Goal: Task Accomplishment & Management: Complete application form

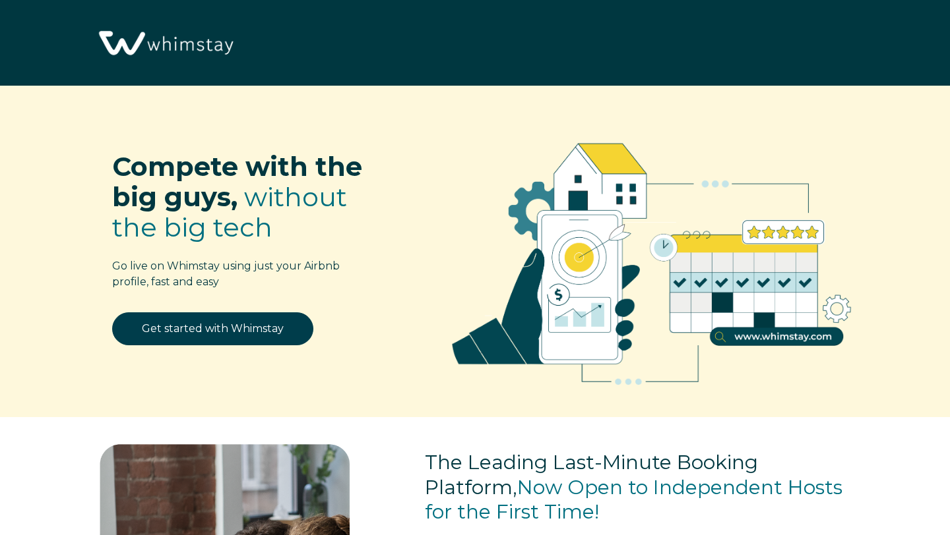
select select "US"
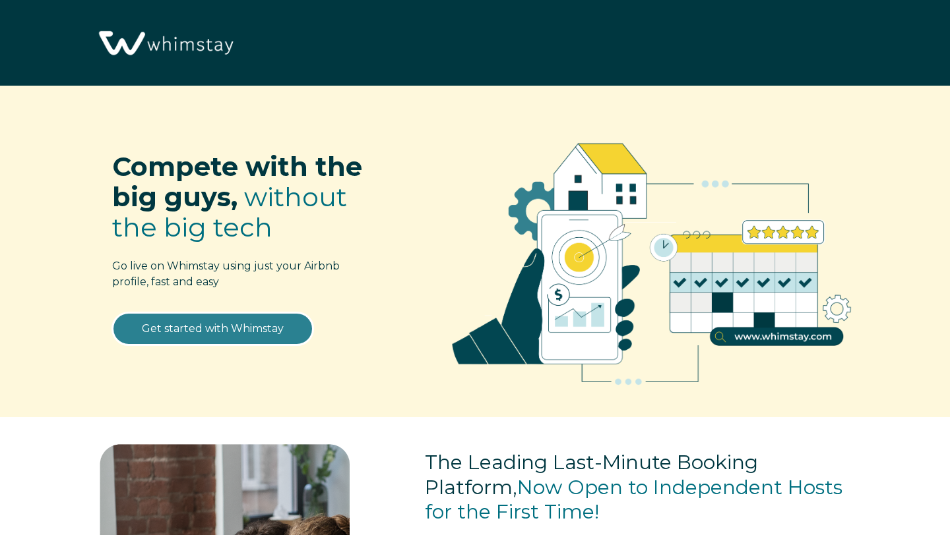
click at [249, 332] on link "Get started with Whimstay" at bounding box center [212, 329] width 201 height 33
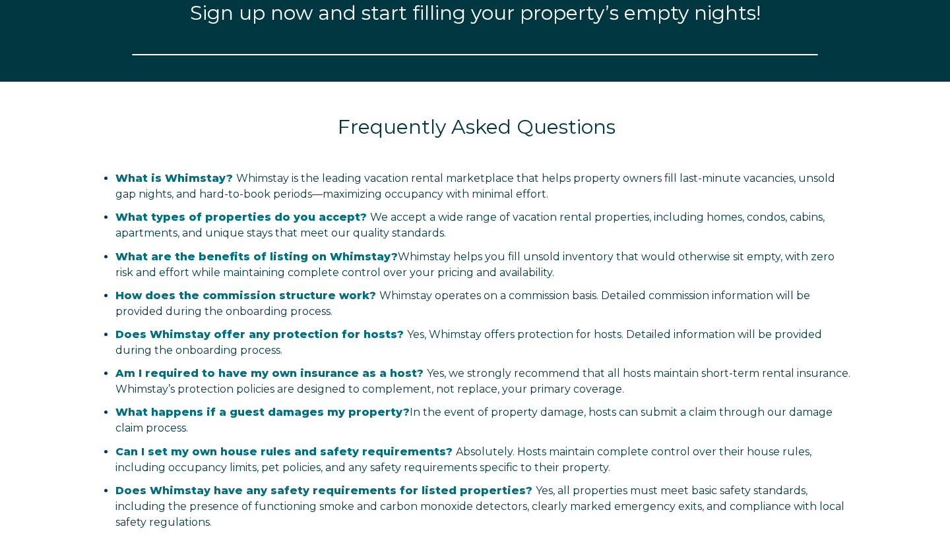
scroll to position [1575, 0]
select select "US"
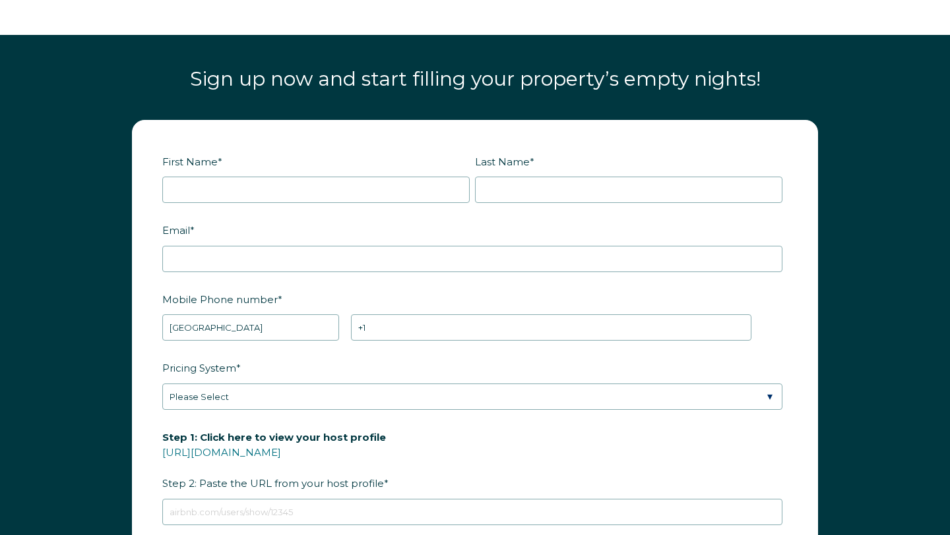
scroll to position [1507, 0]
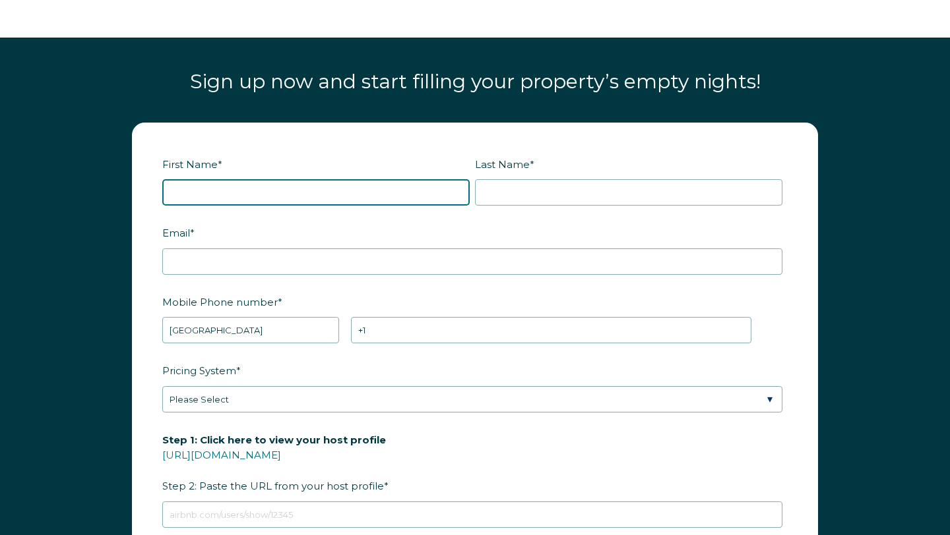
click at [223, 183] on input "First Name *" at bounding box center [315, 192] width 307 height 26
type input "Jamal"
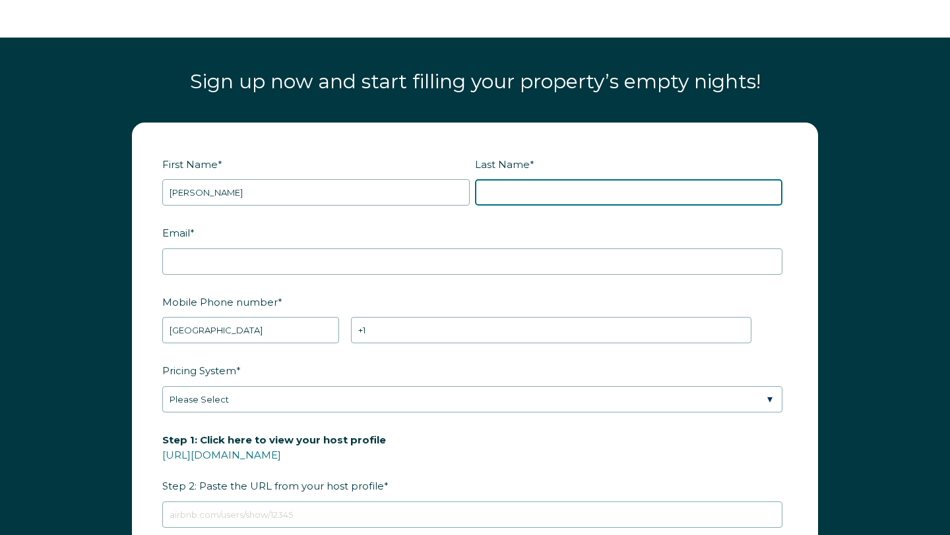
click at [549, 195] on input "Last Name *" at bounding box center [628, 192] width 307 height 26
type input "Black"
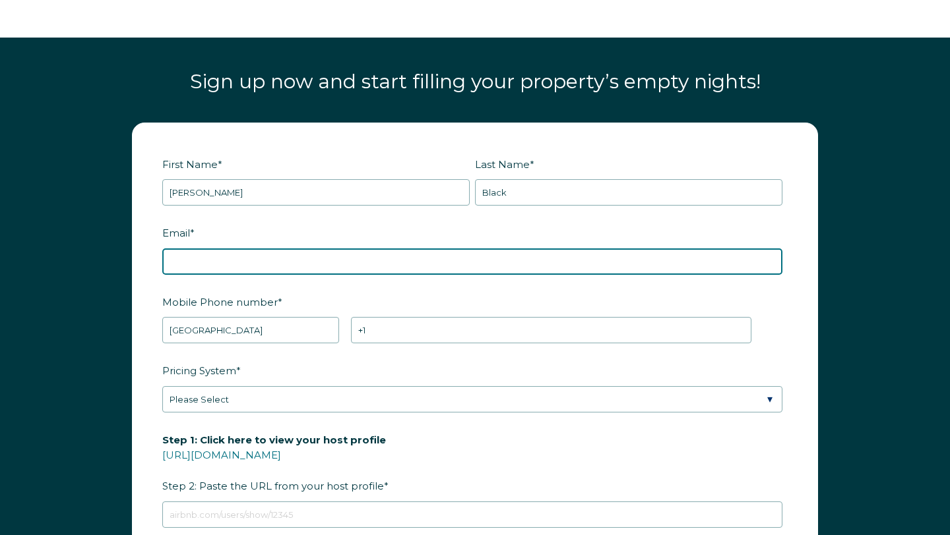
click at [413, 264] on input "Email *" at bounding box center [472, 262] width 620 height 26
type input "jblack24@blackcollection.org"
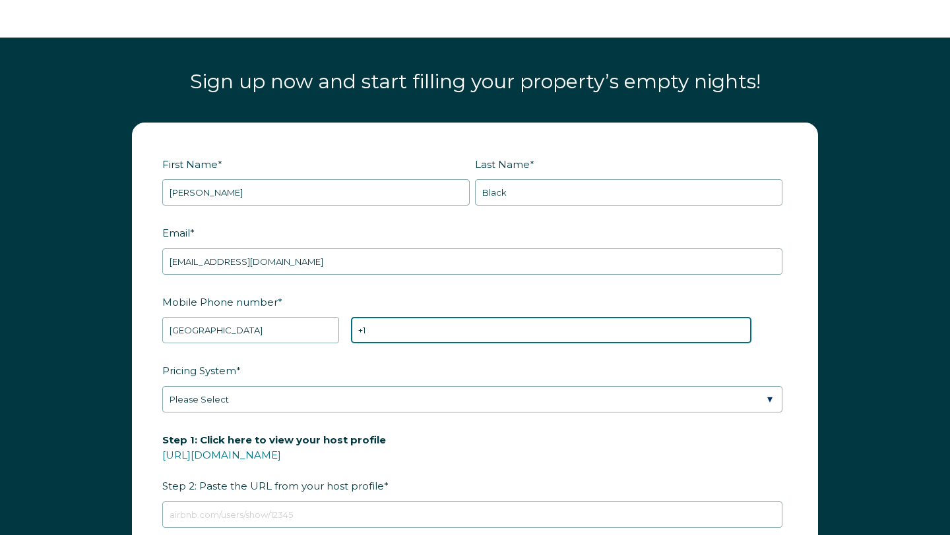
click at [439, 334] on input "+1" at bounding box center [551, 330] width 400 height 26
type input "+1 4302353553"
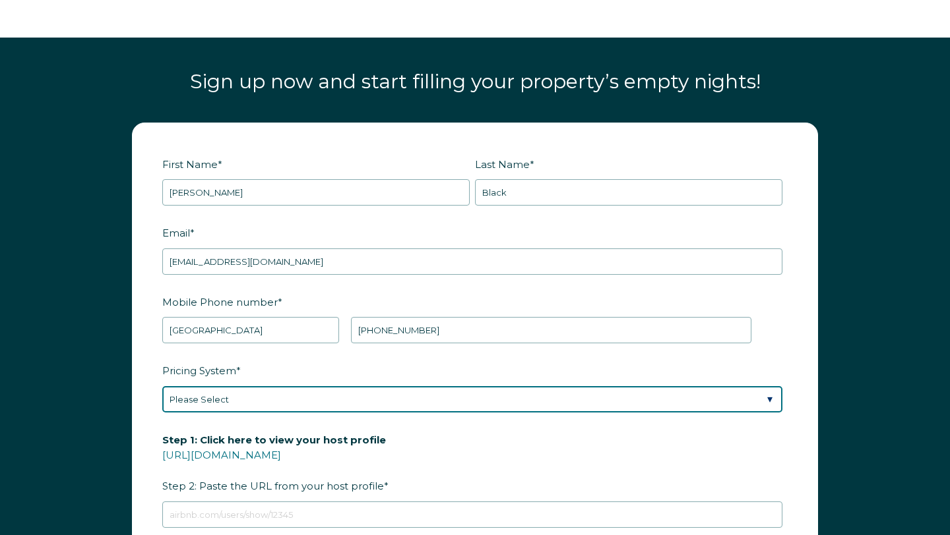
click at [366, 400] on select "Please Select Manual Airbnb Smart Pricing PriceLabs Wheelhouse Beyond Pricing 3…" at bounding box center [472, 399] width 620 height 26
select select "Manual"
click at [162, 386] on select "Please Select Manual Airbnb Smart Pricing PriceLabs Wheelhouse Beyond Pricing 3…" at bounding box center [472, 399] width 620 height 26
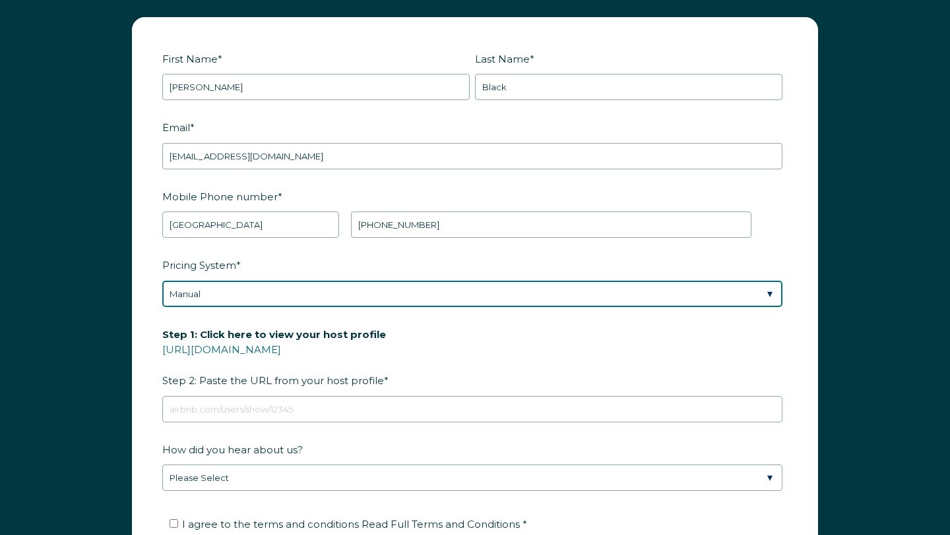
scroll to position [1620, 0]
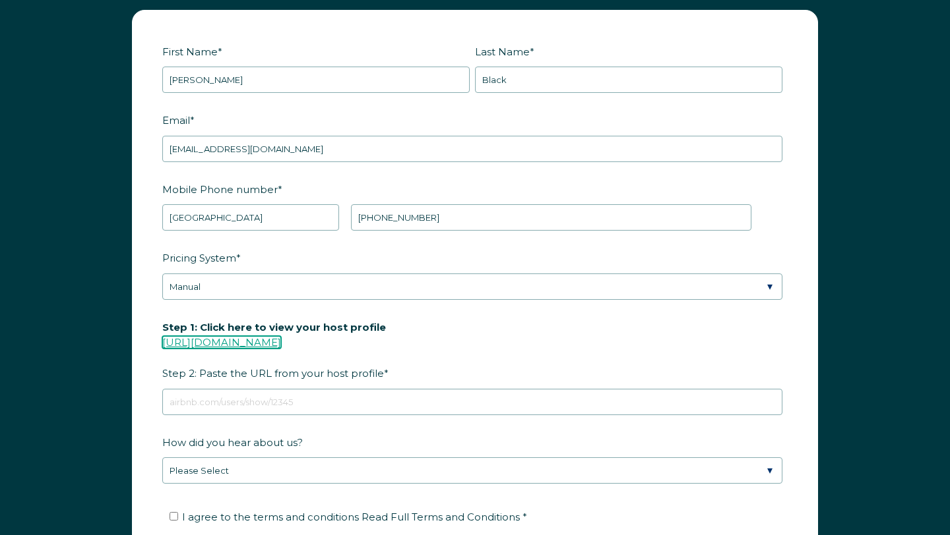
click at [281, 336] on link "https://www.airbnb.com/users/show/" at bounding box center [221, 342] width 119 height 13
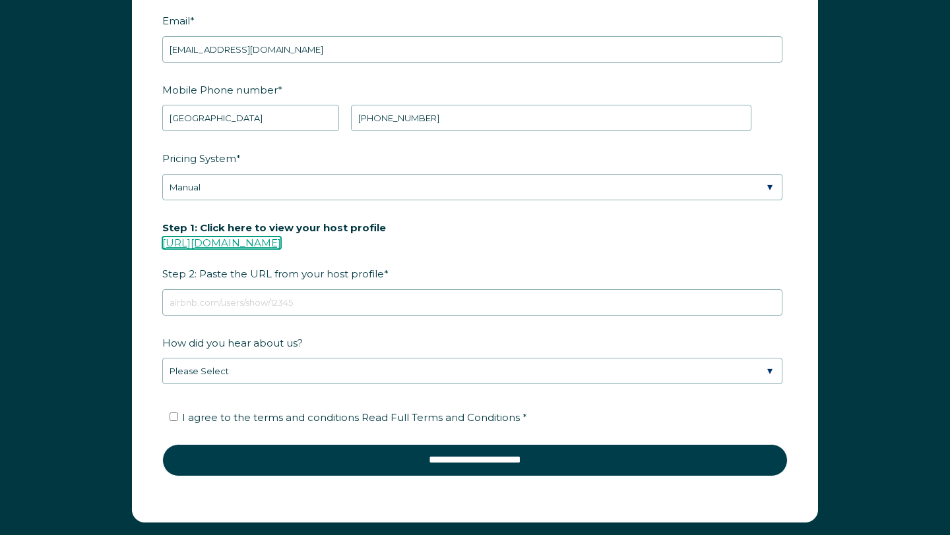
scroll to position [1722, 0]
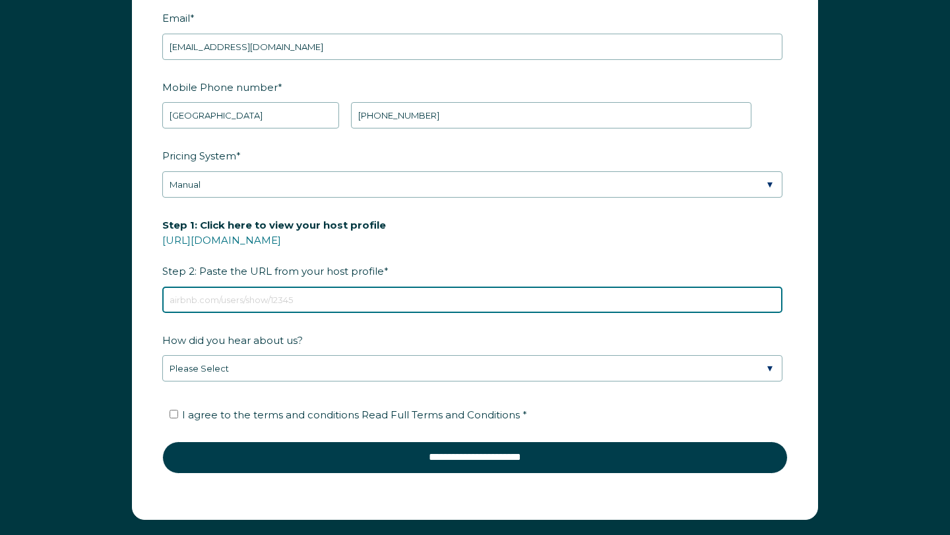
click at [267, 305] on input "Step 1: Click here to view your host profile https://www.airbnb.com/users/show/…" at bounding box center [472, 300] width 620 height 26
paste input "https://www.airbnb.com/users/show/172872869"
type input "https://www.airbnb.com/users/show/172872869"
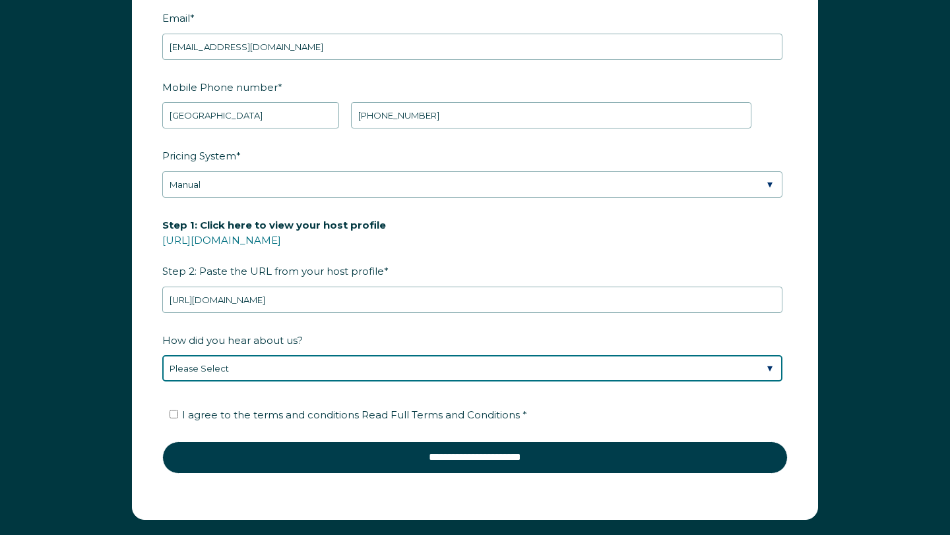
click at [258, 376] on select "Please Select Discovered Whimstay at an event or conference Found Whimstay thro…" at bounding box center [472, 368] width 620 height 26
select select "Other"
click at [162, 355] on select "Please Select Discovered Whimstay at an event or conference Found Whimstay thro…" at bounding box center [472, 368] width 620 height 26
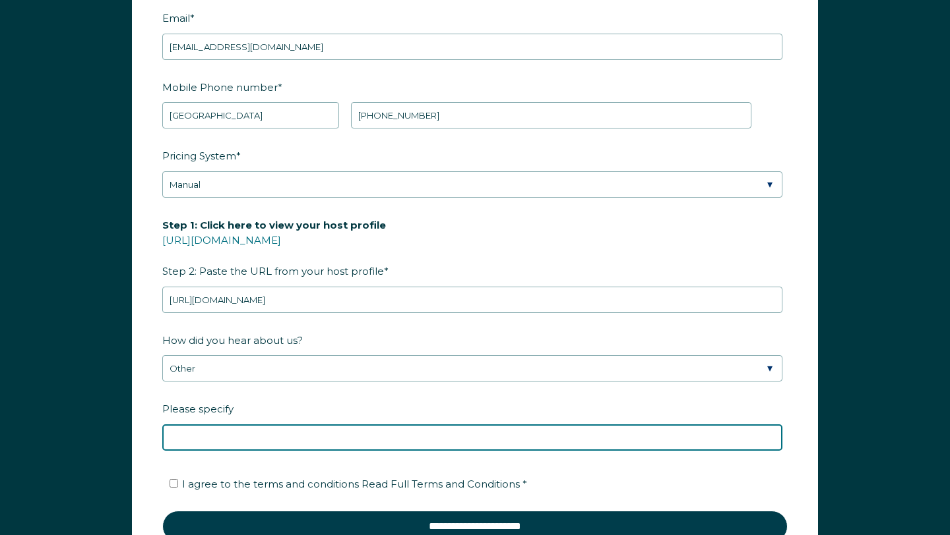
click at [221, 442] on input "Please specify" at bounding box center [472, 438] width 620 height 26
click at [209, 436] on input "YouTube mentor Sean Rakidzich" at bounding box center [472, 438] width 620 height 26
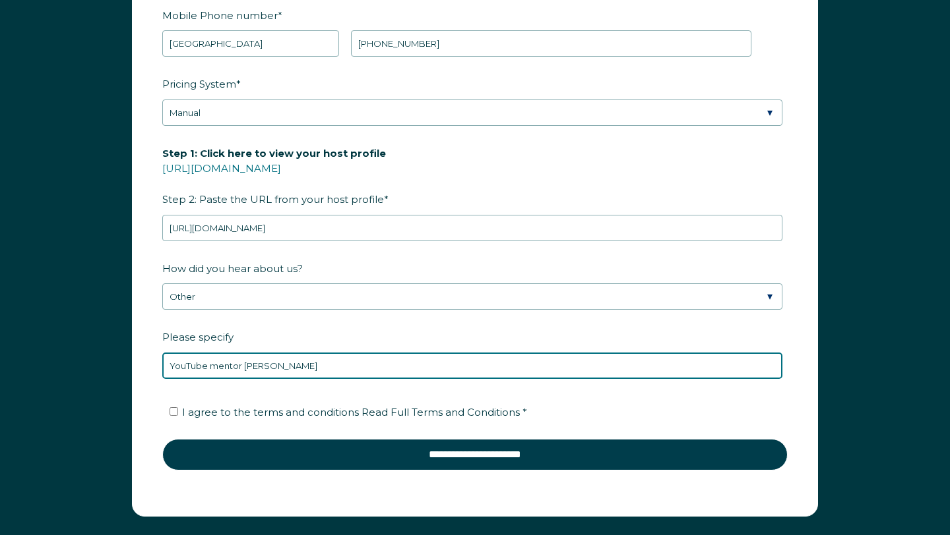
type input "YouTube mentor Sean Rakidzich"
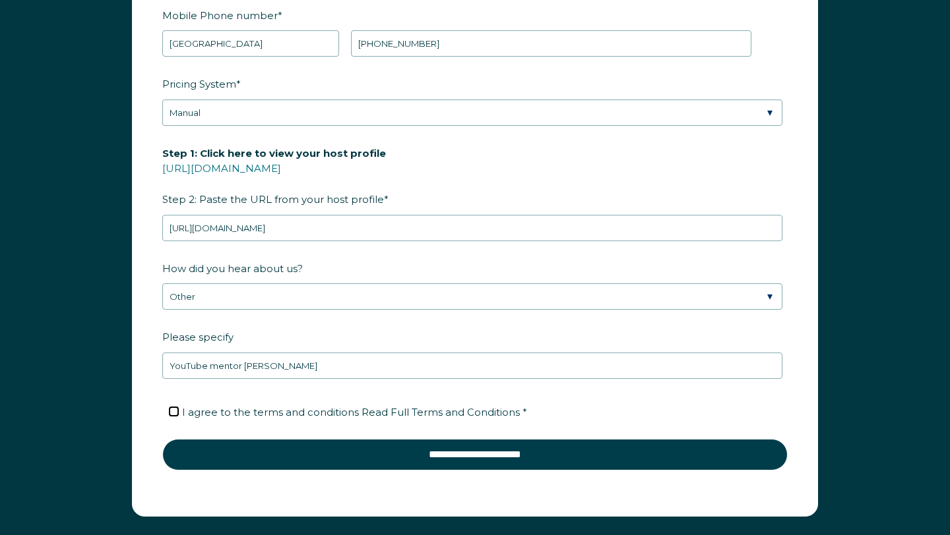
click at [175, 410] on input "I agree to the terms and conditions Read Full Terms and Conditions *" at bounding box center [173, 412] width 9 height 9
checkbox input "true"
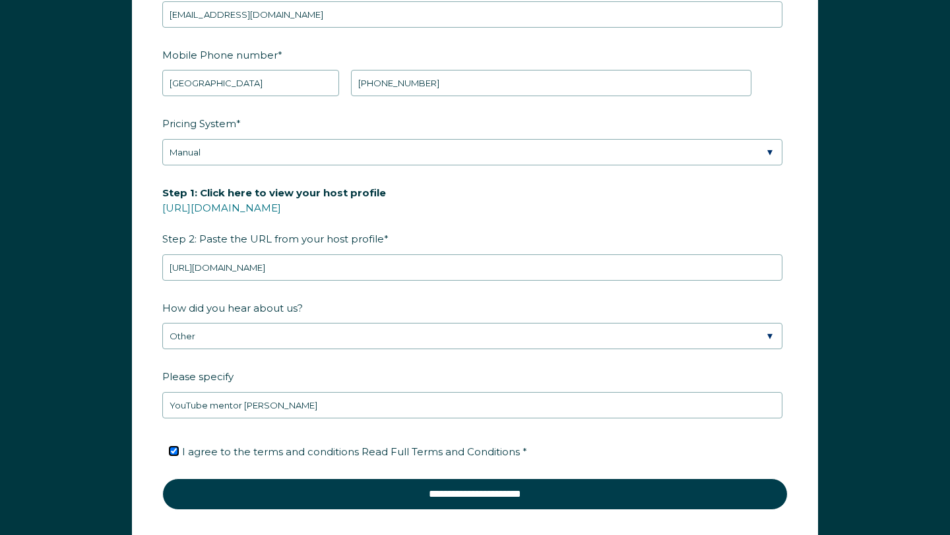
scroll to position [1992, 0]
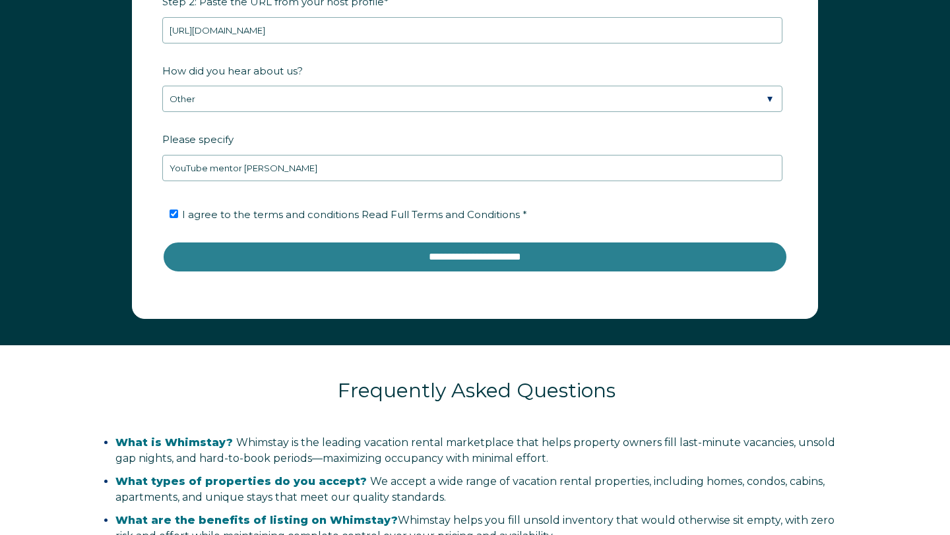
click at [396, 263] on input "**********" at bounding box center [474, 257] width 625 height 32
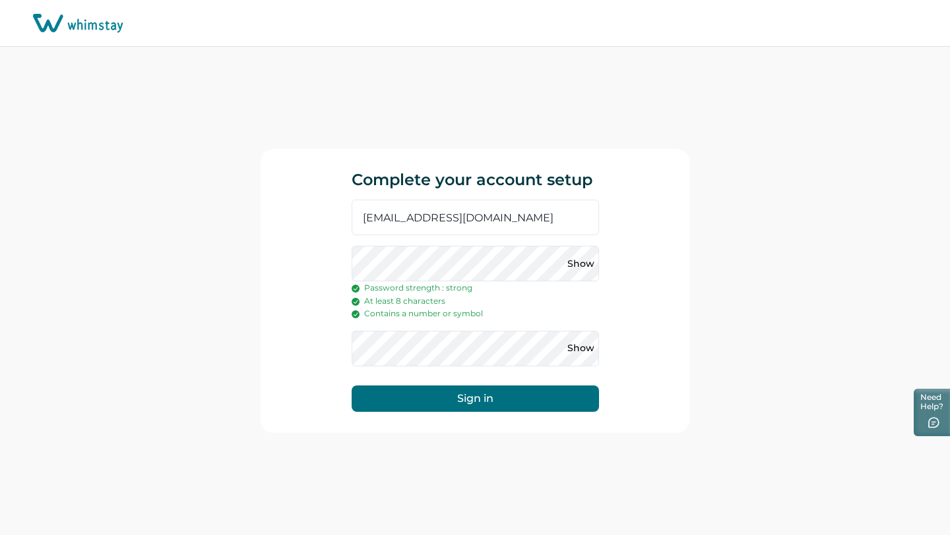
click at [504, 406] on button "Sign in" at bounding box center [474, 399] width 247 height 26
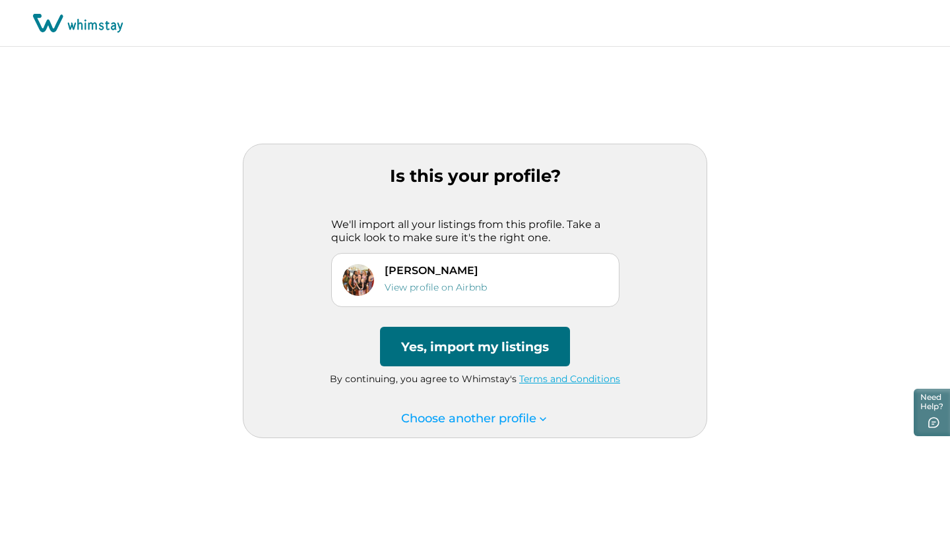
click at [489, 344] on button "Yes, import my listings" at bounding box center [475, 347] width 190 height 40
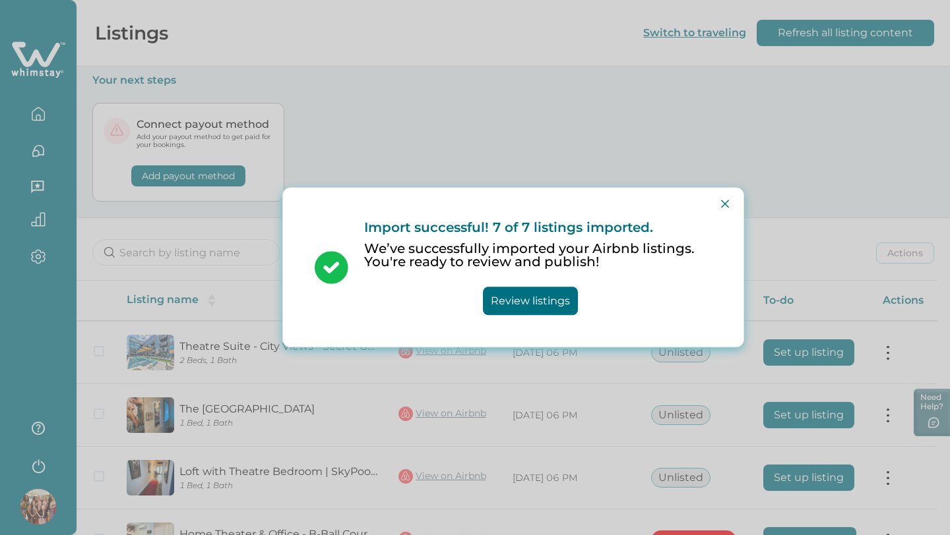
click at [531, 301] on button "Review listings" at bounding box center [530, 302] width 95 height 28
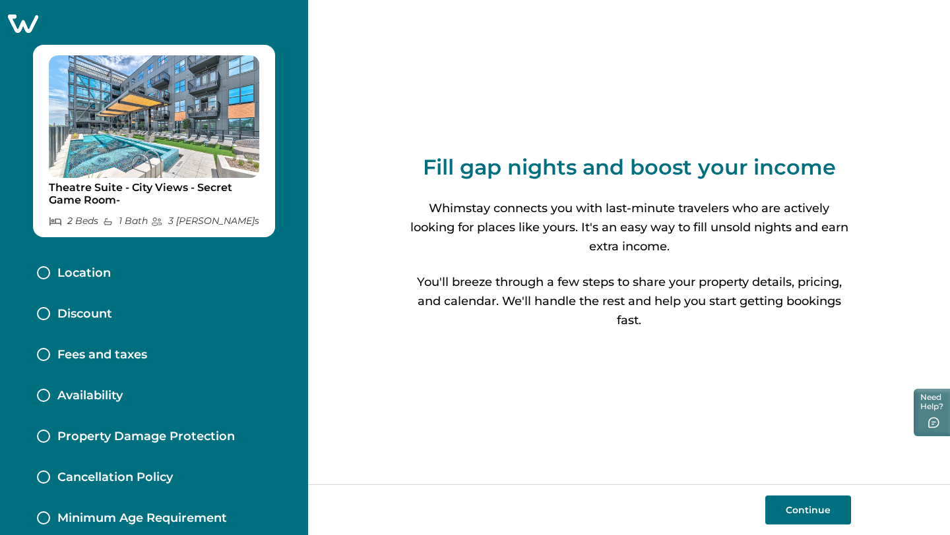
click at [803, 505] on button "Continue" at bounding box center [808, 510] width 86 height 29
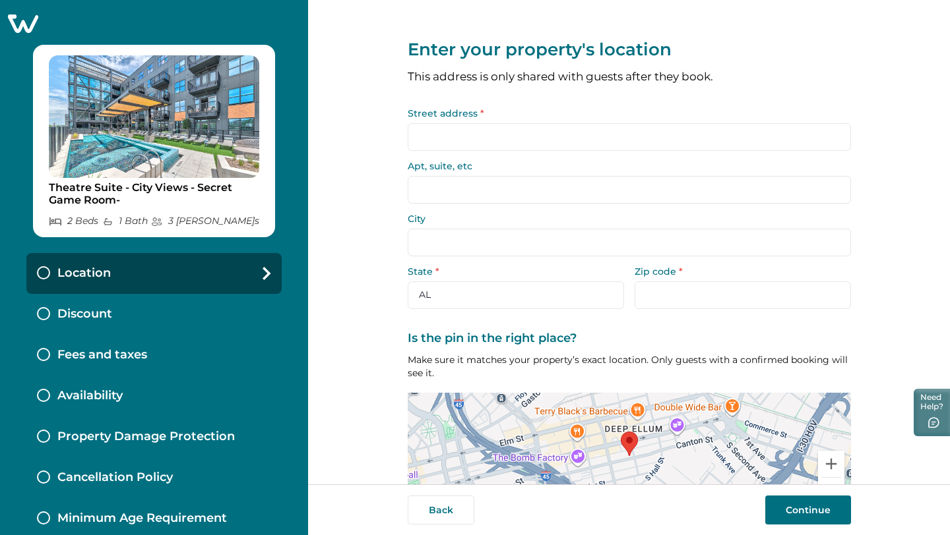
click at [435, 135] on input "Street address *" at bounding box center [629, 137] width 443 height 28
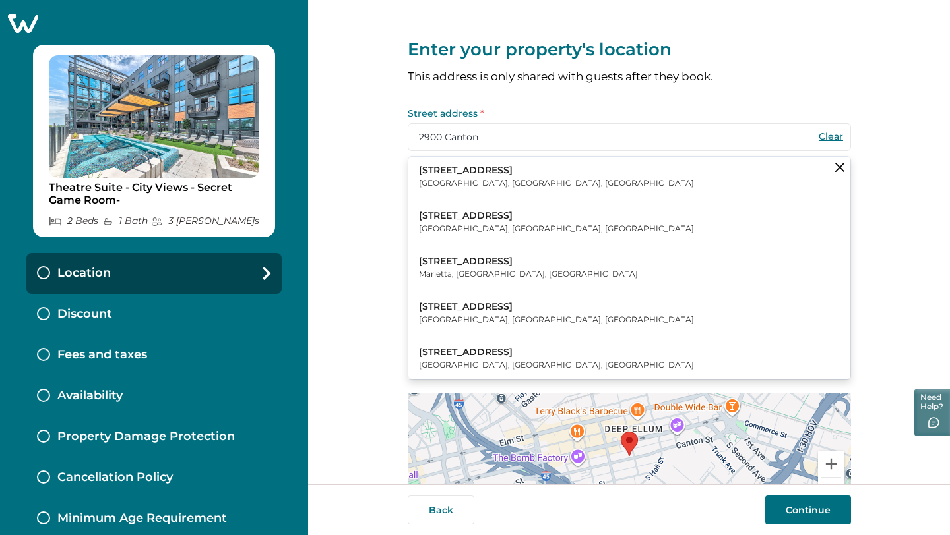
click at [446, 170] on p "2900 Canton Street" at bounding box center [556, 170] width 275 height 13
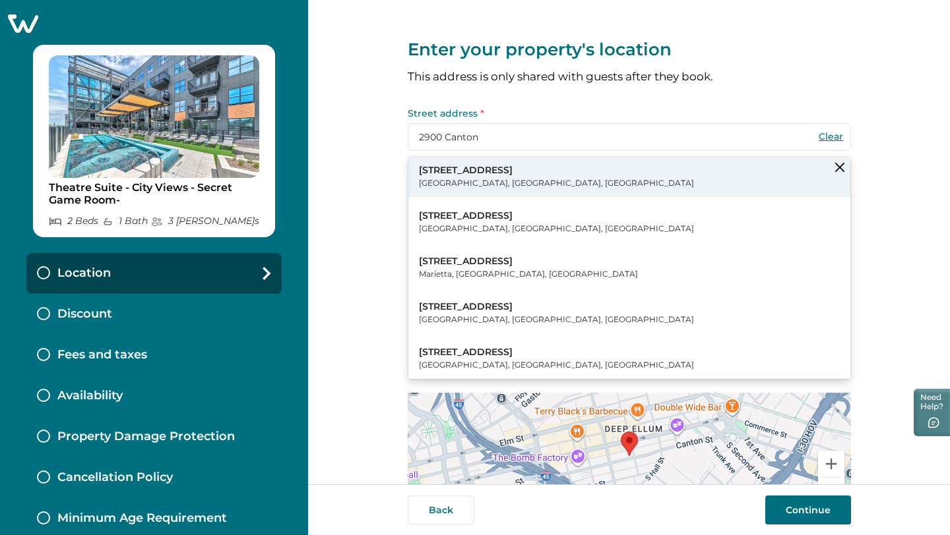
type input "2900 Canton St"
type input "Dallas"
select select "TX"
type input "75226"
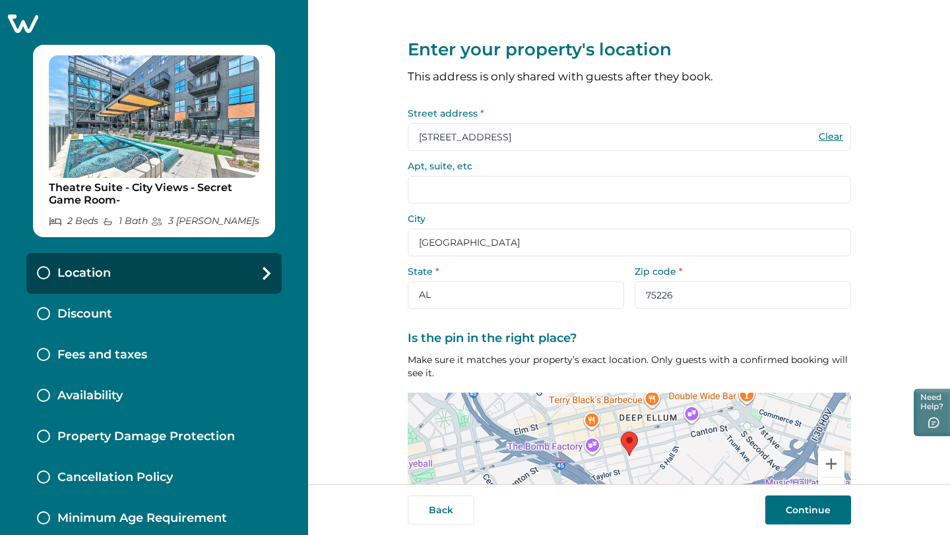
scroll to position [90, 0]
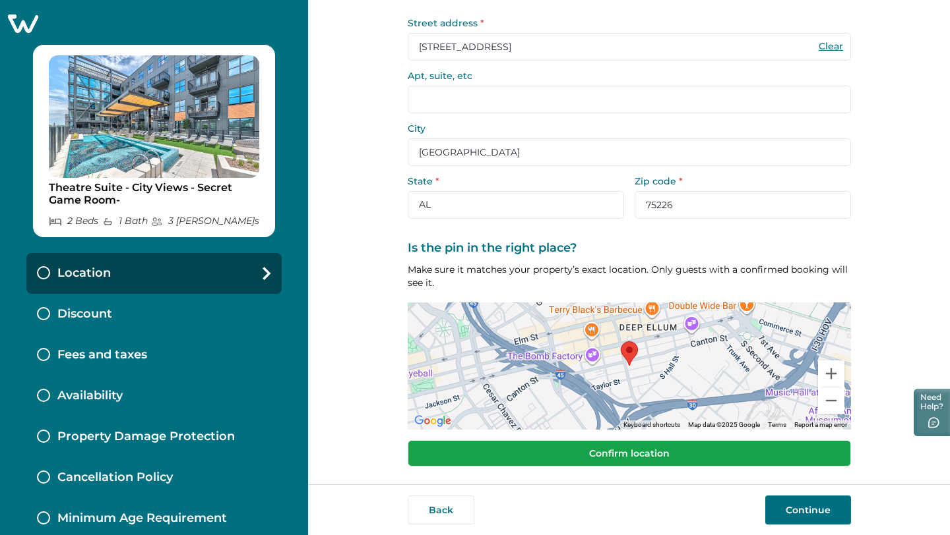
click at [674, 453] on button "Confirm location" at bounding box center [629, 454] width 443 height 26
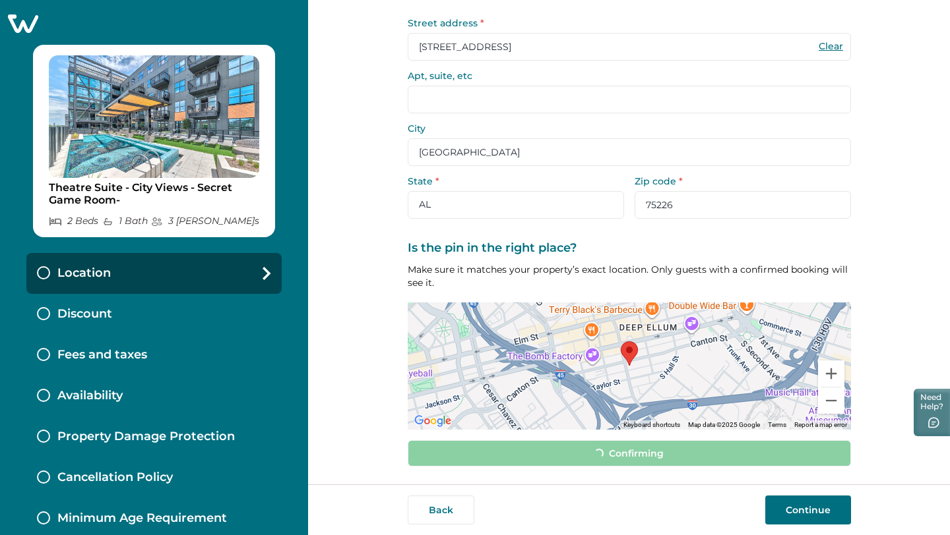
scroll to position [82, 0]
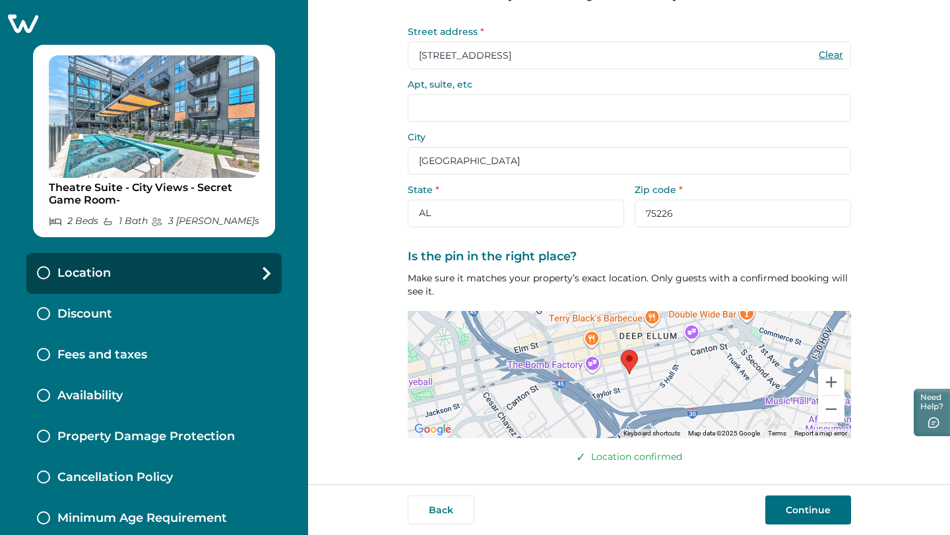
click at [828, 510] on button "Continue" at bounding box center [808, 510] width 86 height 29
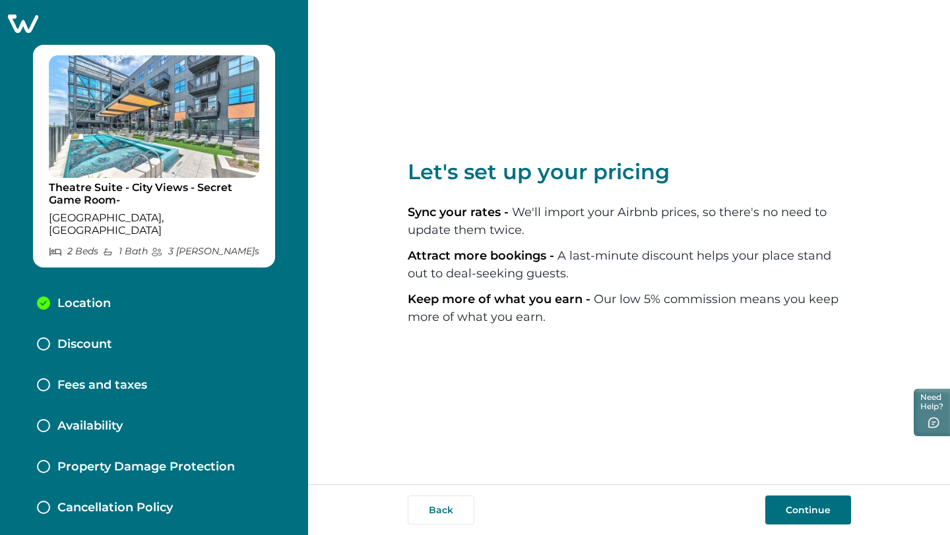
click at [790, 508] on button "Continue" at bounding box center [808, 510] width 86 height 29
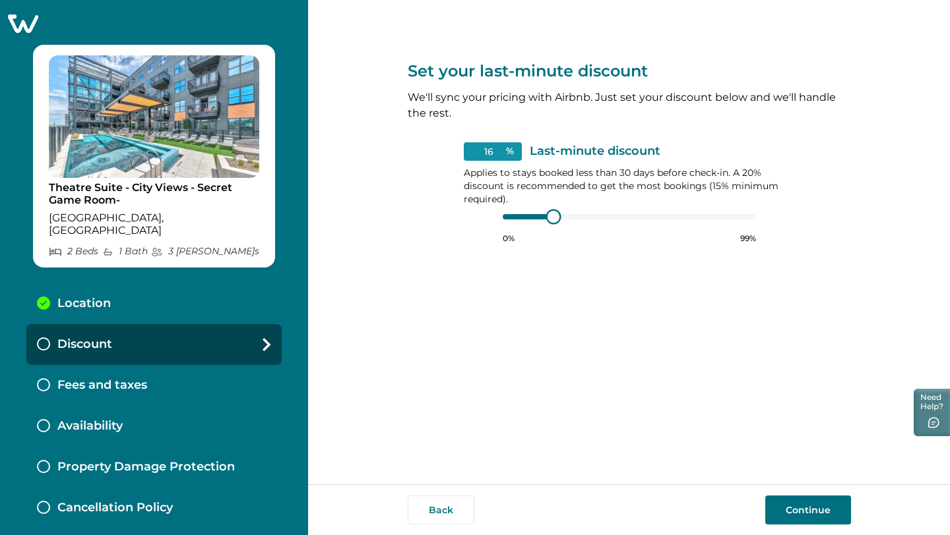
type input "15"
click at [524, 224] on div "0% 99%" at bounding box center [629, 227] width 253 height 33
click at [809, 507] on button "Continue" at bounding box center [808, 510] width 86 height 29
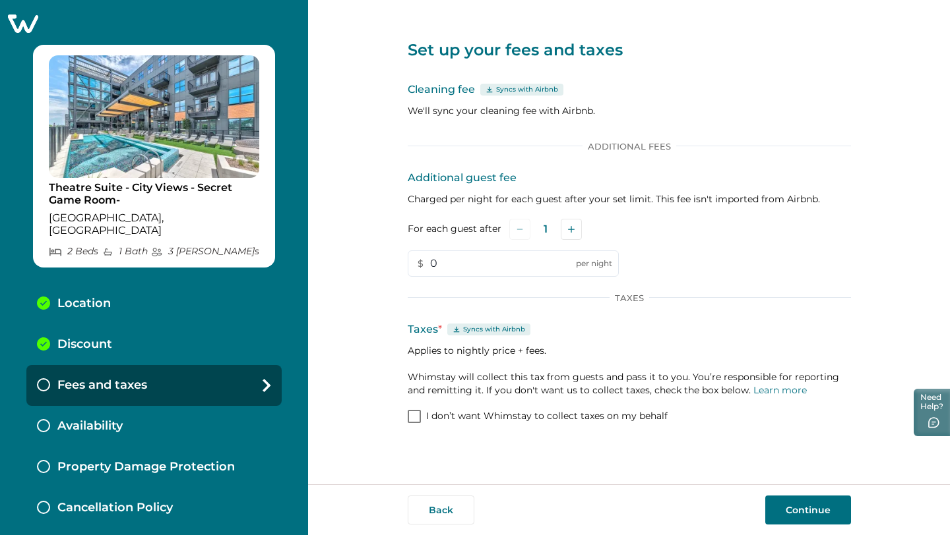
click at [489, 90] on icon at bounding box center [489, 89] width 8 height 7
click at [571, 231] on icon "Add" at bounding box center [571, 229] width 7 height 7
click at [488, 259] on input "0" at bounding box center [513, 264] width 211 height 26
type input "5"
type input "10"
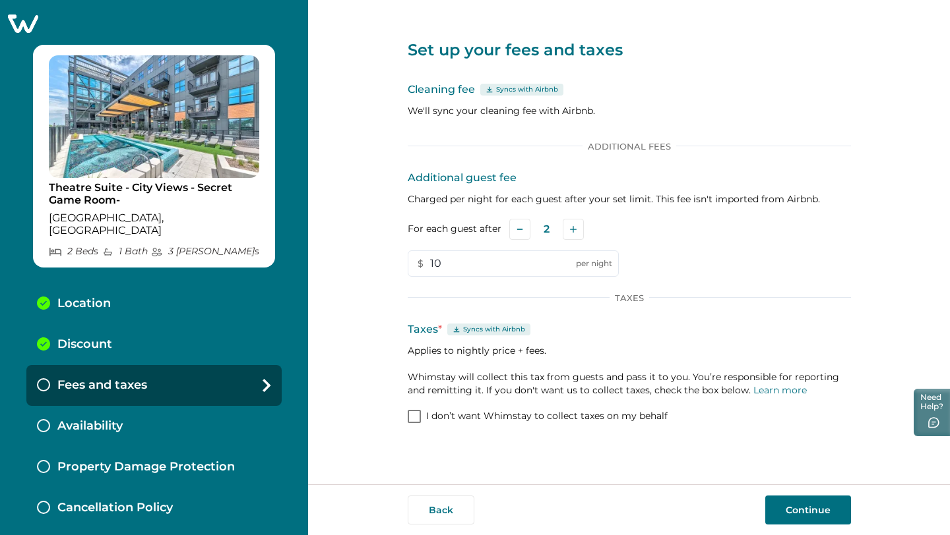
click at [455, 330] on icon at bounding box center [456, 329] width 6 height 6
click at [408, 412] on span at bounding box center [414, 416] width 13 height 13
click at [804, 506] on button "Continue" at bounding box center [808, 510] width 86 height 29
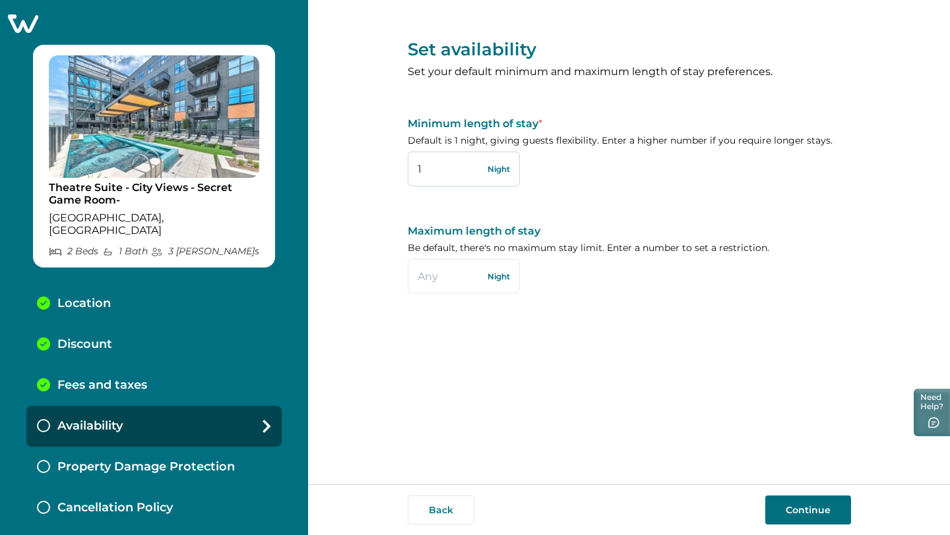
click at [454, 168] on input "1" at bounding box center [464, 169] width 112 height 34
type input "2"
type input "1"
click at [441, 279] on input "text" at bounding box center [464, 276] width 112 height 34
type input "3"
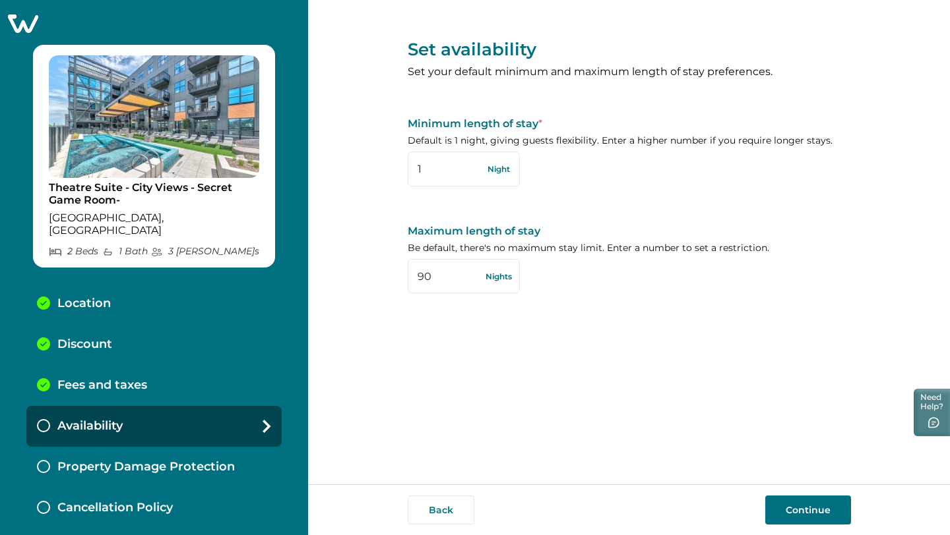
type input "9"
type input "30"
click at [793, 519] on button "Continue" at bounding box center [808, 510] width 86 height 29
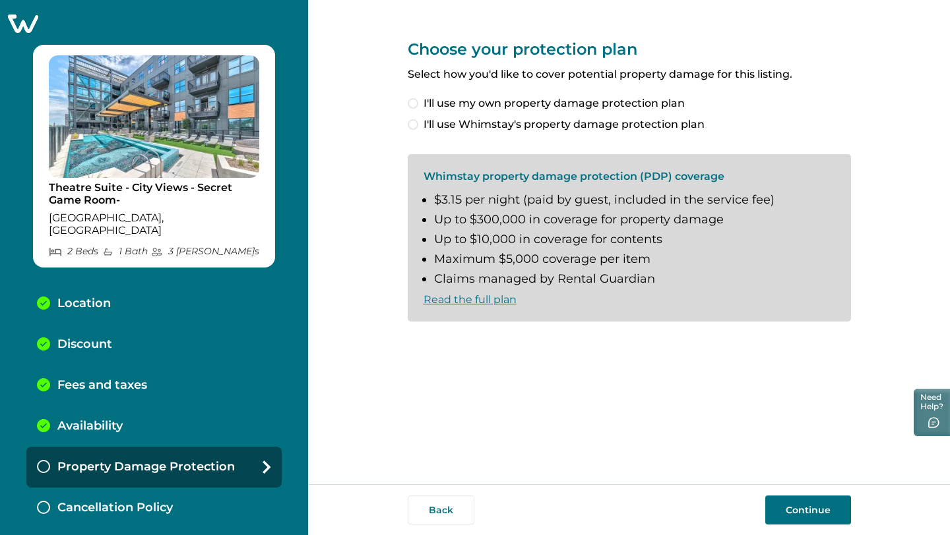
click at [414, 127] on span at bounding box center [413, 124] width 11 height 11
click at [415, 342] on span at bounding box center [413, 343] width 11 height 11
click at [810, 520] on button "Continue" at bounding box center [808, 510] width 86 height 29
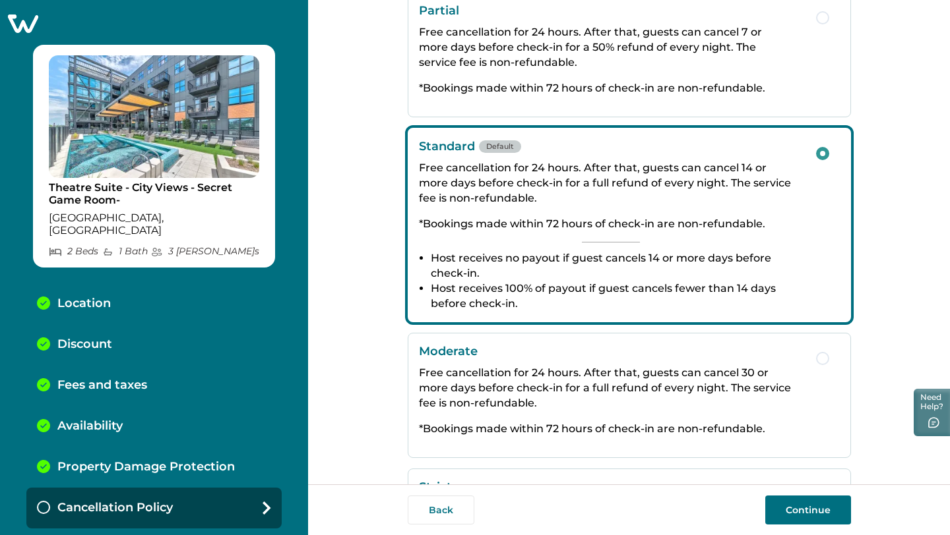
scroll to position [90, 0]
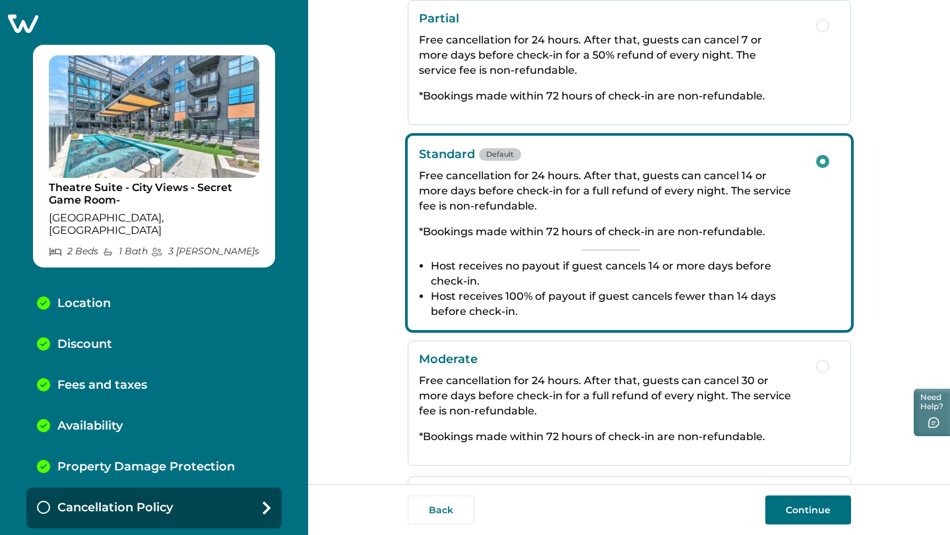
click at [808, 514] on button "Continue" at bounding box center [808, 510] width 86 height 29
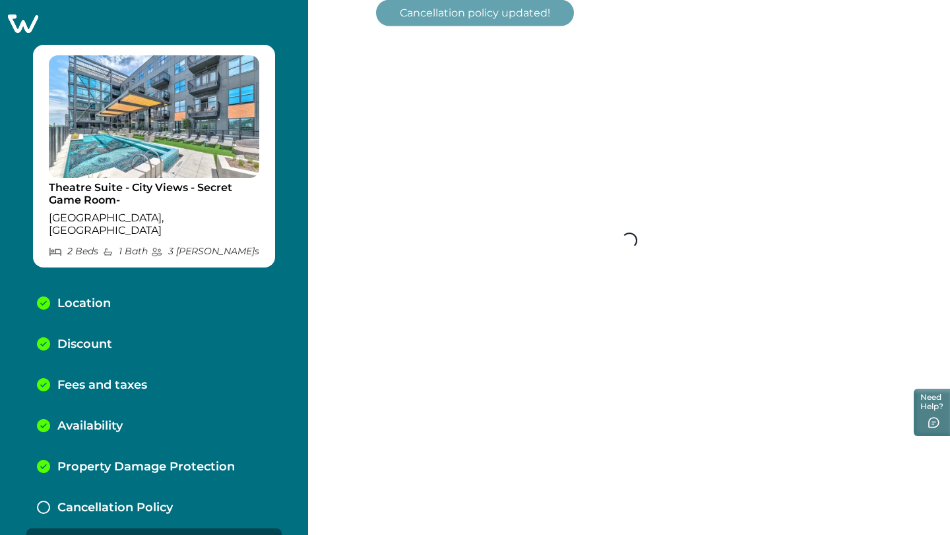
scroll to position [21, 0]
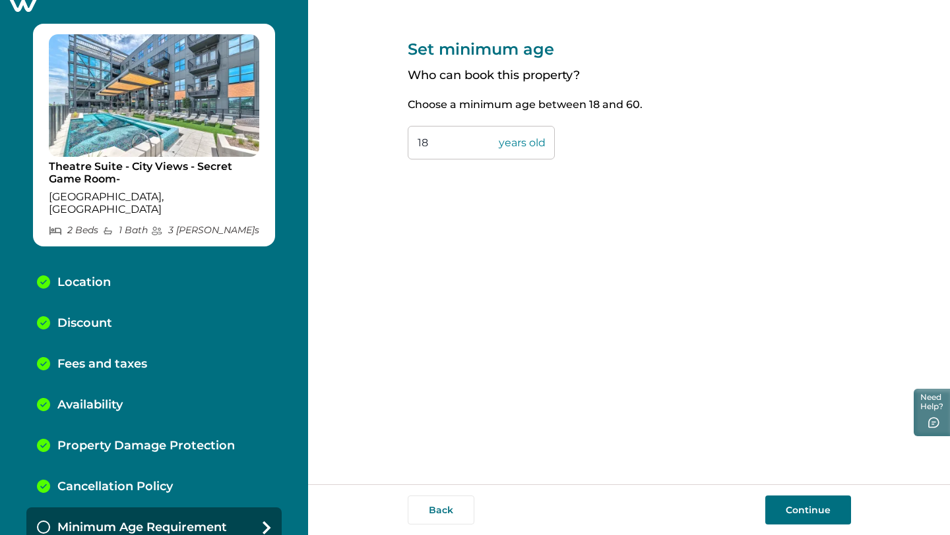
click at [422, 144] on input "18" at bounding box center [481, 143] width 147 height 34
click at [456, 148] on input "18" at bounding box center [481, 143] width 147 height 34
type input "1"
type input "24"
click at [805, 518] on button "Continue" at bounding box center [808, 510] width 86 height 29
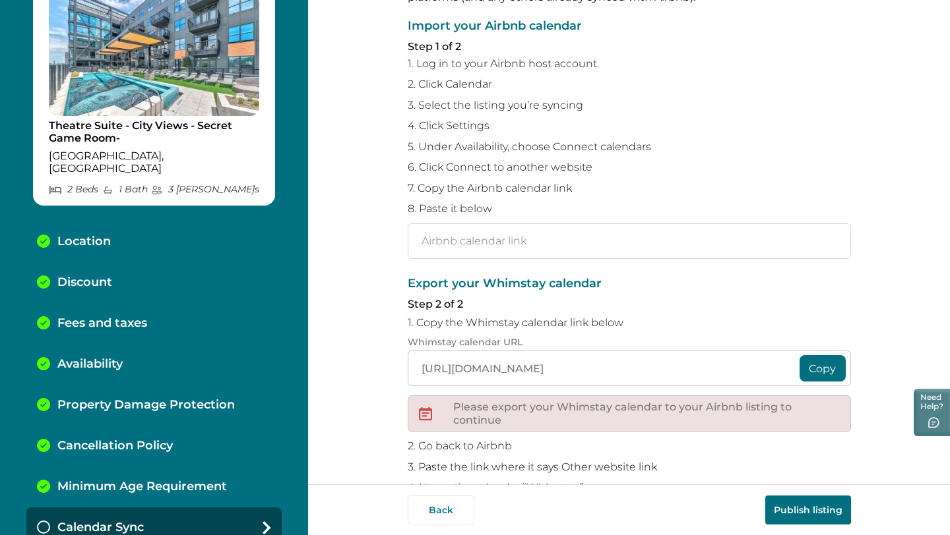
scroll to position [98, 0]
paste input "https://www.airbnb.com/calendar/ical/632655667970742746.ics?s=a18a168ce6636e024…"
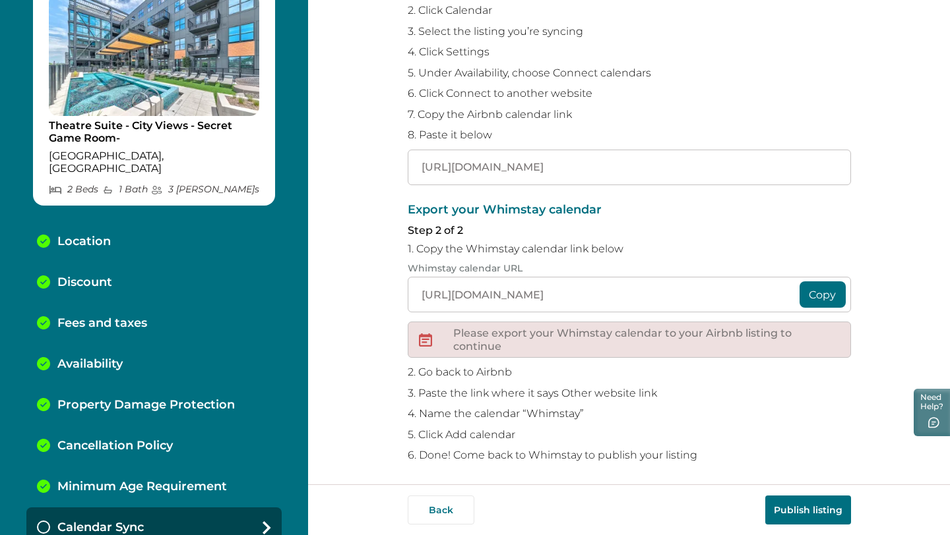
scroll to position [176, 0]
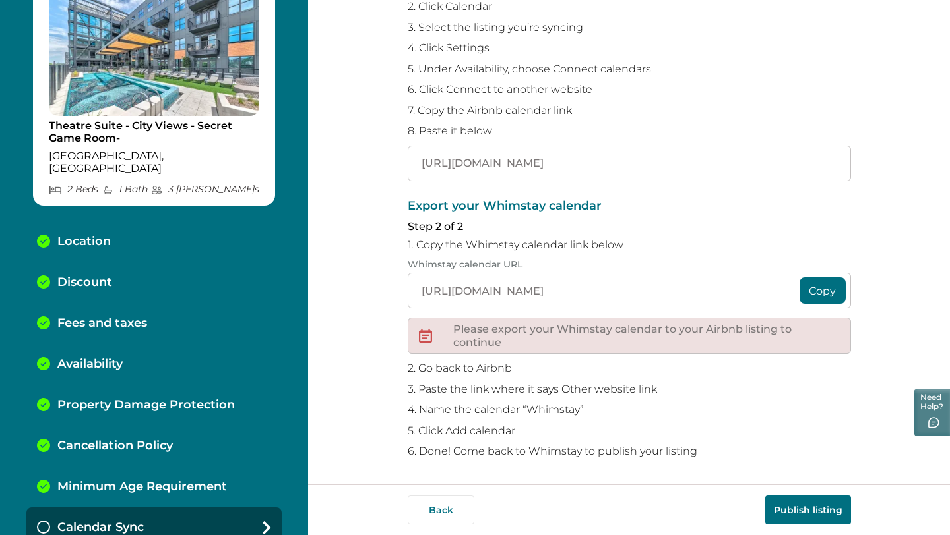
type input "https://www.airbnb.com/calendar/ical/632655667970742746.ics?s=a18a168ce6636e024…"
click at [812, 516] on button "Publish listing" at bounding box center [808, 510] width 86 height 29
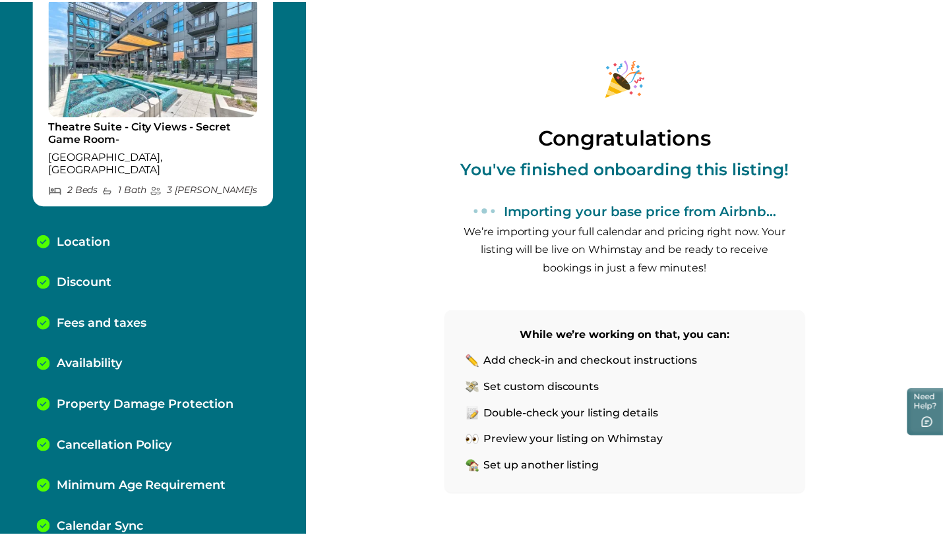
scroll to position [104, 0]
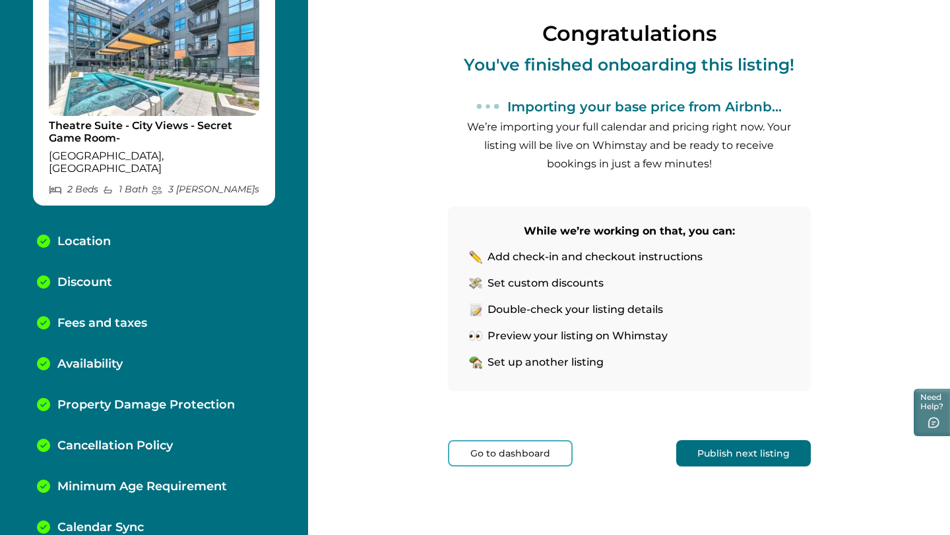
click at [553, 450] on button "Go to dashboard" at bounding box center [510, 454] width 125 height 26
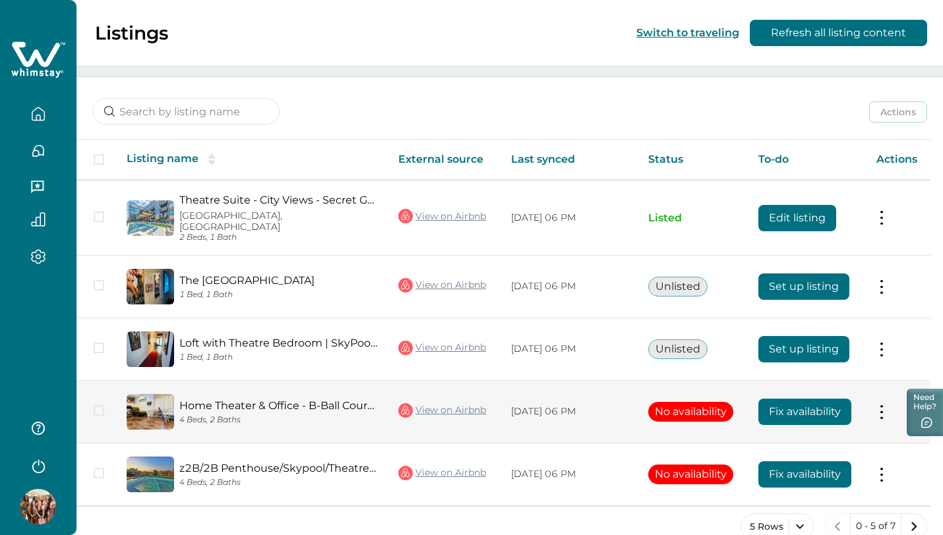
scroll to position [155, 0]
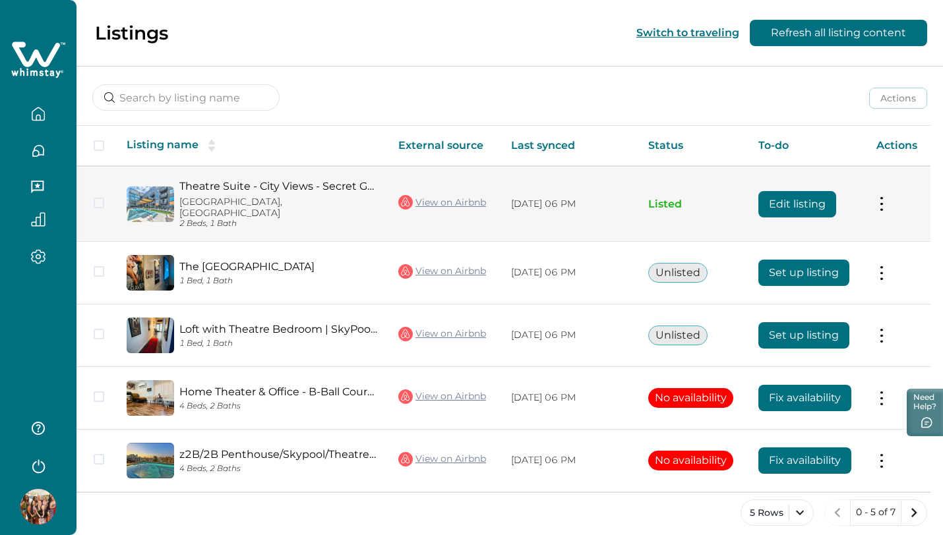
click at [803, 203] on button "Edit listing" at bounding box center [797, 204] width 78 height 26
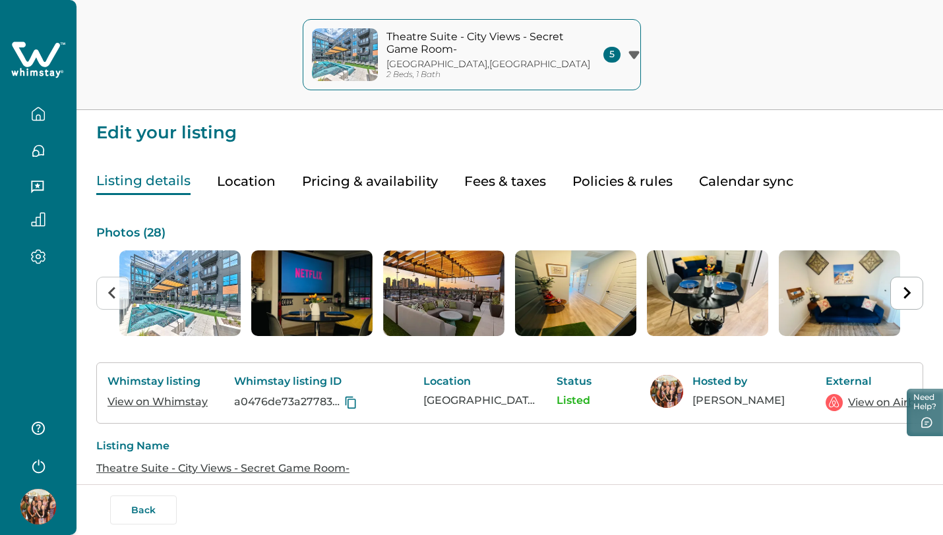
click at [405, 179] on button "Pricing & availability" at bounding box center [370, 181] width 136 height 27
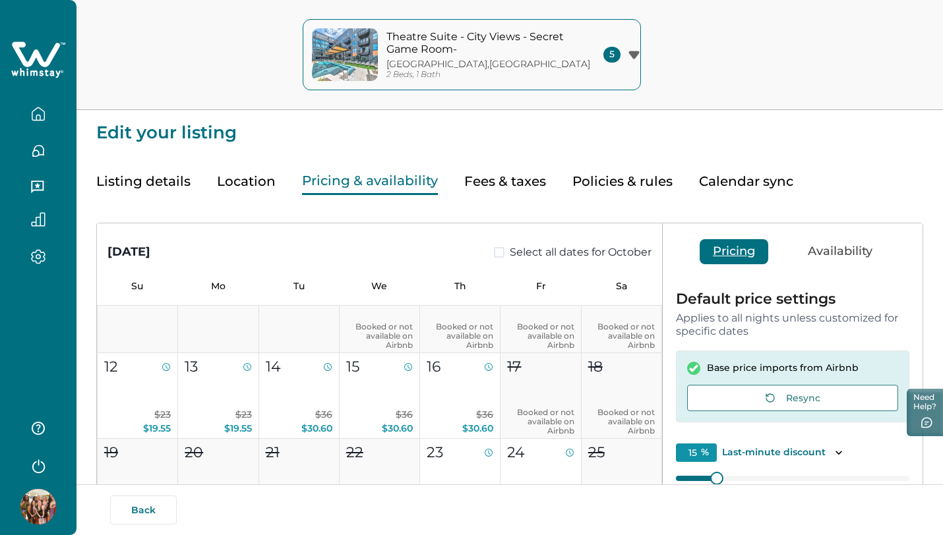
scroll to position [127, 0]
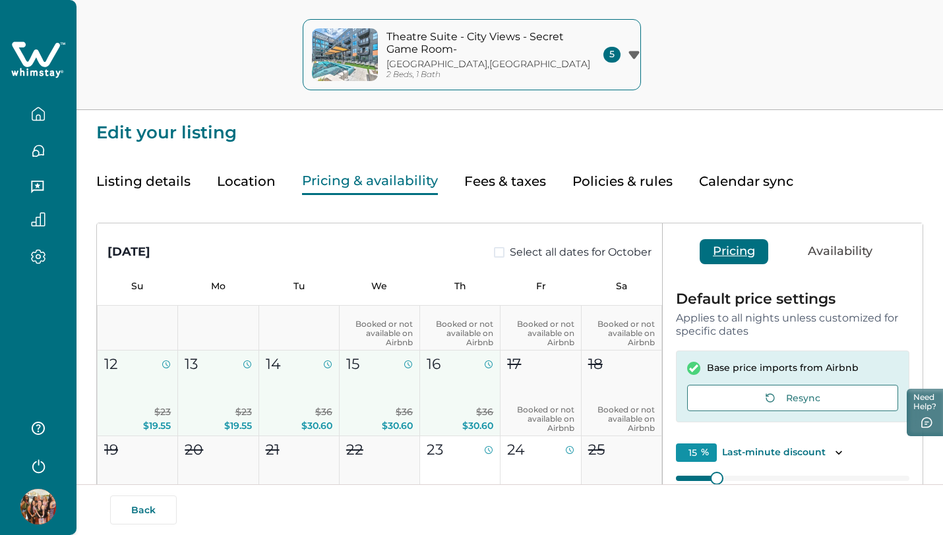
drag, startPoint x: 142, startPoint y: 384, endPoint x: 485, endPoint y: 381, distance: 342.3
click at [490, 381] on div "1 2 3 4 5 6 7 8 Booked or not available on Airbnb 9 Booked or not available on …" at bounding box center [379, 393] width 565 height 429
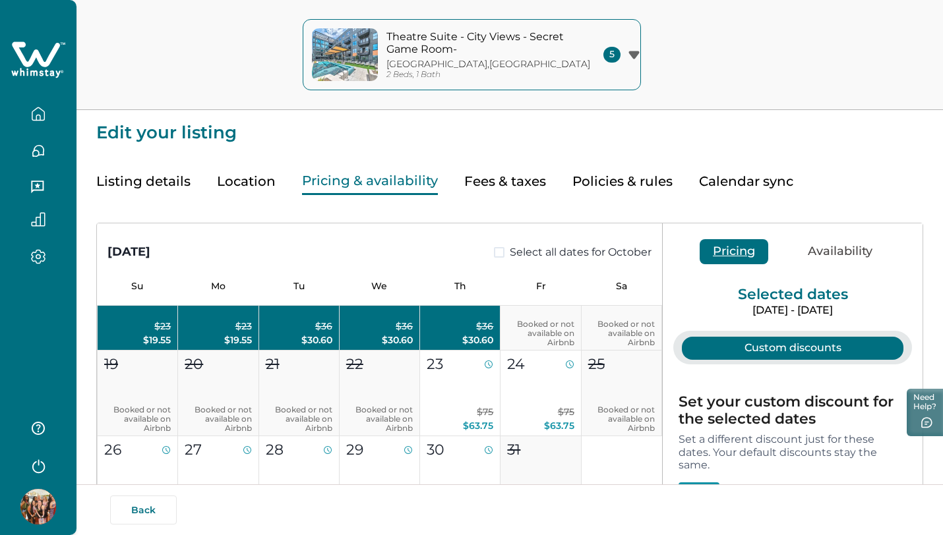
scroll to position [212, 0]
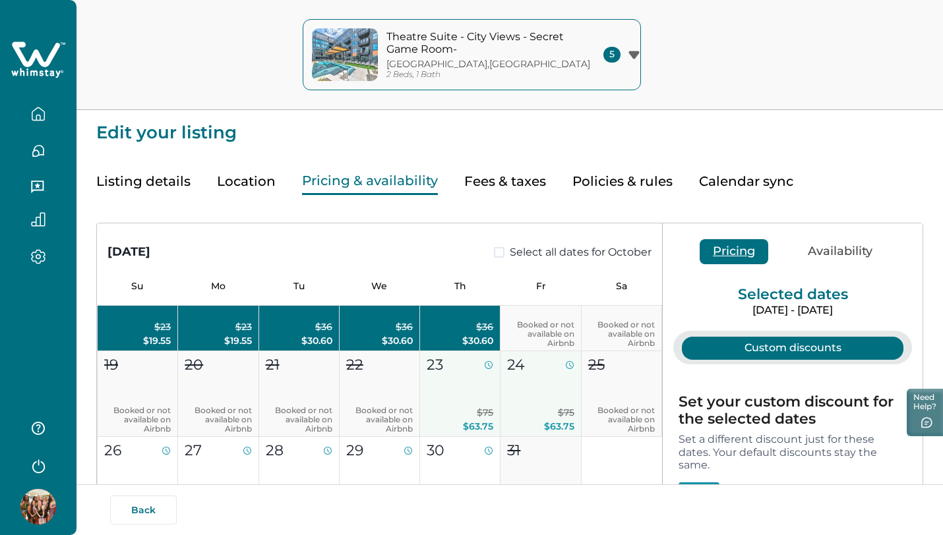
drag, startPoint x: 456, startPoint y: 404, endPoint x: 526, endPoint y: 400, distance: 69.3
click at [527, 401] on div "1 2 3 4 5 6 7 8 Booked or not available on Airbnb 9 Booked or not available on …" at bounding box center [379, 308] width 565 height 429
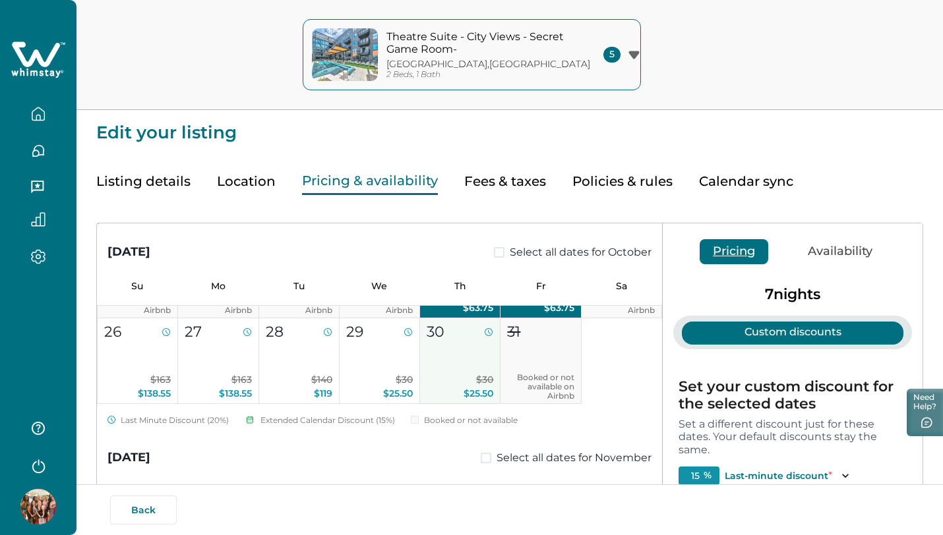
scroll to position [332, 0]
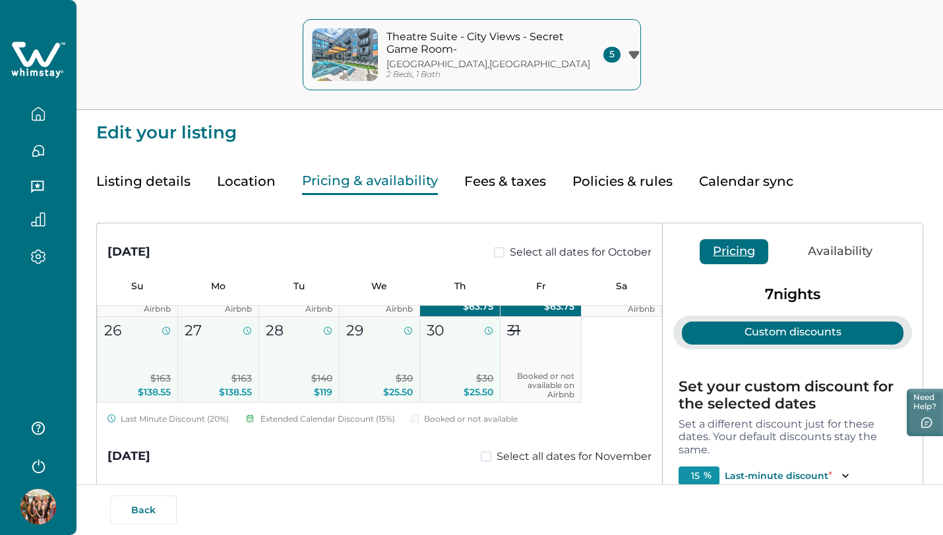
drag, startPoint x: 152, startPoint y: 361, endPoint x: 458, endPoint y: 361, distance: 305.3
click at [459, 361] on div "1 2 3 4 5 6 7 8 Booked or not available on Airbnb 9 Booked or not available on …" at bounding box center [379, 188] width 565 height 429
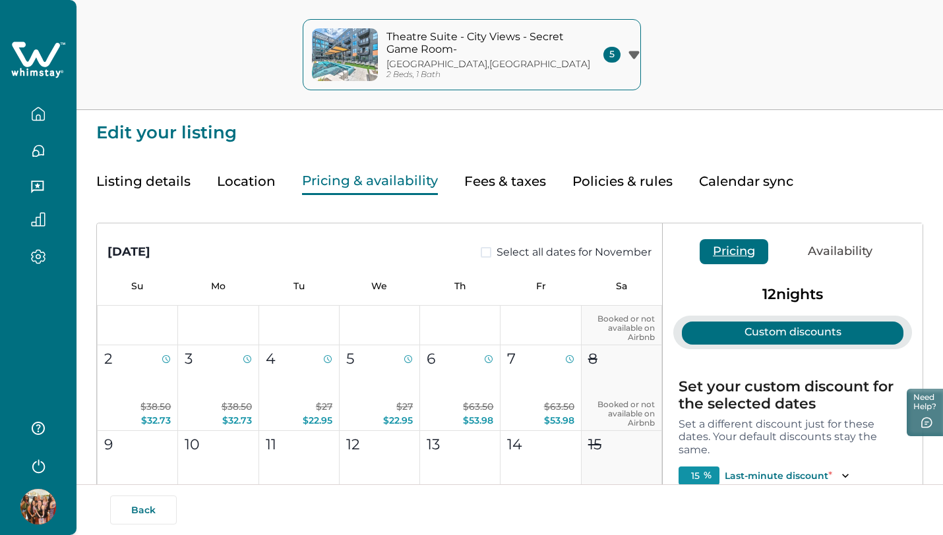
scroll to position [592, 0]
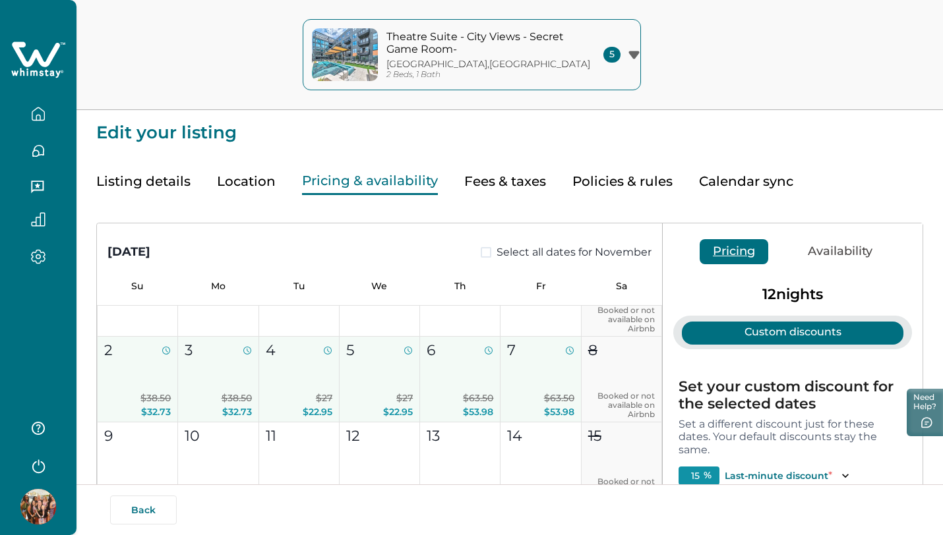
drag, startPoint x: 160, startPoint y: 373, endPoint x: 567, endPoint y: 379, distance: 407.6
click at [569, 381] on div "1 Booked or not available on Airbnb 2 $38.50 $32.73 3 $38.50 $32.73 4 $27 $22.9…" at bounding box center [379, 508] width 565 height 515
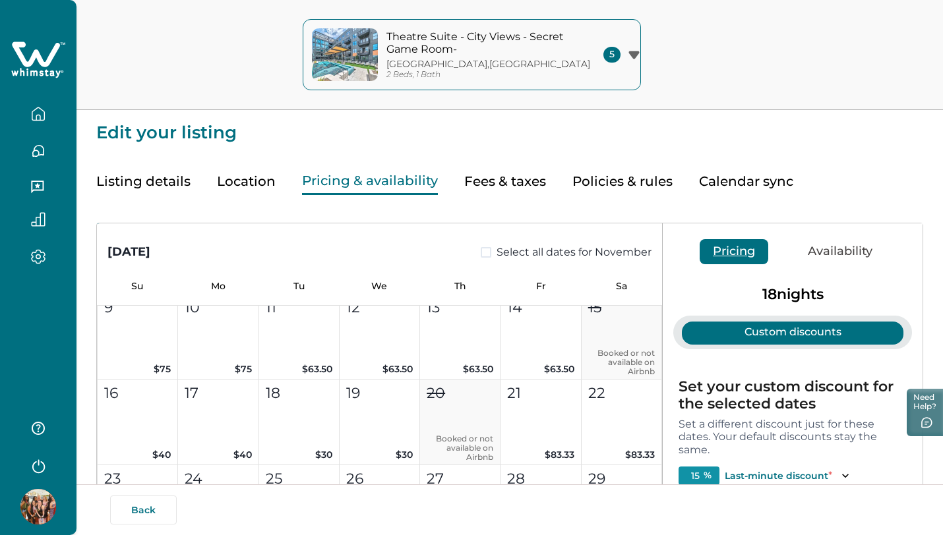
scroll to position [750, 0]
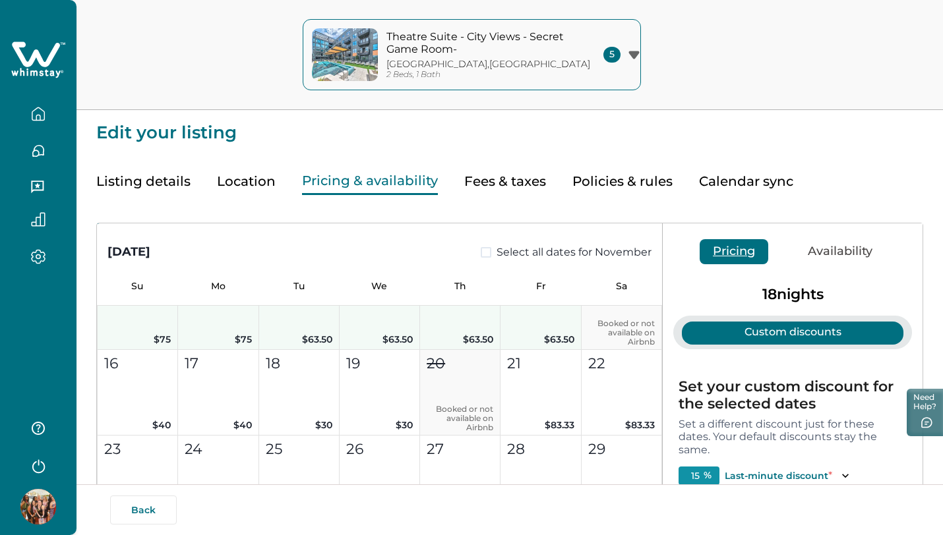
drag, startPoint x: 157, startPoint y: 322, endPoint x: 555, endPoint y: 340, distance: 398.1
click at [557, 341] on div "1 Booked or not available on Airbnb 2 $38.50 $32.73 3 $38.50 $32.73 4 $27 $22.9…" at bounding box center [379, 349] width 565 height 515
type input "0"
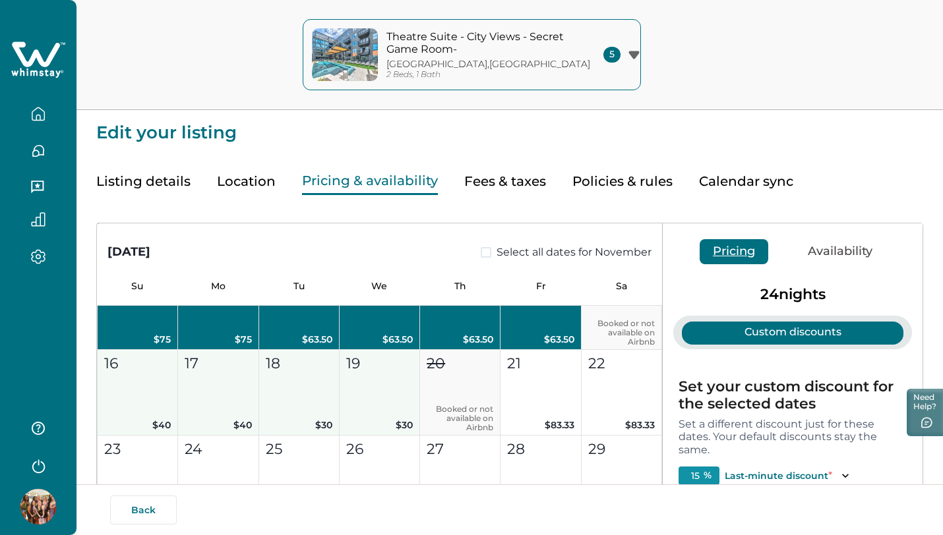
drag, startPoint x: 133, startPoint y: 392, endPoint x: 377, endPoint y: 404, distance: 245.0
click at [377, 404] on div "1 Booked or not available on Airbnb 2 $38.50 $32.73 3 $38.50 $32.73 4 $27 $22.9…" at bounding box center [379, 349] width 565 height 515
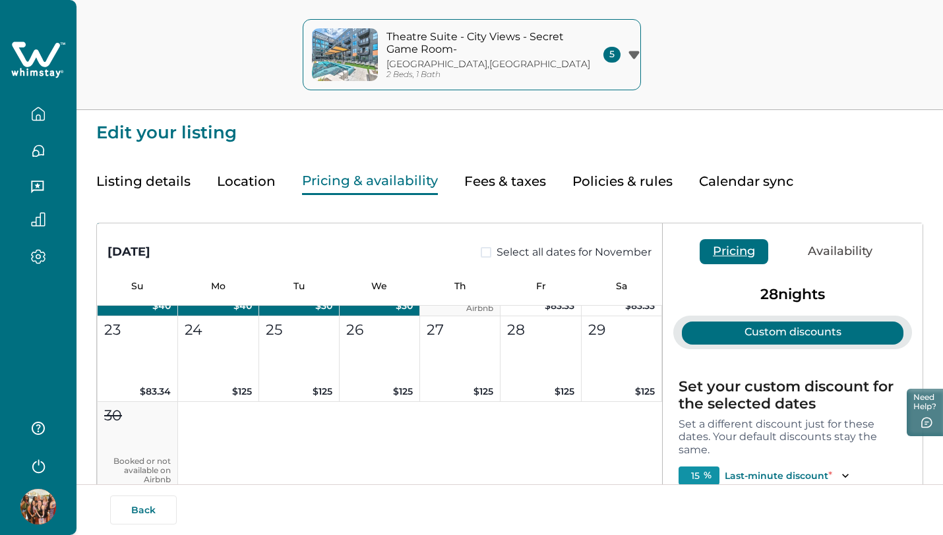
scroll to position [876, 0]
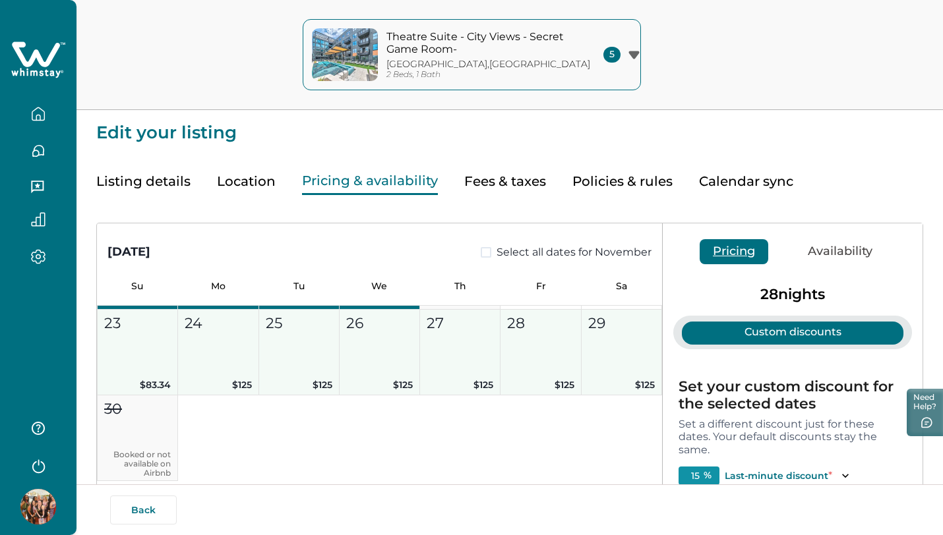
drag, startPoint x: 164, startPoint y: 355, endPoint x: 648, endPoint y: 371, distance: 484.3
click at [650, 372] on div "1 Booked or not available on Airbnb 2 $38.50 $32.73 3 $38.50 $32.73 4 $27 $22.9…" at bounding box center [379, 223] width 565 height 515
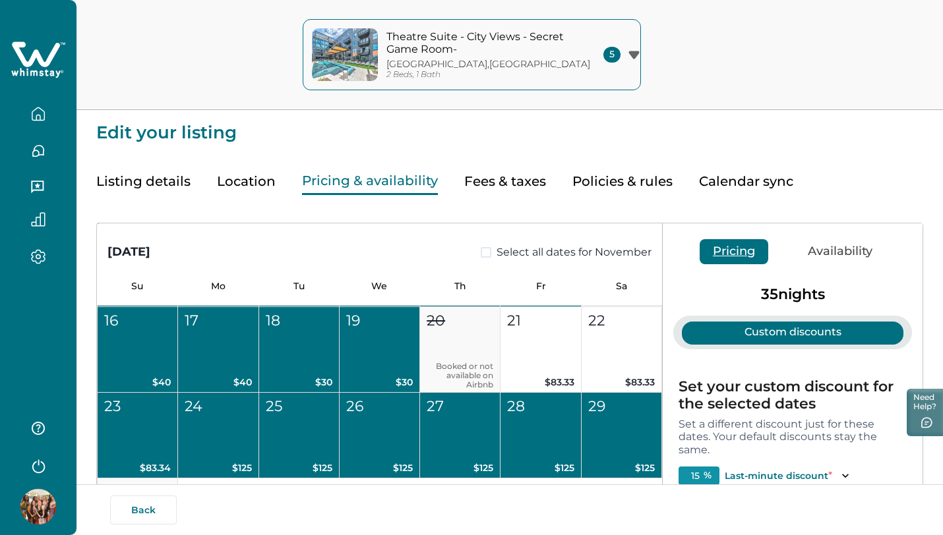
scroll to position [771, 0]
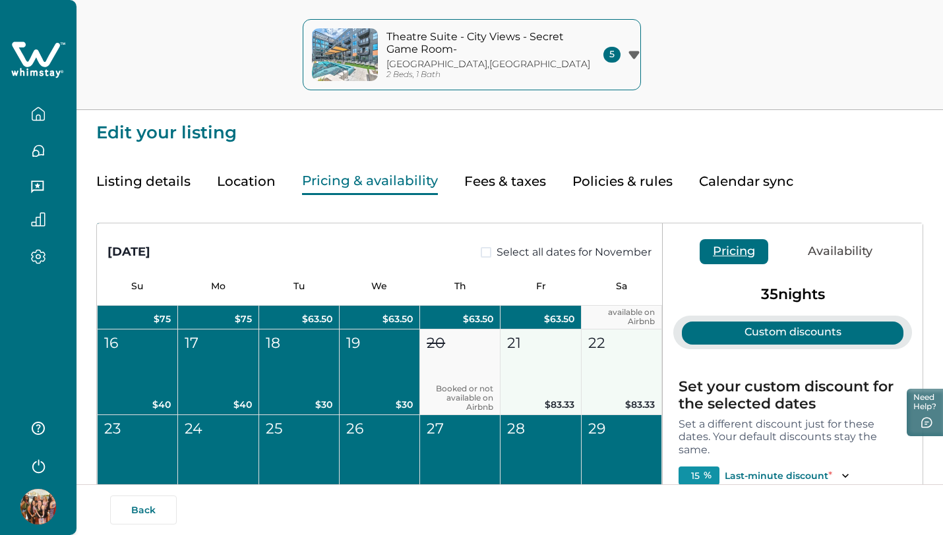
drag, startPoint x: 568, startPoint y: 377, endPoint x: 667, endPoint y: 372, distance: 99.7
click at [668, 373] on div "October 2025 Select all dates for October Su Mo Tu We Th Fr Sa 1 2 3 4 5 6 7 8 …" at bounding box center [510, 465] width 826 height 482
drag, startPoint x: 515, startPoint y: 373, endPoint x: 605, endPoint y: 371, distance: 89.7
click at [605, 371] on div "1 Booked or not available on Airbnb 2 $38.50 $32.73 3 $38.50 $32.73 4 $27 $22.9…" at bounding box center [379, 329] width 565 height 515
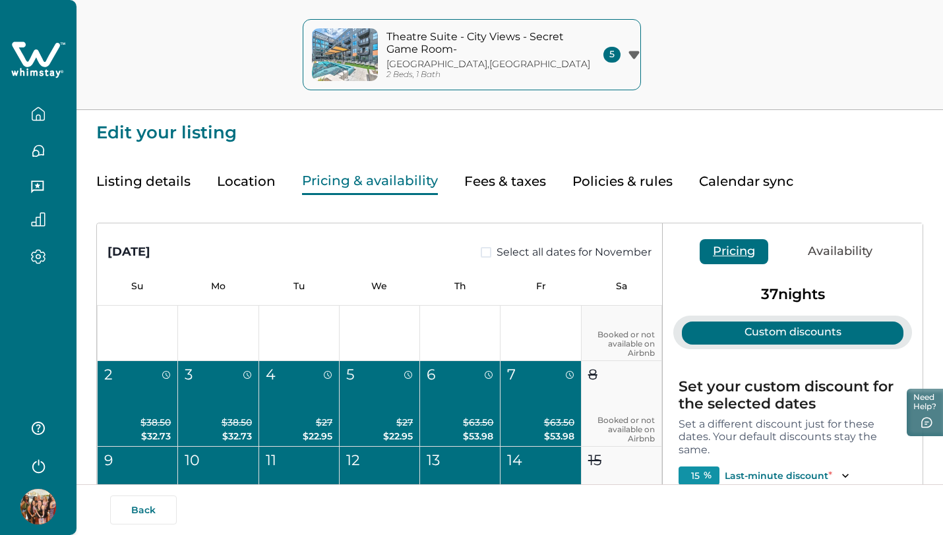
scroll to position [572, 0]
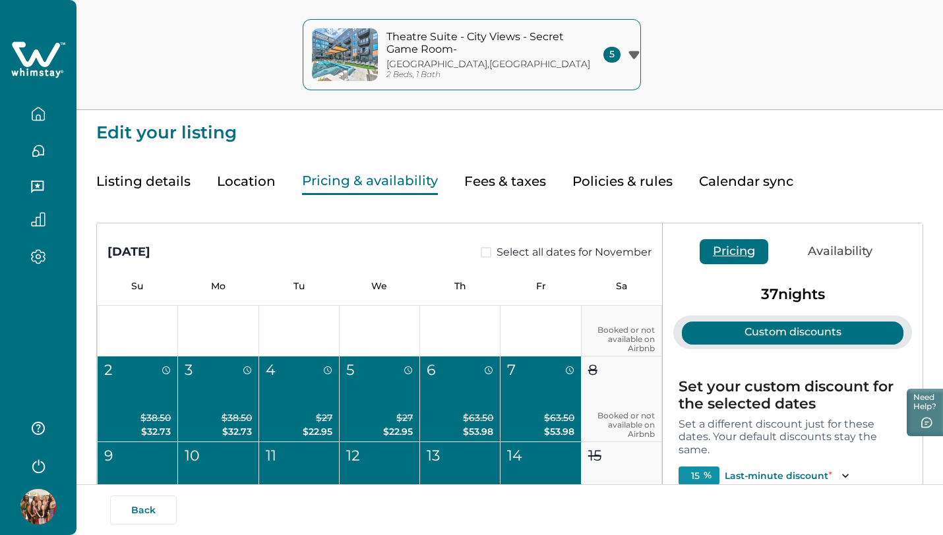
click at [539, 375] on div "7" at bounding box center [540, 370] width 66 height 22
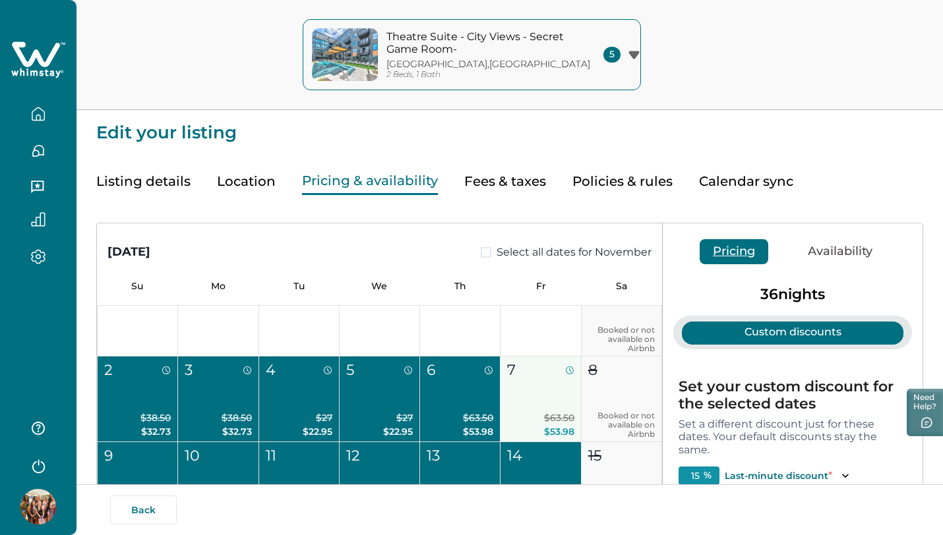
click at [539, 375] on div "7" at bounding box center [540, 370] width 66 height 22
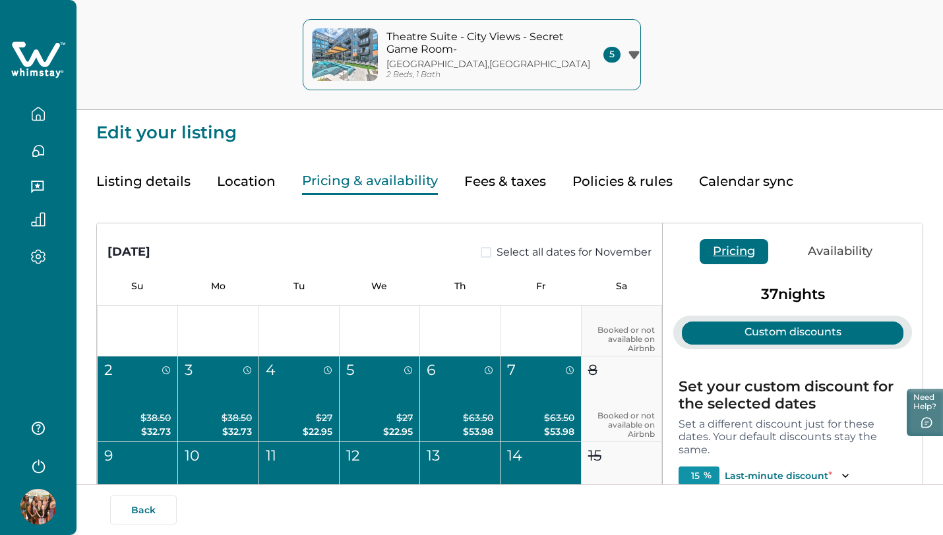
click at [745, 334] on button "Custom discounts" at bounding box center [793, 333] width 222 height 23
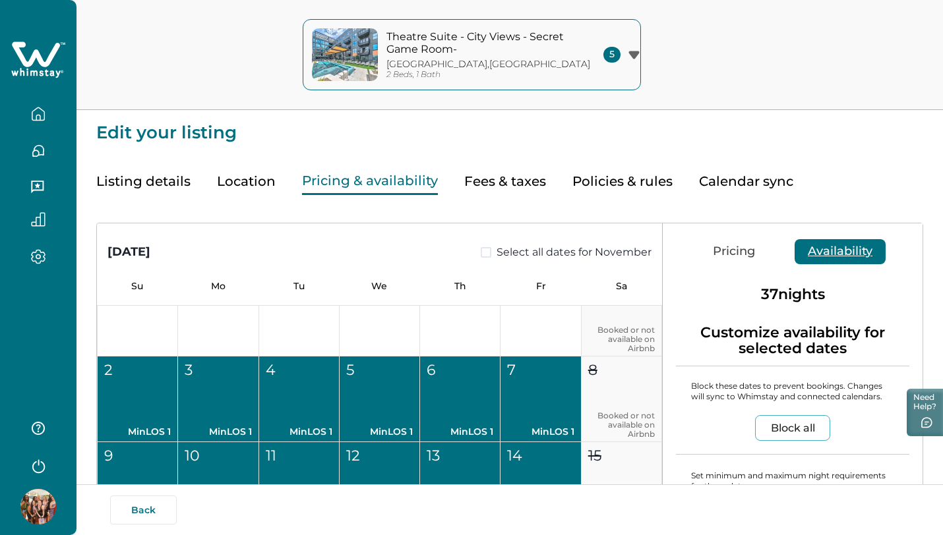
click at [829, 255] on button "Availability" at bounding box center [840, 251] width 91 height 25
click at [782, 423] on button "Block all" at bounding box center [792, 428] width 75 height 26
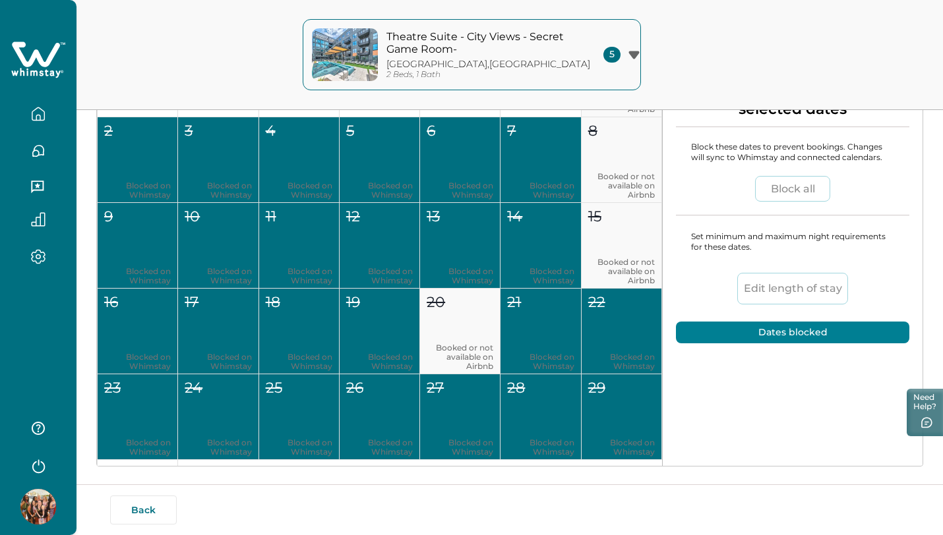
scroll to position [240, 0]
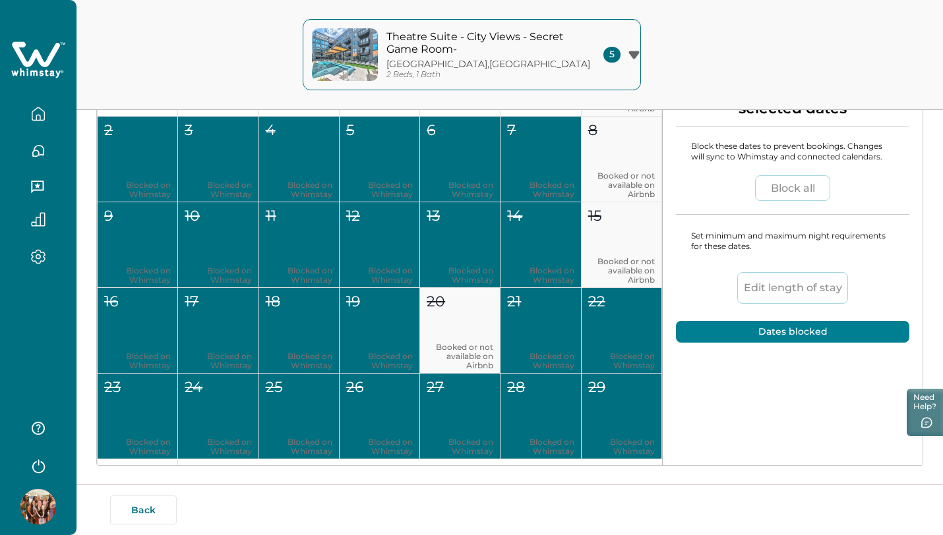
type input "30"
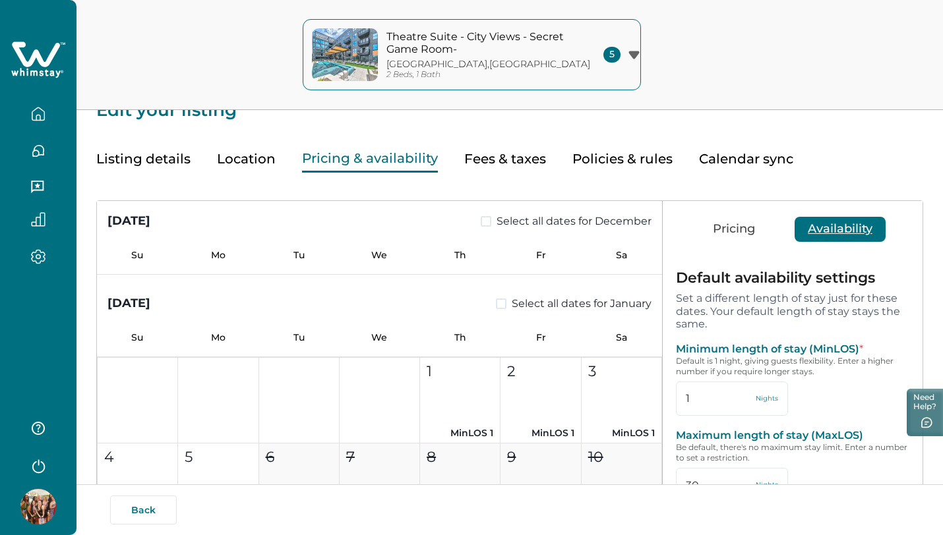
scroll to position [1686, 0]
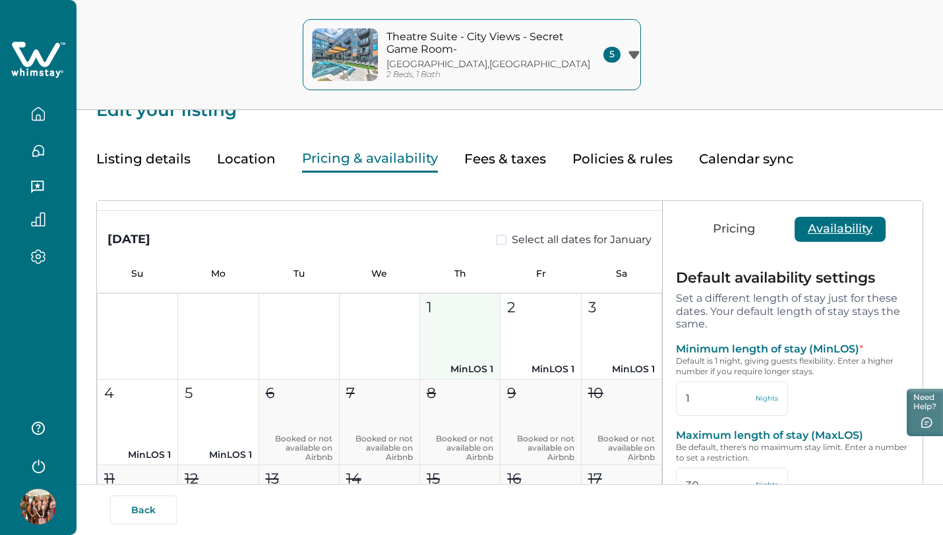
click at [478, 344] on button "1 MinLOS 1" at bounding box center [460, 337] width 80 height 86
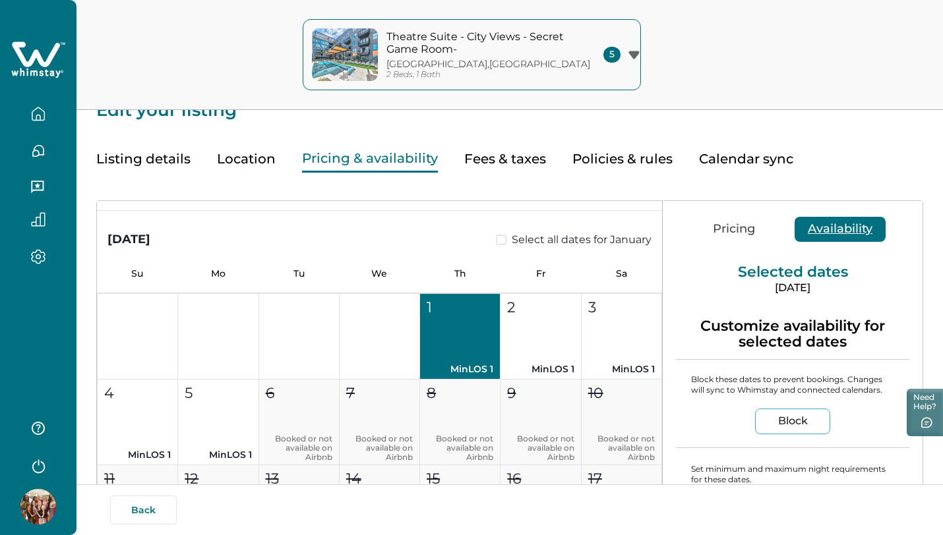
click at [477, 344] on button "1 MinLOS 1" at bounding box center [460, 337] width 80 height 86
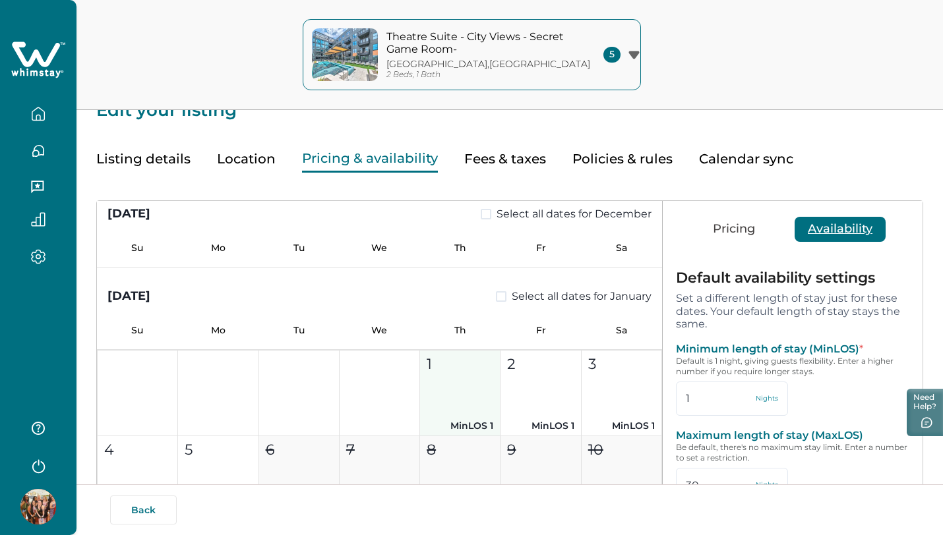
scroll to position [1705, 0]
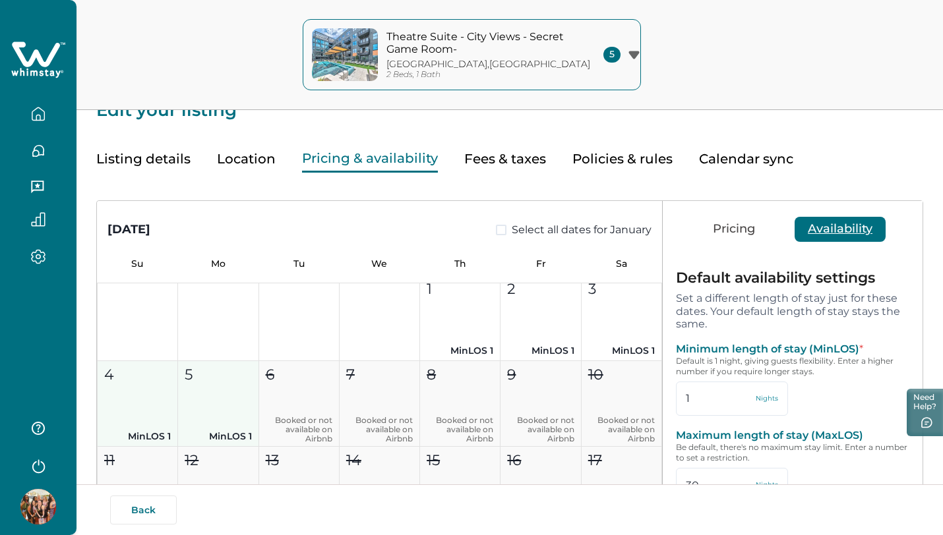
drag, startPoint x: 214, startPoint y: 394, endPoint x: 137, endPoint y: 393, distance: 77.2
click at [137, 393] on div "1 MinLOS 1 2 MinLOS 1 3 MinLOS 1 4 MinLOS 1 5 MinLOS 1 6 Booked or not availabl…" at bounding box center [379, 489] width 565 height 429
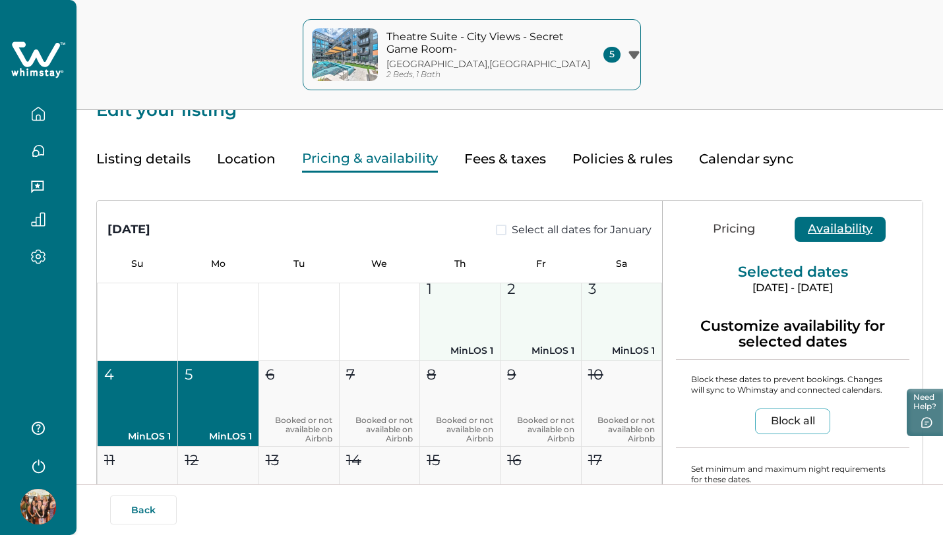
drag, startPoint x: 468, startPoint y: 311, endPoint x: 619, endPoint y: 309, distance: 150.4
click at [619, 309] on div "1 MinLOS 1 2 MinLOS 1 3 MinLOS 1 4 MinLOS 1 5 MinLOS 1 6 Booked or not availabl…" at bounding box center [379, 489] width 565 height 429
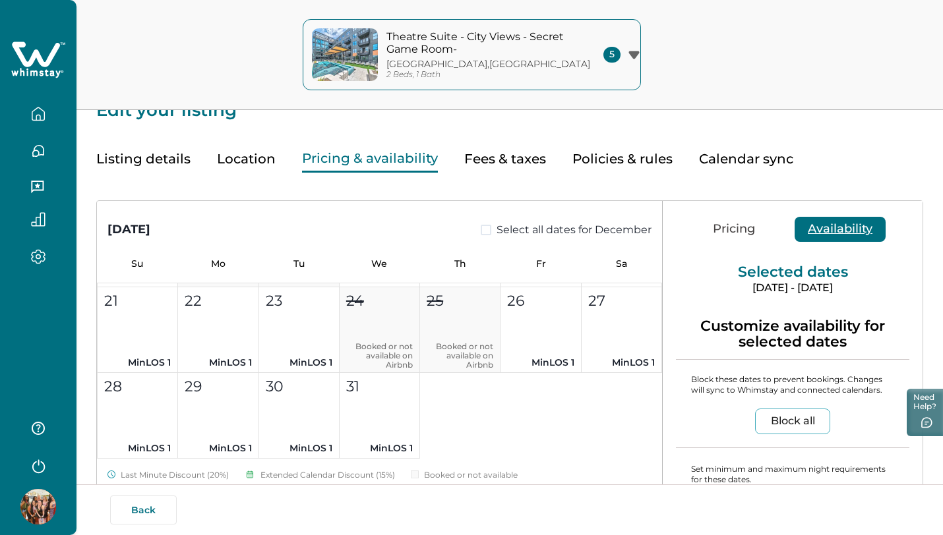
scroll to position [1414, 0]
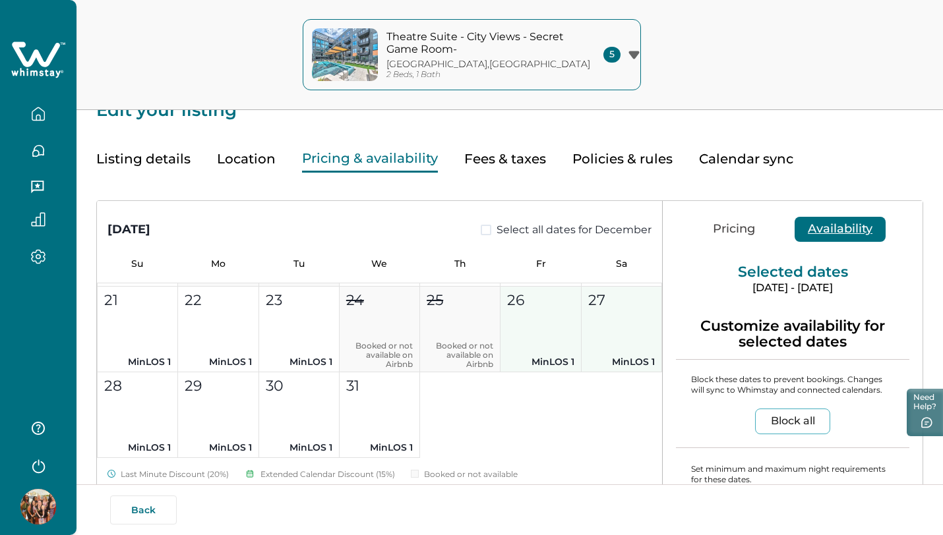
drag, startPoint x: 520, startPoint y: 315, endPoint x: 592, endPoint y: 312, distance: 72.6
click at [595, 313] on div "1 MinLOS 1 2 MinLOS 1 3 MinLOS 1 4 MinLOS 1 5 MinLOS 1 6 MinLOS 1 7 MinLOS 1 8 …" at bounding box center [379, 243] width 565 height 429
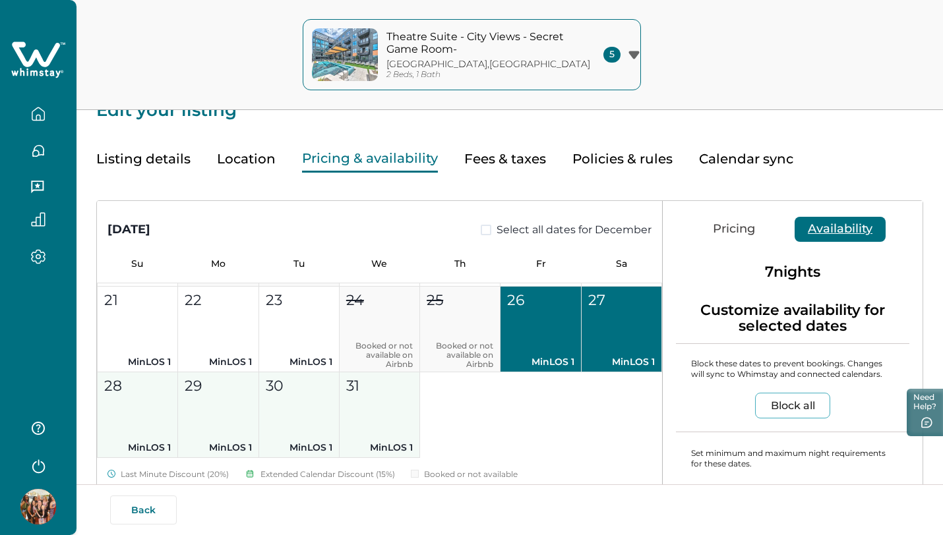
drag, startPoint x: 138, startPoint y: 408, endPoint x: 390, endPoint y: 423, distance: 252.4
click at [392, 423] on div "1 MinLOS 1 2 MinLOS 1 3 MinLOS 1 4 MinLOS 1 5 MinLOS 1 6 MinLOS 1 7 MinLOS 1 8 …" at bounding box center [379, 243] width 565 height 429
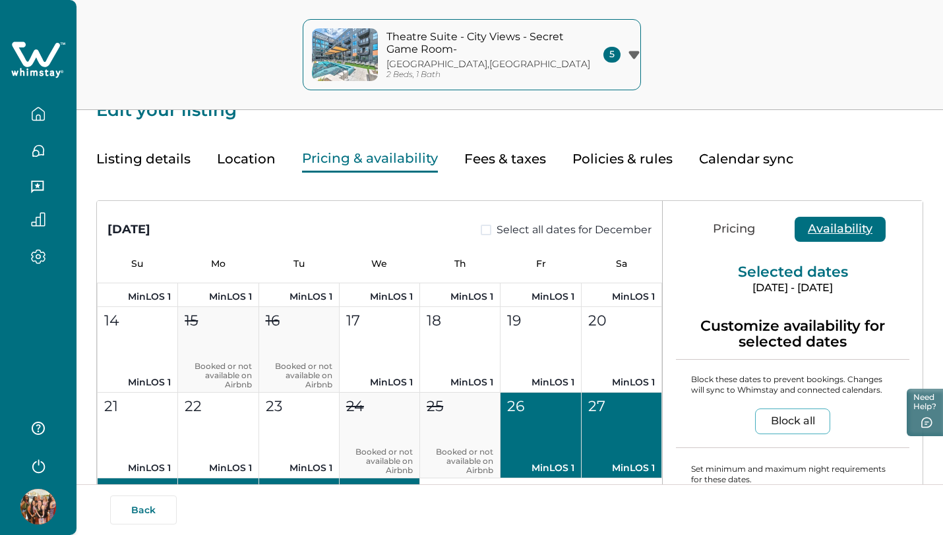
scroll to position [1305, 0]
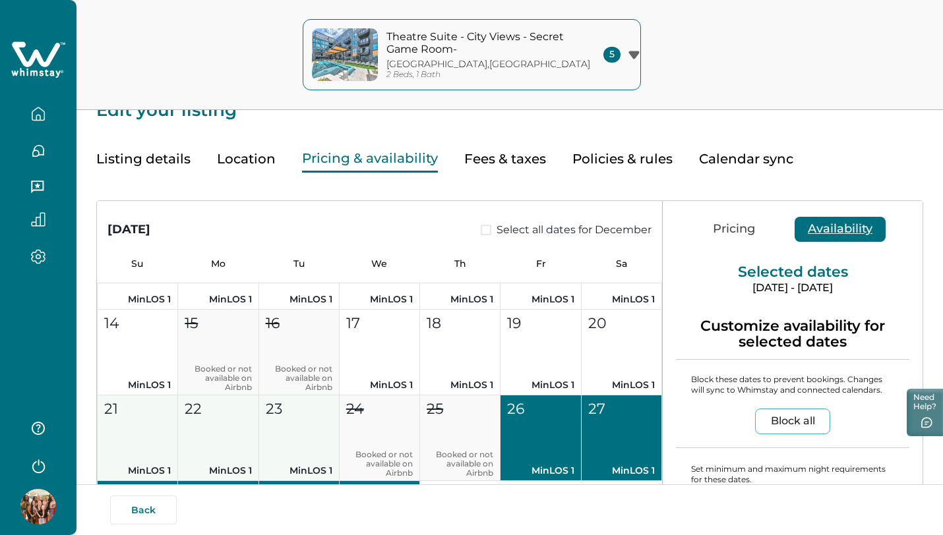
drag, startPoint x: 148, startPoint y: 417, endPoint x: 328, endPoint y: 420, distance: 180.1
click at [331, 420] on div "1 MinLOS 1 2 MinLOS 1 3 MinLOS 1 4 MinLOS 1 5 MinLOS 1 6 MinLOS 1 7 MinLOS 1 8 …" at bounding box center [379, 352] width 565 height 429
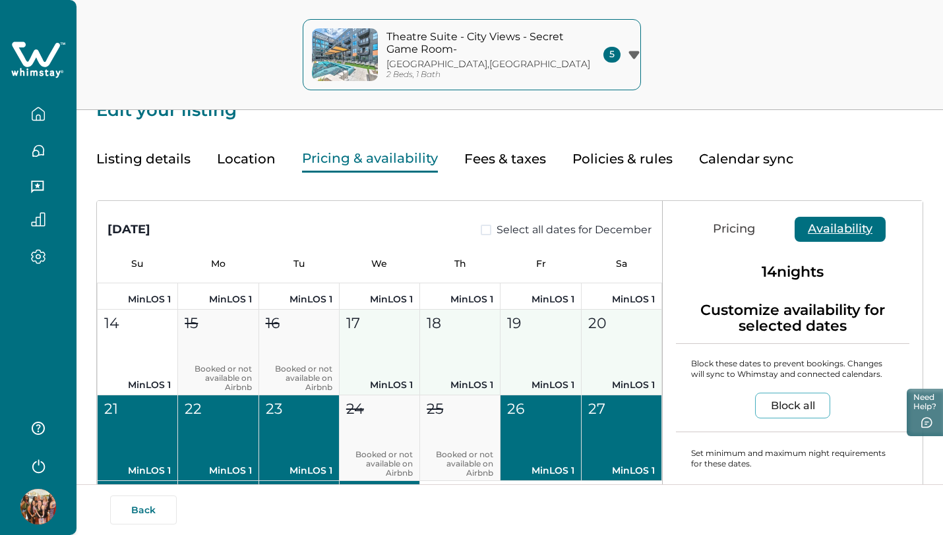
drag, startPoint x: 385, startPoint y: 338, endPoint x: 595, endPoint y: 359, distance: 210.7
click at [597, 359] on div "1 MinLOS 1 2 MinLOS 1 3 MinLOS 1 4 MinLOS 1 5 MinLOS 1 6 MinLOS 1 7 MinLOS 1 8 …" at bounding box center [379, 352] width 565 height 429
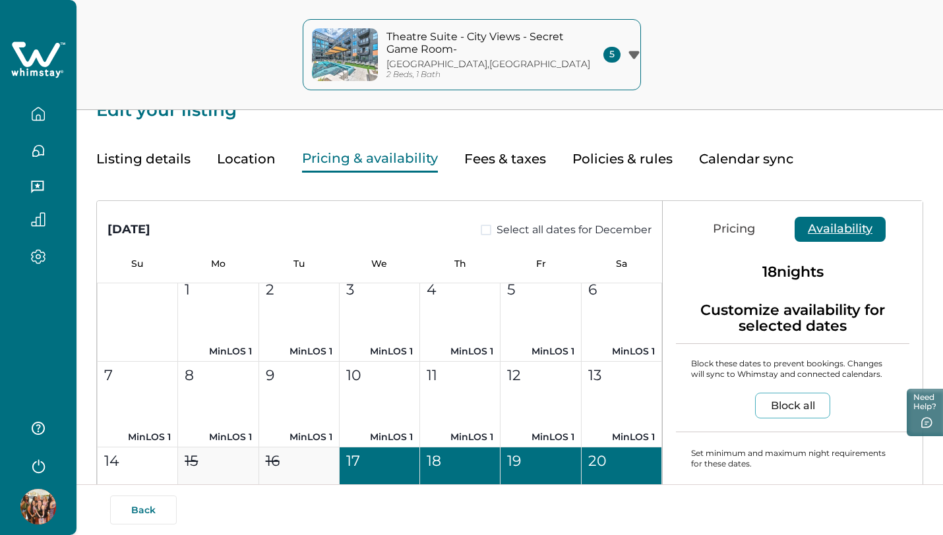
scroll to position [1166, 0]
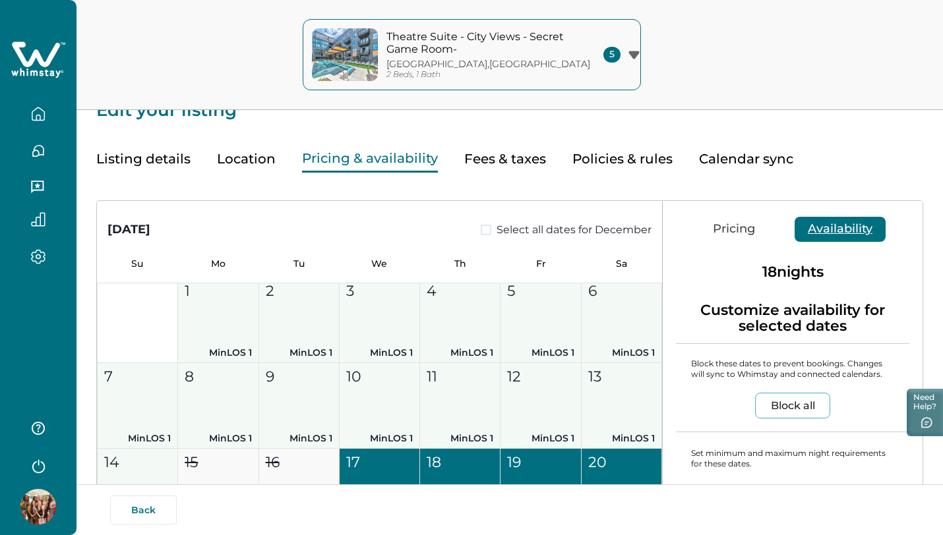
drag, startPoint x: 210, startPoint y: 322, endPoint x: 144, endPoint y: 469, distance: 160.6
click at [144, 469] on div "1 MinLOS 1 2 MinLOS 1 3 MinLOS 1 4 MinLOS 1 5 MinLOS 1 6 MinLOS 1 7 MinLOS 1 8 …" at bounding box center [379, 491] width 565 height 429
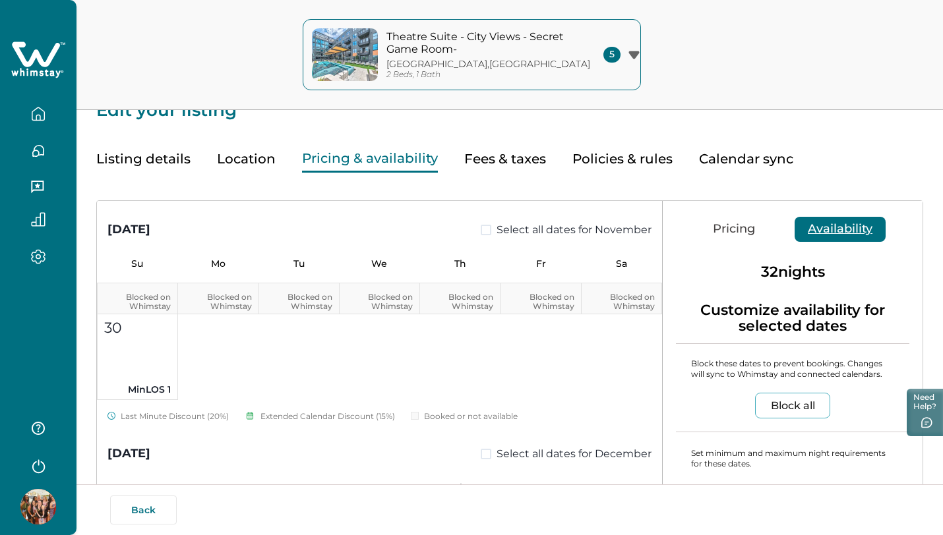
scroll to position [864, 0]
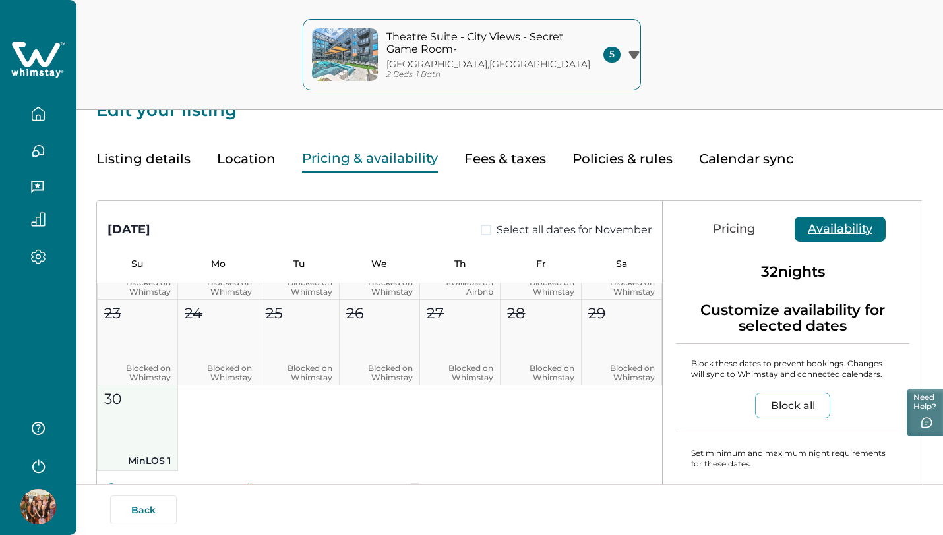
click at [133, 427] on button "30 MinLOS 1" at bounding box center [138, 429] width 80 height 86
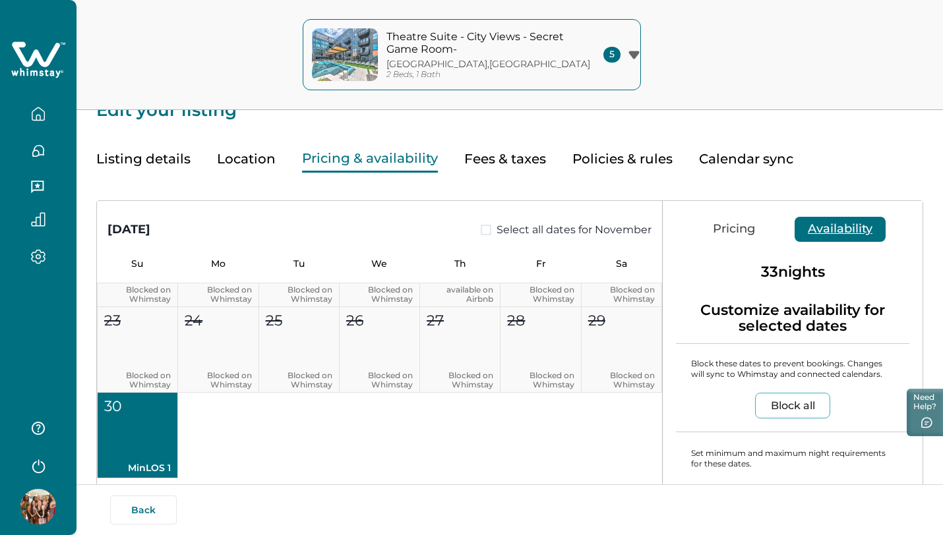
scroll to position [896, 0]
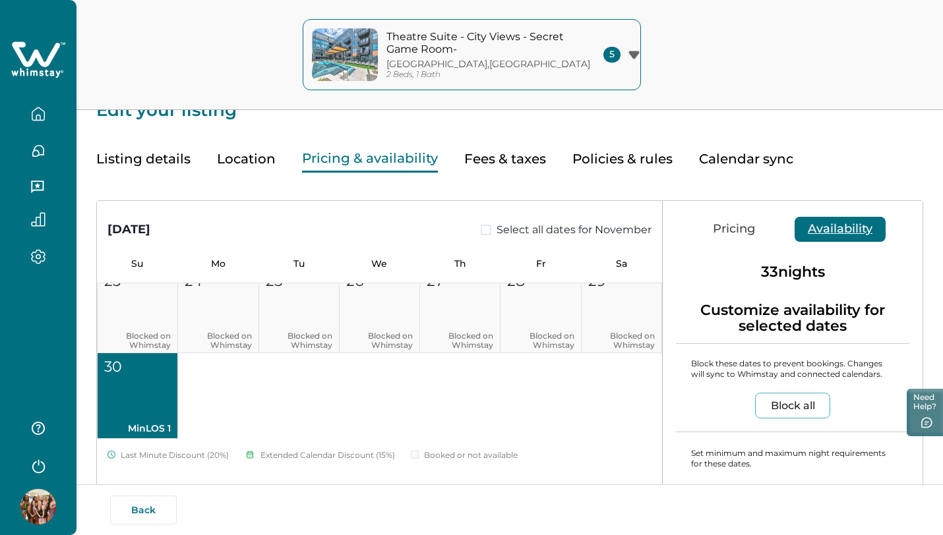
click at [776, 406] on button "Block all" at bounding box center [792, 406] width 75 height 26
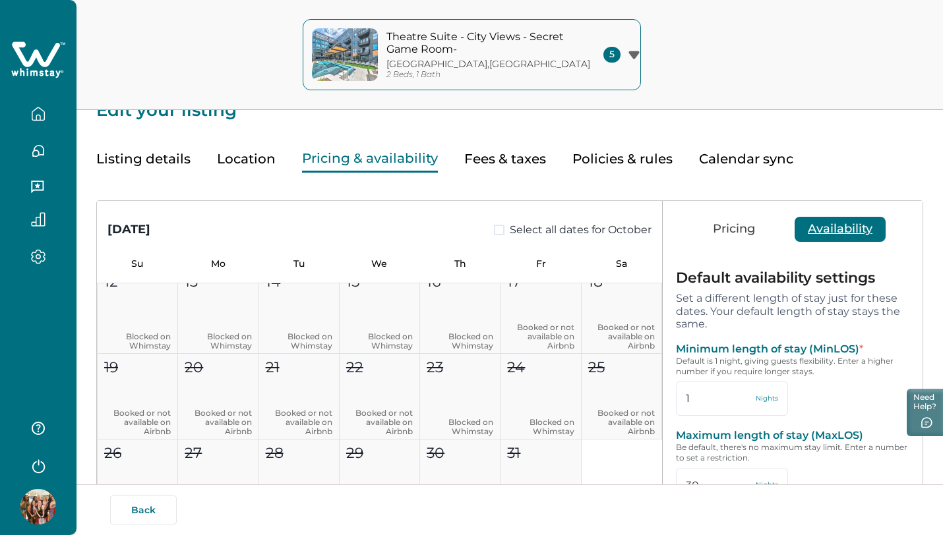
scroll to position [188, 0]
click at [395, 309] on button "15 Blocked on Whimstay" at bounding box center [380, 311] width 80 height 86
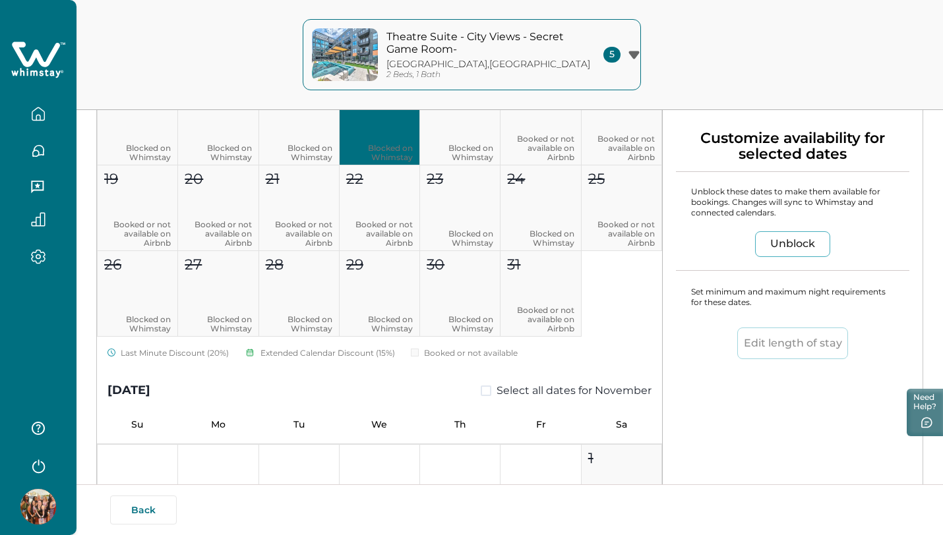
scroll to position [211, 0]
click at [483, 143] on p "Blocked on Whimstay" at bounding box center [460, 152] width 67 height 18
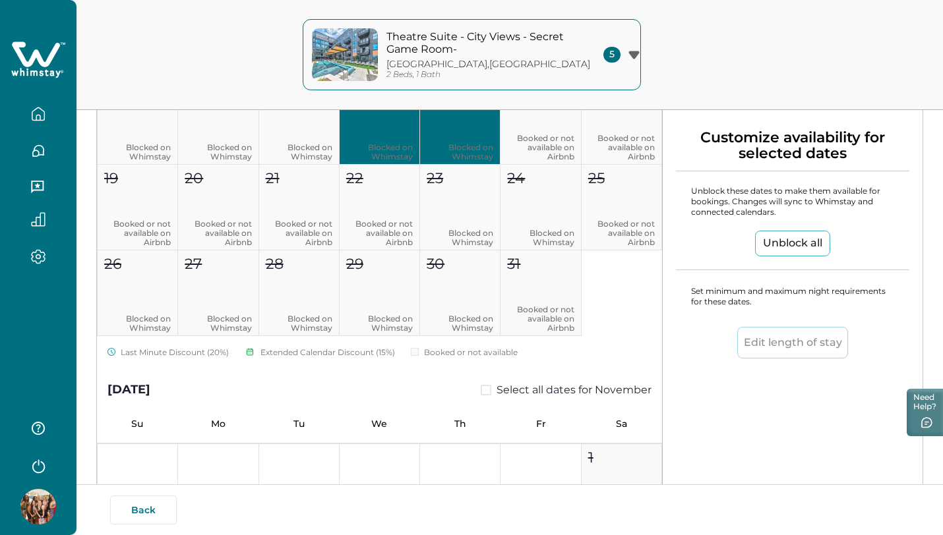
click at [774, 241] on button "Unblock all" at bounding box center [792, 244] width 75 height 26
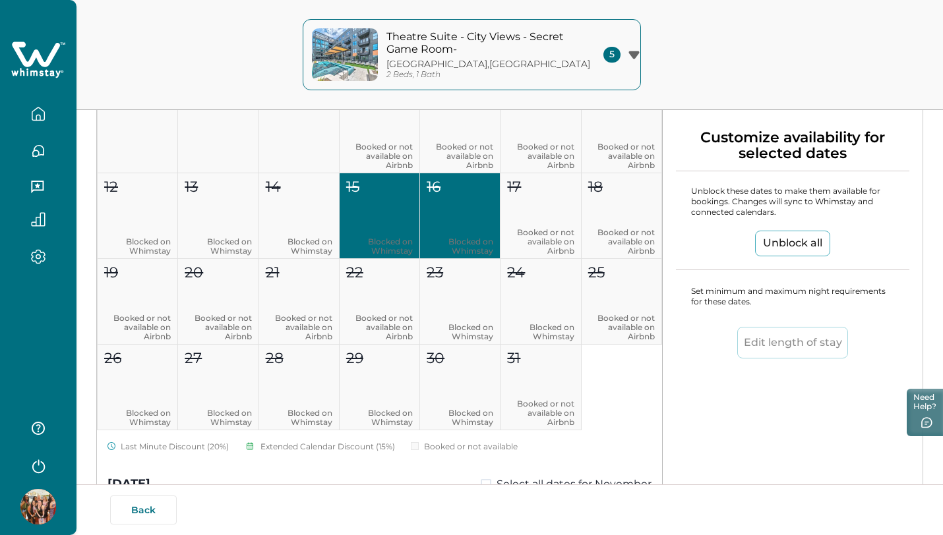
scroll to position [90, 0]
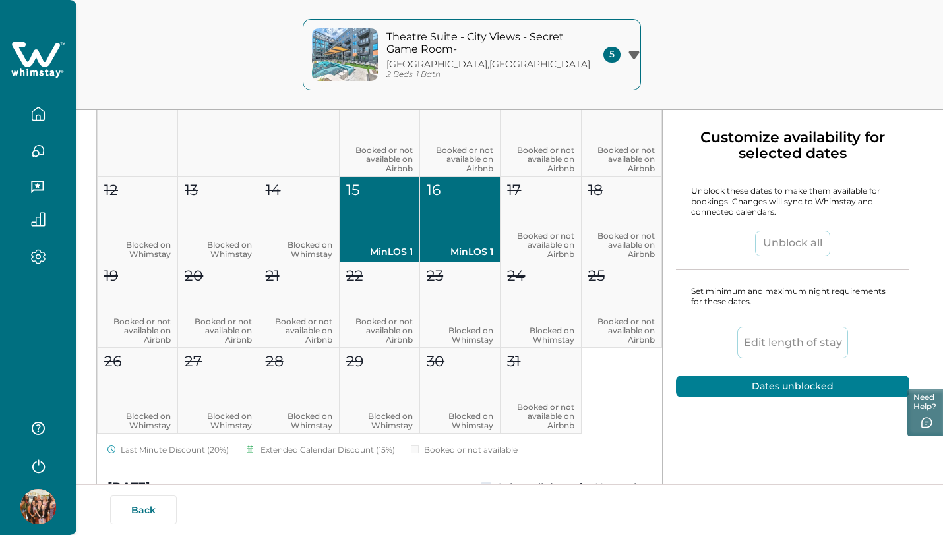
type input "30"
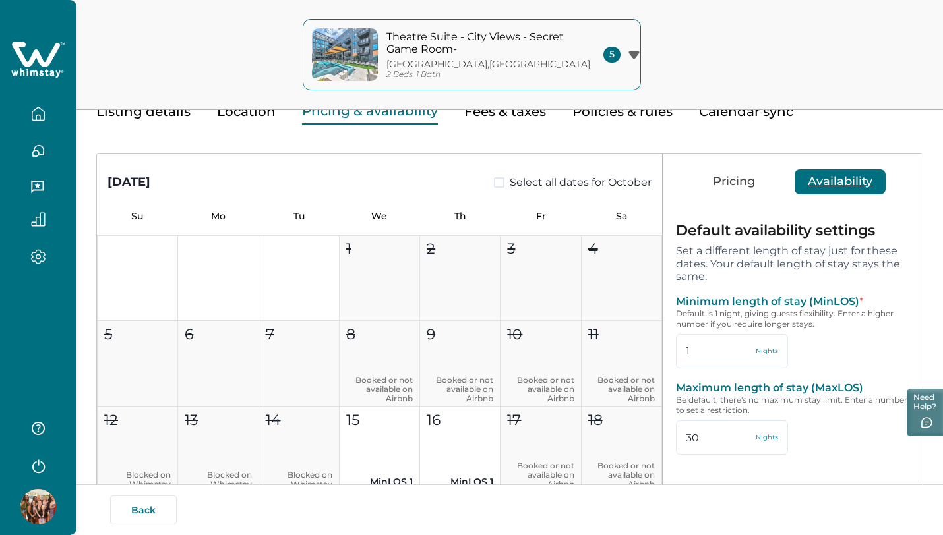
scroll to position [64, 0]
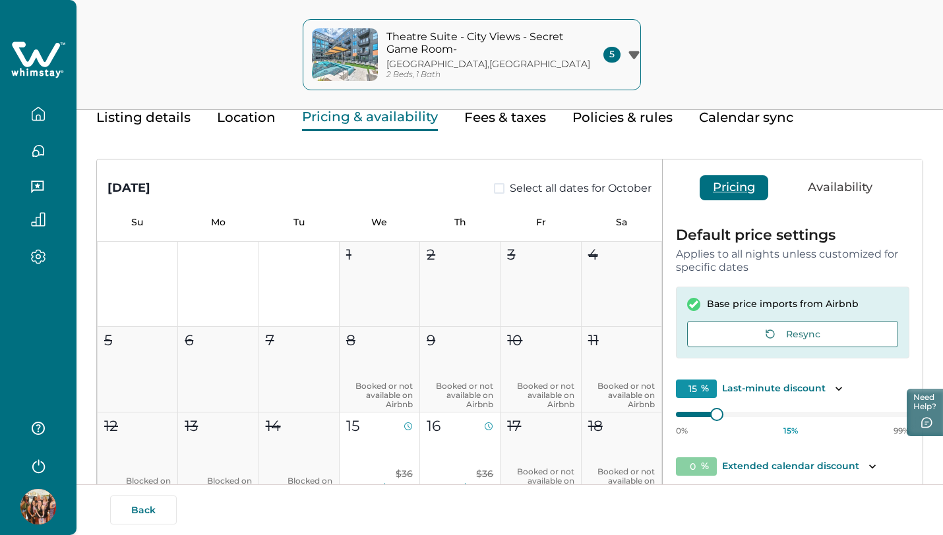
click at [731, 190] on button "Pricing" at bounding box center [734, 187] width 69 height 25
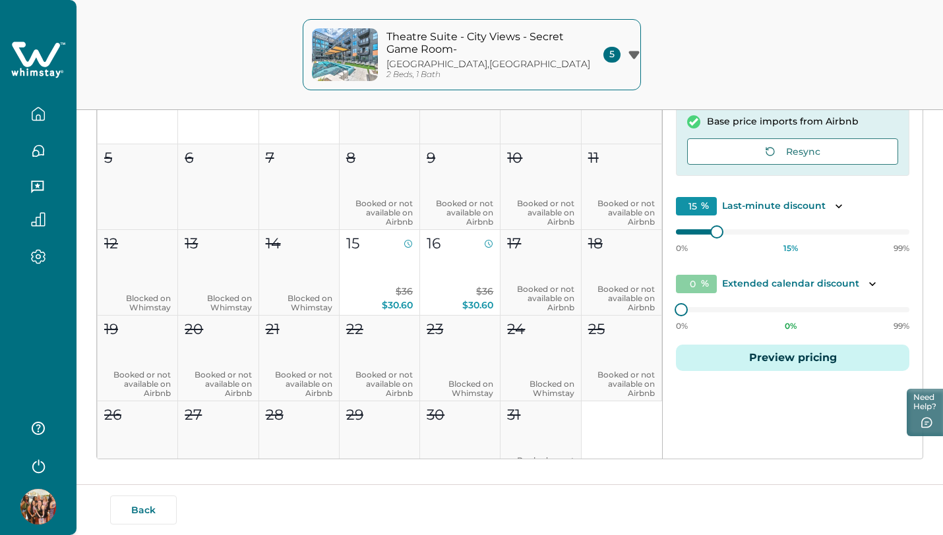
scroll to position [260, 0]
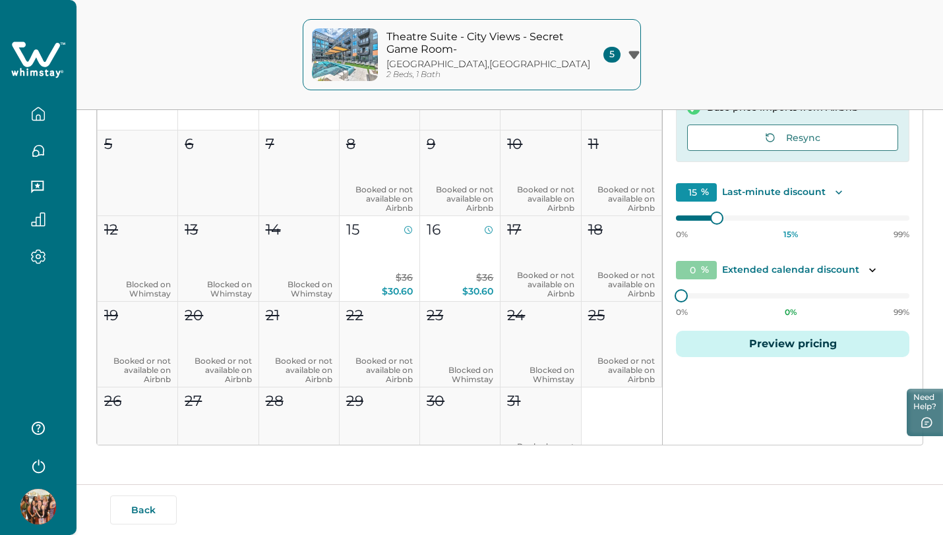
click at [836, 193] on icon "Toggle description" at bounding box center [839, 193] width 7 height 4
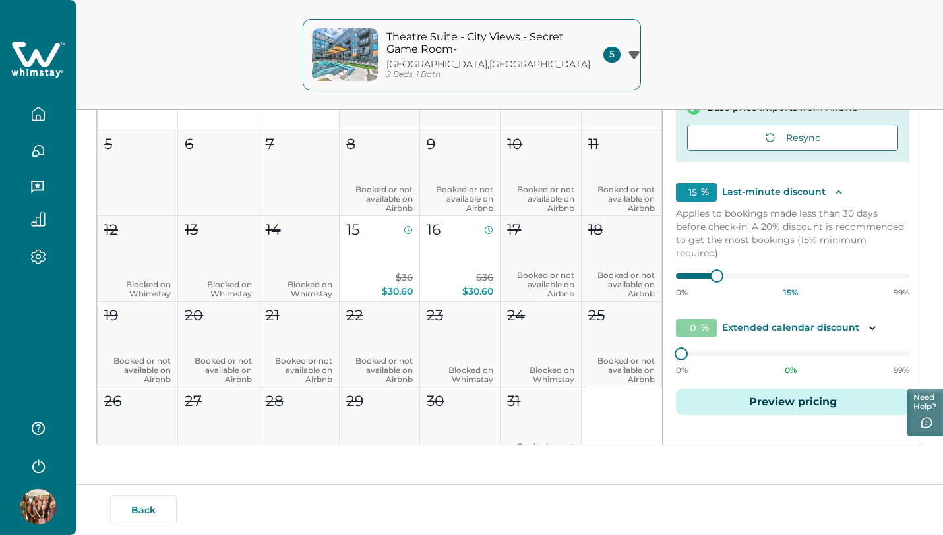
click at [836, 193] on icon "Toggle description" at bounding box center [839, 192] width 7 height 4
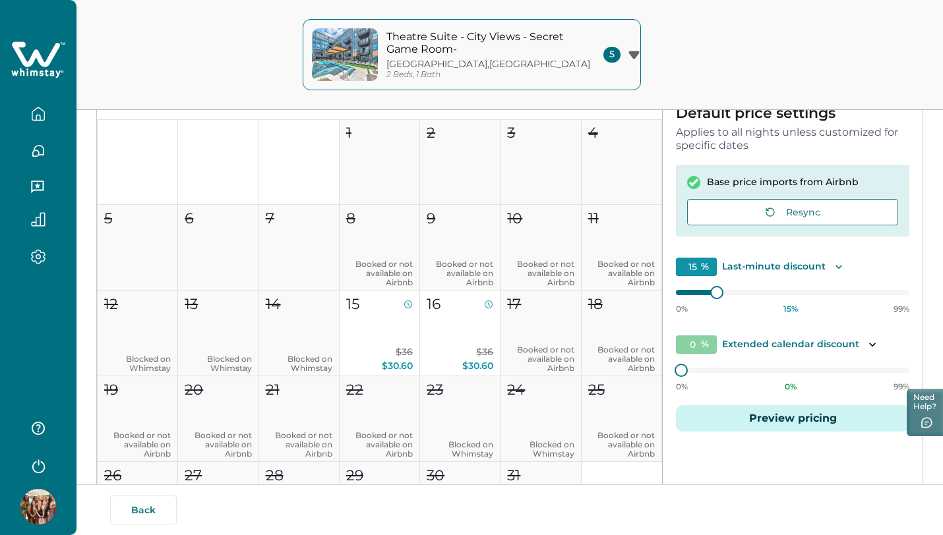
scroll to position [187, 0]
click at [688, 181] on icon at bounding box center [693, 181] width 13 height 13
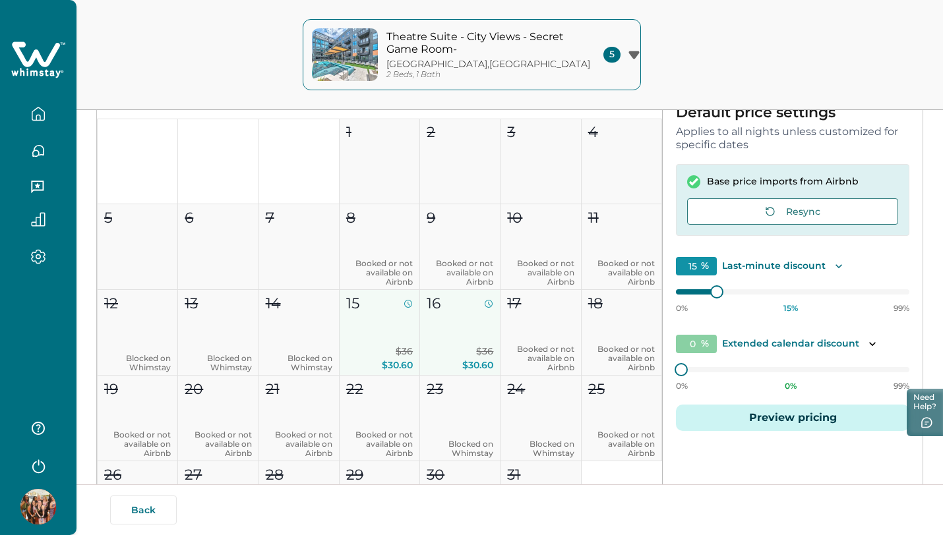
drag, startPoint x: 401, startPoint y: 330, endPoint x: 457, endPoint y: 326, distance: 56.2
click at [458, 326] on div "1 2 3 4 5 6 7 8 Booked or not available on Airbnb 9 Booked or not available on …" at bounding box center [379, 332] width 565 height 429
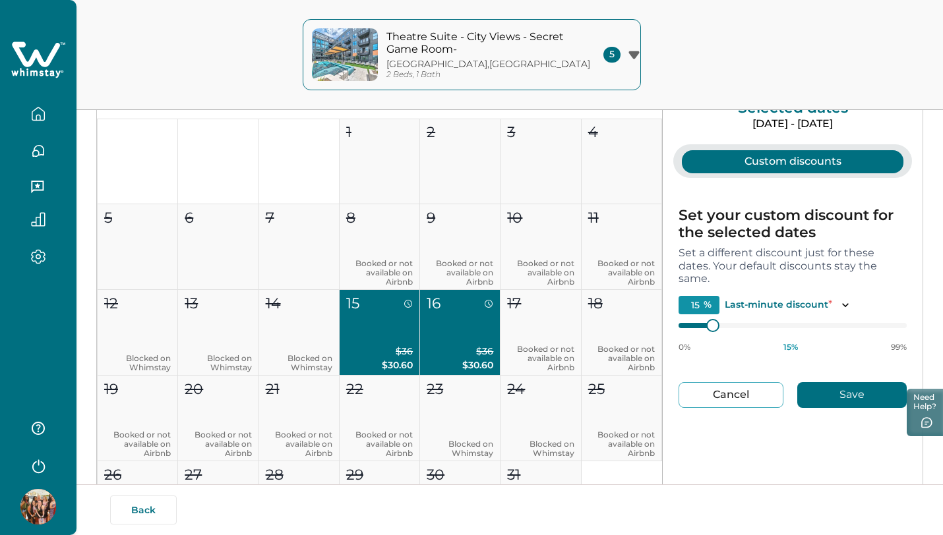
click at [855, 398] on button "Save" at bounding box center [851, 395] width 109 height 26
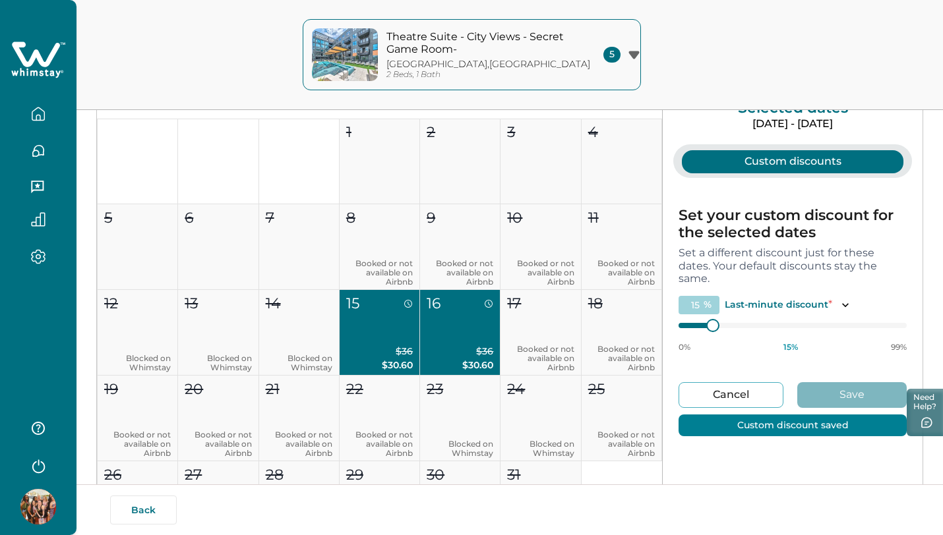
type input "0"
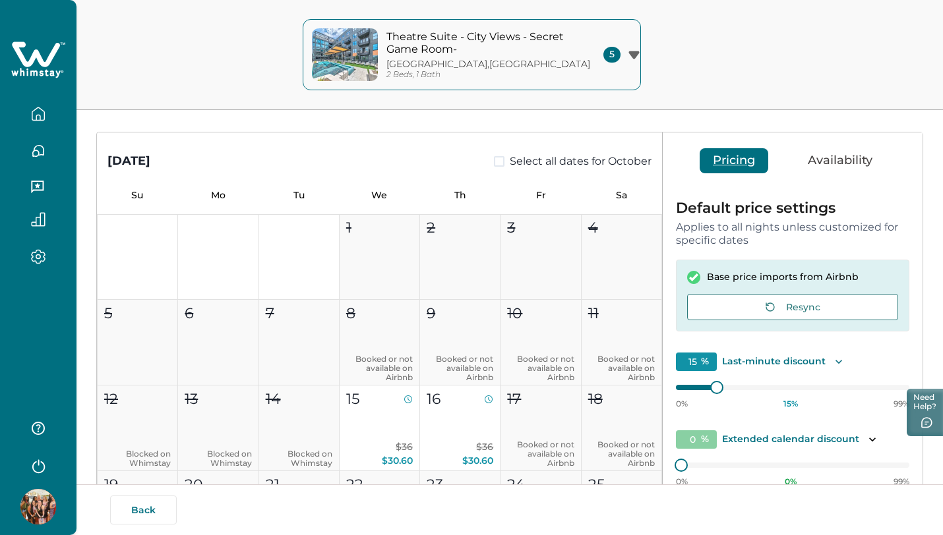
scroll to position [76, 0]
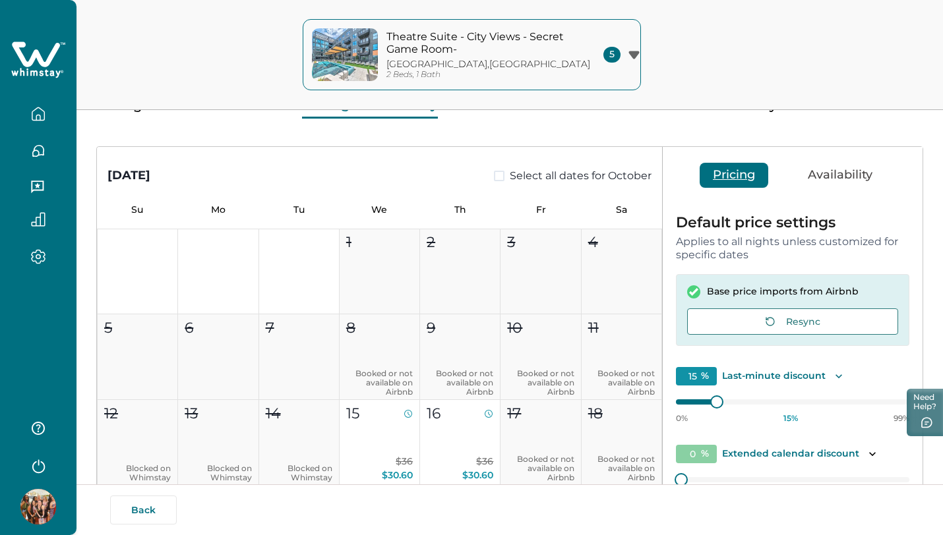
click at [836, 168] on button "Availability" at bounding box center [840, 175] width 91 height 25
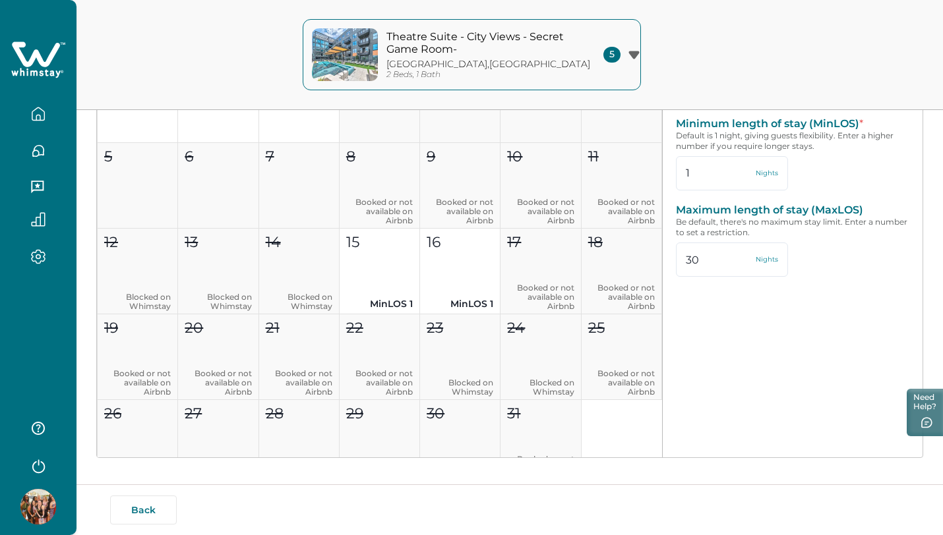
scroll to position [260, 0]
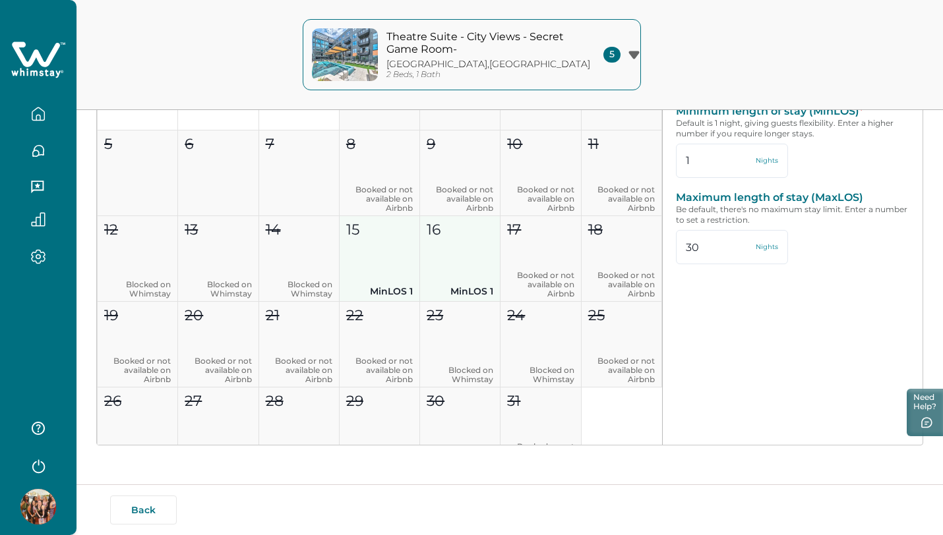
drag, startPoint x: 396, startPoint y: 254, endPoint x: 454, endPoint y: 252, distance: 57.4
click at [454, 252] on div "1 2 3 4 5 6 7 8 Booked or not available on Airbnb 9 Booked or not available on …" at bounding box center [379, 258] width 565 height 429
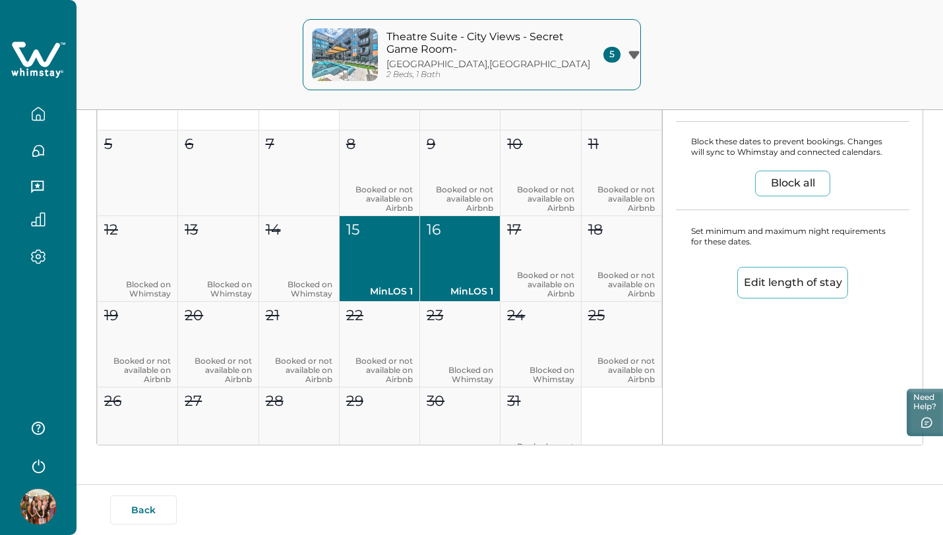
click at [787, 174] on button "Block all" at bounding box center [792, 184] width 75 height 26
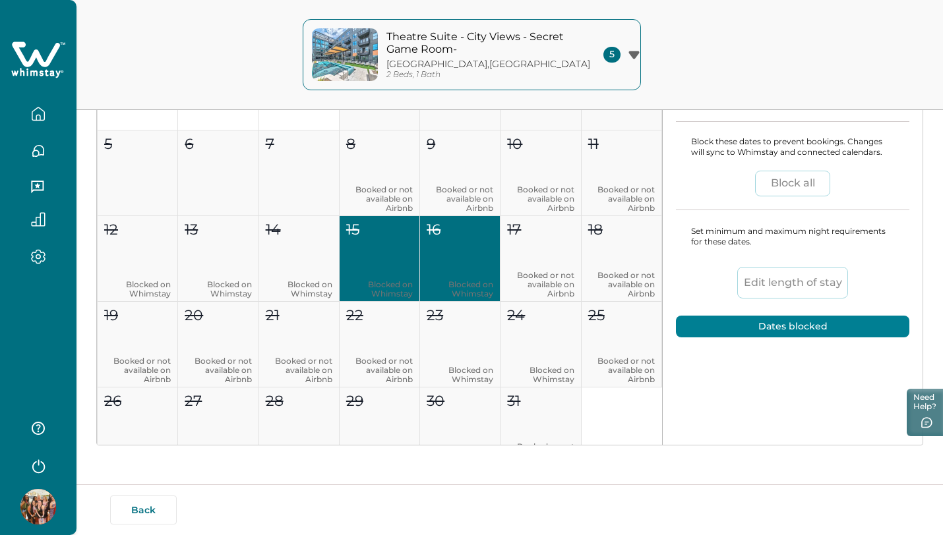
type input "30"
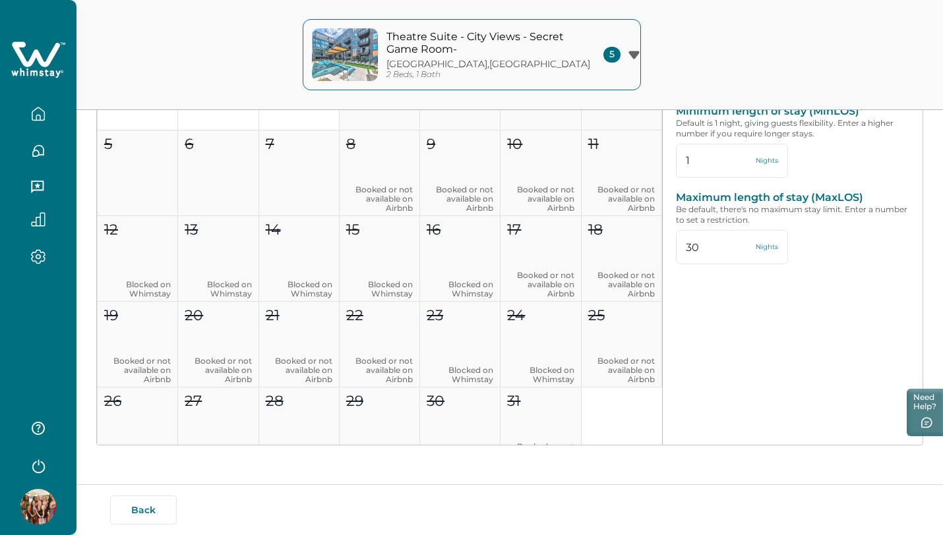
scroll to position [0, 0]
click at [630, 52] on icon "button" at bounding box center [633, 55] width 11 height 8
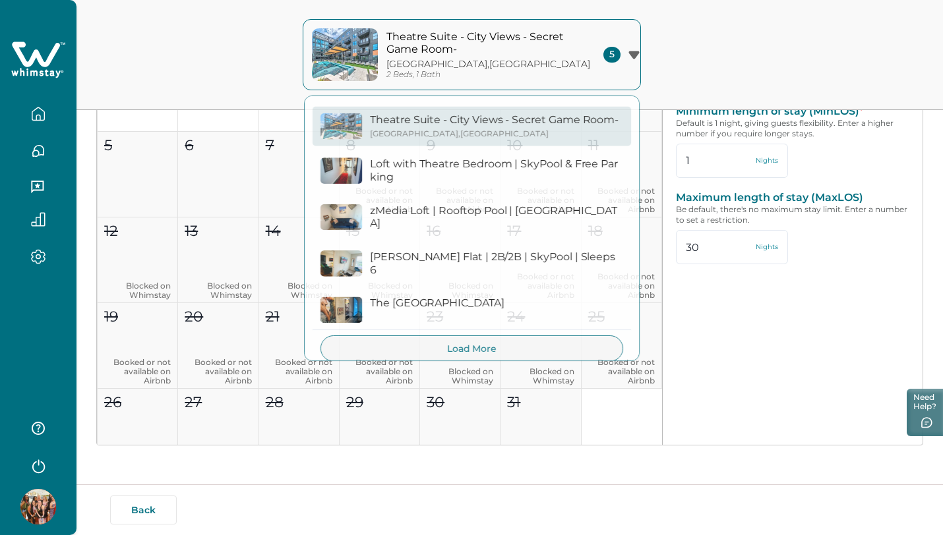
click at [737, 66] on div "Theatre Suite - City Views - Secret Game Room- Dallas , TX 2 Beds, 1 Bath 5 The…" at bounding box center [471, 55] width 943 height 110
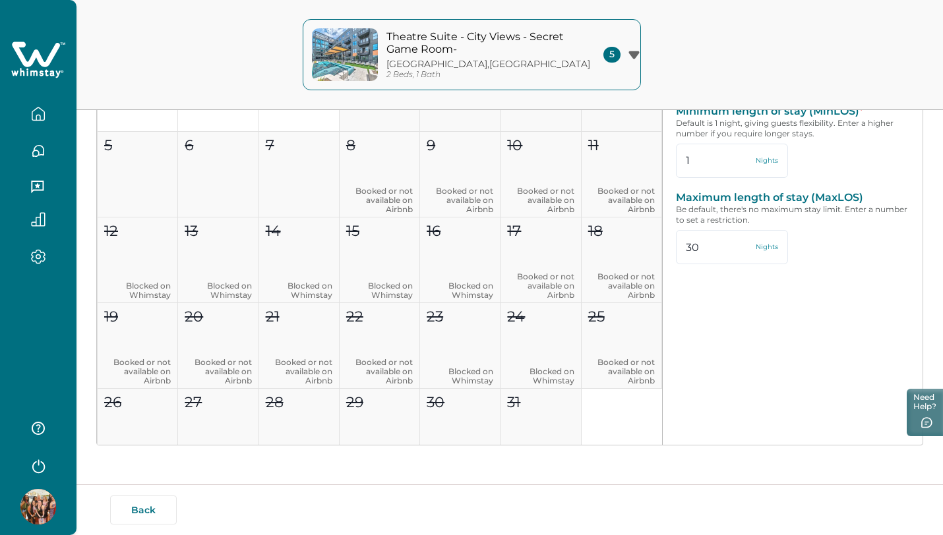
click at [38, 115] on icon "button" at bounding box center [38, 114] width 15 height 15
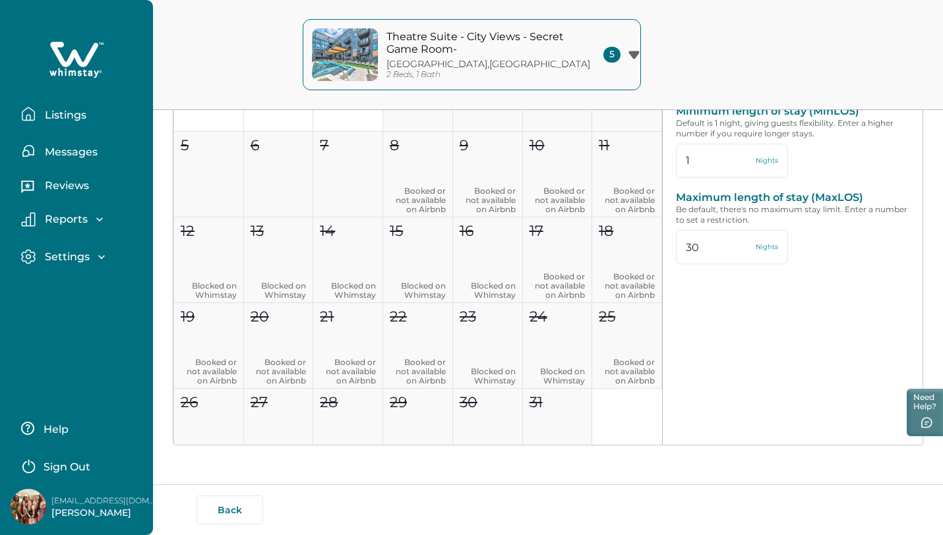
click at [95, 215] on icon "button" at bounding box center [99, 219] width 13 height 13
click at [98, 216] on icon "button" at bounding box center [99, 219] width 13 height 13
click at [106, 258] on icon "button" at bounding box center [101, 257] width 13 height 13
click at [104, 255] on icon "button" at bounding box center [101, 257] width 13 height 13
click at [101, 259] on icon "button" at bounding box center [101, 257] width 13 height 13
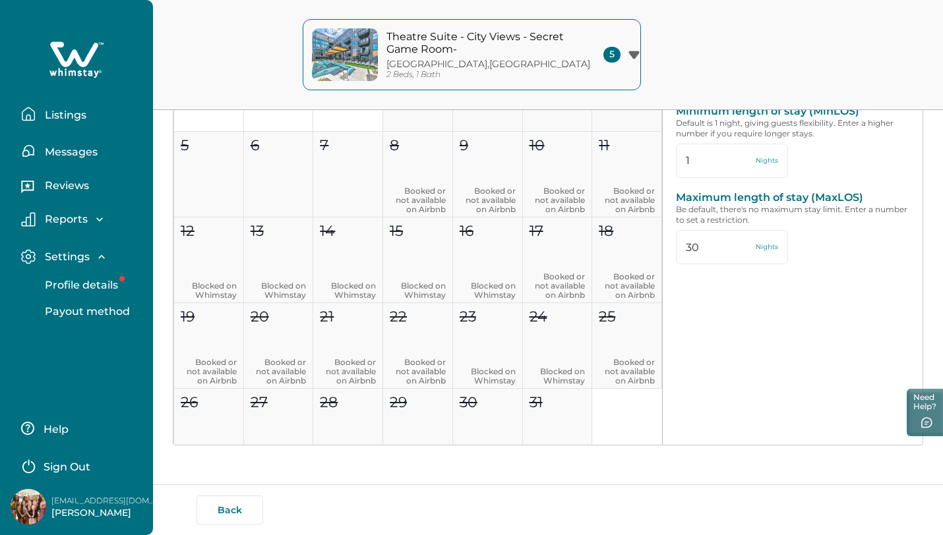
click at [100, 288] on p "Profile details" at bounding box center [79, 285] width 77 height 13
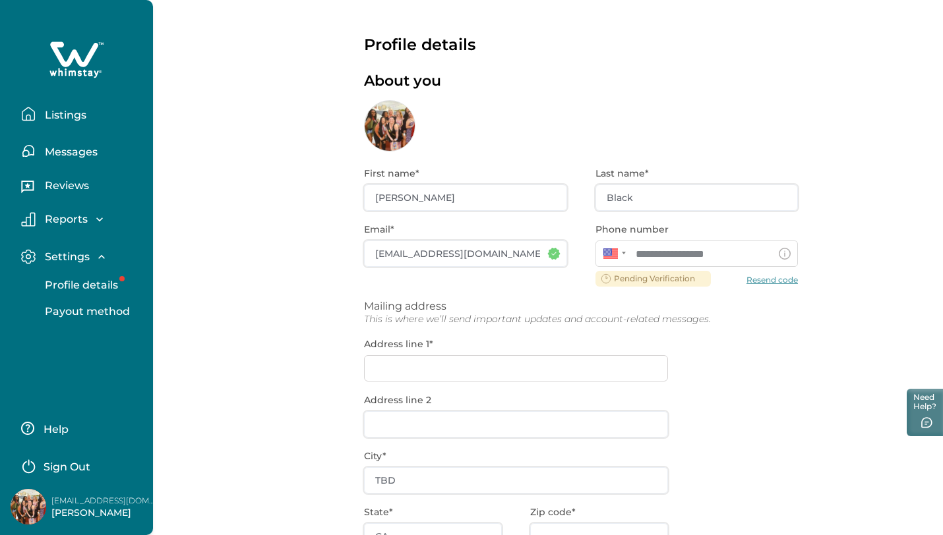
click at [432, 199] on div "**********" at bounding box center [581, 423] width 434 height 543
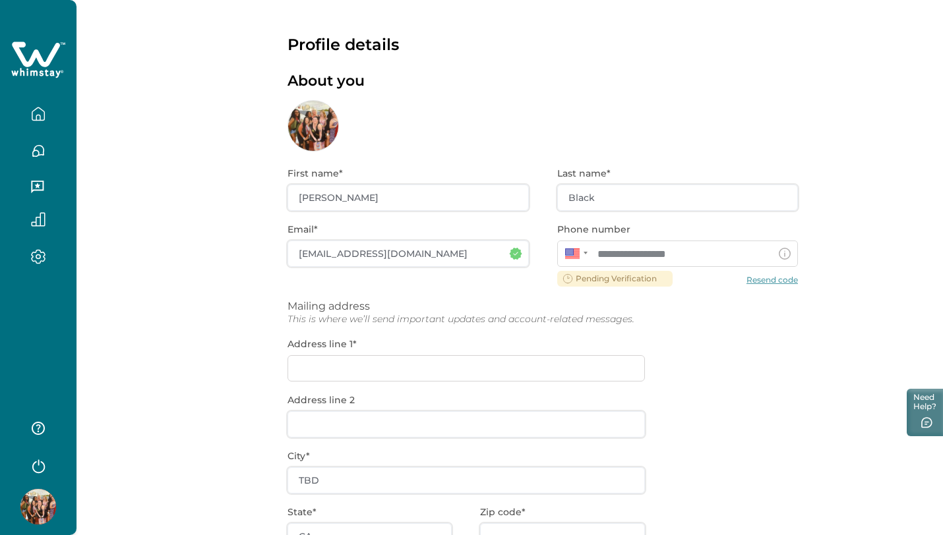
click at [383, 198] on div "**********" at bounding box center [543, 423] width 510 height 543
click at [337, 197] on div "**********" at bounding box center [543, 423] width 510 height 543
click at [320, 193] on div "**********" at bounding box center [543, 423] width 510 height 543
click at [353, 206] on div "**********" at bounding box center [543, 423] width 510 height 543
click at [358, 202] on div "**********" at bounding box center [543, 423] width 510 height 543
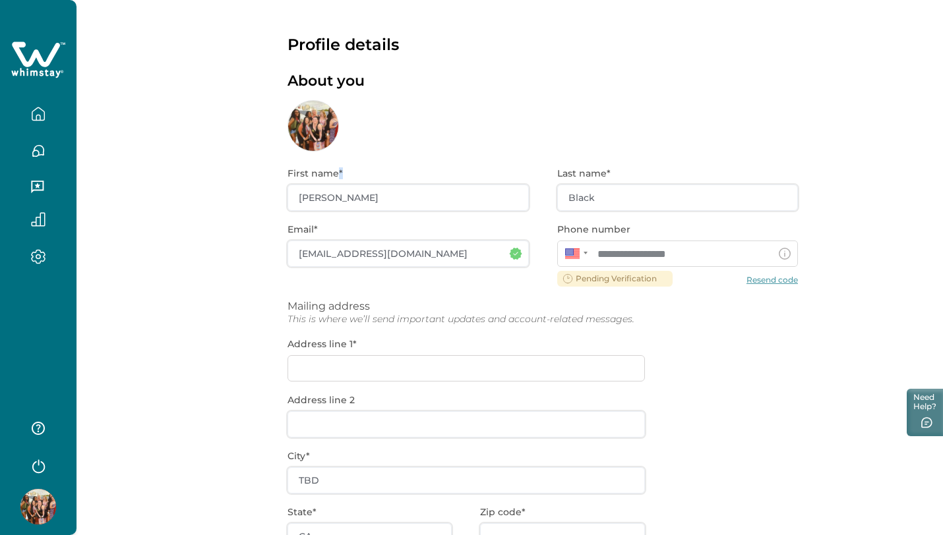
click at [358, 202] on div "**********" at bounding box center [543, 423] width 510 height 543
click at [330, 93] on div "About you" at bounding box center [543, 112] width 510 height 79
click at [607, 194] on div "**********" at bounding box center [543, 423] width 510 height 543
click at [654, 237] on div "**********" at bounding box center [677, 245] width 241 height 43
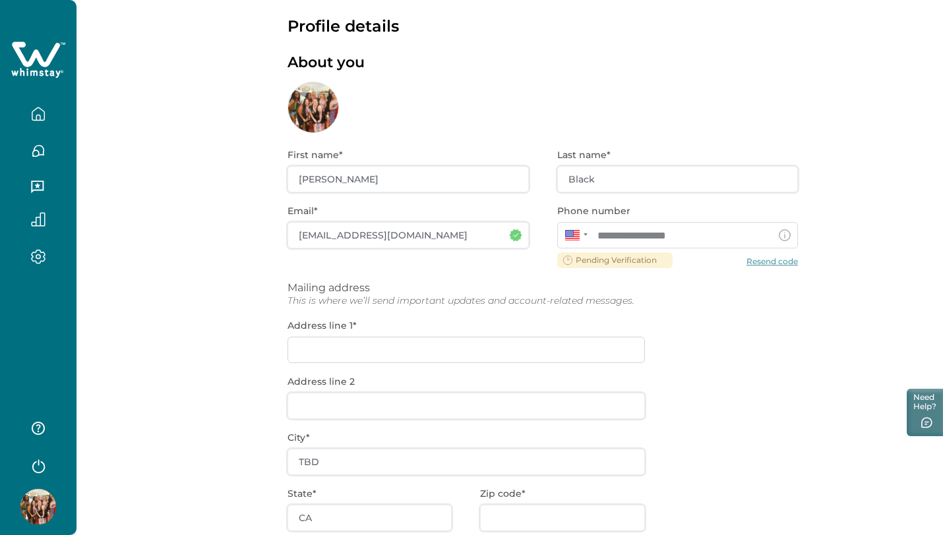
scroll to position [160, 0]
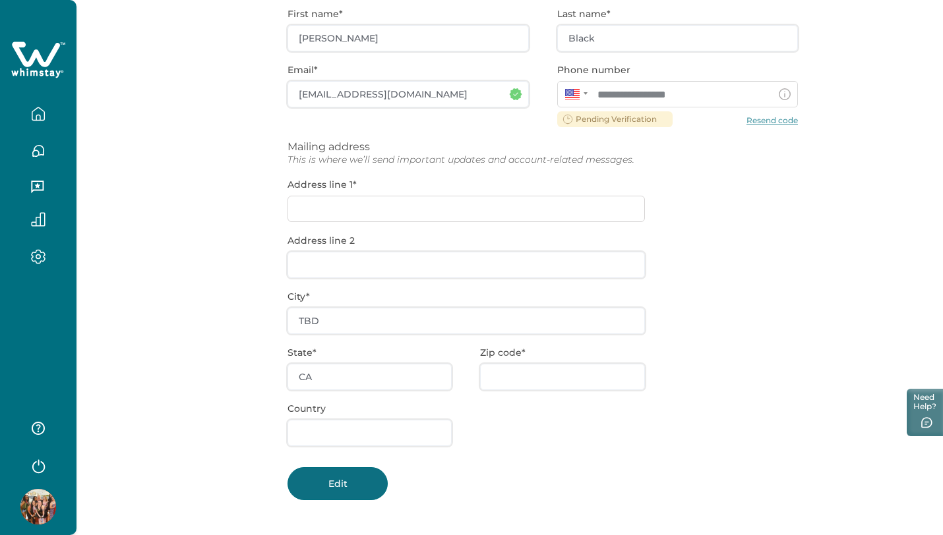
click at [355, 498] on button "Edit" at bounding box center [338, 484] width 100 height 33
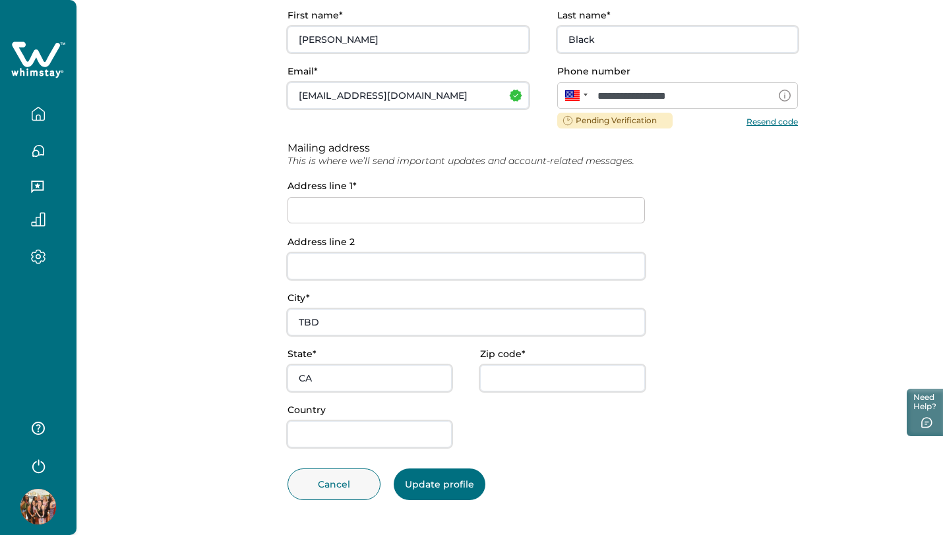
scroll to position [0, 0]
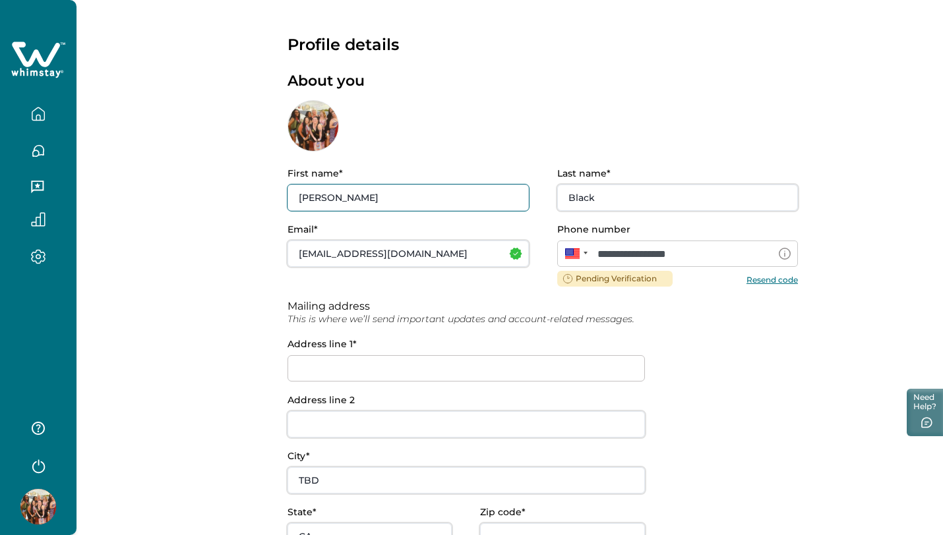
click at [353, 200] on input "Jamal" at bounding box center [408, 198] width 241 height 26
type input "J"
type input "Taylor"
click at [322, 140] on div at bounding box center [313, 125] width 51 height 51
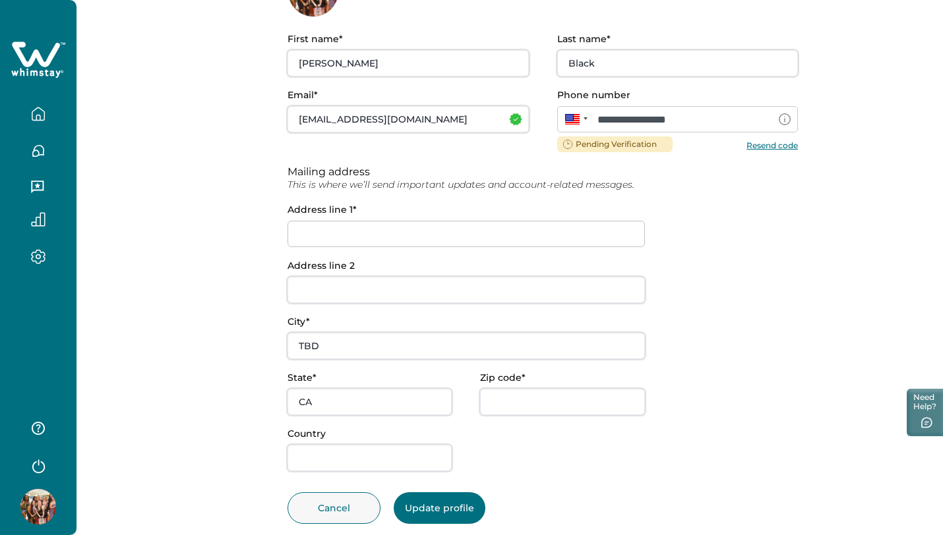
scroll to position [135, 0]
click at [434, 511] on button "Update profile" at bounding box center [440, 508] width 92 height 32
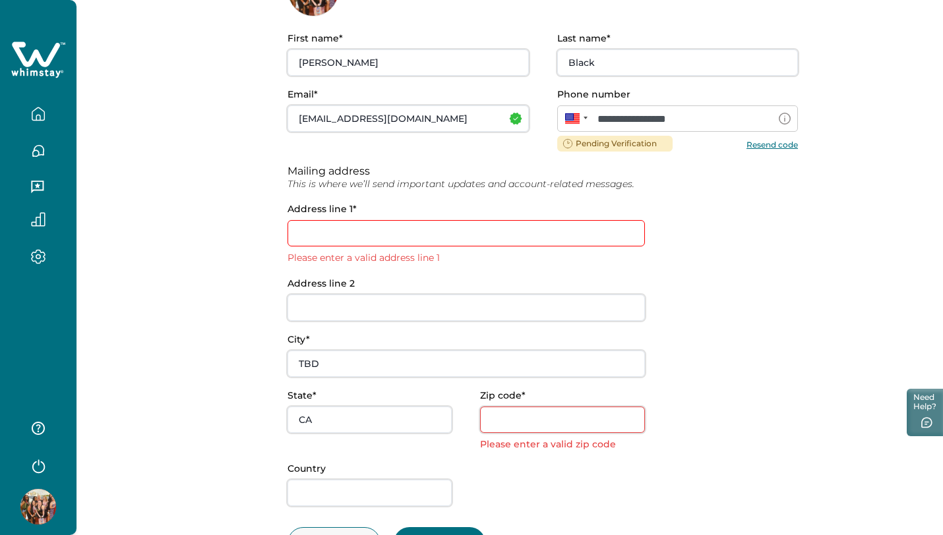
click at [384, 231] on input at bounding box center [466, 233] width 357 height 26
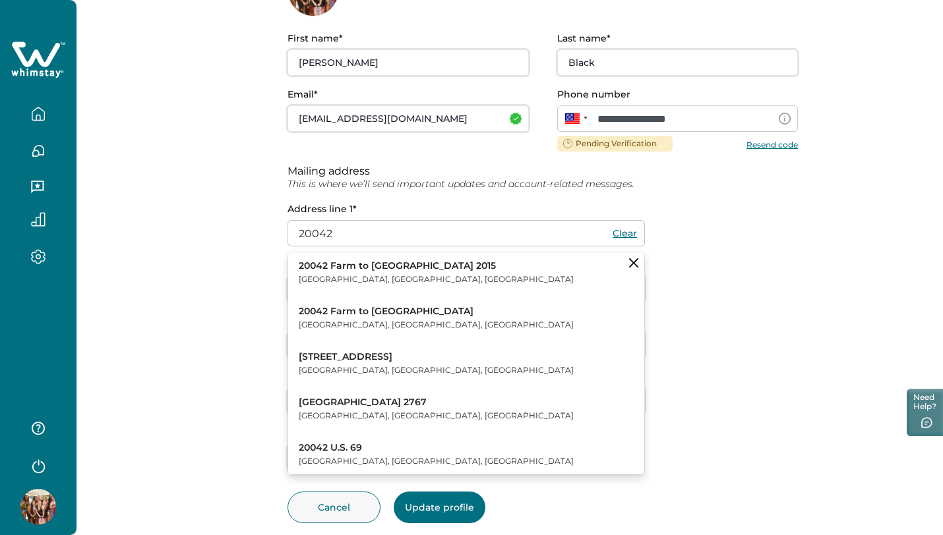
click at [356, 275] on p "[GEOGRAPHIC_DATA], [GEOGRAPHIC_DATA], [GEOGRAPHIC_DATA]" at bounding box center [436, 279] width 275 height 13
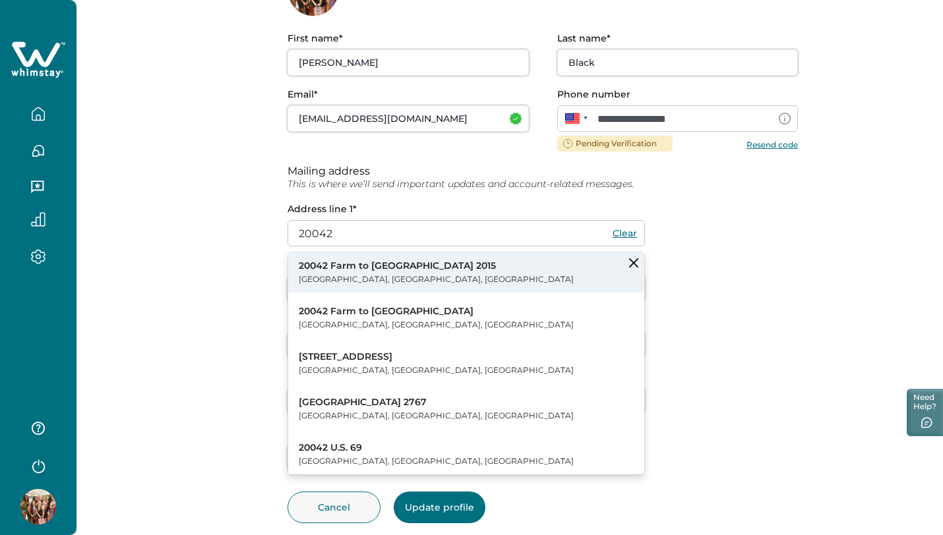
type input "20042 FM2015"
type input "Lindale"
type input "[GEOGRAPHIC_DATA]"
type input "75771"
type input "USA"
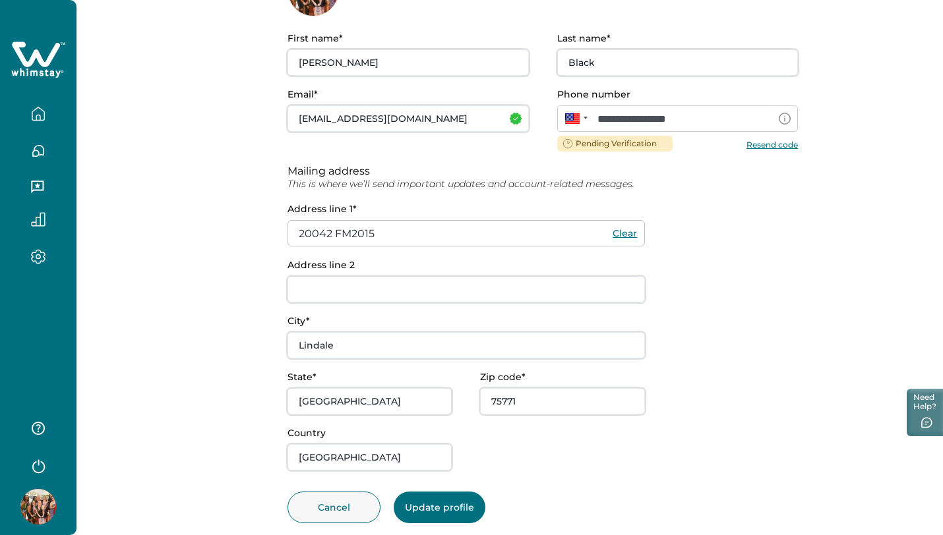
click at [446, 509] on button "Update profile" at bounding box center [440, 508] width 92 height 32
type input "Taylor"
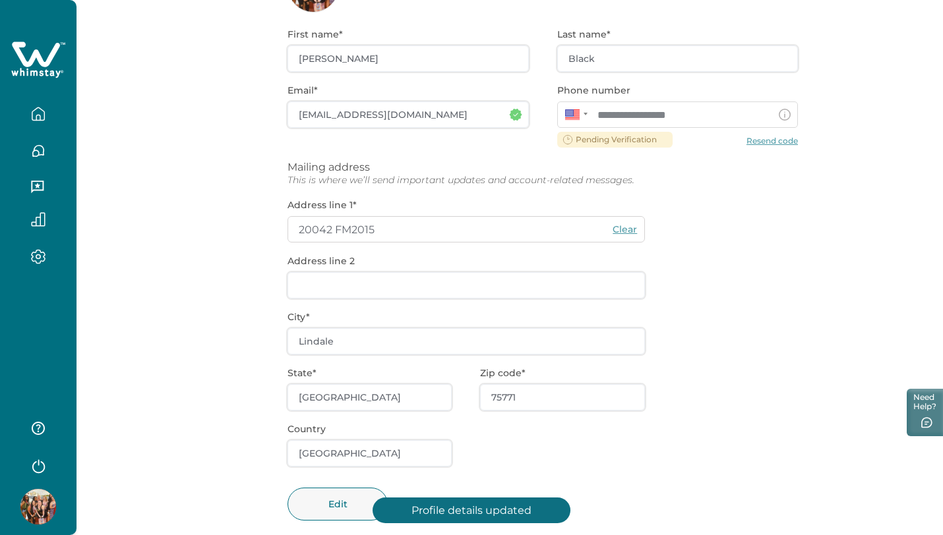
scroll to position [160, 0]
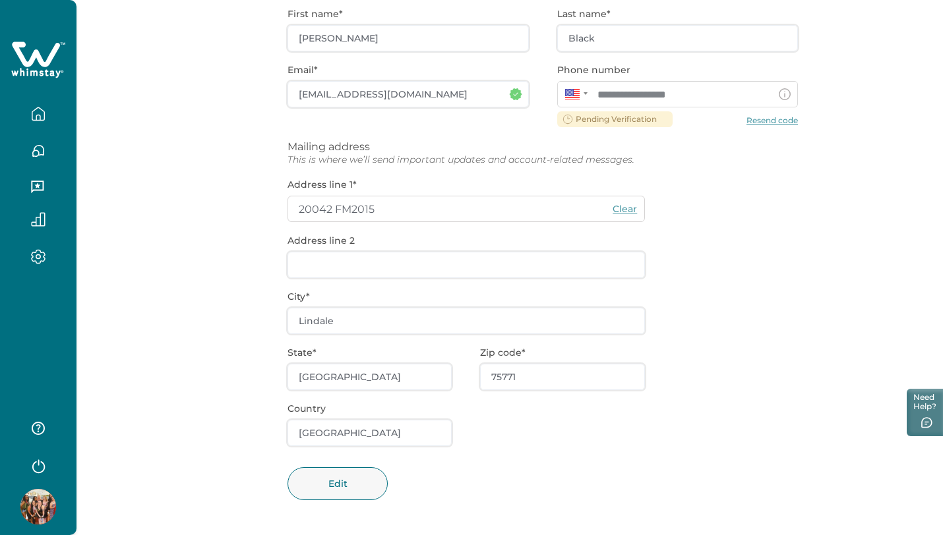
click at [770, 121] on div "**********" at bounding box center [543, 263] width 510 height 543
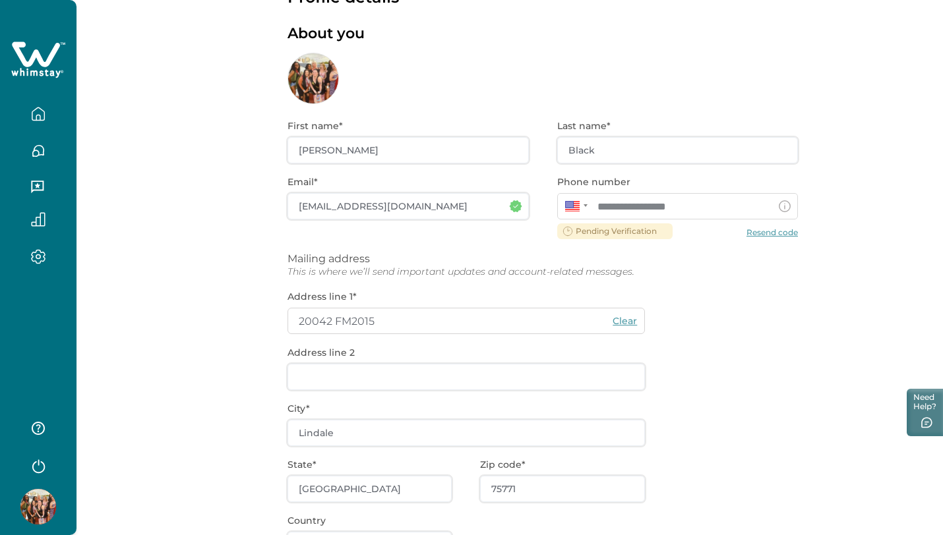
scroll to position [0, 0]
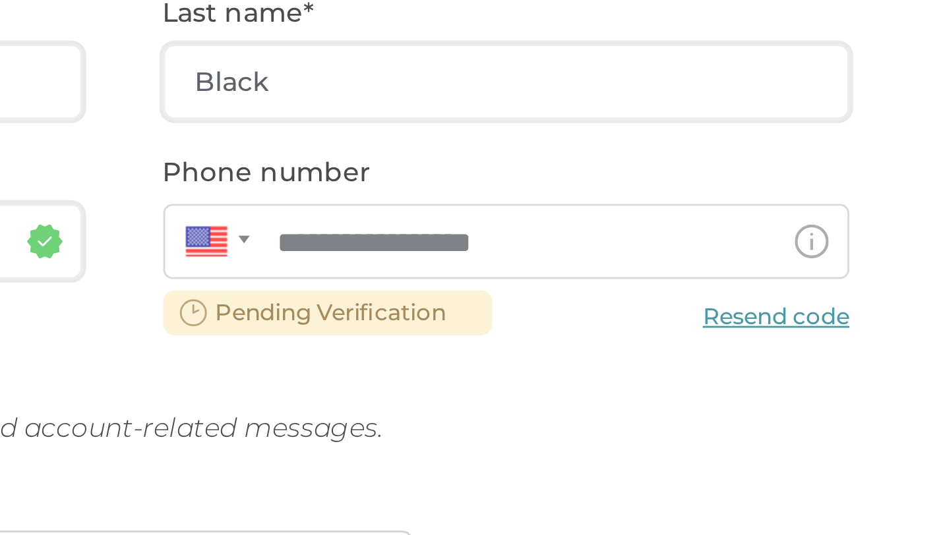
click at [570, 278] on div "**********" at bounding box center [543, 423] width 510 height 543
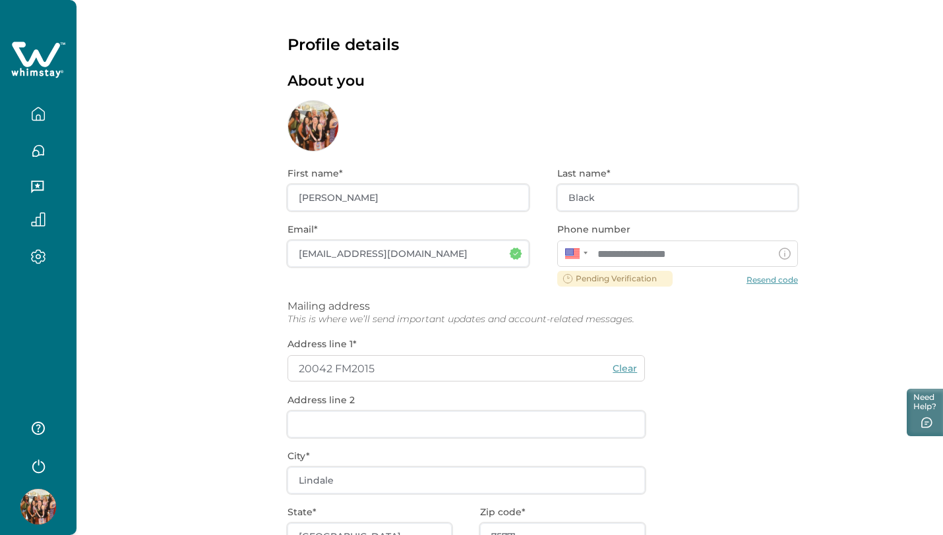
click at [773, 284] on div "**********" at bounding box center [543, 423] width 510 height 543
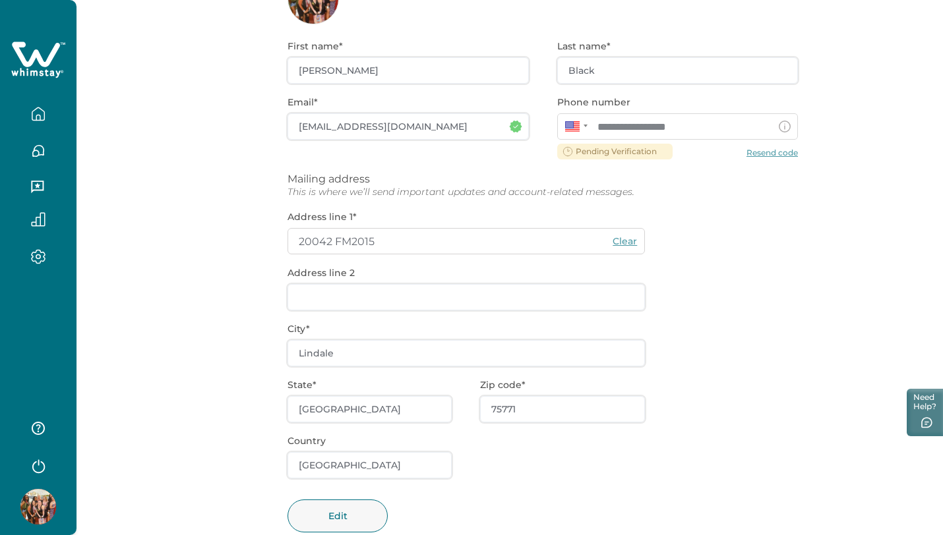
scroll to position [160, 0]
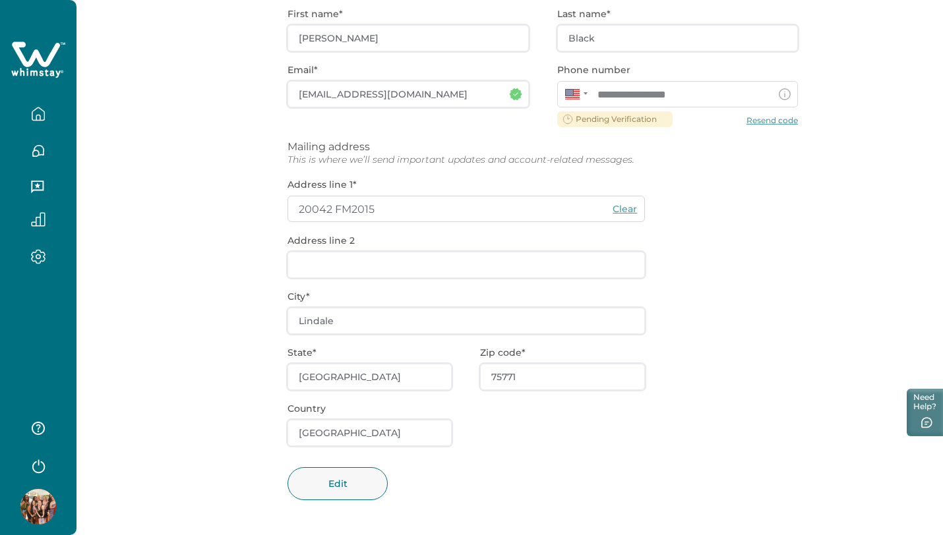
click at [40, 150] on icon "button" at bounding box center [38, 151] width 15 height 15
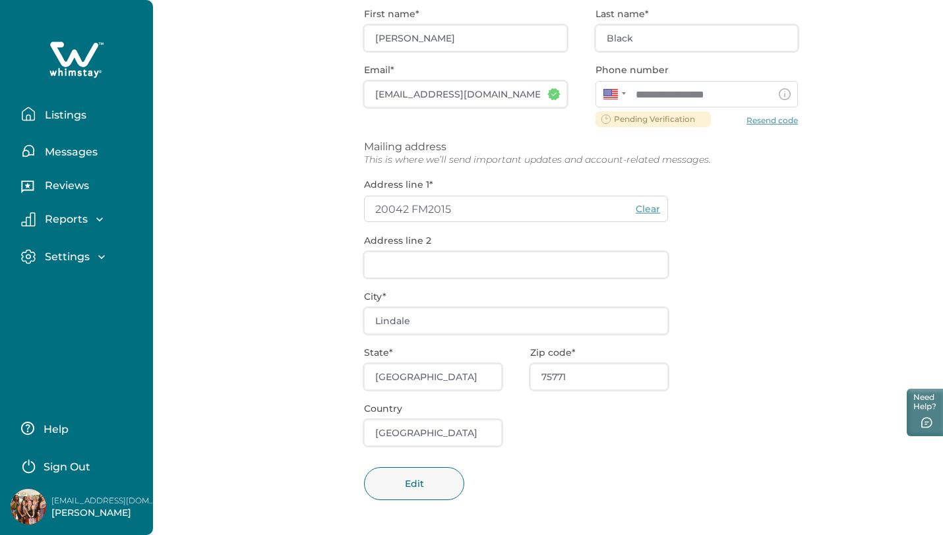
click at [104, 255] on icon "button" at bounding box center [101, 257] width 13 height 13
click at [100, 221] on icon "button" at bounding box center [99, 219] width 13 height 13
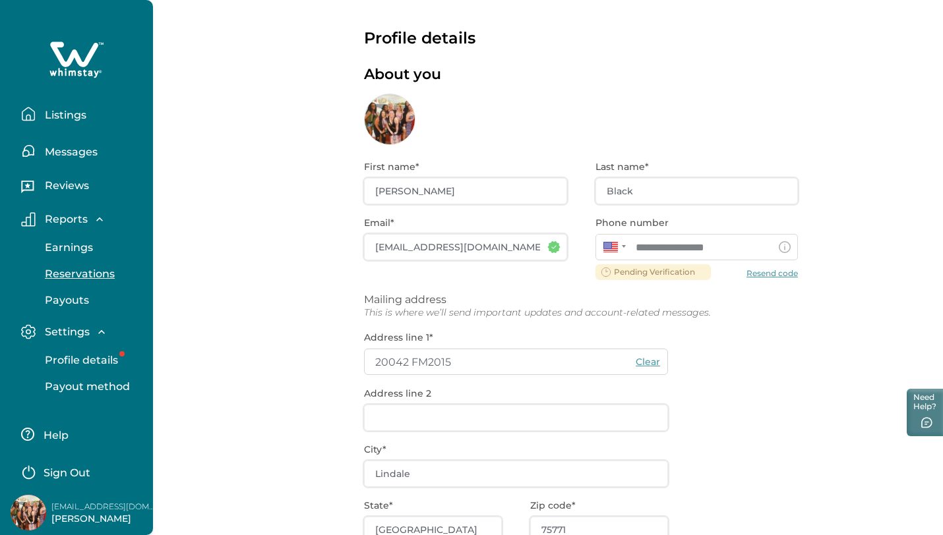
scroll to position [0, 0]
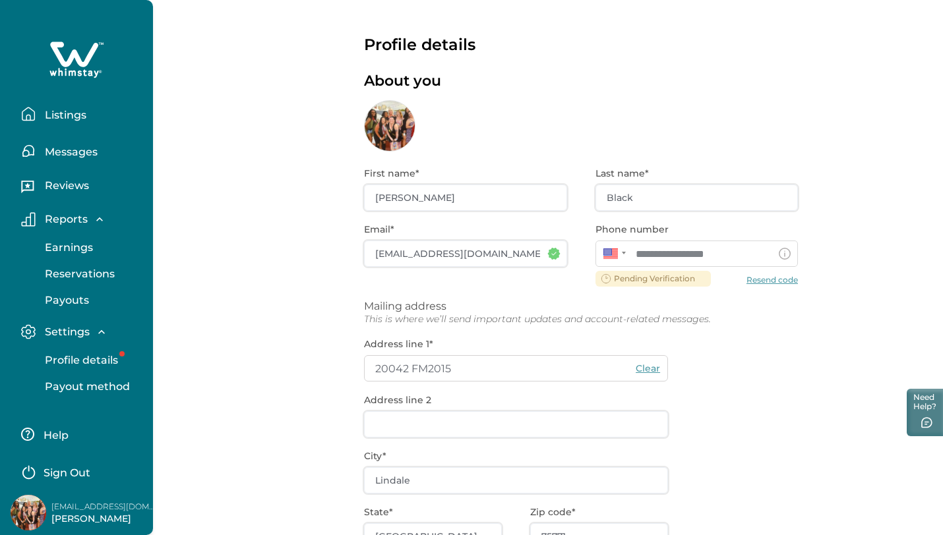
click at [35, 113] on icon "button" at bounding box center [28, 114] width 15 height 15
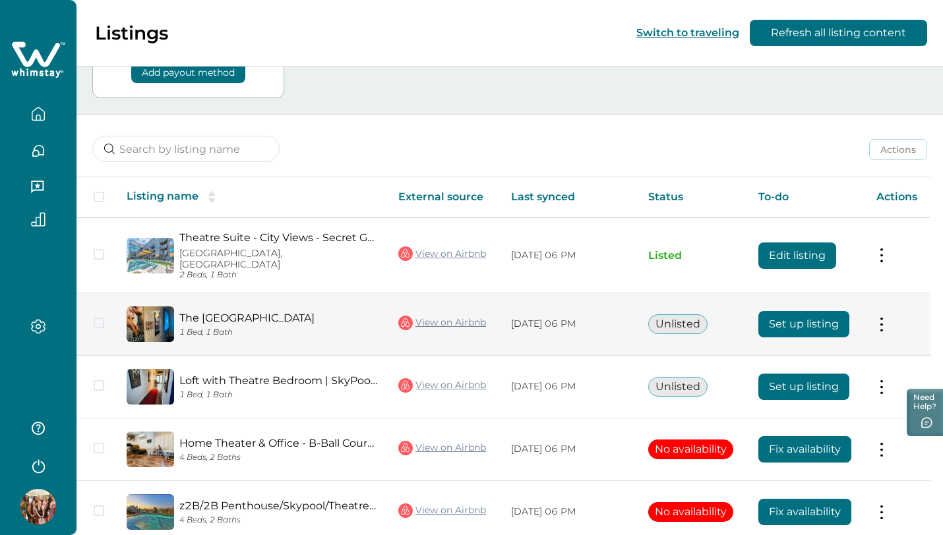
click at [841, 313] on button "Set up listing" at bounding box center [803, 324] width 91 height 26
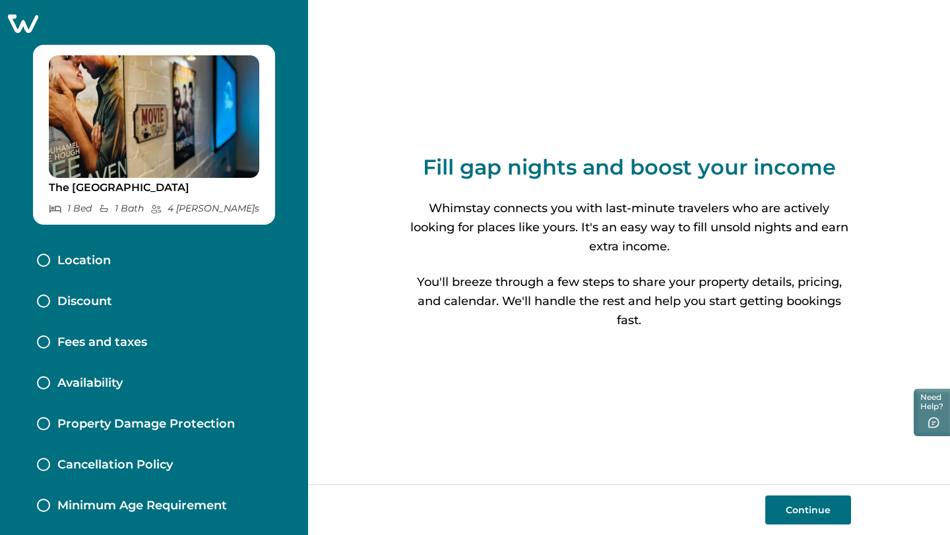
click at [832, 516] on button "Continue" at bounding box center [808, 510] width 86 height 29
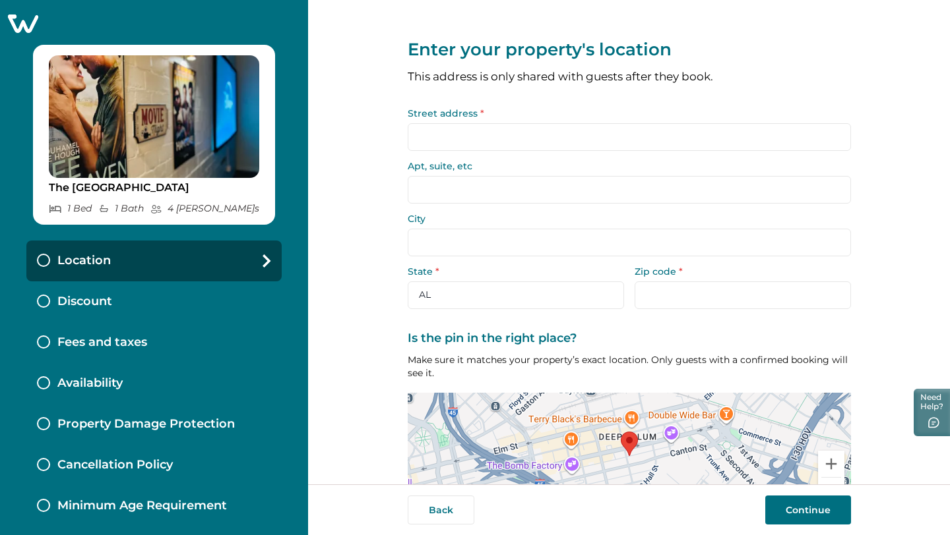
click at [548, 140] on input "Street address *" at bounding box center [629, 137] width 443 height 28
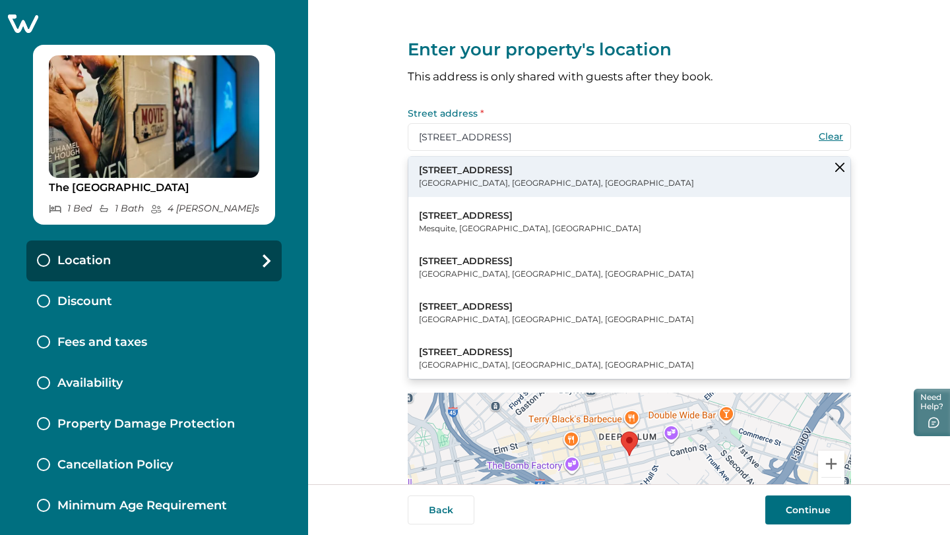
type input "3012 Clover St"
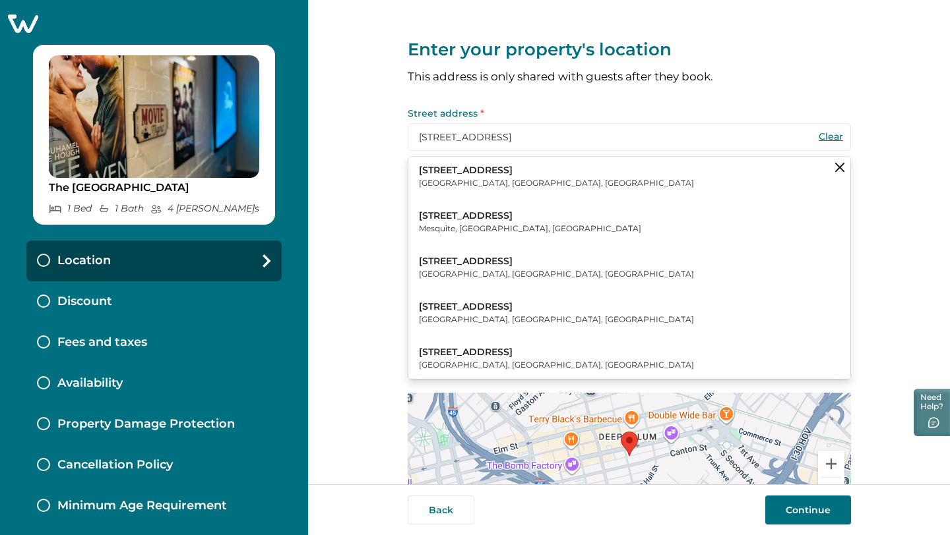
click at [552, 179] on button "3012 Clover Street Dallas, TX, USA" at bounding box center [629, 177] width 442 height 40
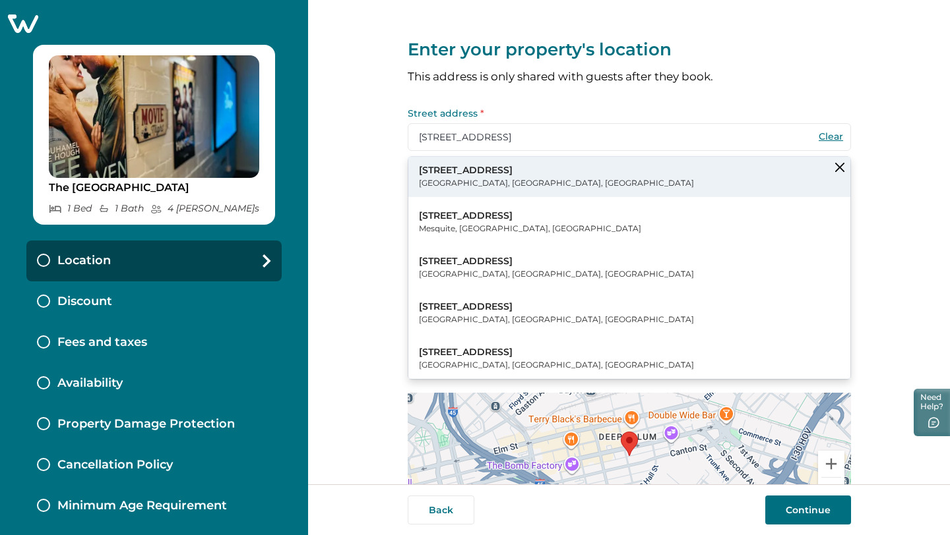
type input "[GEOGRAPHIC_DATA]"
select select "[GEOGRAPHIC_DATA]"
type input "75226"
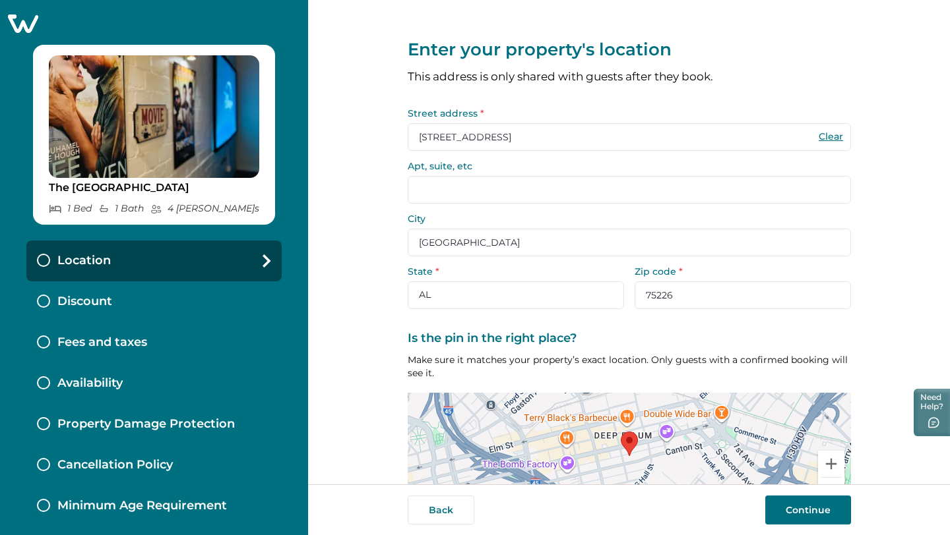
scroll to position [90, 0]
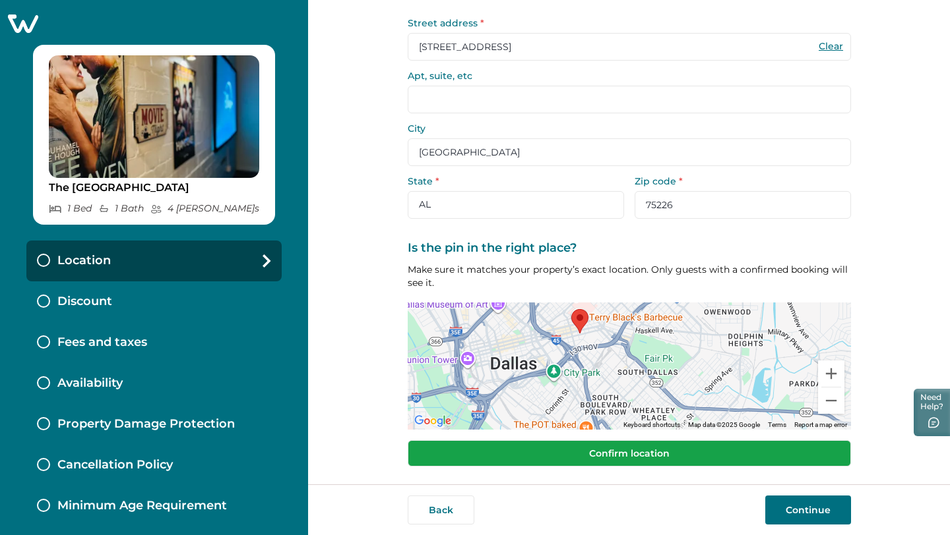
click at [625, 459] on button "Confirm location" at bounding box center [629, 454] width 443 height 26
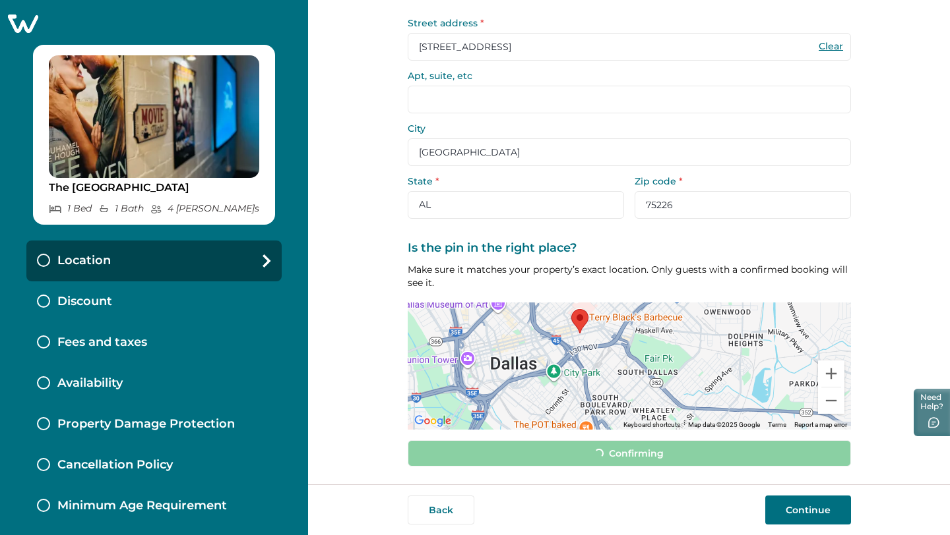
scroll to position [82, 0]
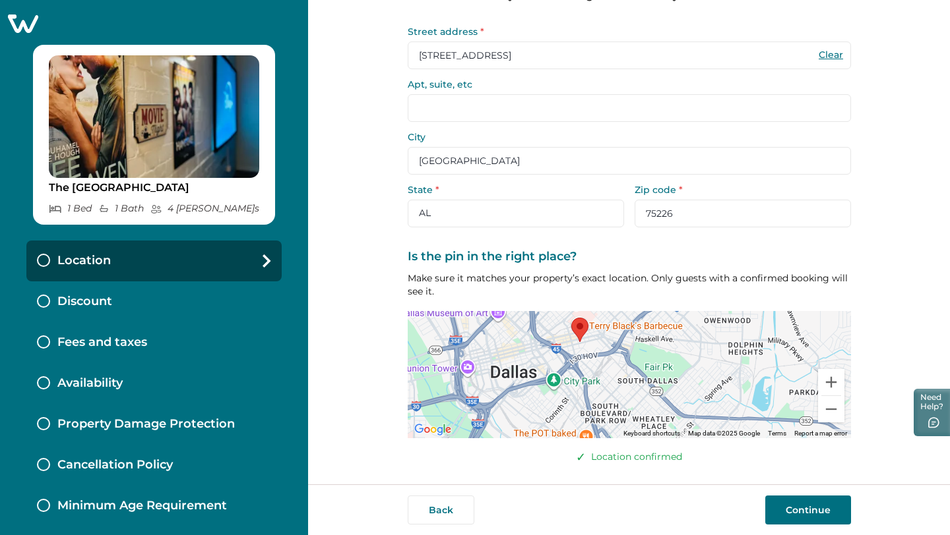
click at [830, 514] on button "Continue" at bounding box center [808, 510] width 86 height 29
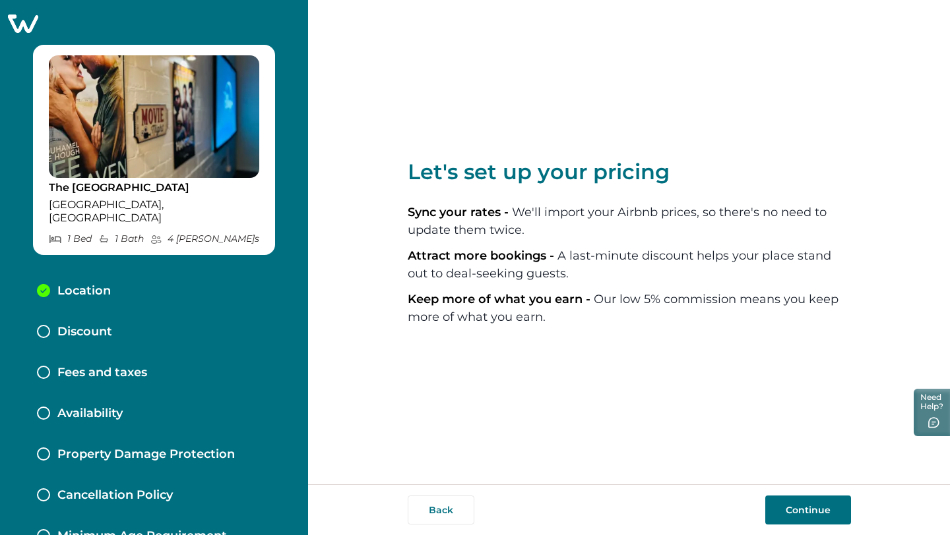
click at [833, 504] on button "Continue" at bounding box center [808, 510] width 86 height 29
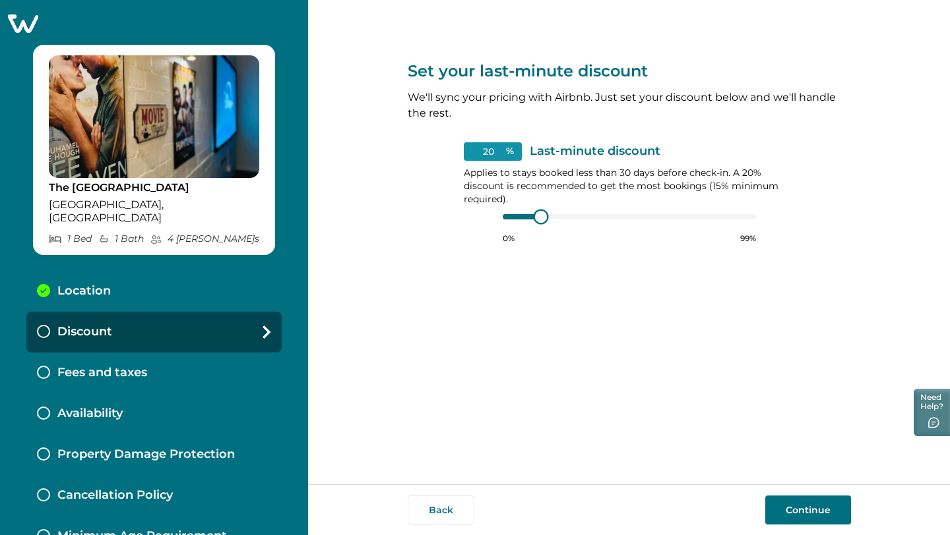
type input "15"
click at [506, 230] on div "0% 99%" at bounding box center [629, 227] width 253 height 33
click at [812, 507] on button "Continue" at bounding box center [808, 510] width 86 height 29
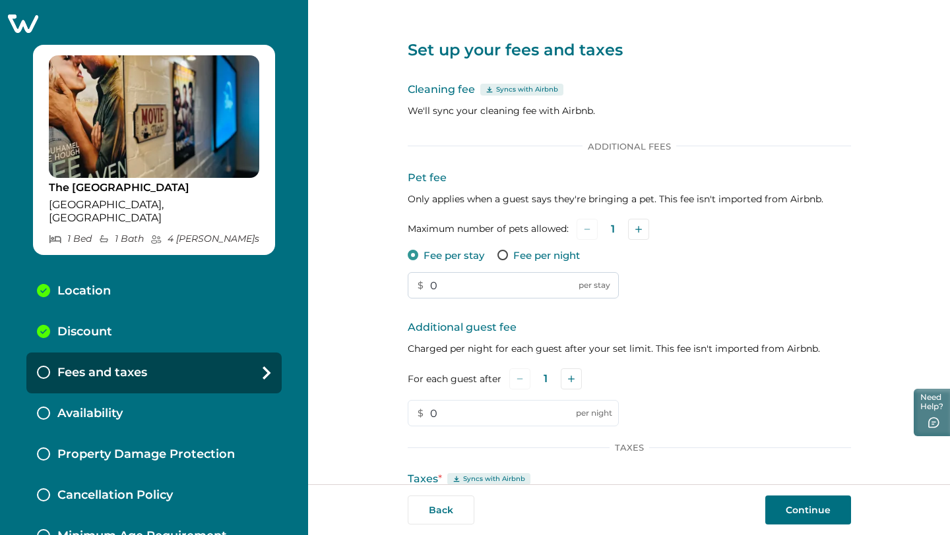
click at [484, 287] on input "0" at bounding box center [513, 285] width 211 height 26
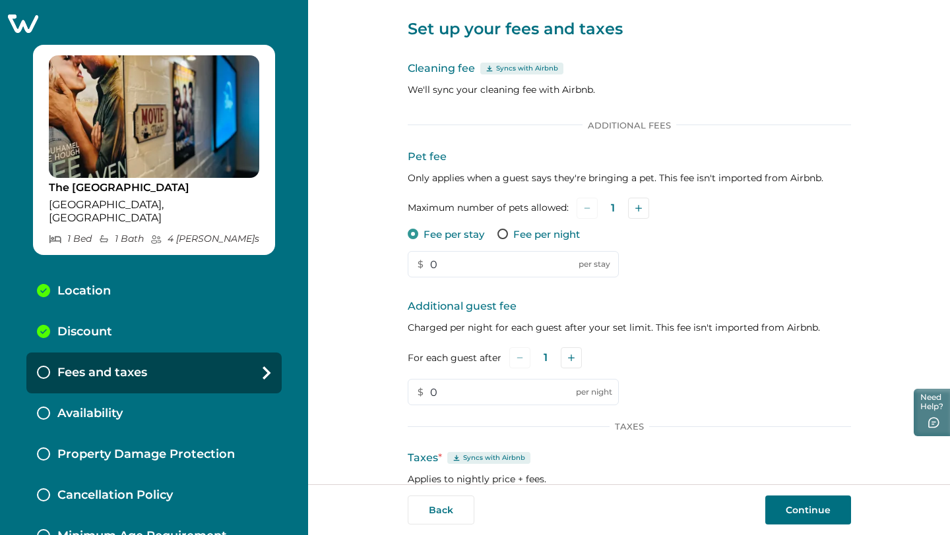
scroll to position [27, 0]
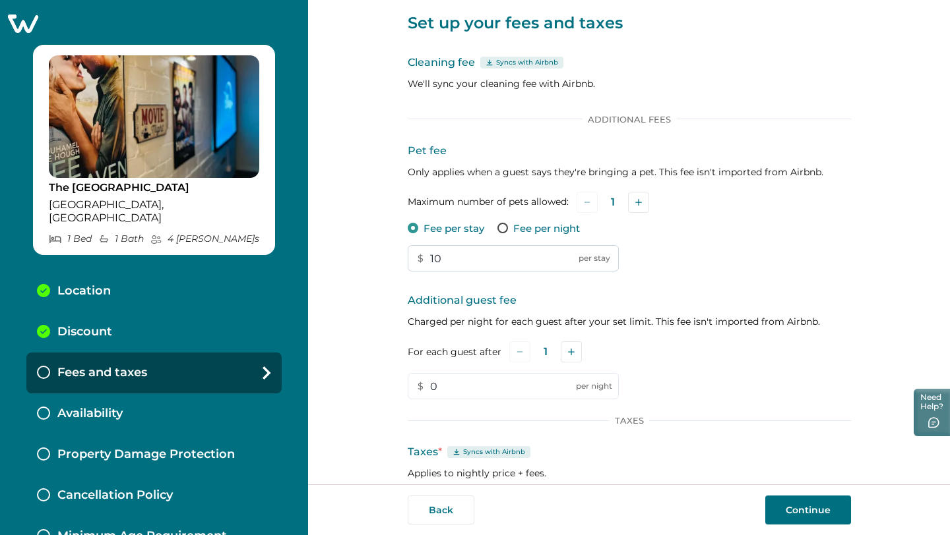
type input "1"
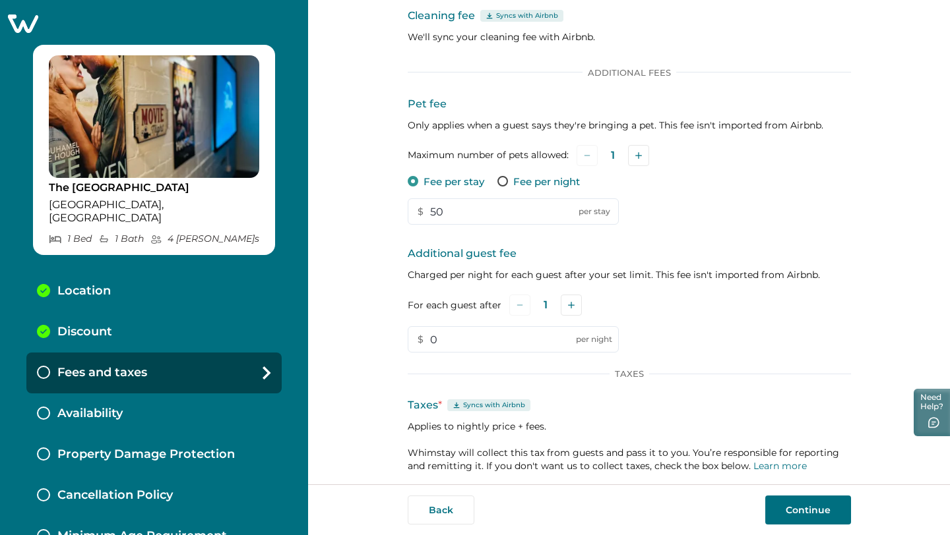
scroll to position [75, 0]
type input "50"
click at [568, 307] on button "Add" at bounding box center [571, 303] width 21 height 21
click at [568, 307] on button "Add" at bounding box center [573, 303] width 21 height 21
click at [517, 302] on icon "Subtract" at bounding box center [519, 304] width 7 height 7
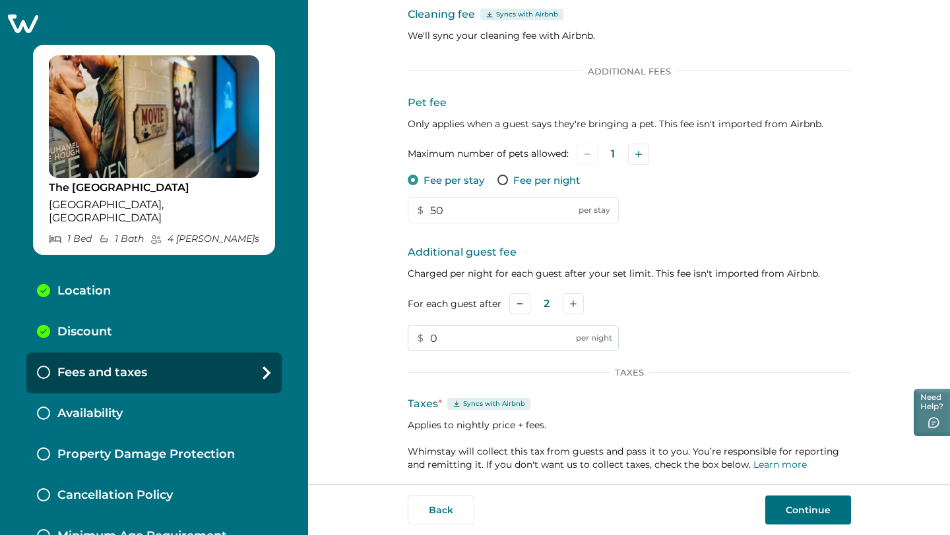
click at [466, 341] on input "0" at bounding box center [513, 338] width 211 height 26
type input "10"
click at [776, 512] on button "Continue" at bounding box center [808, 510] width 86 height 29
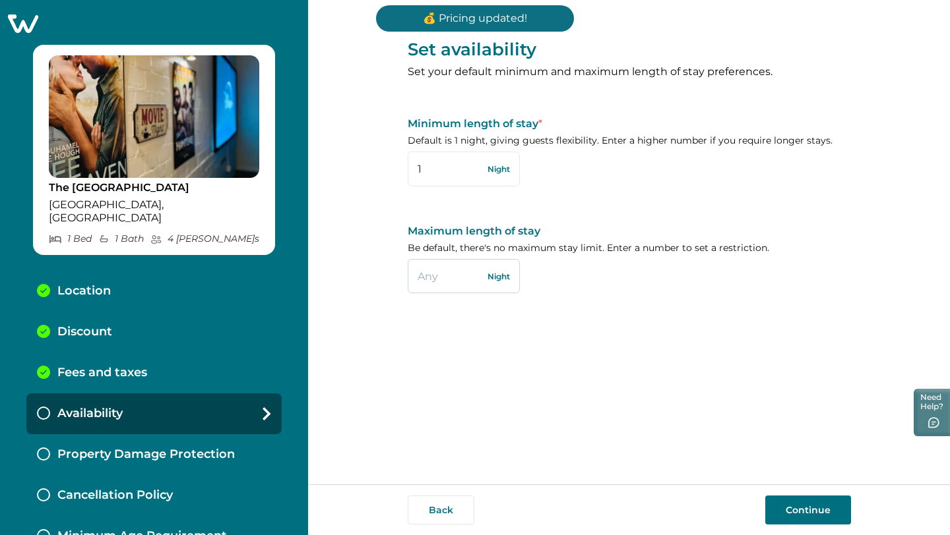
click at [472, 284] on input "text" at bounding box center [464, 276] width 112 height 34
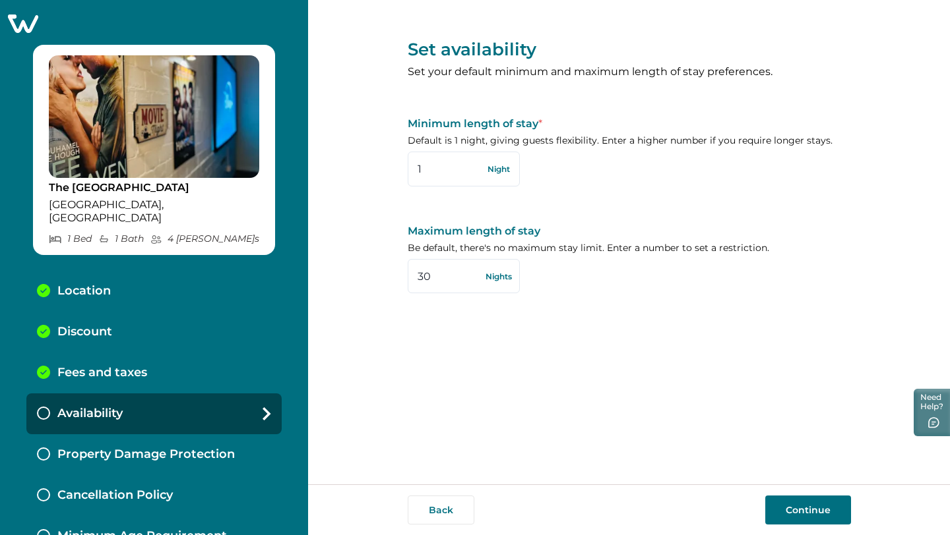
type input "30"
click at [805, 506] on button "Continue" at bounding box center [808, 510] width 86 height 29
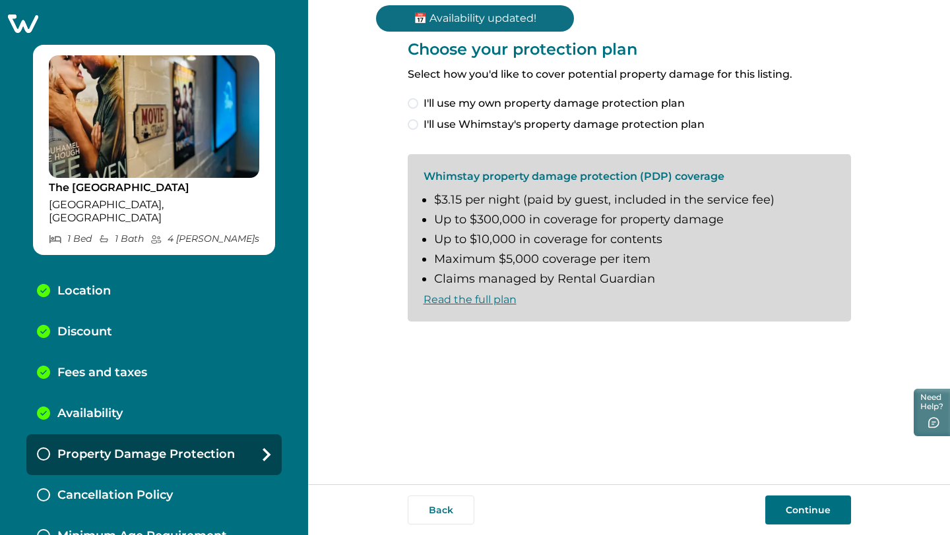
click at [413, 127] on span at bounding box center [413, 124] width 11 height 11
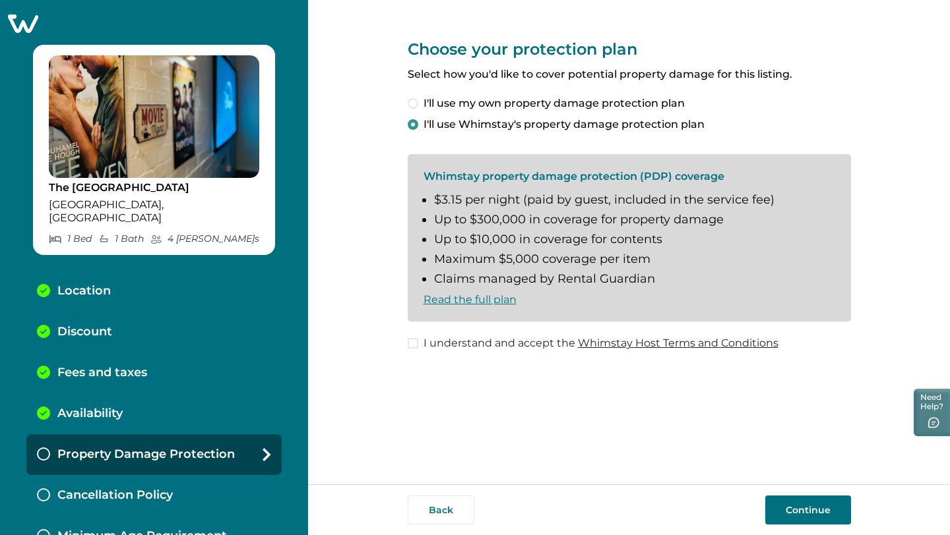
click at [411, 343] on span at bounding box center [413, 343] width 11 height 11
click at [784, 504] on button "Continue" at bounding box center [808, 510] width 86 height 29
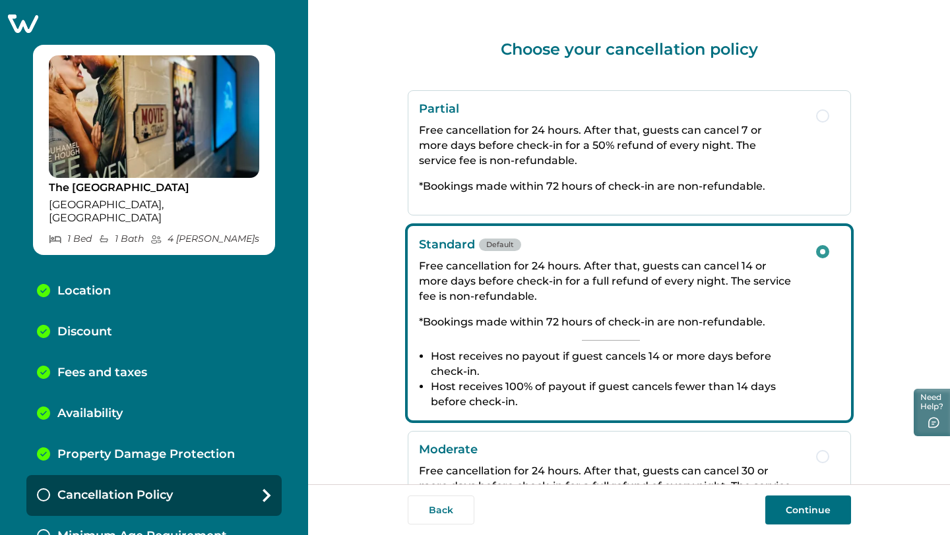
click at [816, 513] on button "Continue" at bounding box center [808, 510] width 86 height 29
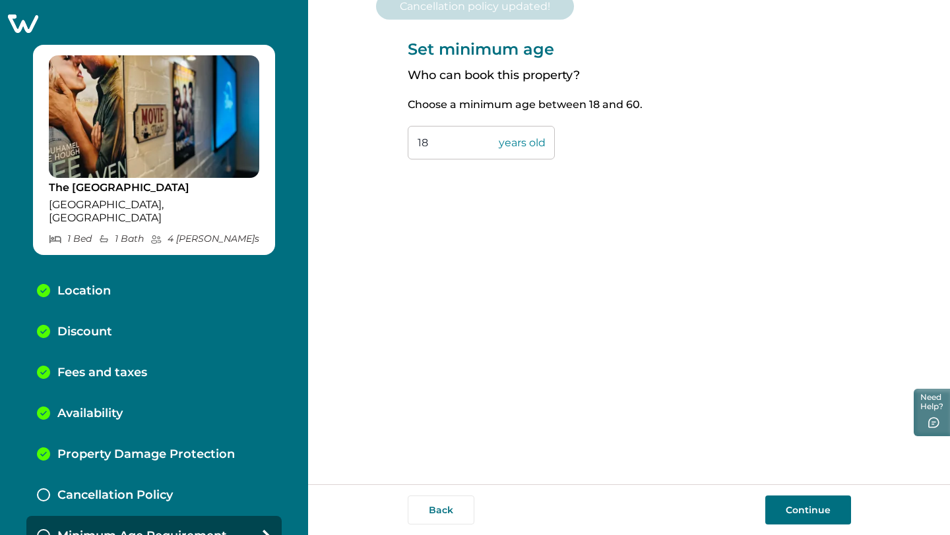
scroll to position [9, 0]
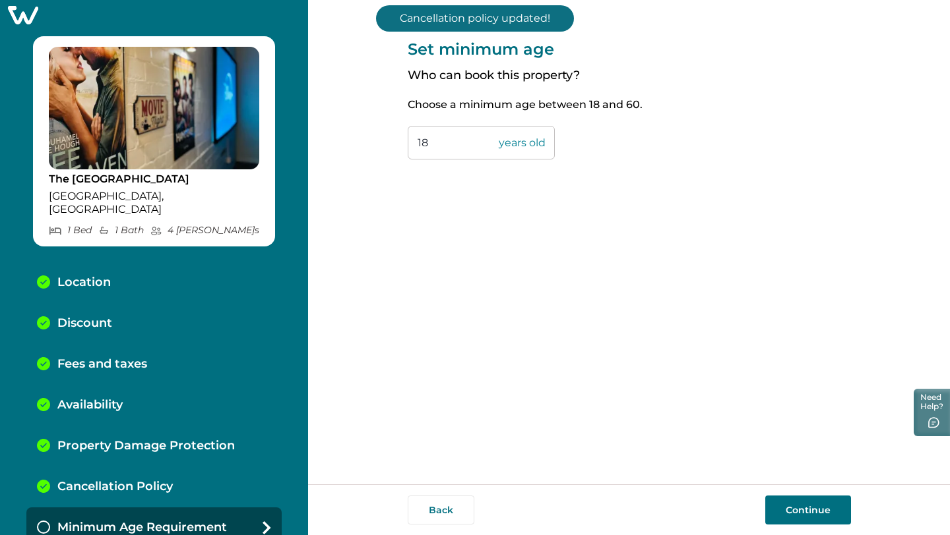
click at [435, 143] on input "18" at bounding box center [481, 143] width 147 height 34
type input "1"
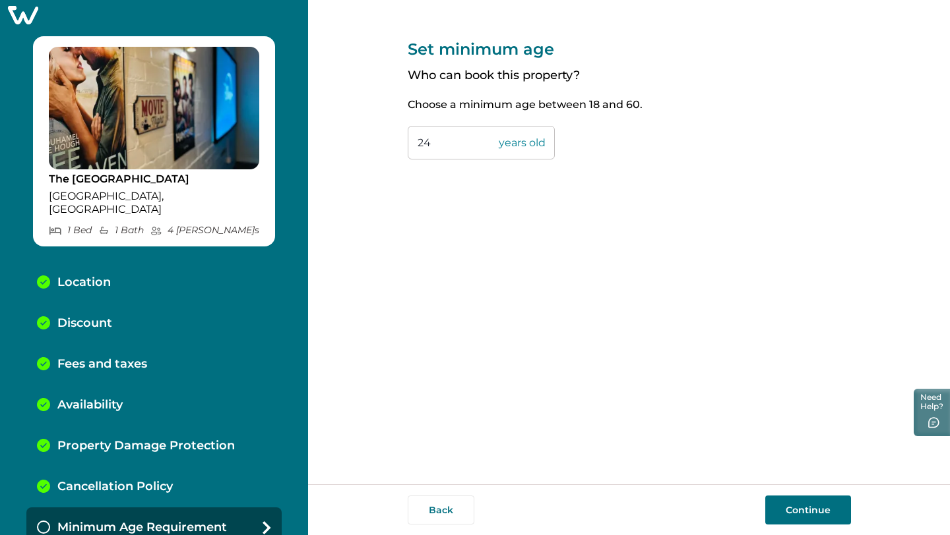
type input "24"
click at [806, 512] on button "Continue" at bounding box center [808, 510] width 86 height 29
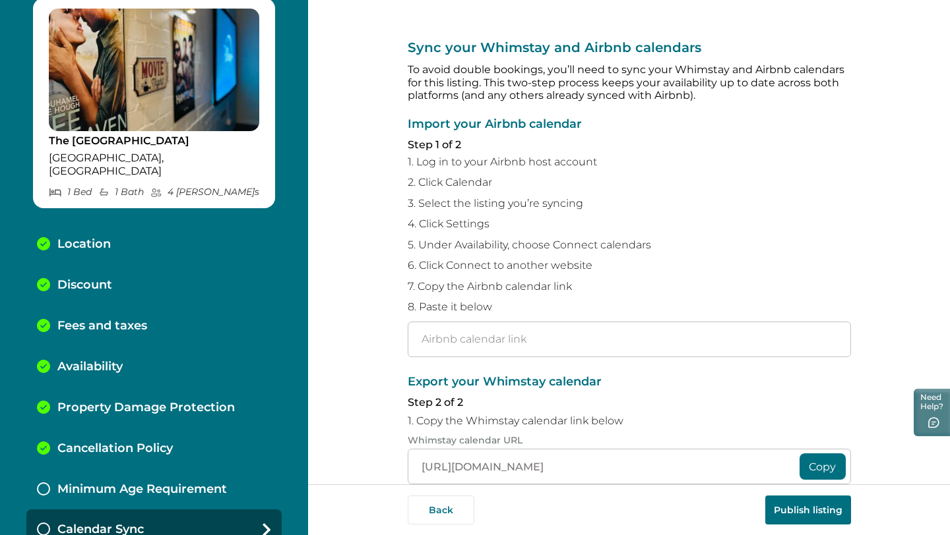
scroll to position [49, 0]
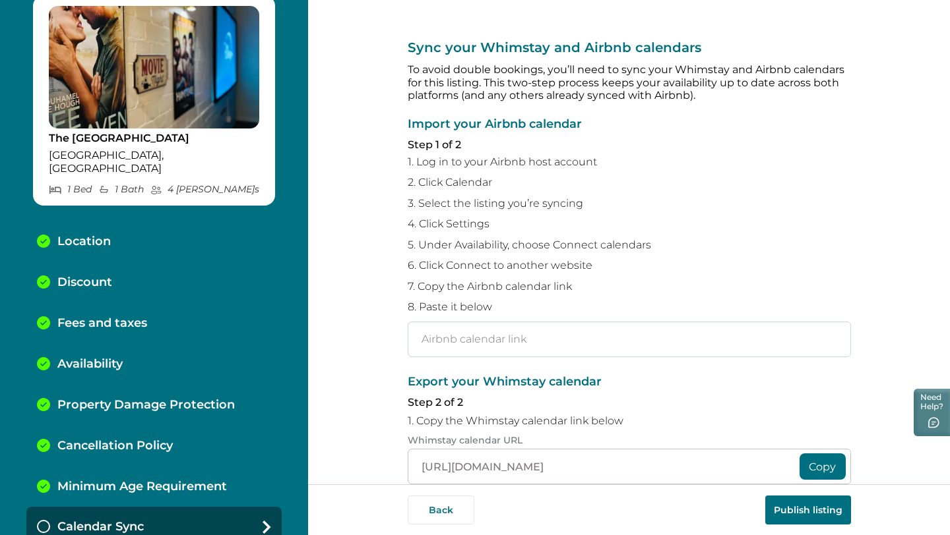
click at [512, 342] on input "text" at bounding box center [629, 340] width 443 height 36
paste input "https://www.airbnb.com/calendar/ical/1516985073939926847.ics?s=2ee90436f8d9ff15…"
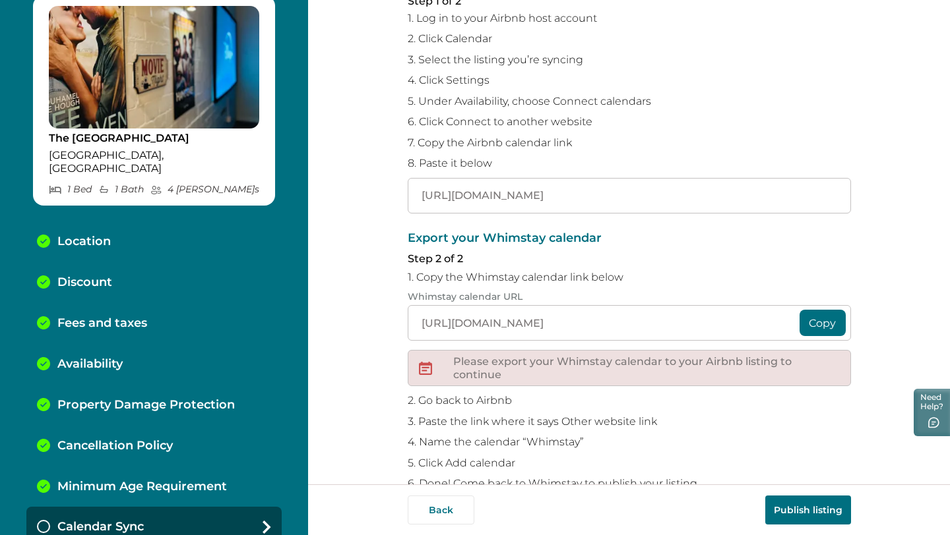
scroll to position [176, 0]
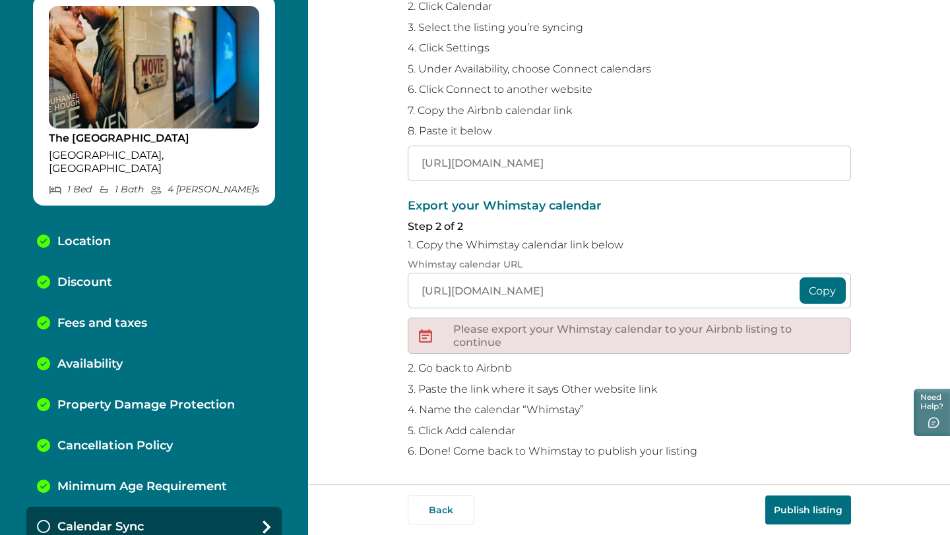
type input "https://www.airbnb.com/calendar/ical/1516985073939926847.ics?s=2ee90436f8d9ff15…"
click at [802, 510] on button "Publish listing" at bounding box center [808, 510] width 86 height 29
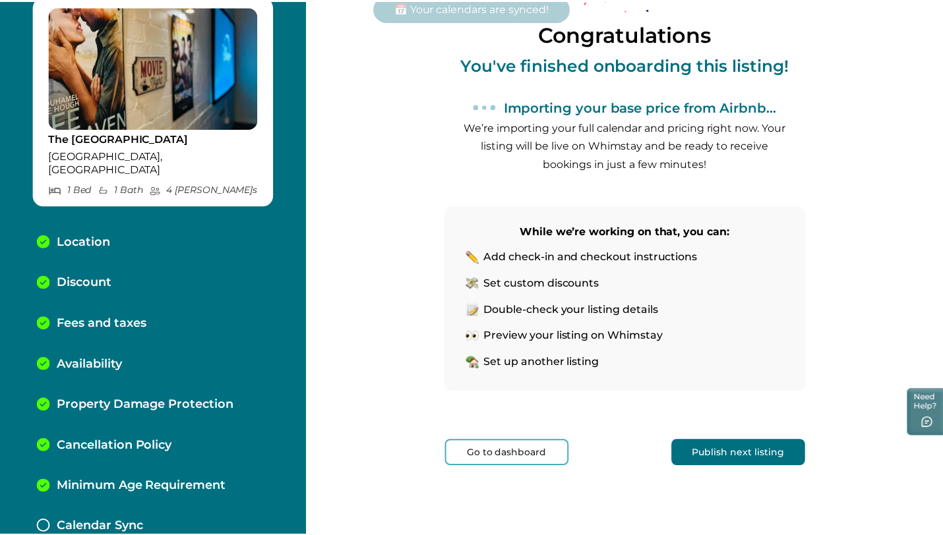
scroll to position [104, 0]
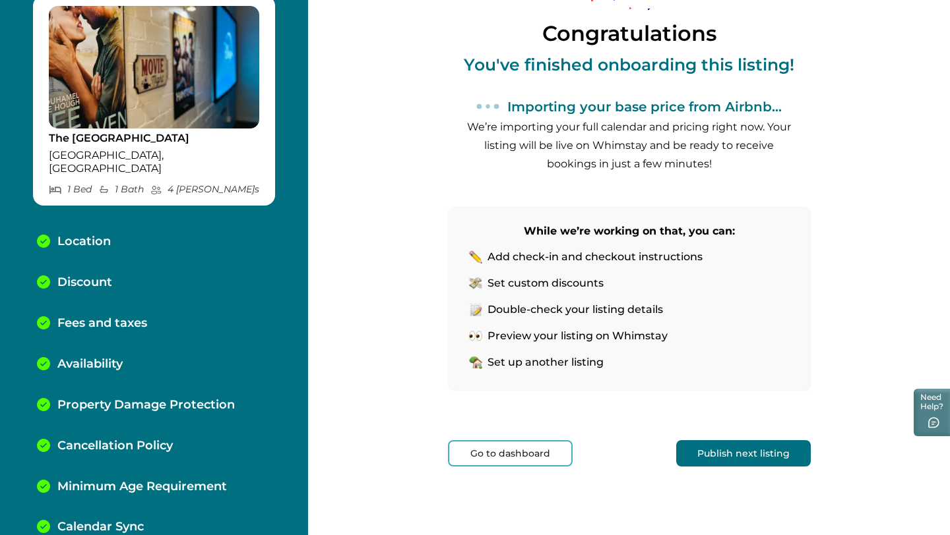
click at [531, 446] on button "Go to dashboard" at bounding box center [510, 454] width 125 height 26
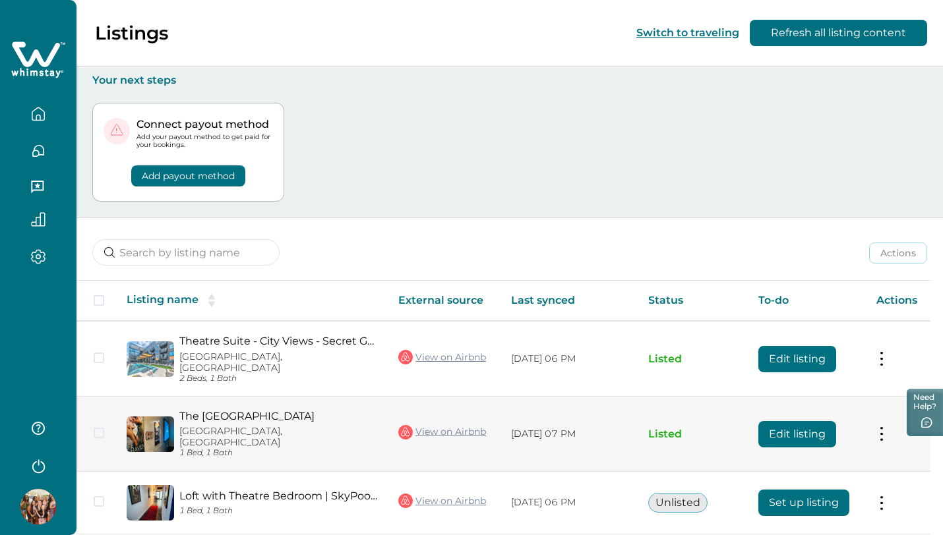
click at [779, 421] on button "Edit listing" at bounding box center [797, 434] width 78 height 26
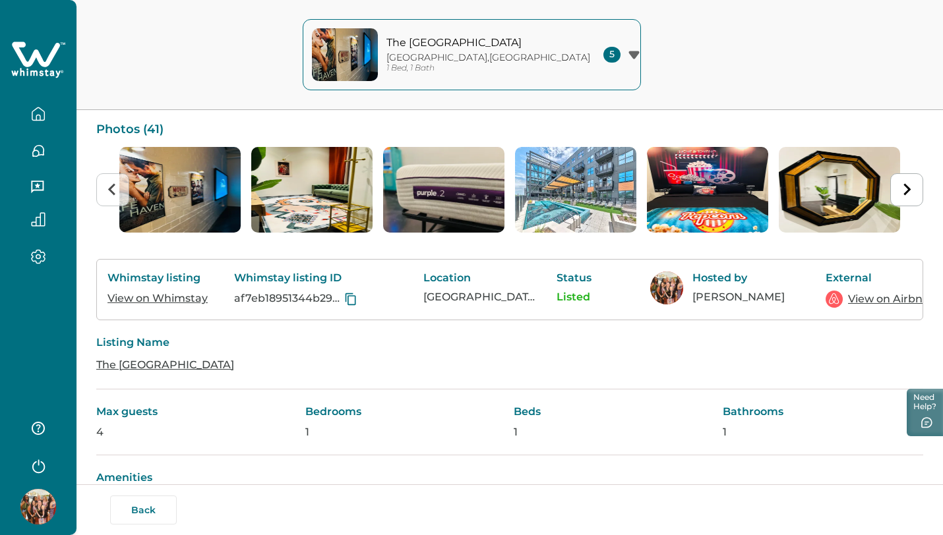
scroll to position [106, 0]
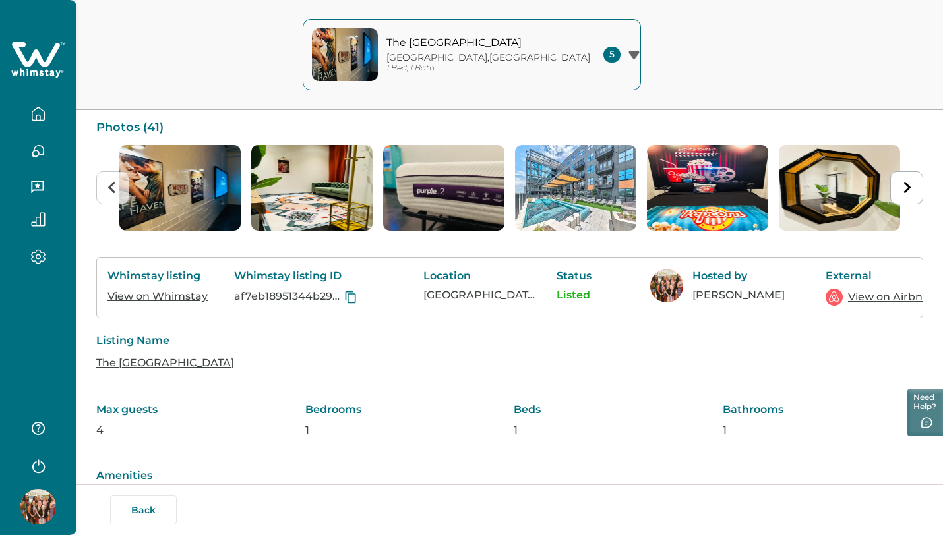
click at [42, 505] on img at bounding box center [38, 507] width 36 height 36
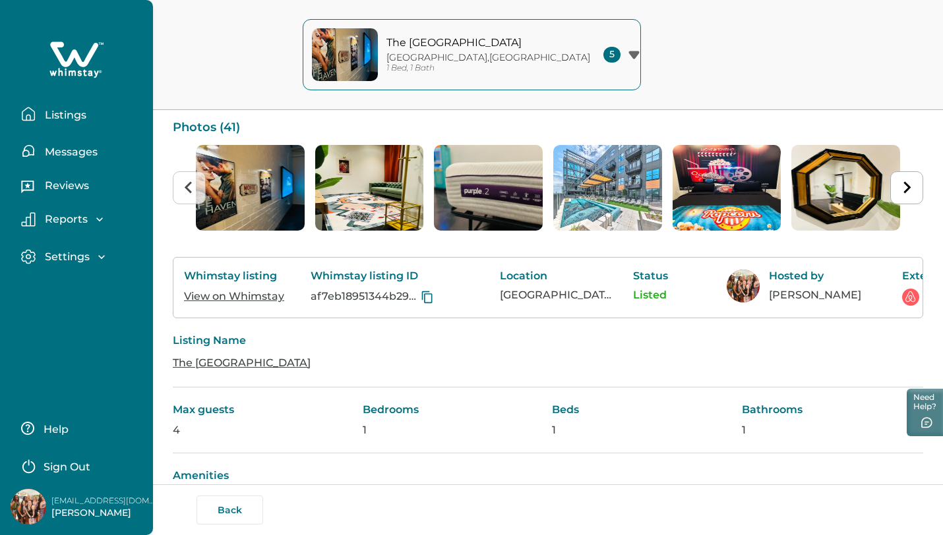
click at [43, 508] on img at bounding box center [29, 507] width 36 height 36
click at [73, 514] on p "[PERSON_NAME]" at bounding box center [104, 513] width 106 height 13
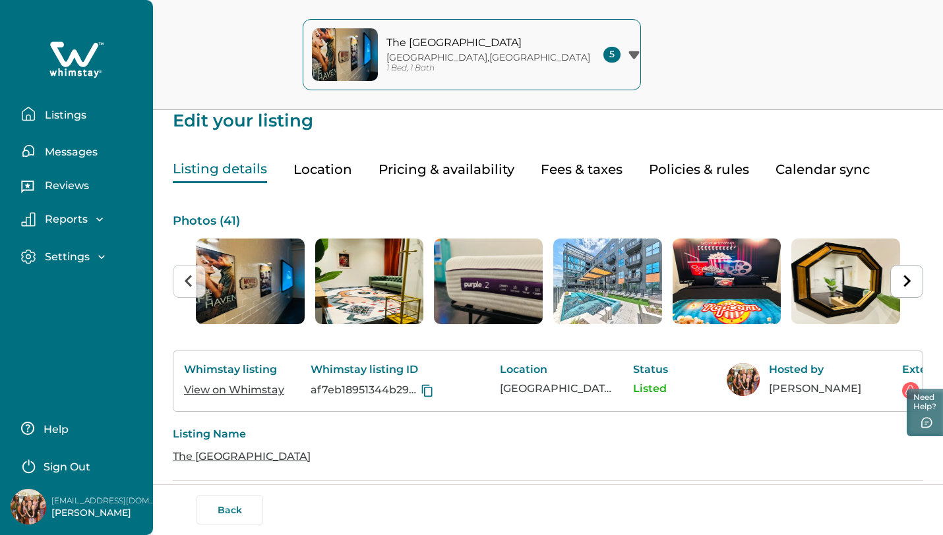
scroll to position [0, 0]
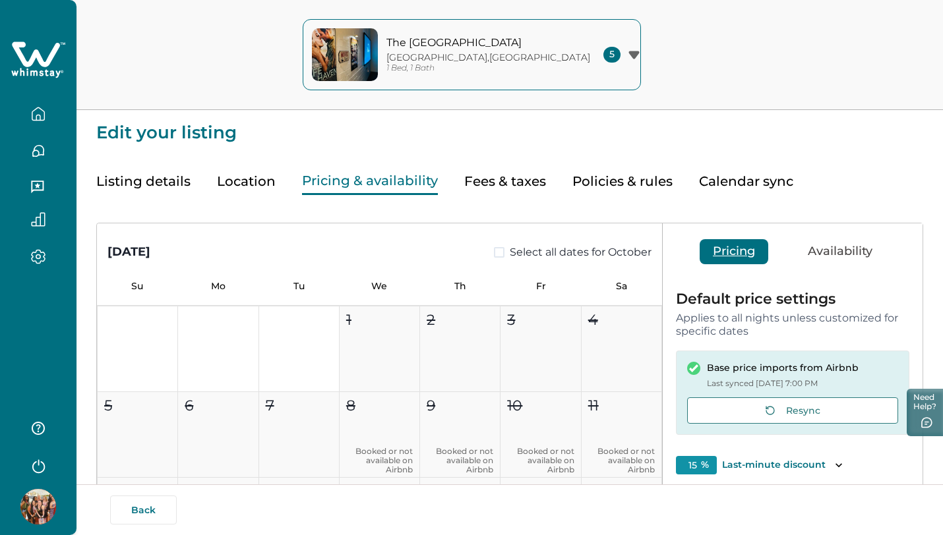
click at [487, 177] on div "Listing details Location Pricing & availability Fees & taxes Policies & rules C…" at bounding box center [509, 168] width 827 height 53
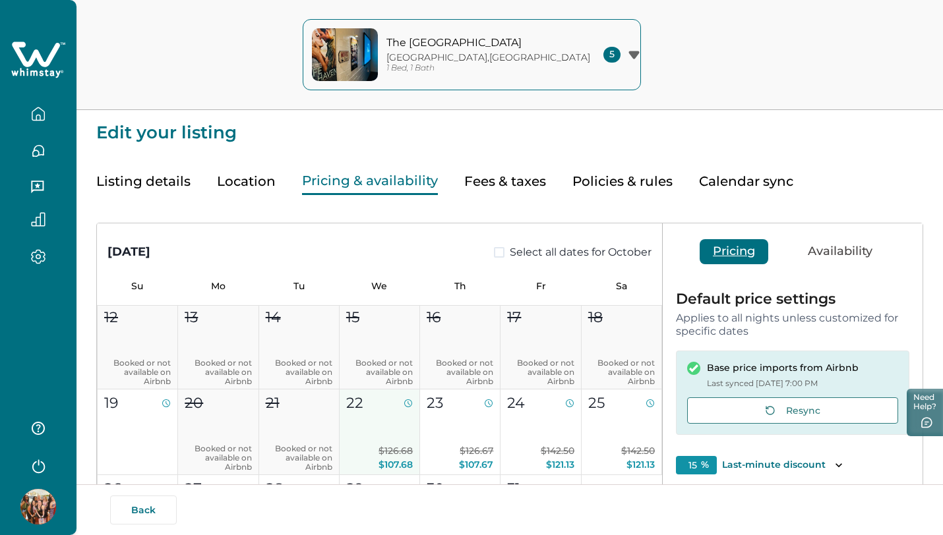
scroll to position [177, 0]
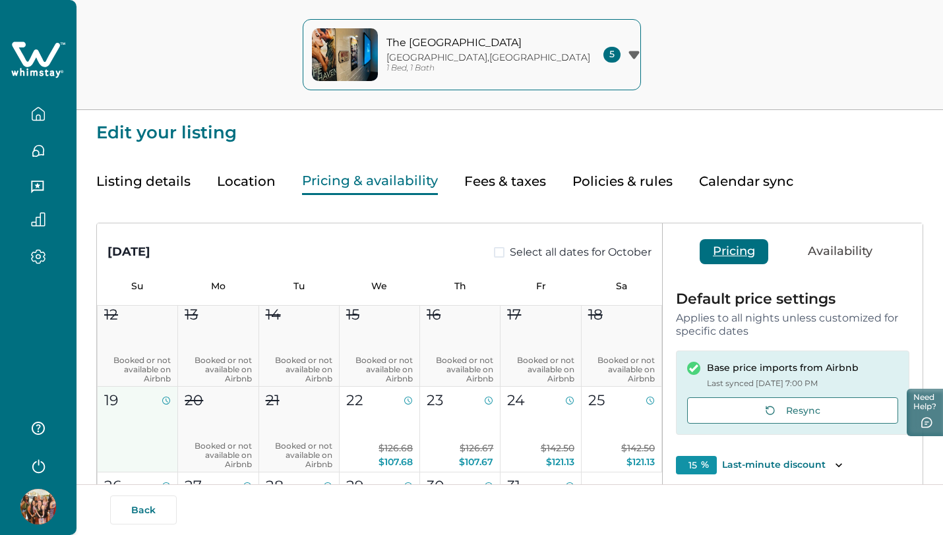
click at [161, 416] on button "19" at bounding box center [138, 430] width 80 height 86
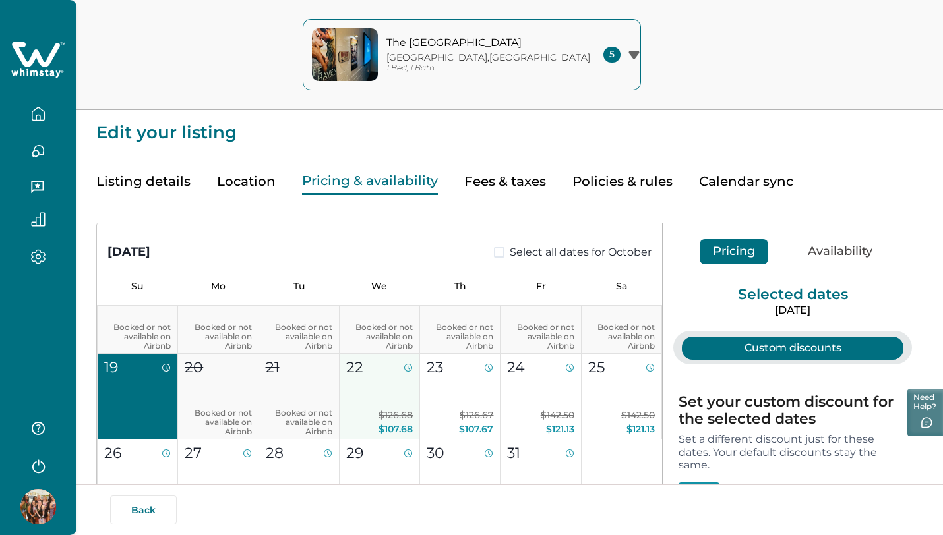
scroll to position [214, 0]
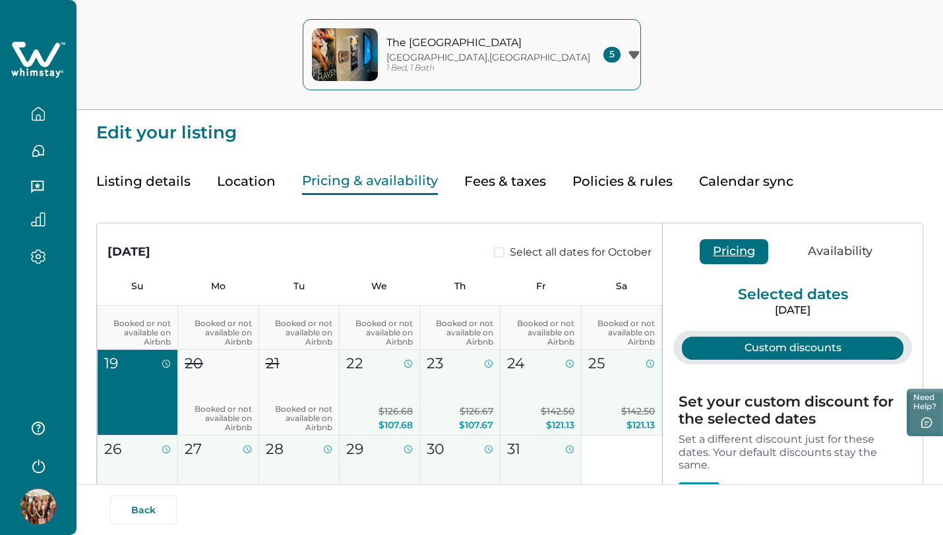
drag, startPoint x: 379, startPoint y: 394, endPoint x: 528, endPoint y: 459, distance: 162.7
click at [528, 459] on div "1 2 3 4 5 6 7 8 Booked or not available on Airbnb 9 Booked or not available on …" at bounding box center [379, 306] width 565 height 429
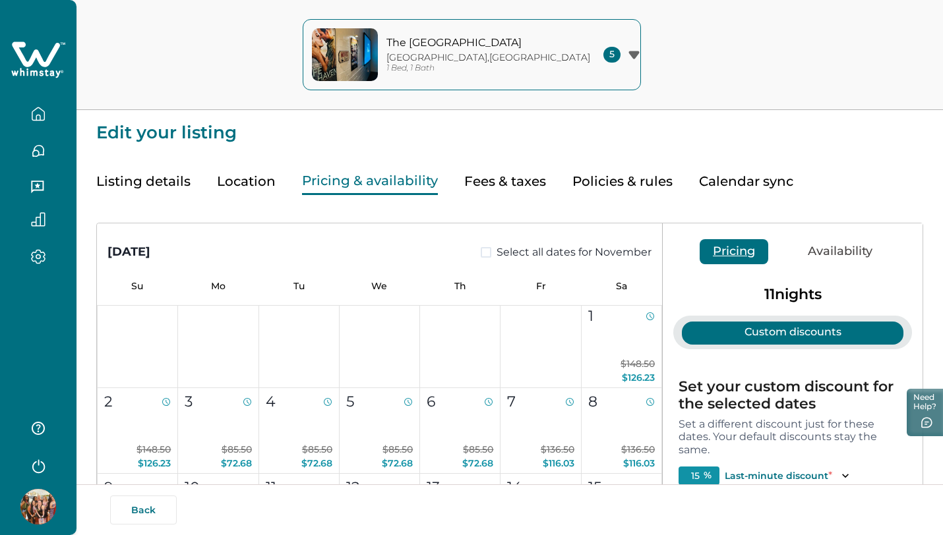
scroll to position [555, 0]
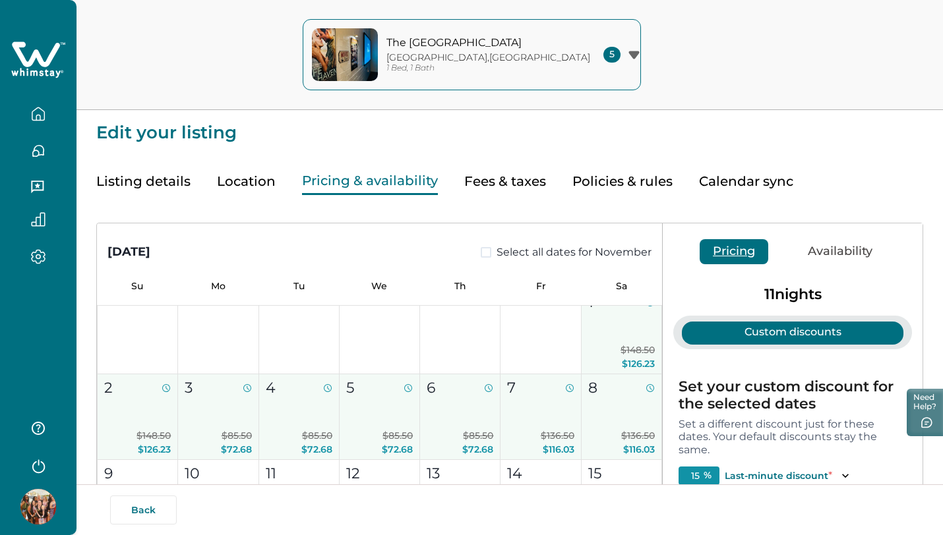
drag, startPoint x: 596, startPoint y: 337, endPoint x: 621, endPoint y: 450, distance: 115.5
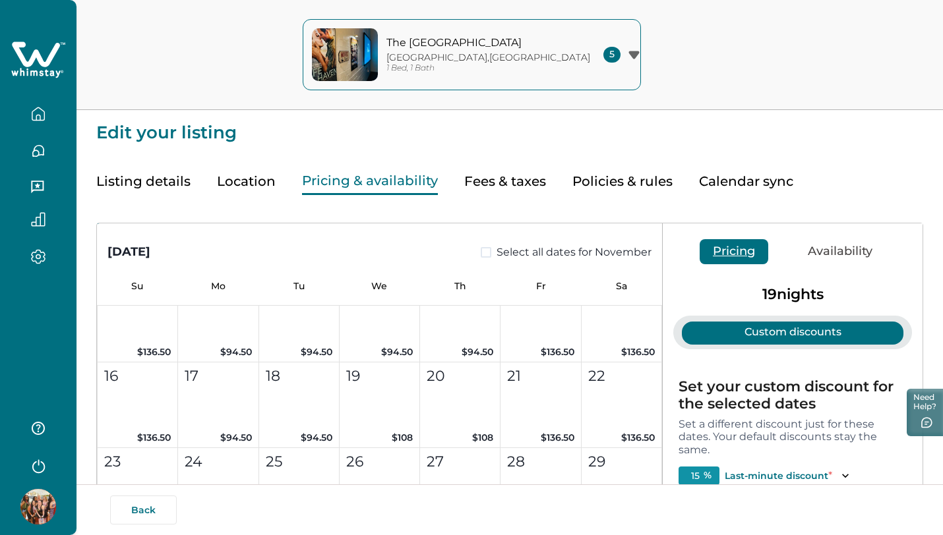
scroll to position [752, 0]
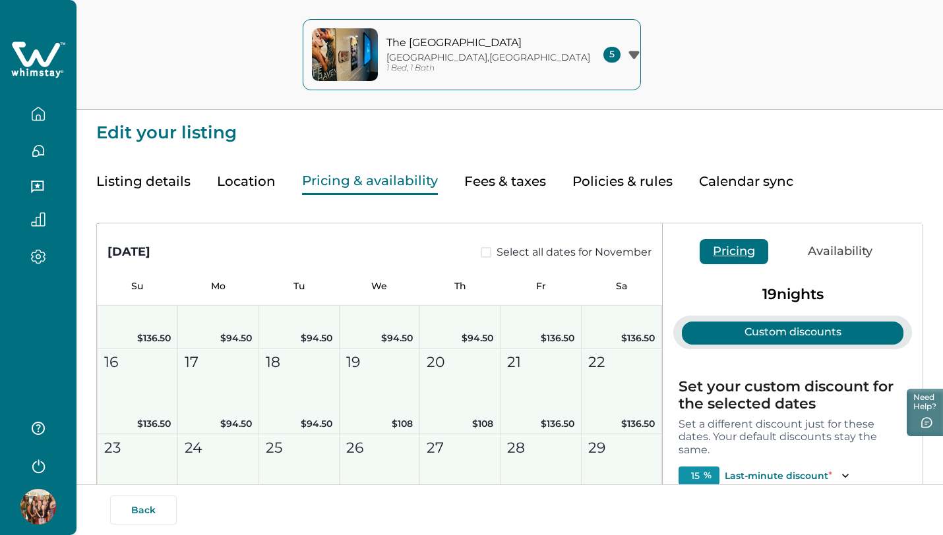
drag, startPoint x: 148, startPoint y: 328, endPoint x: 605, endPoint y: 446, distance: 471.9
click at [609, 446] on div "1 $148.50 $126.23 2 $148.50 $126.23 3 $85.50 $72.68 4 $85.50 $72.68 5 $85.50 $7…" at bounding box center [379, 348] width 565 height 515
type input "0"
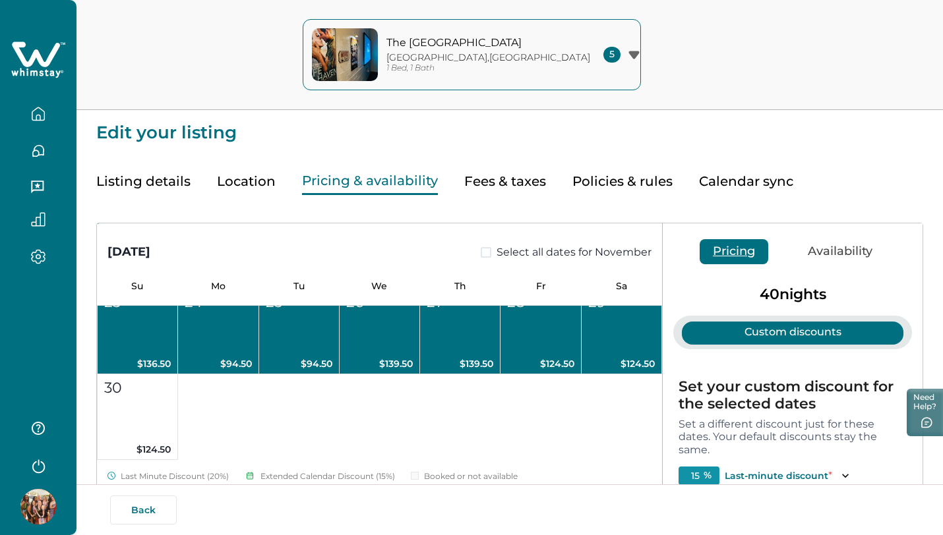
scroll to position [900, 0]
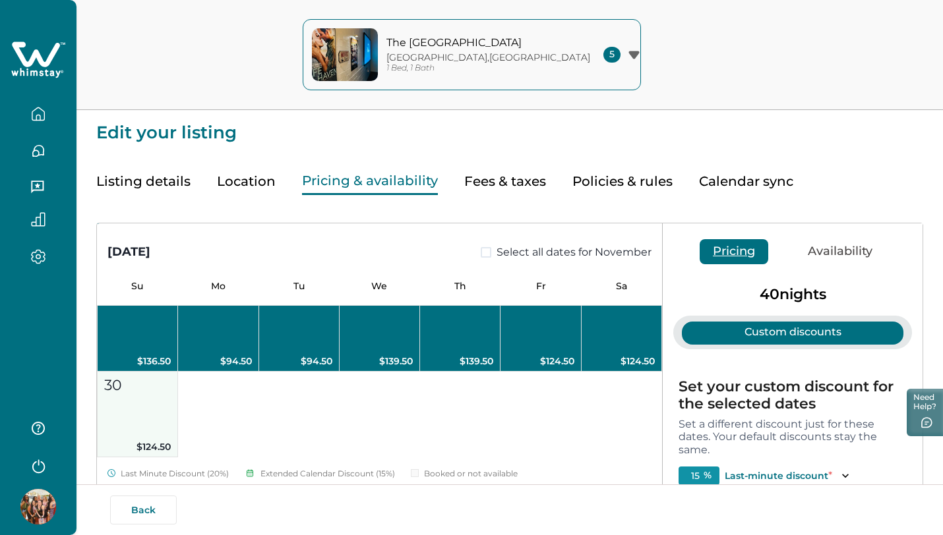
click at [135, 408] on button "30 $124.50" at bounding box center [138, 415] width 80 height 86
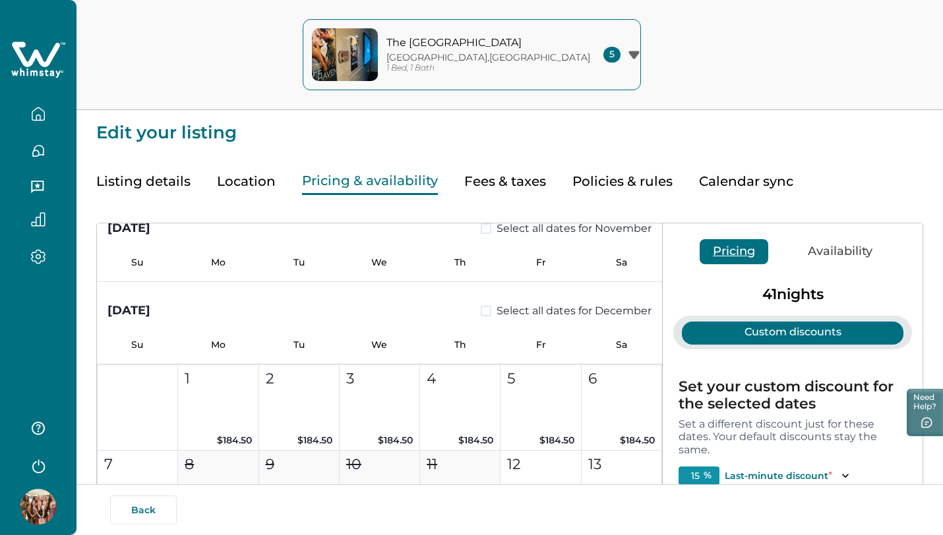
scroll to position [1129, 0]
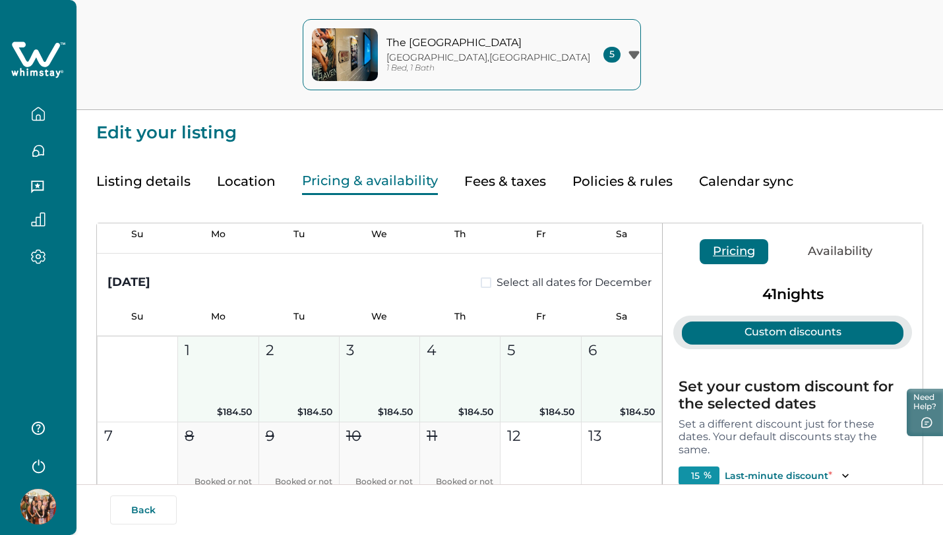
drag, startPoint x: 225, startPoint y: 379, endPoint x: 619, endPoint y: 416, distance: 396.2
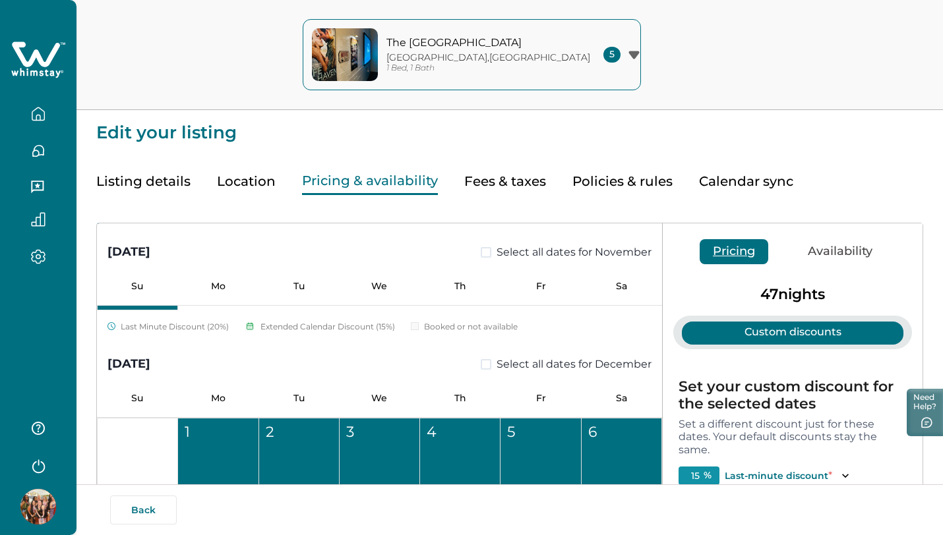
scroll to position [1031, 0]
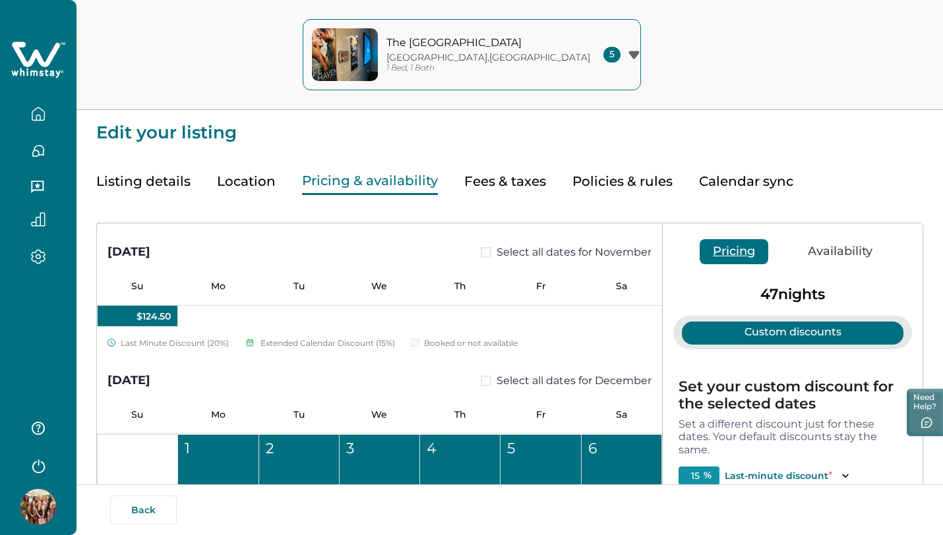
click at [481, 379] on span at bounding box center [486, 381] width 11 height 11
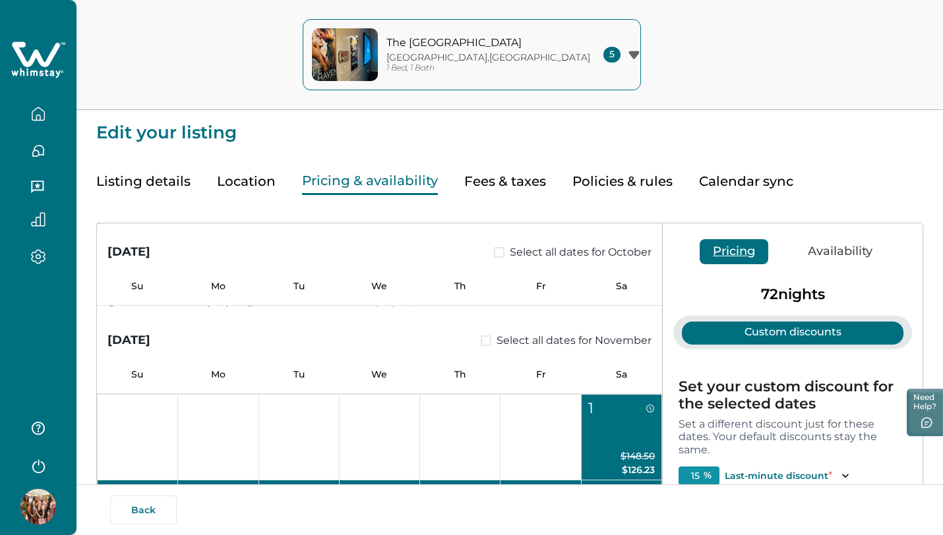
scroll to position [448, 0]
click at [482, 344] on span at bounding box center [486, 341] width 11 height 11
click at [494, 251] on span at bounding box center [499, 252] width 11 height 11
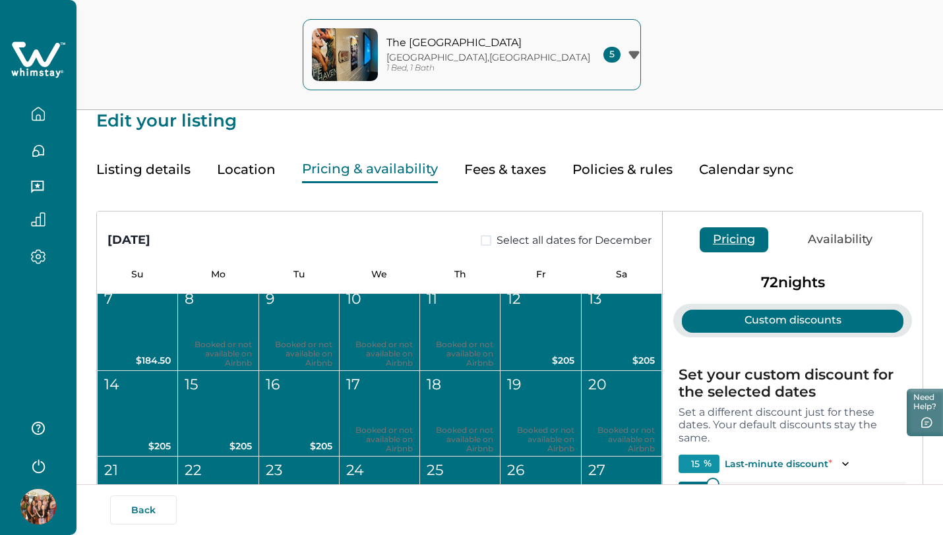
scroll to position [0, 0]
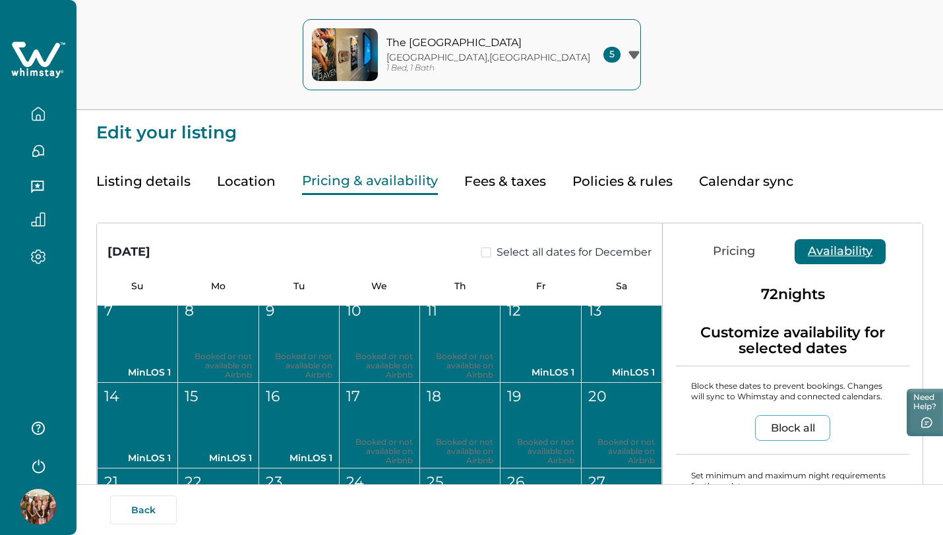
click at [840, 251] on button "Availability" at bounding box center [840, 251] width 91 height 25
click at [800, 429] on button "Block all" at bounding box center [792, 428] width 75 height 26
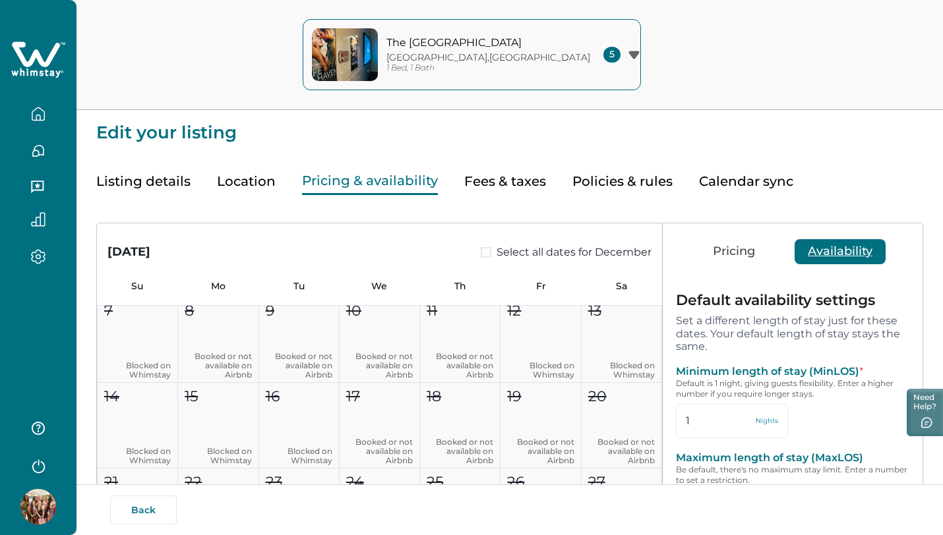
click at [615, 186] on button "Policies & rules" at bounding box center [622, 181] width 100 height 27
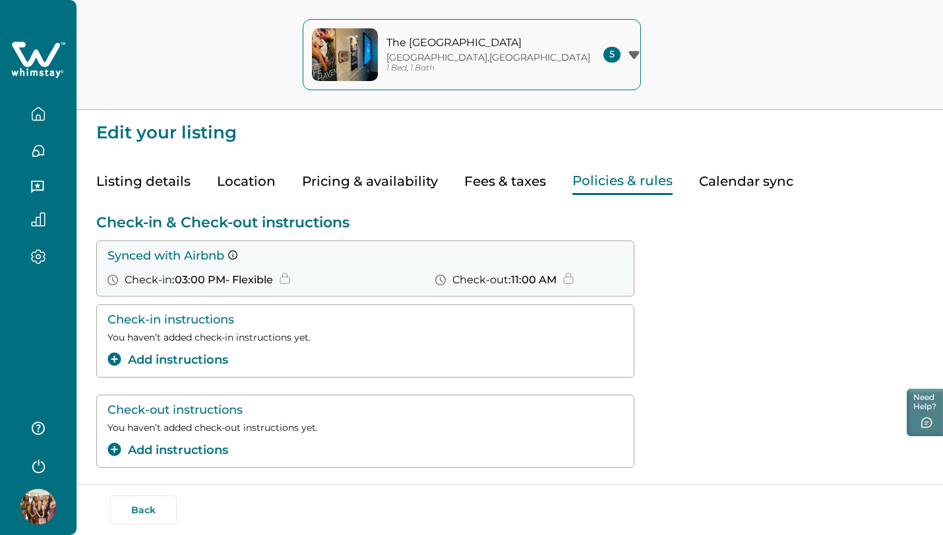
click at [728, 181] on button "Calendar sync" at bounding box center [746, 181] width 94 height 27
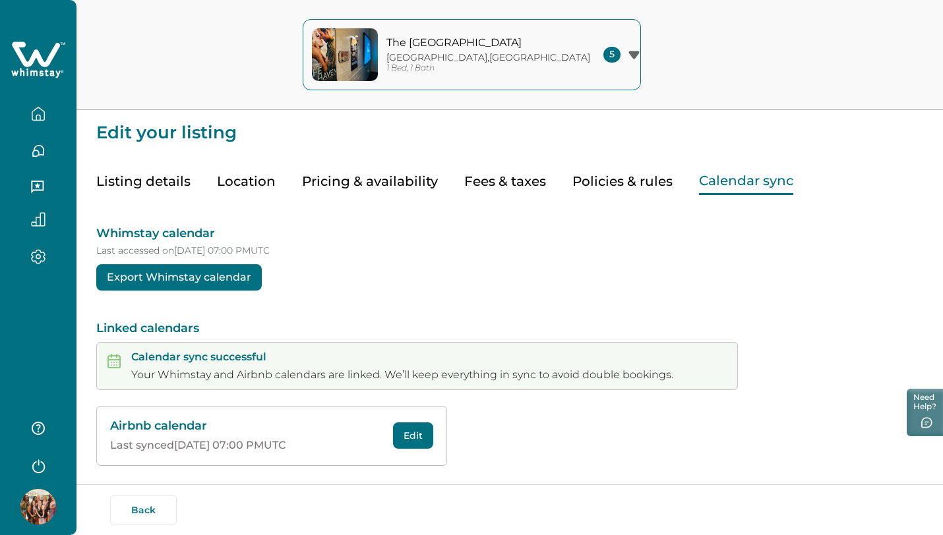
scroll to position [4, 0]
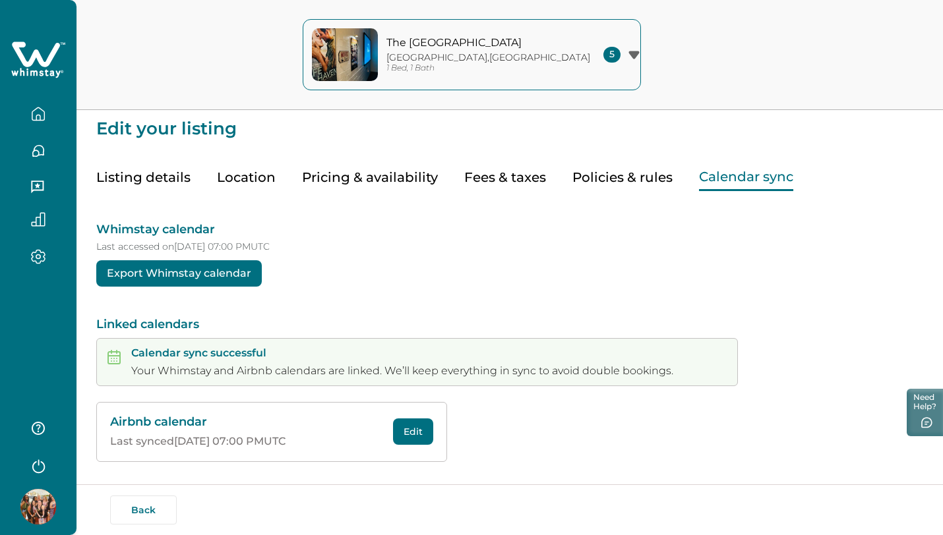
click at [504, 178] on button "Fees & taxes" at bounding box center [505, 177] width 82 height 27
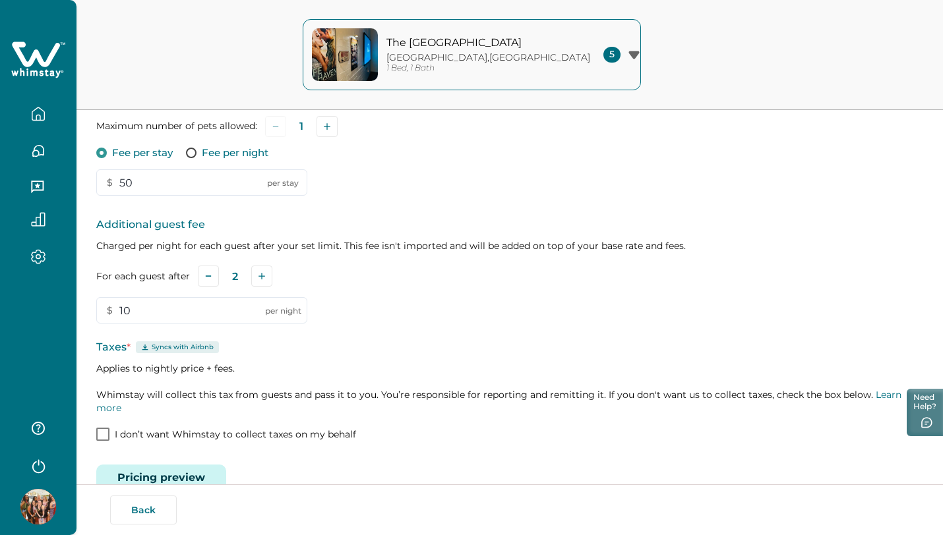
scroll to position [311, 0]
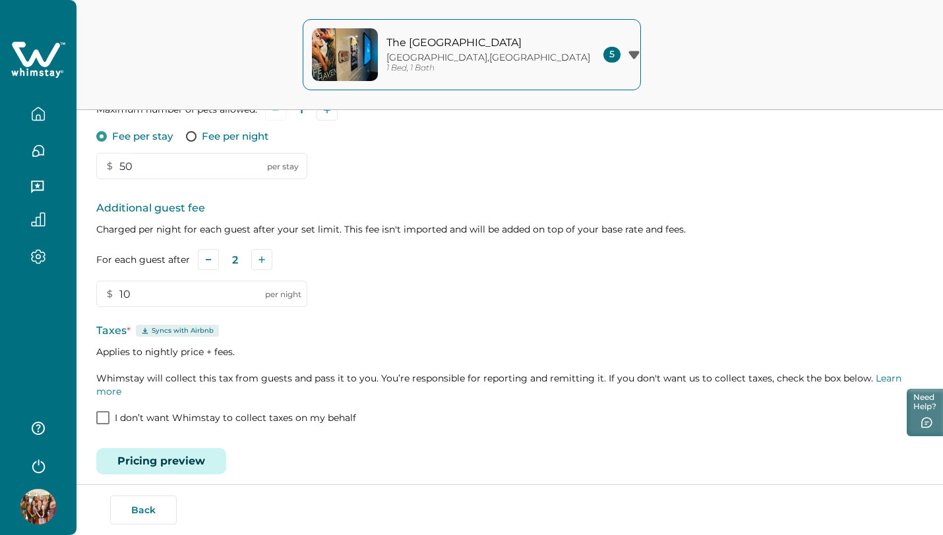
click at [105, 412] on span at bounding box center [102, 418] width 13 height 13
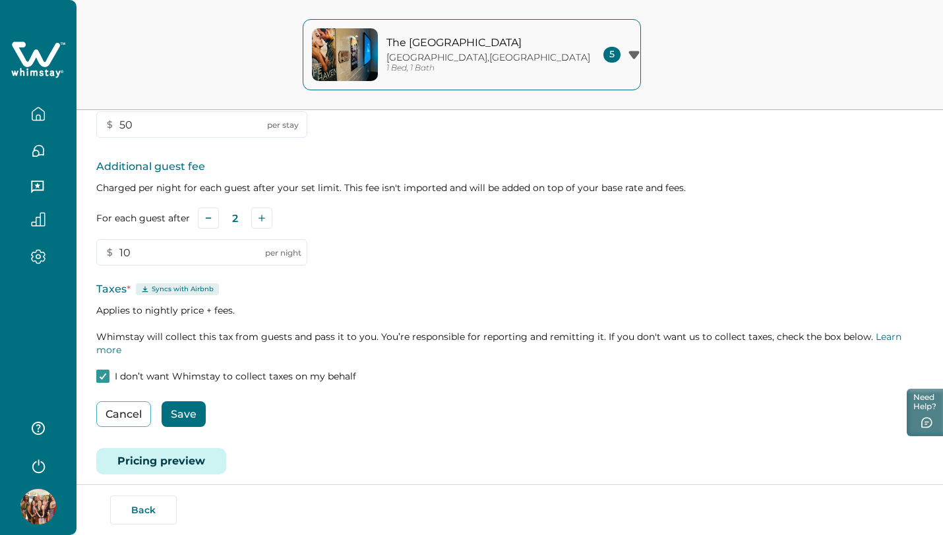
click at [182, 402] on button "Save" at bounding box center [184, 415] width 44 height 26
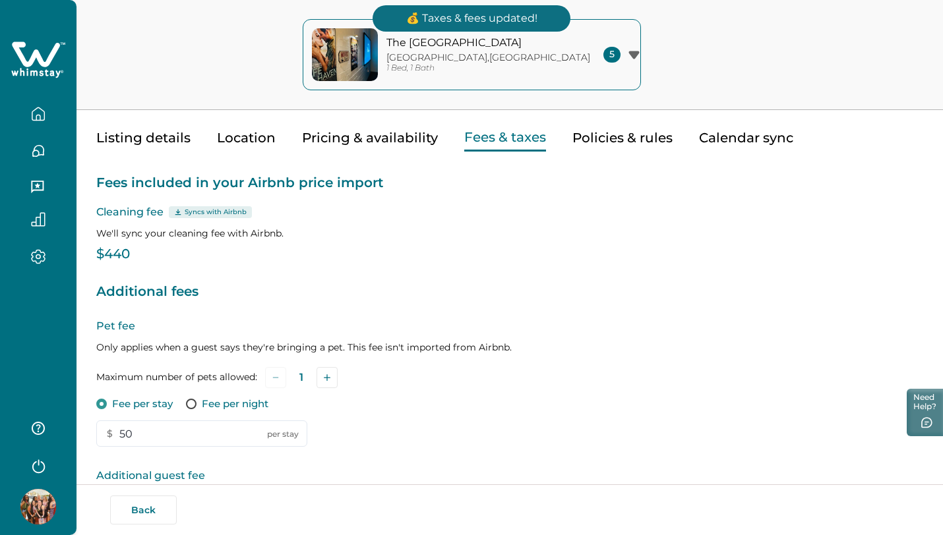
scroll to position [0, 0]
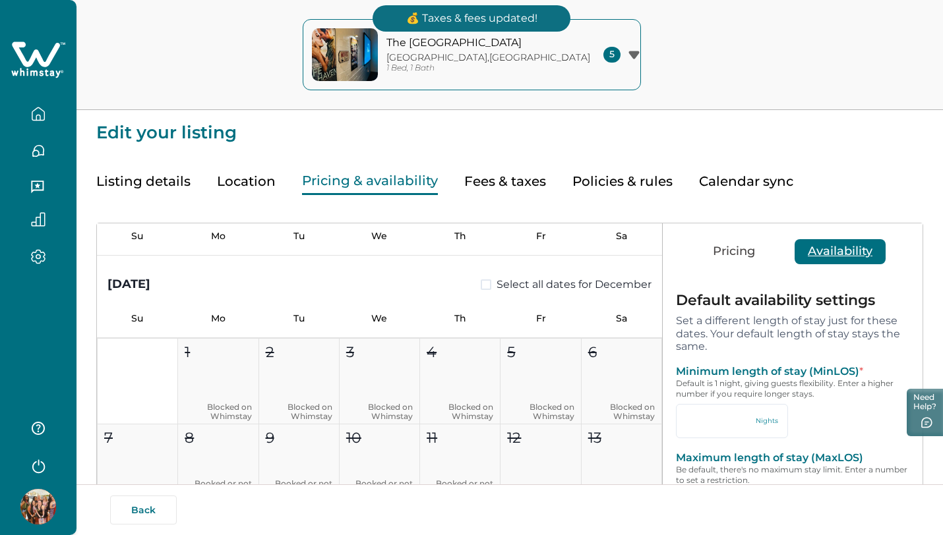
click at [349, 186] on button "Pricing & availability" at bounding box center [370, 181] width 136 height 27
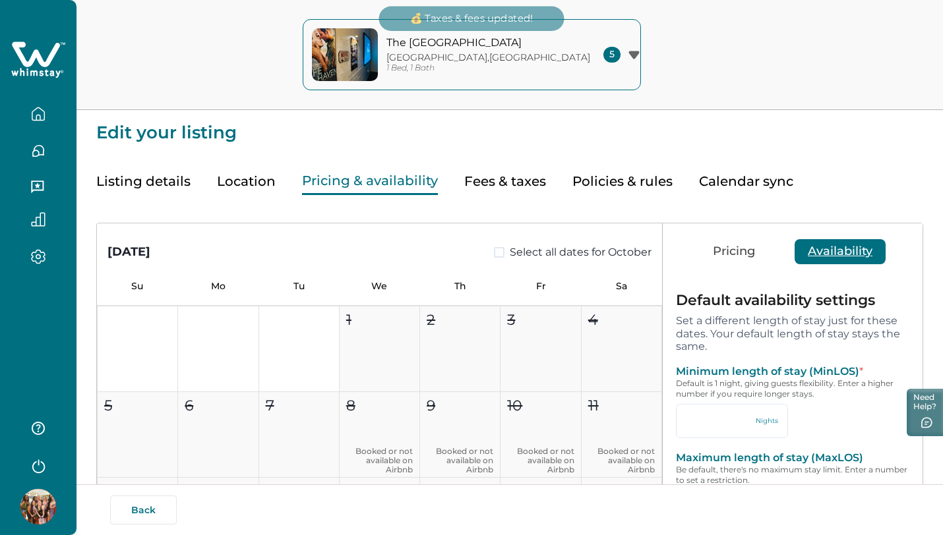
click at [249, 173] on button "Location" at bounding box center [246, 181] width 59 height 27
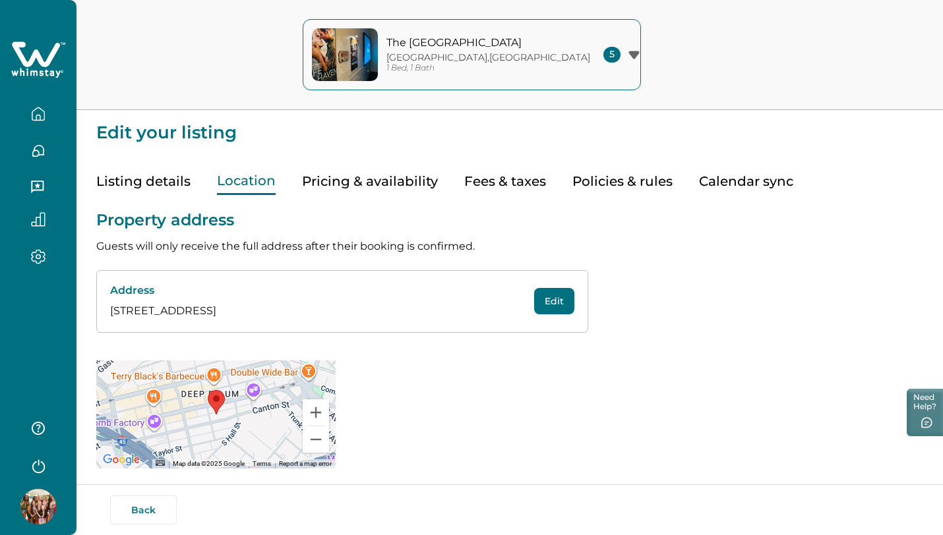
scroll to position [7, 0]
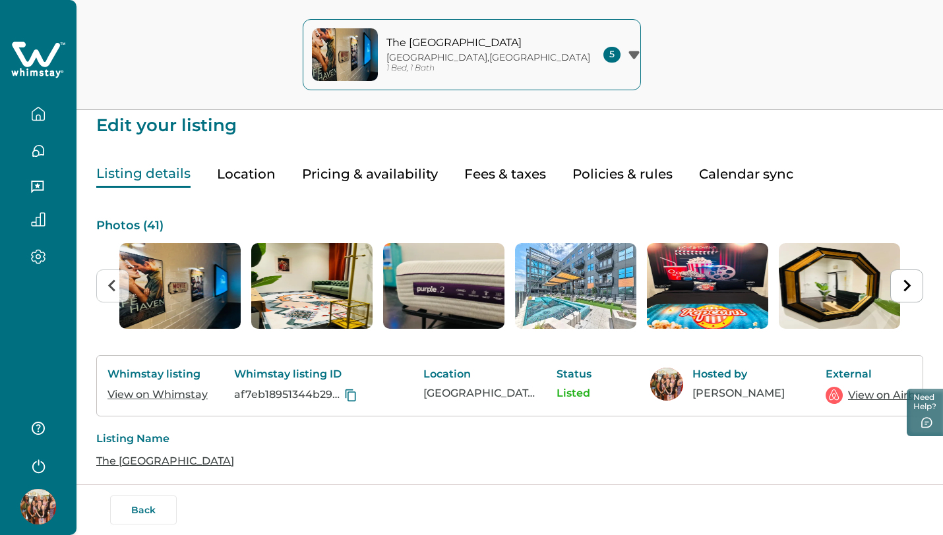
click at [158, 179] on button "Listing details" at bounding box center [143, 174] width 94 height 27
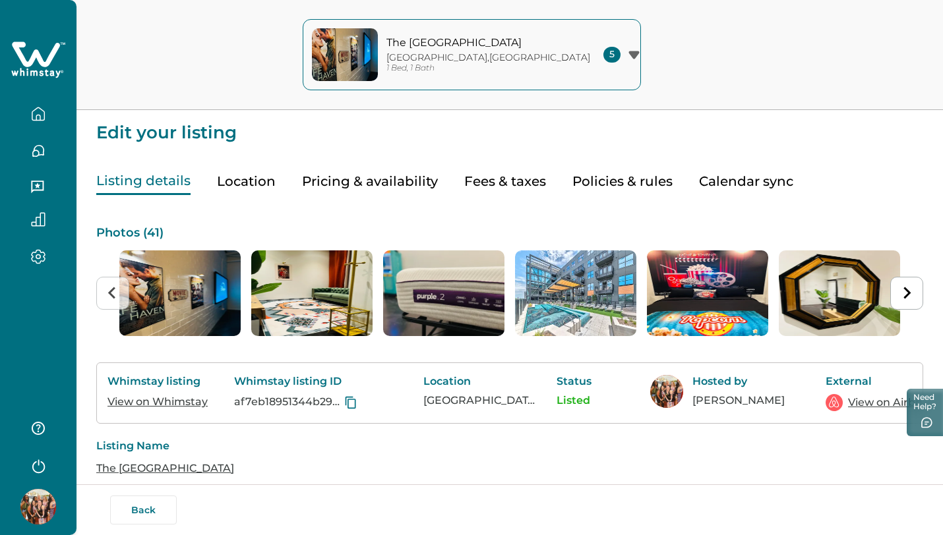
click at [628, 56] on icon "button" at bounding box center [633, 55] width 11 height 8
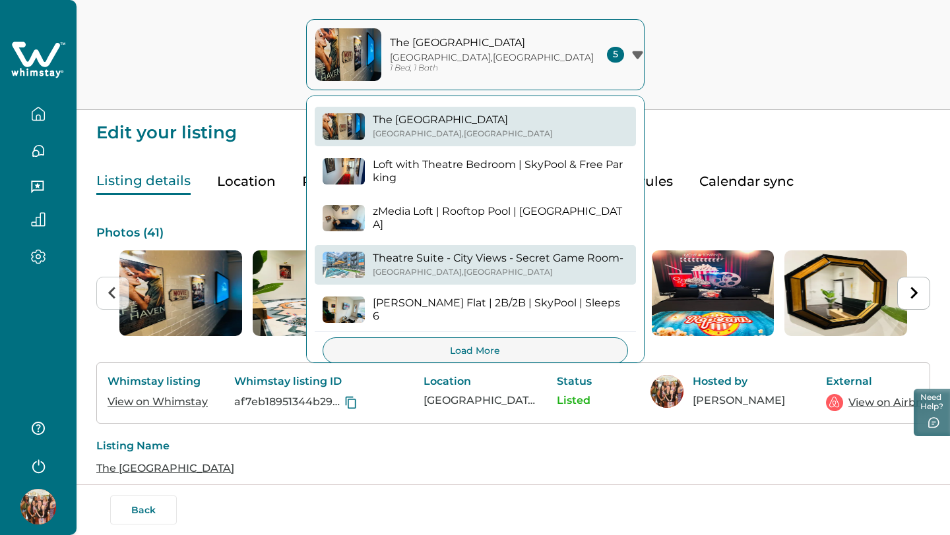
scroll to position [19, 0]
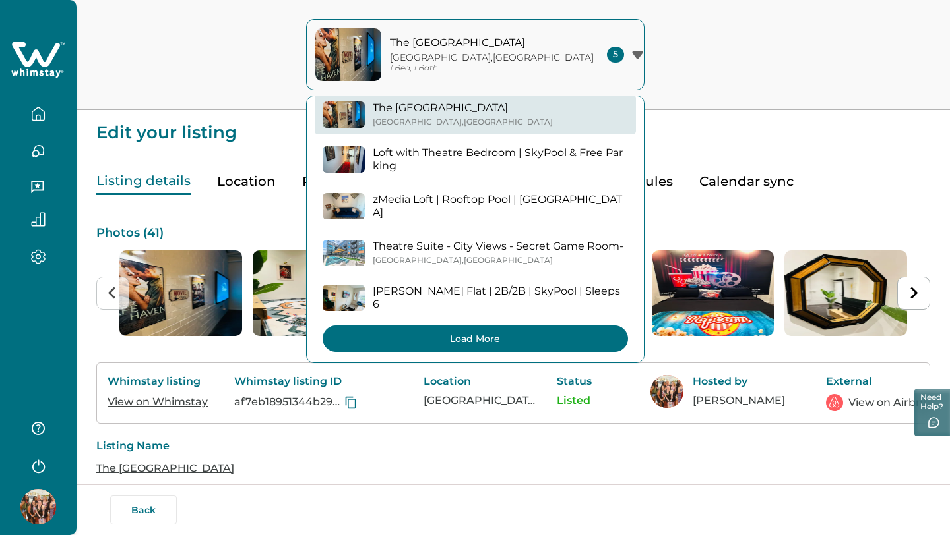
click at [423, 347] on button "Load More" at bounding box center [474, 339] width 305 height 26
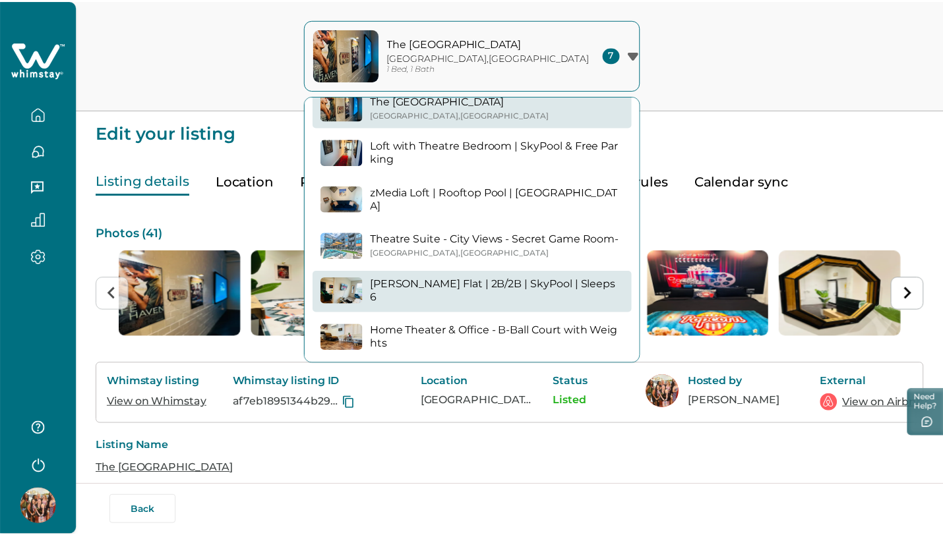
scroll to position [86, 0]
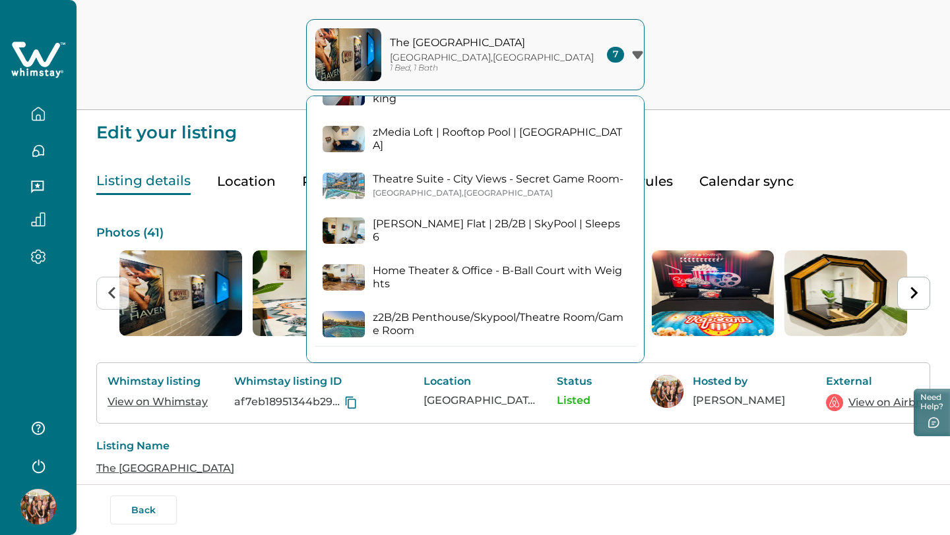
click at [359, 279] on img "button" at bounding box center [343, 277] width 42 height 26
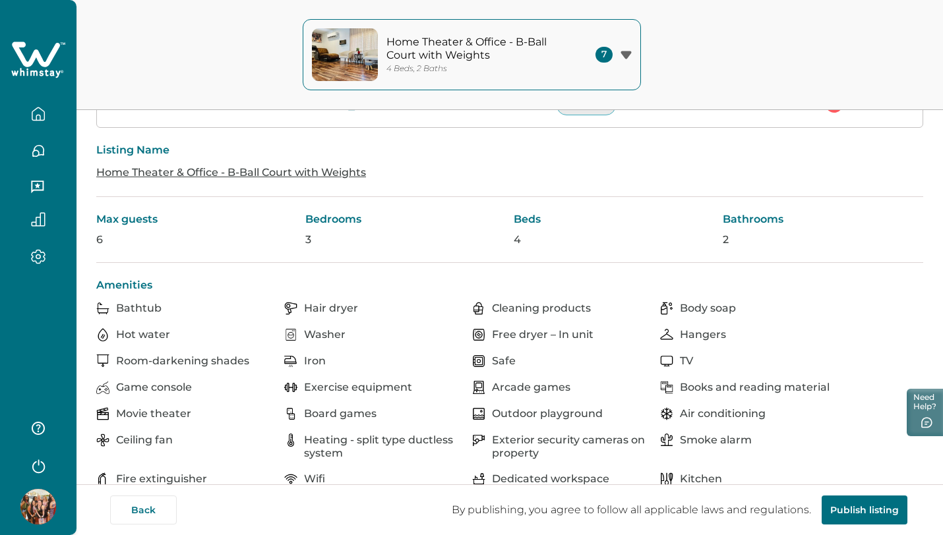
scroll to position [299, 0]
click at [36, 113] on icon "button" at bounding box center [38, 114] width 15 height 15
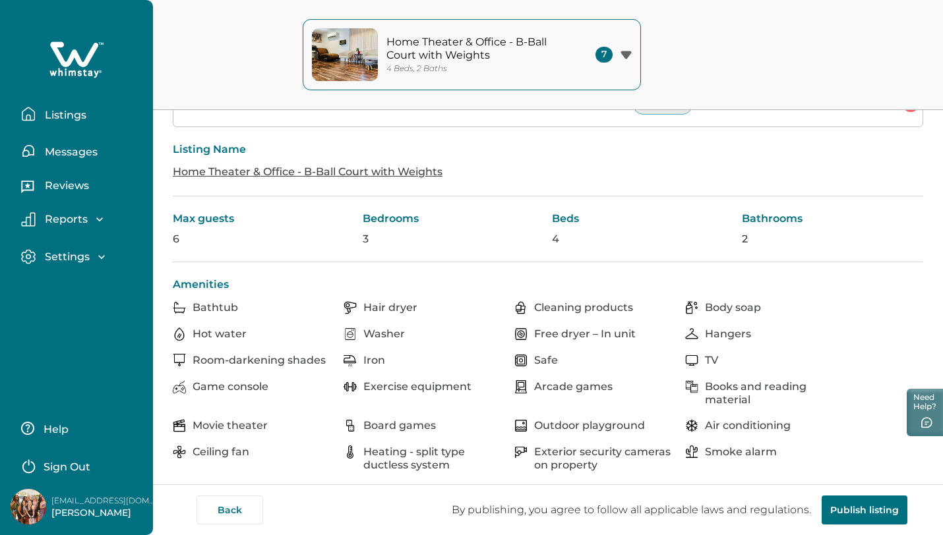
click at [59, 109] on p "Listings" at bounding box center [64, 115] width 46 height 13
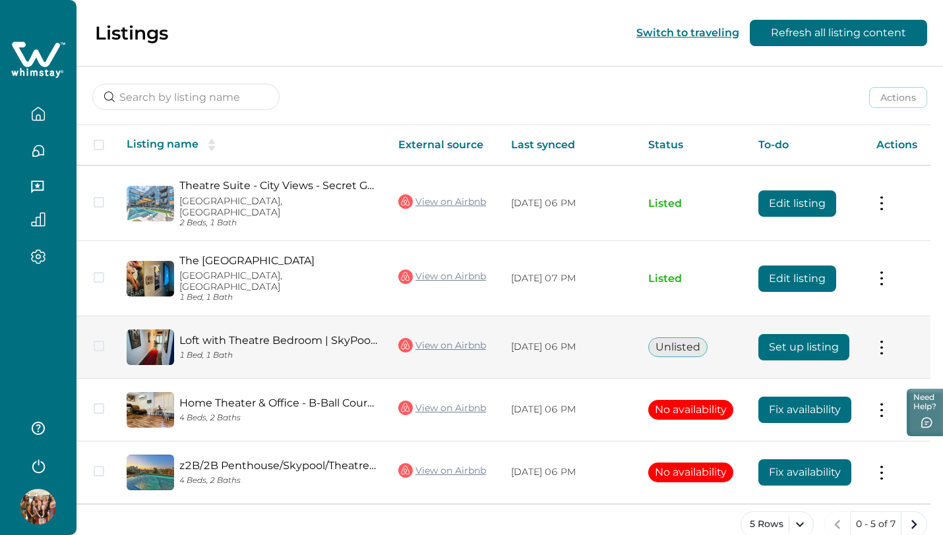
click at [788, 334] on button "Set up listing" at bounding box center [803, 347] width 91 height 26
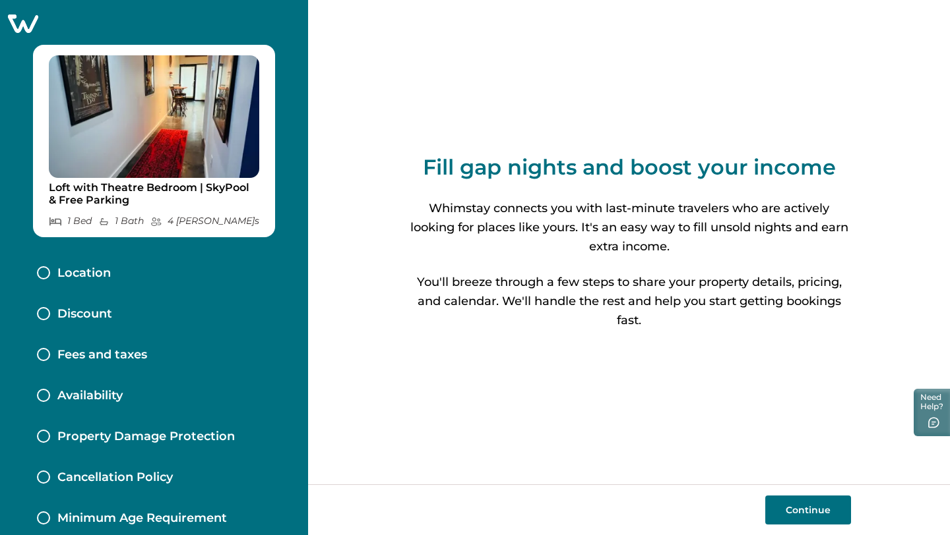
click at [785, 509] on button "Continue" at bounding box center [808, 510] width 86 height 29
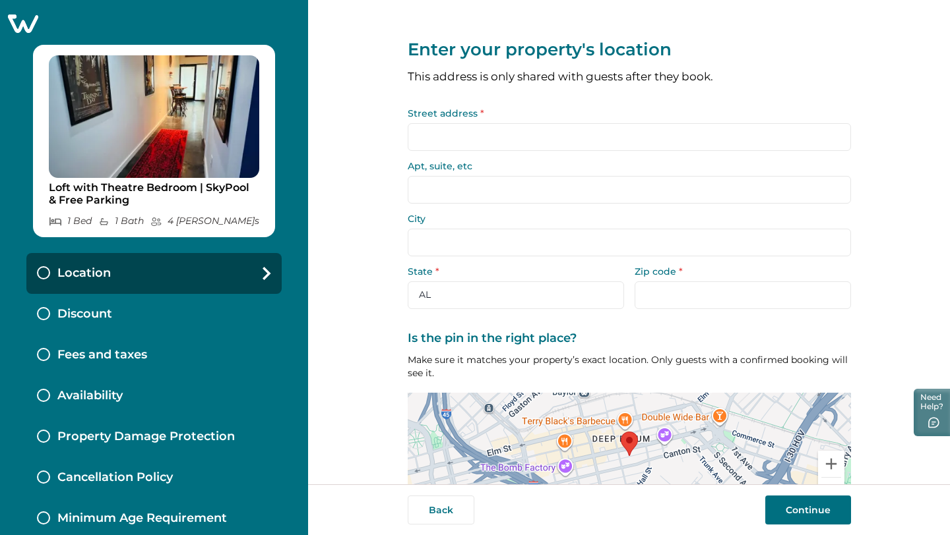
click at [555, 140] on input "Street address *" at bounding box center [629, 137] width 443 height 28
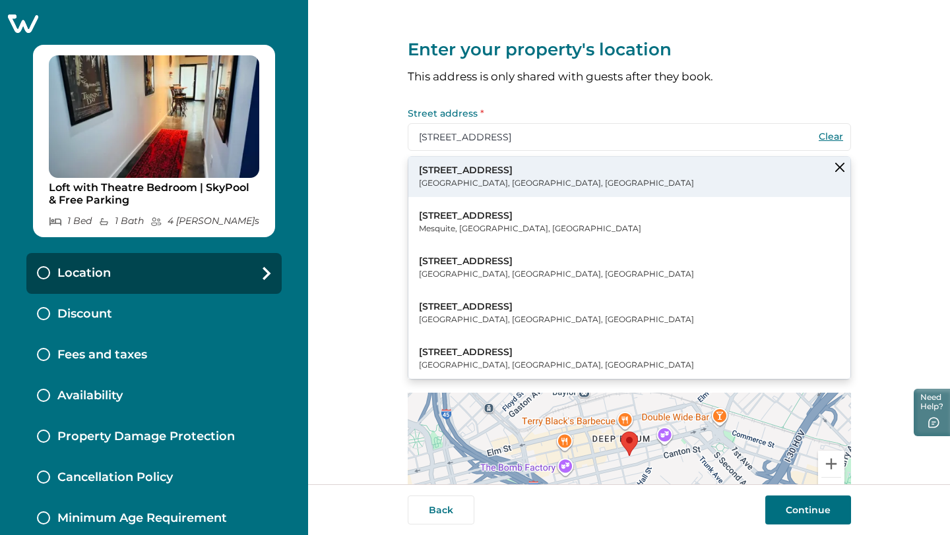
type input "3012 Clover St"
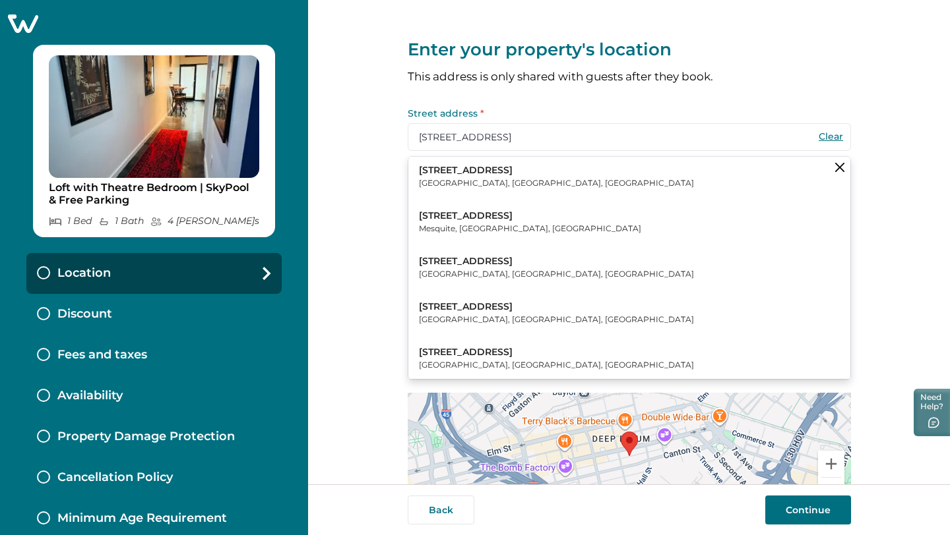
click at [517, 175] on button "3012 Clover Street Dallas, TX, USA" at bounding box center [629, 177] width 442 height 40
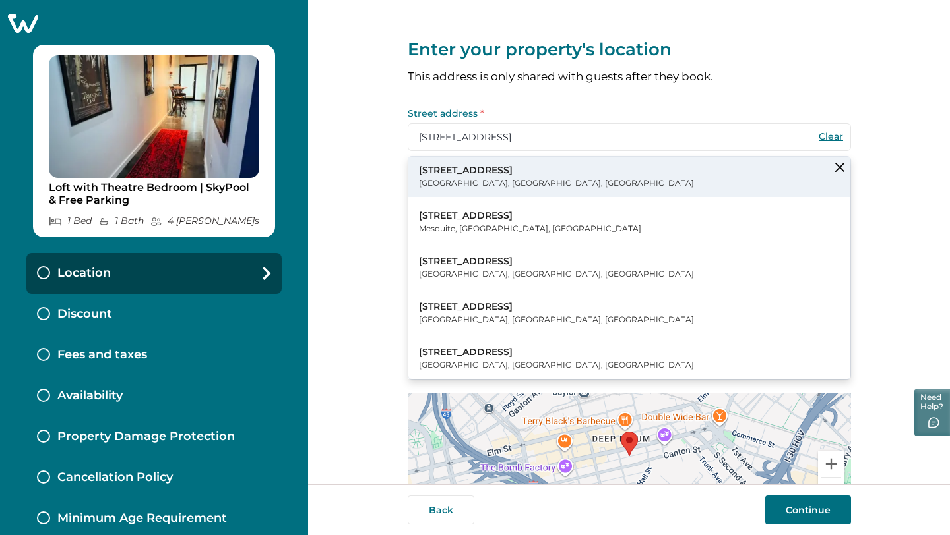
type input "[GEOGRAPHIC_DATA]"
select select "[GEOGRAPHIC_DATA]"
type input "75226"
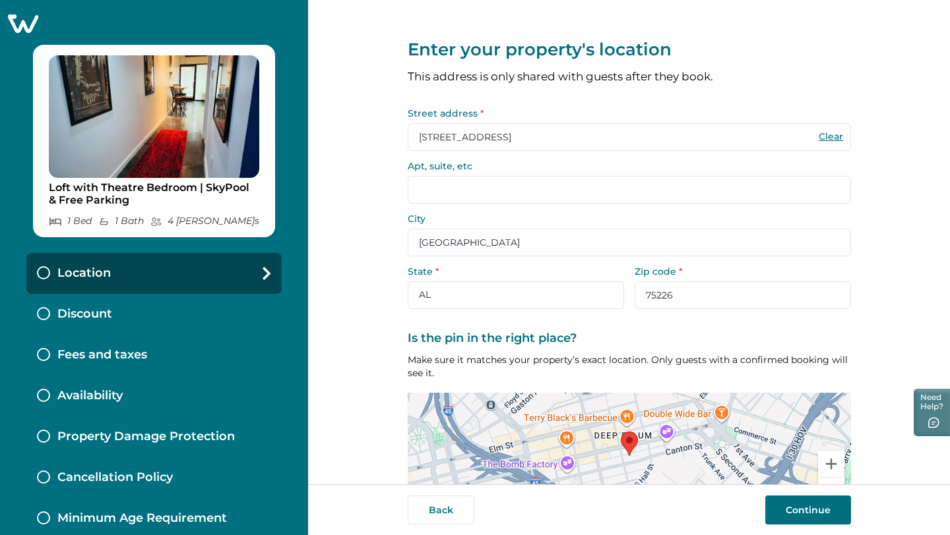
scroll to position [90, 0]
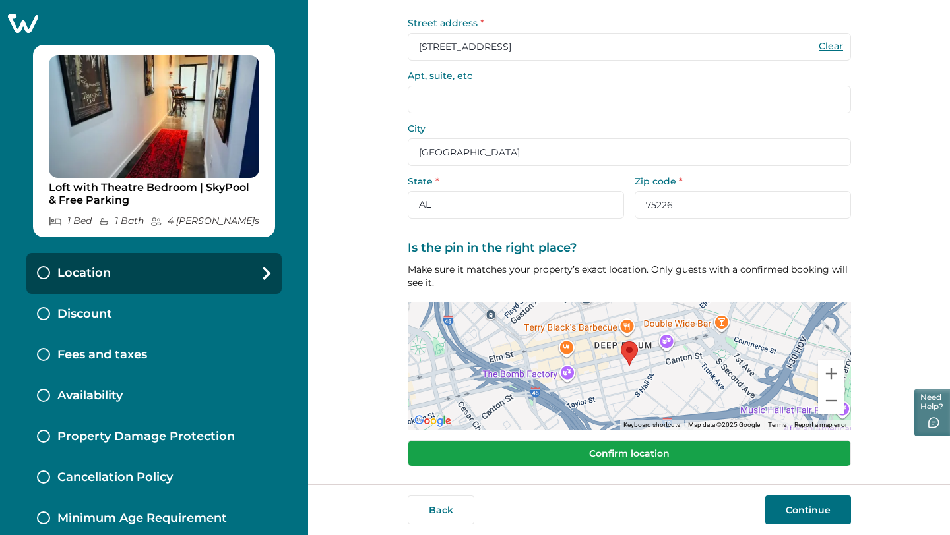
click at [510, 454] on button "Confirm location" at bounding box center [629, 454] width 443 height 26
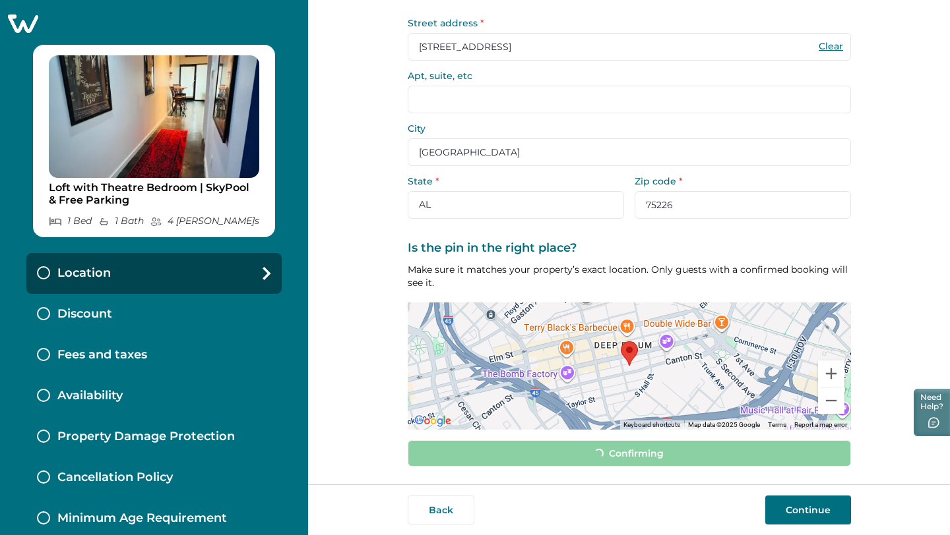
scroll to position [82, 0]
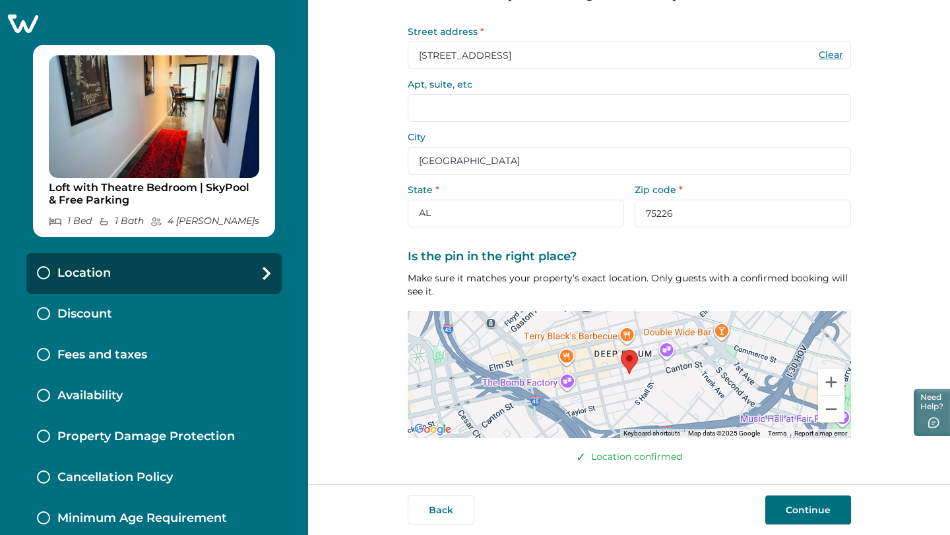
click at [787, 506] on button "Continue" at bounding box center [808, 510] width 86 height 29
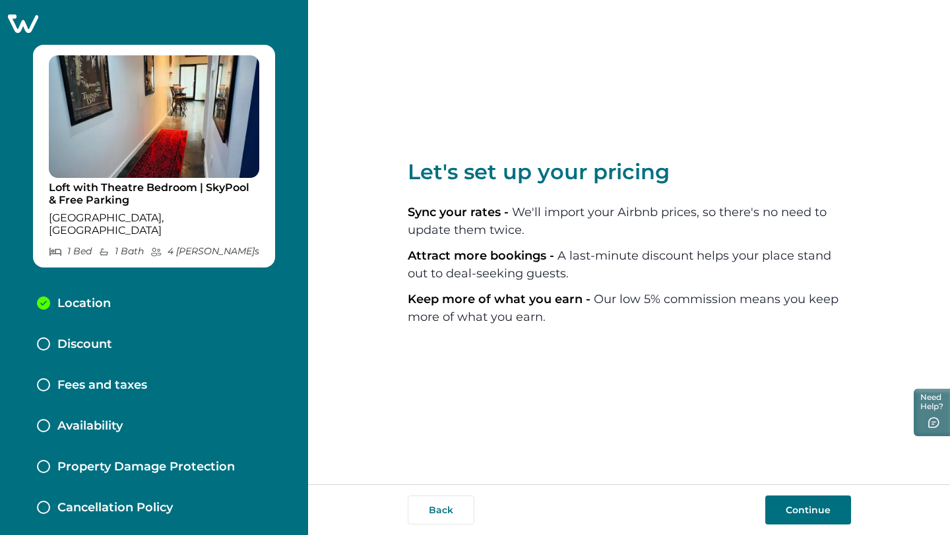
click at [673, 170] on p "Let's set up your pricing" at bounding box center [629, 172] width 443 height 26
click at [799, 510] on button "Continue" at bounding box center [808, 510] width 86 height 29
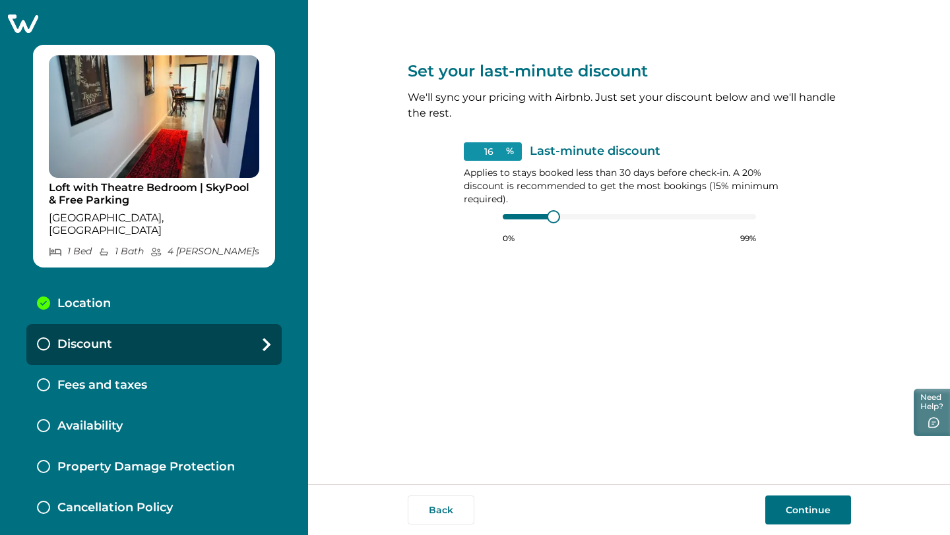
type input "15"
click at [513, 218] on div at bounding box center [629, 217] width 253 height 11
click at [814, 512] on button "Continue" at bounding box center [808, 510] width 86 height 29
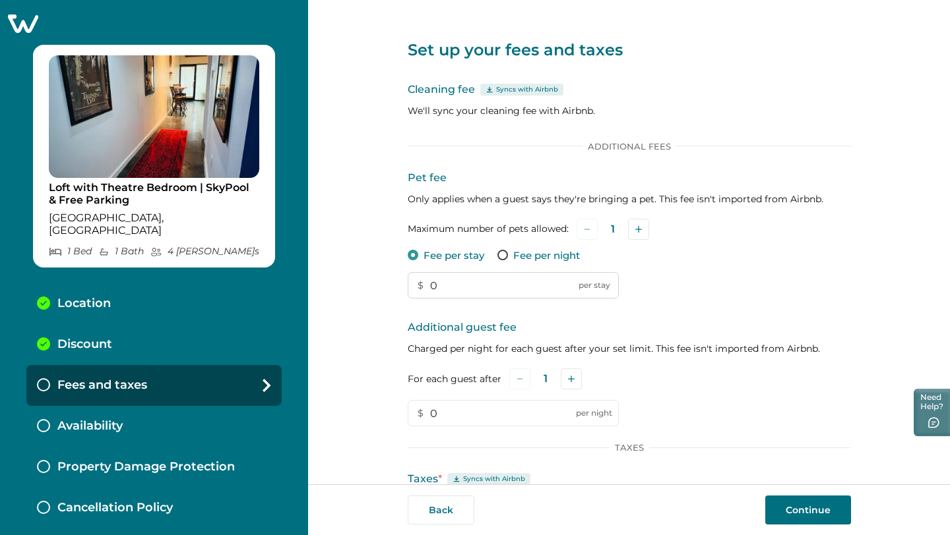
click at [471, 283] on input "0" at bounding box center [513, 285] width 211 height 26
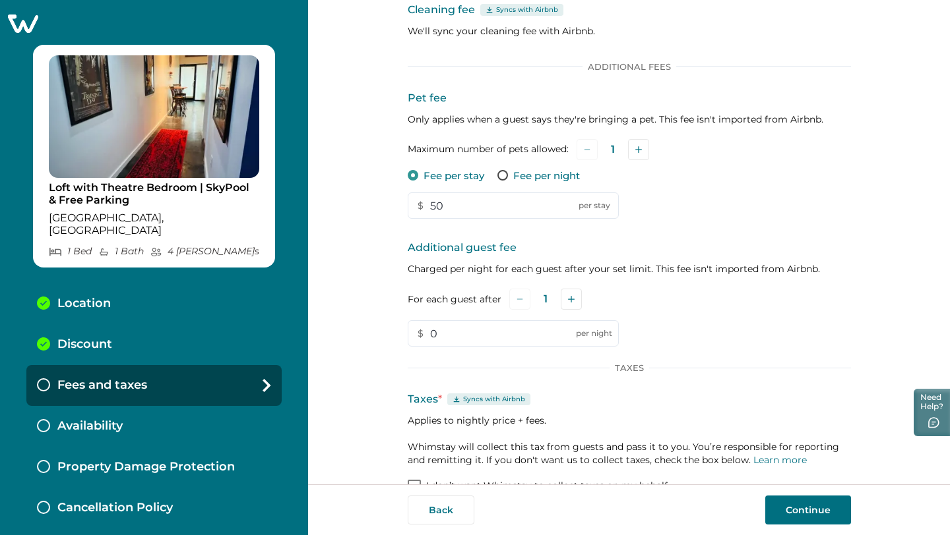
scroll to position [90, 0]
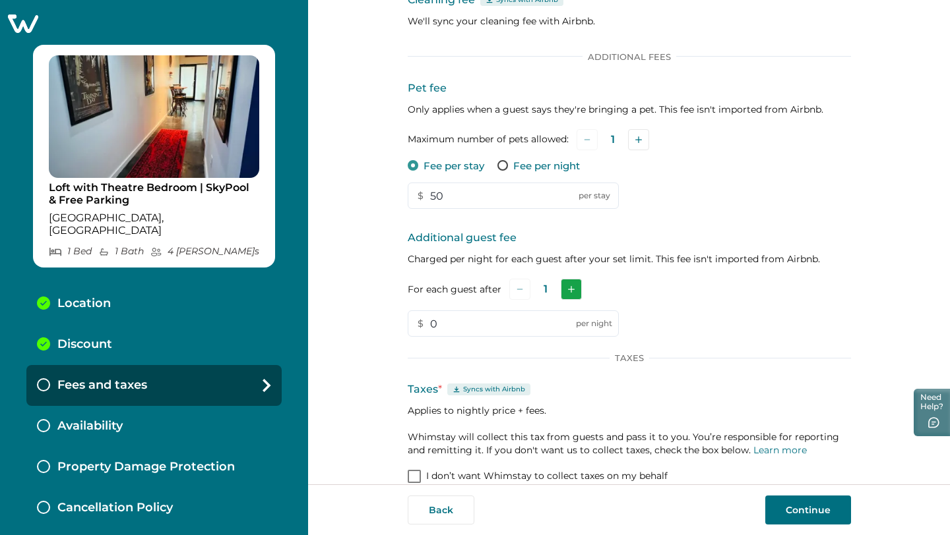
type input "50"
click at [565, 294] on button "Add" at bounding box center [571, 289] width 21 height 21
click at [501, 320] on input "0" at bounding box center [513, 324] width 211 height 26
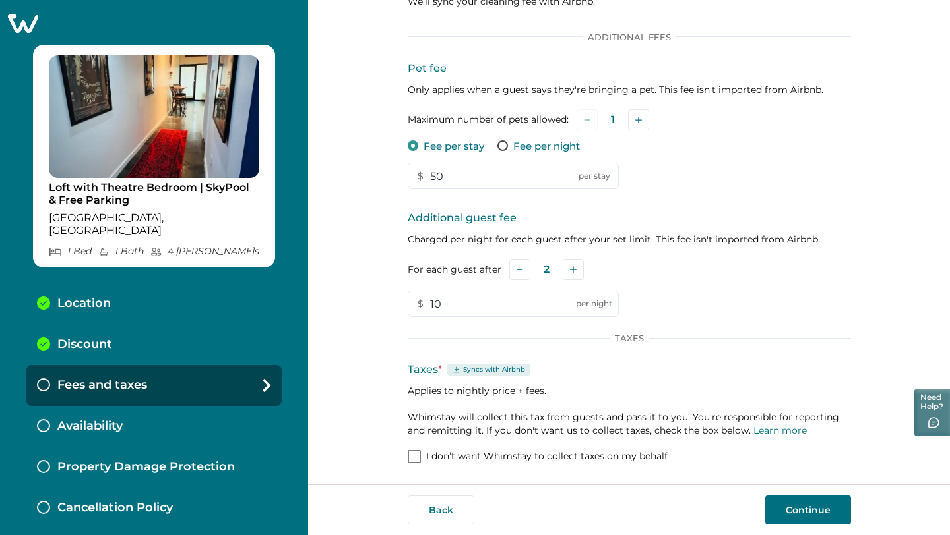
type input "10"
click at [412, 462] on span at bounding box center [414, 456] width 13 height 13
click at [778, 516] on button "Continue" at bounding box center [808, 510] width 86 height 29
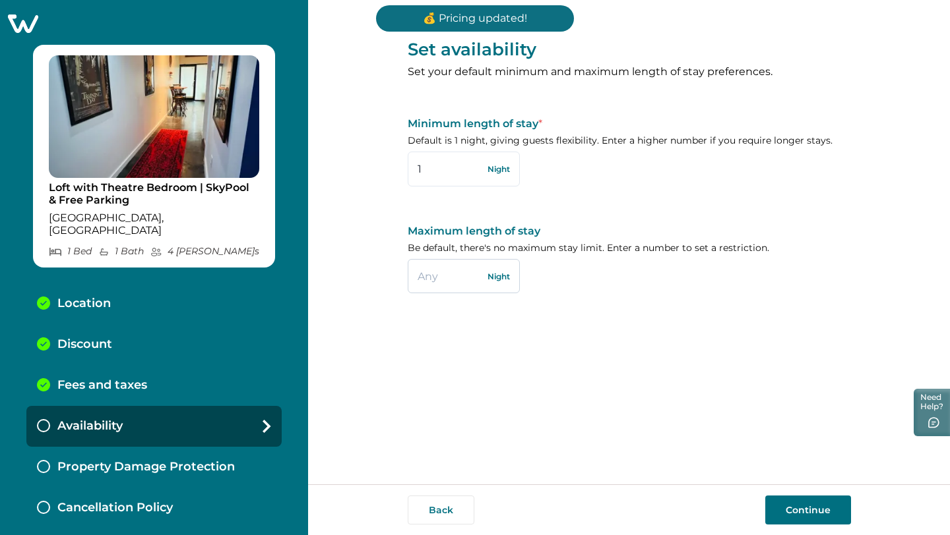
click at [446, 282] on input "text" at bounding box center [464, 276] width 112 height 34
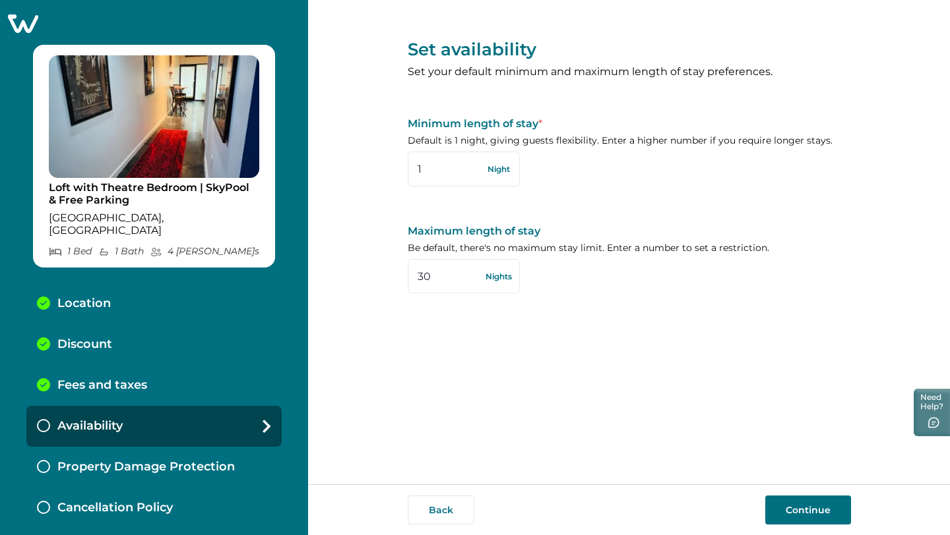
type input "30"
click at [827, 511] on button "Continue" at bounding box center [808, 510] width 86 height 29
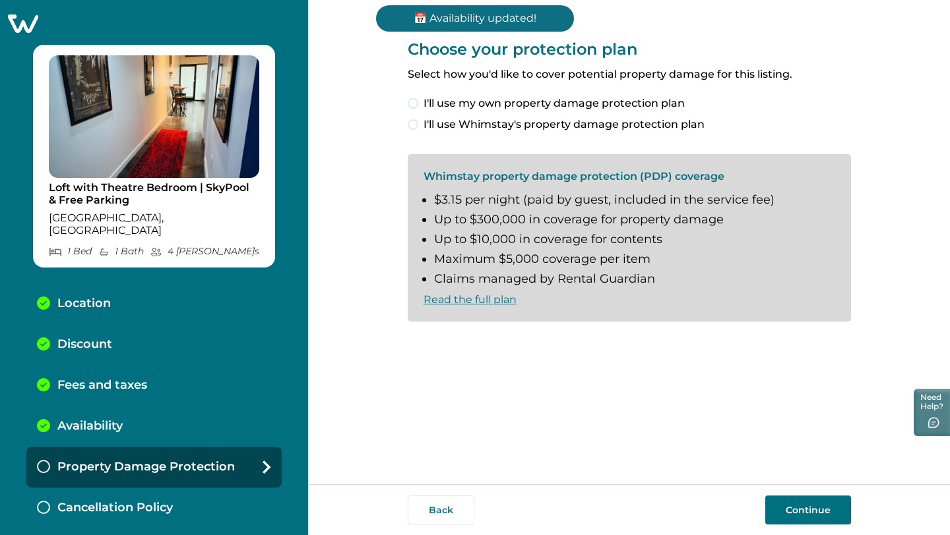
click at [416, 126] on span at bounding box center [413, 124] width 11 height 11
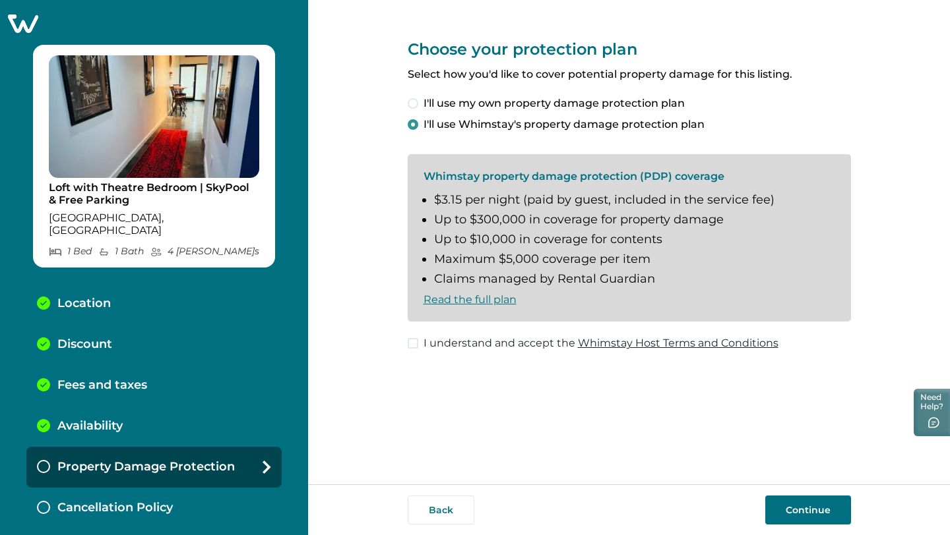
click at [413, 344] on span at bounding box center [413, 343] width 11 height 11
click at [842, 506] on button "Continue" at bounding box center [808, 510] width 86 height 29
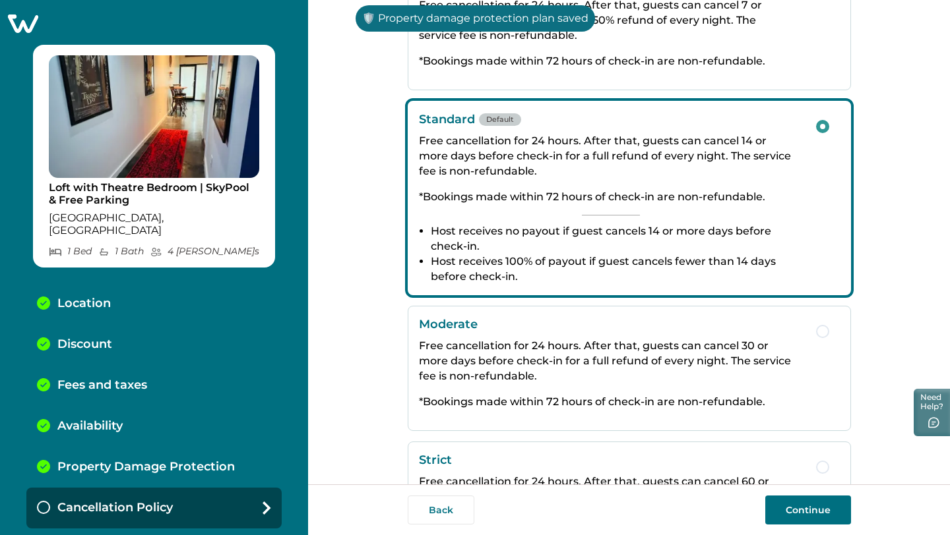
scroll to position [237, 0]
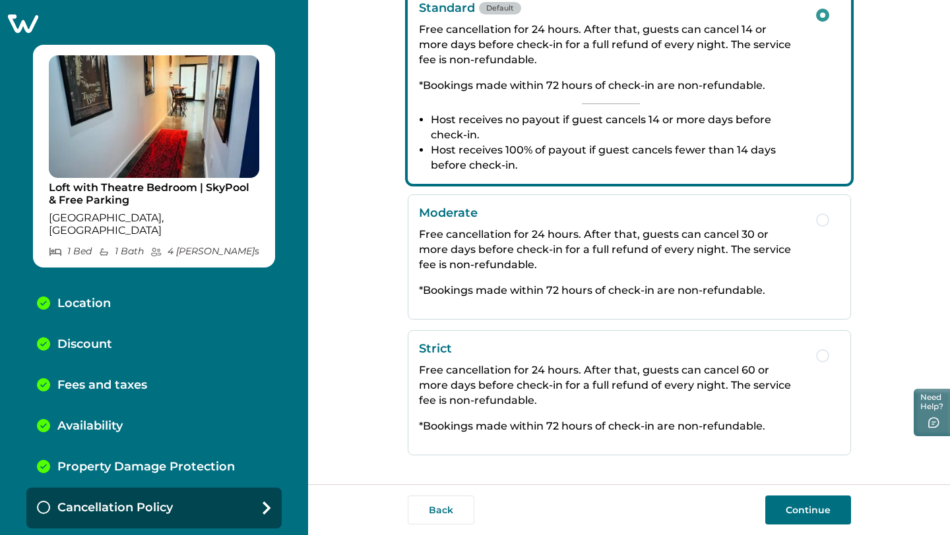
click at [810, 516] on button "Continue" at bounding box center [808, 510] width 86 height 29
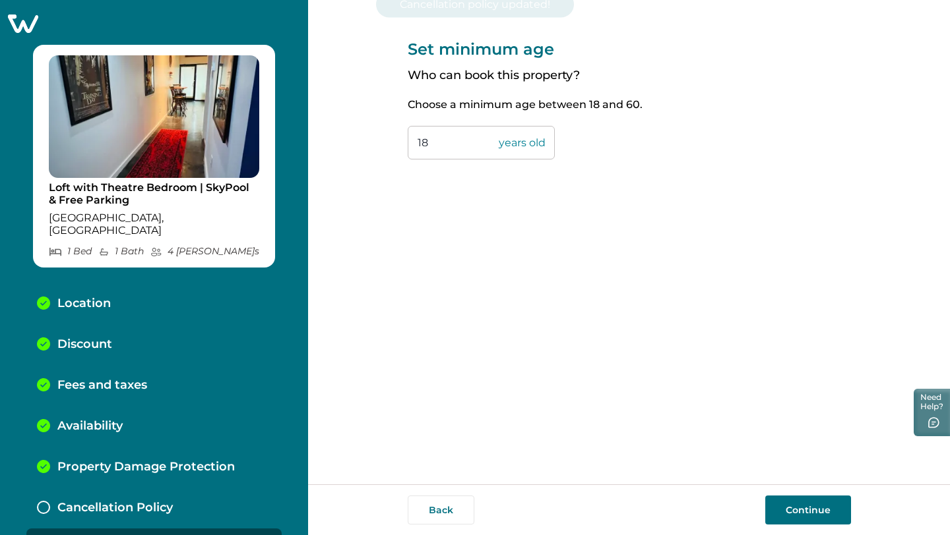
scroll to position [21, 0]
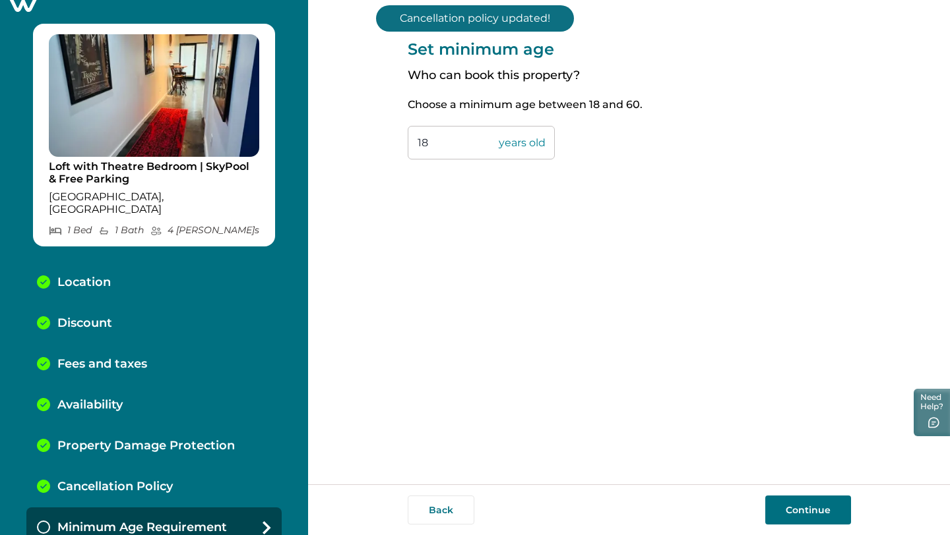
click at [446, 150] on input "18" at bounding box center [481, 143] width 147 height 34
type input "1"
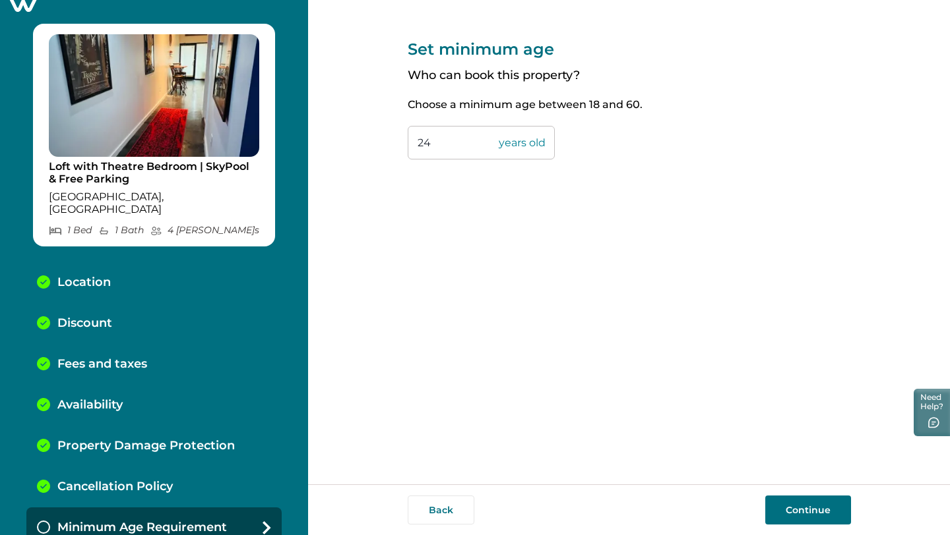
type input "24"
click at [801, 504] on button "Continue" at bounding box center [808, 510] width 86 height 29
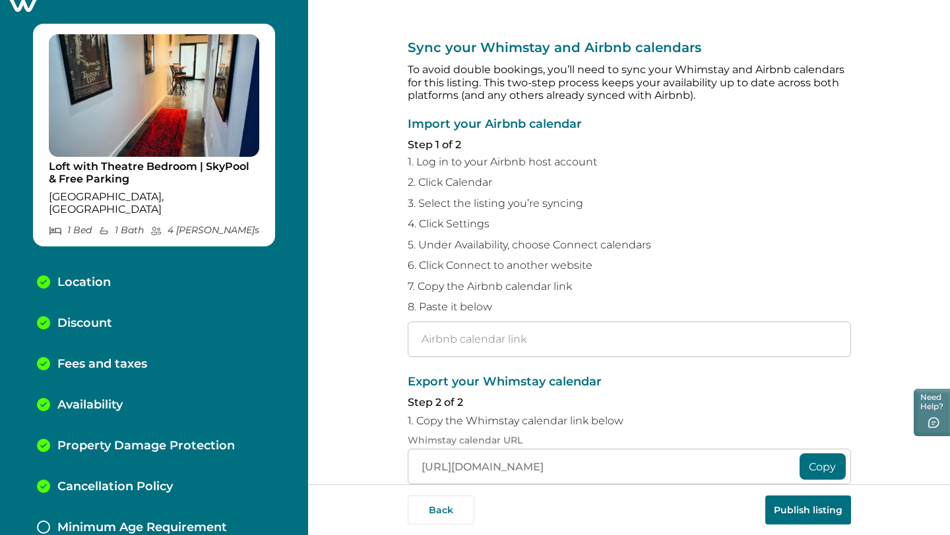
scroll to position [62, 0]
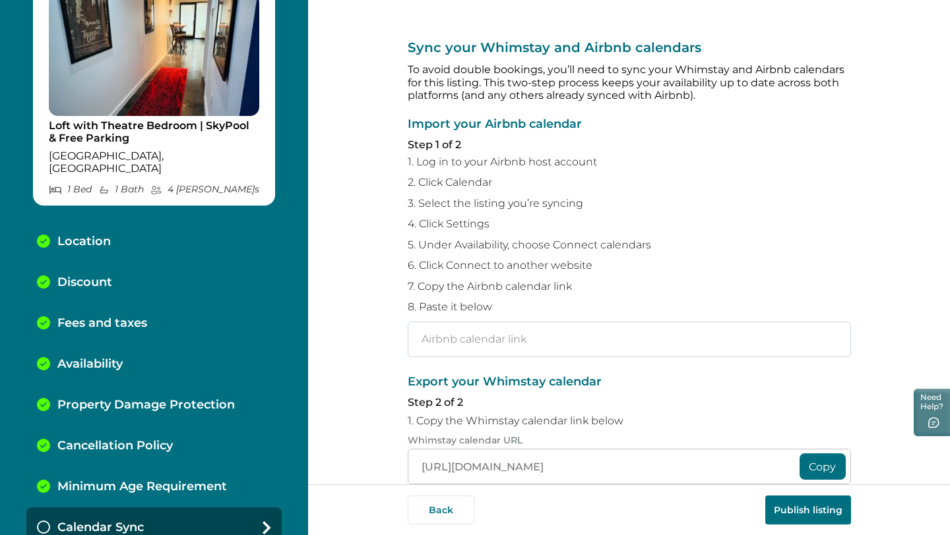
click at [468, 335] on input "text" at bounding box center [629, 340] width 443 height 36
paste input "https://www.airbnb.com/calendar/ical/1408803501311391582.ics?s=e2d3006f2e196208…"
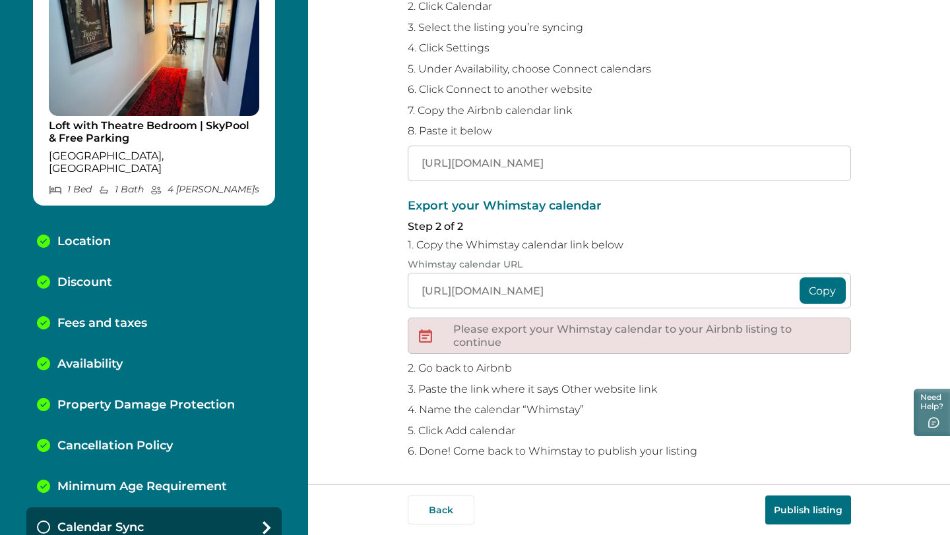
type input "https://www.airbnb.com/calendar/ical/1408803501311391582.ics?s=e2d3006f2e196208…"
click at [794, 510] on button "Publish listing" at bounding box center [808, 510] width 86 height 29
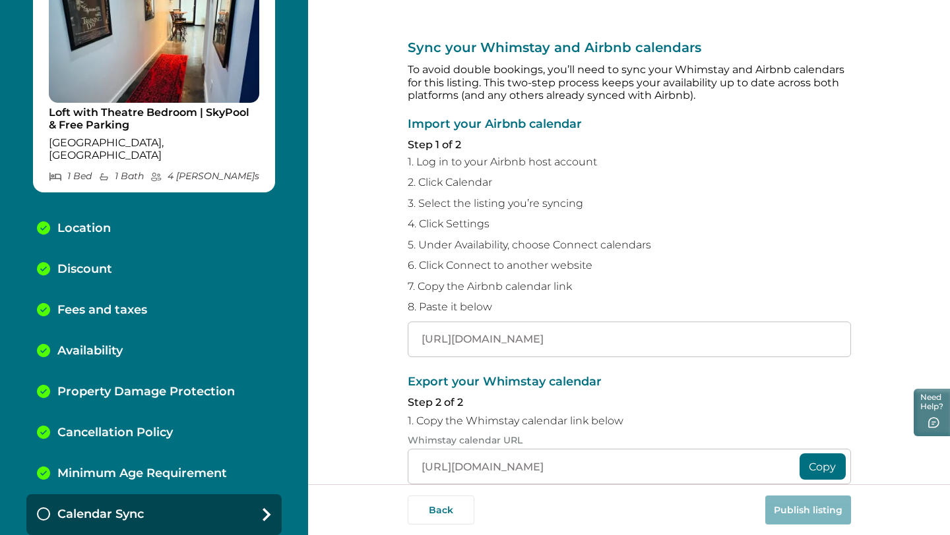
scroll to position [176, 0]
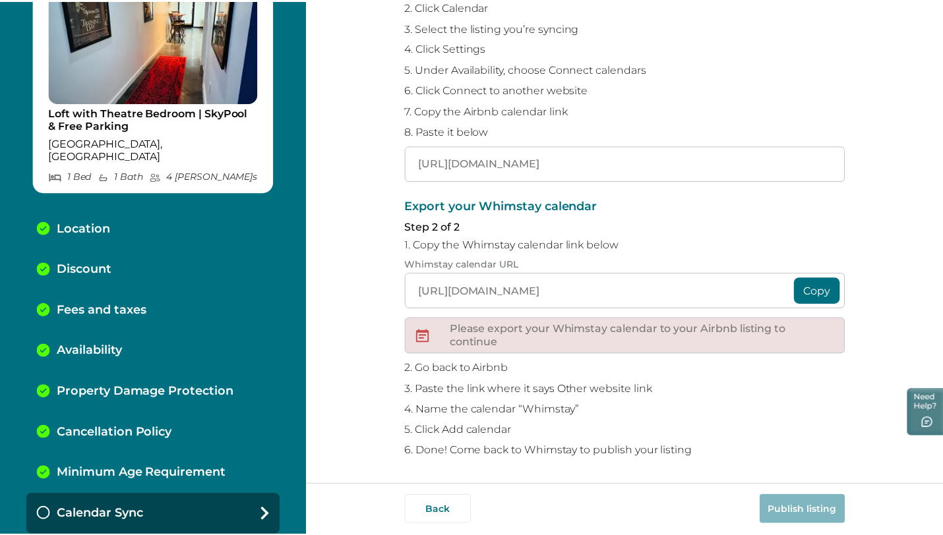
scroll to position [104, 0]
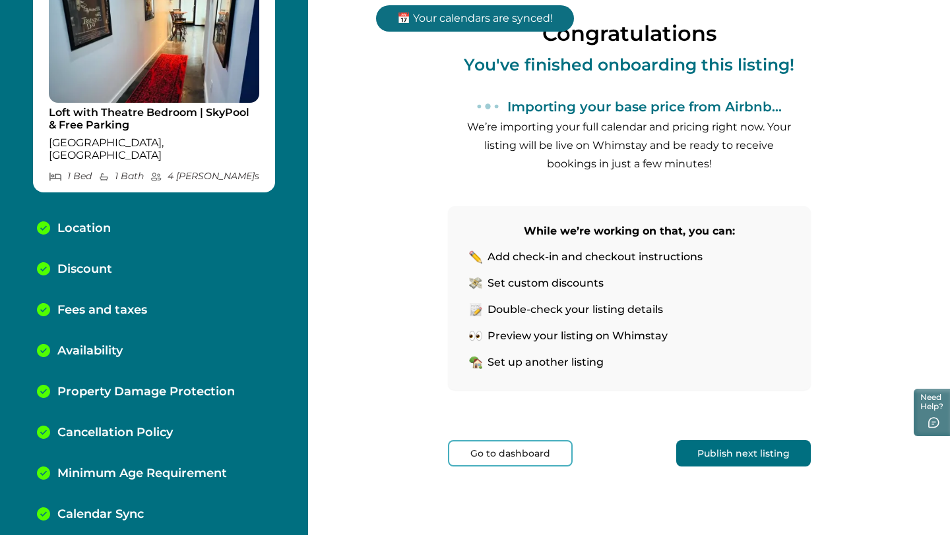
click at [515, 454] on button "Go to dashboard" at bounding box center [510, 454] width 125 height 26
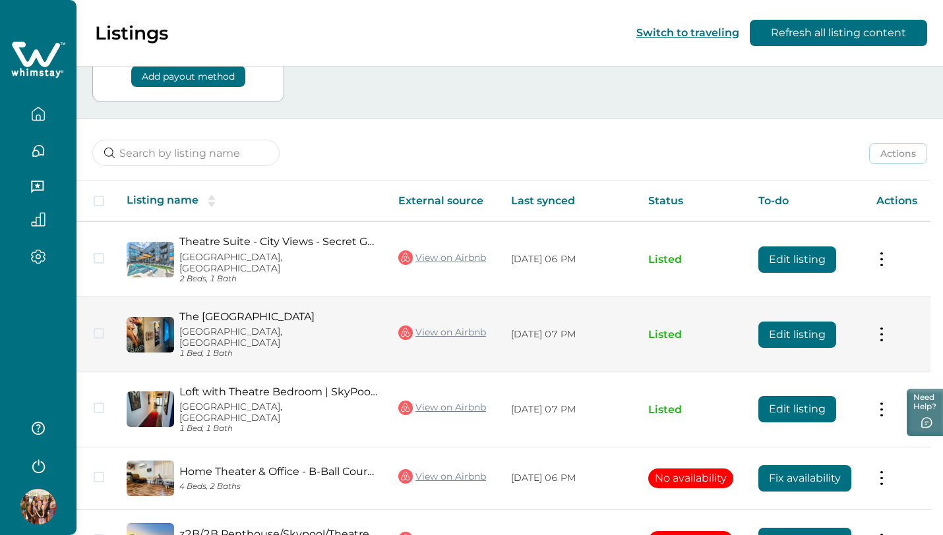
scroll to position [102, 0]
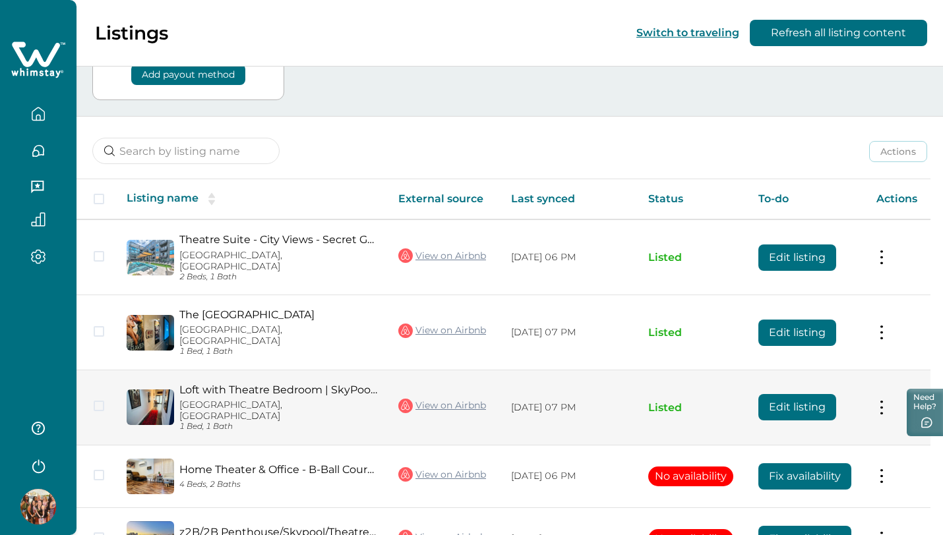
click at [807, 394] on button "Edit listing" at bounding box center [797, 407] width 78 height 26
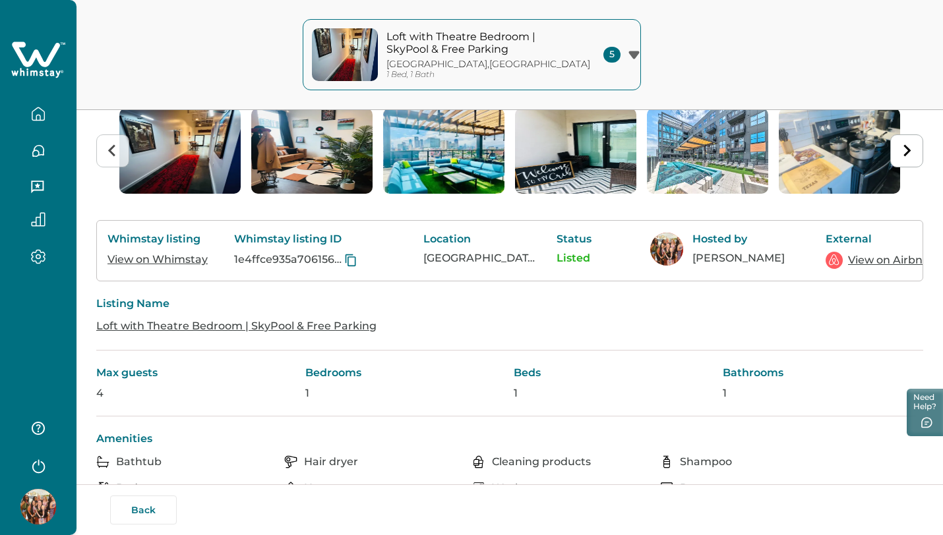
scroll to position [58, 0]
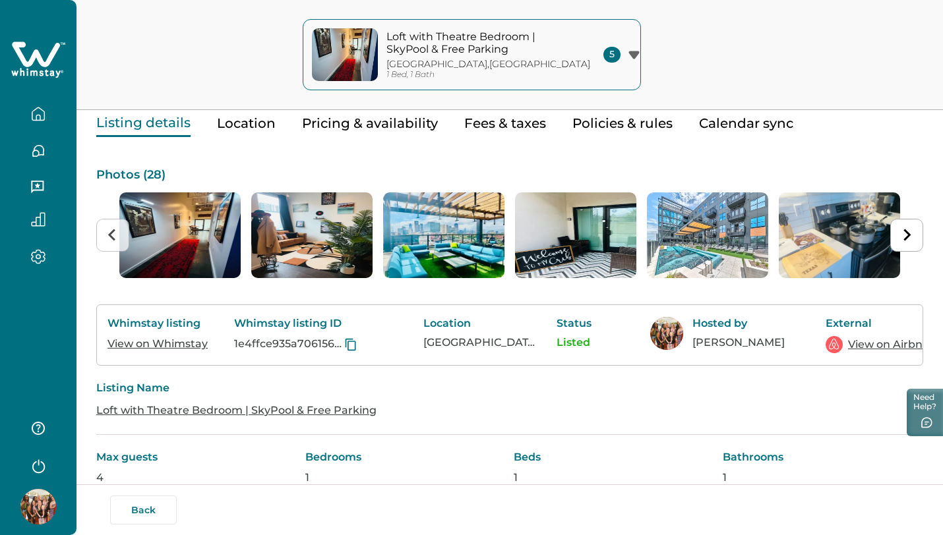
click at [398, 123] on button "Pricing & availability" at bounding box center [370, 123] width 136 height 27
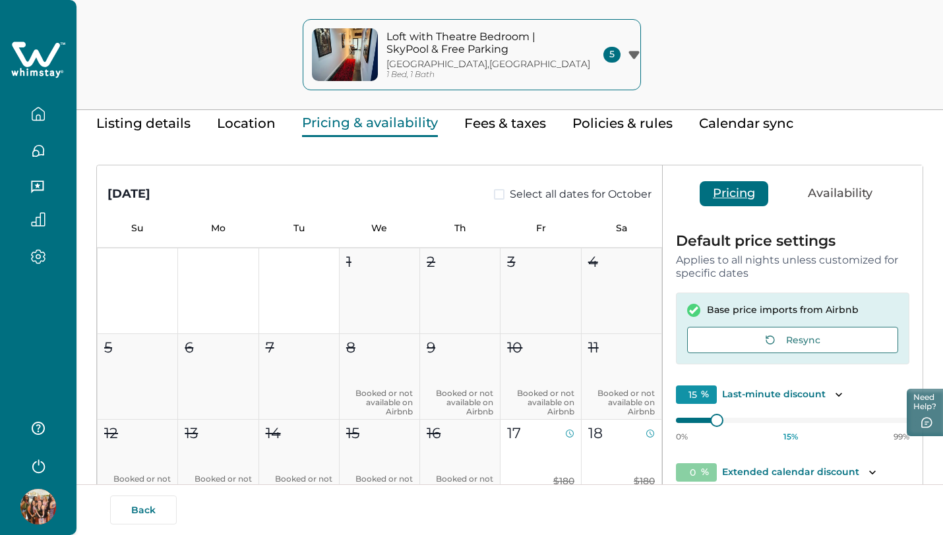
click at [494, 192] on span at bounding box center [499, 194] width 11 height 11
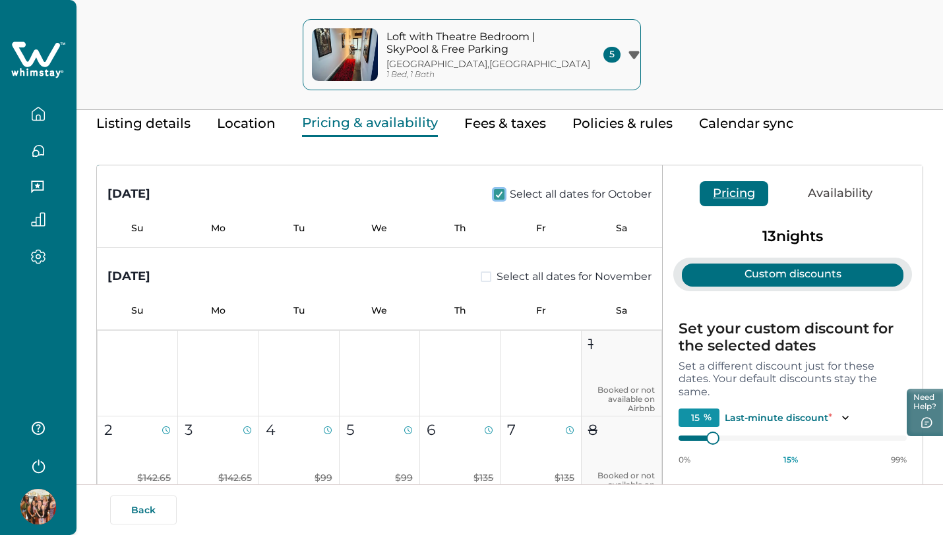
scroll to position [482, 0]
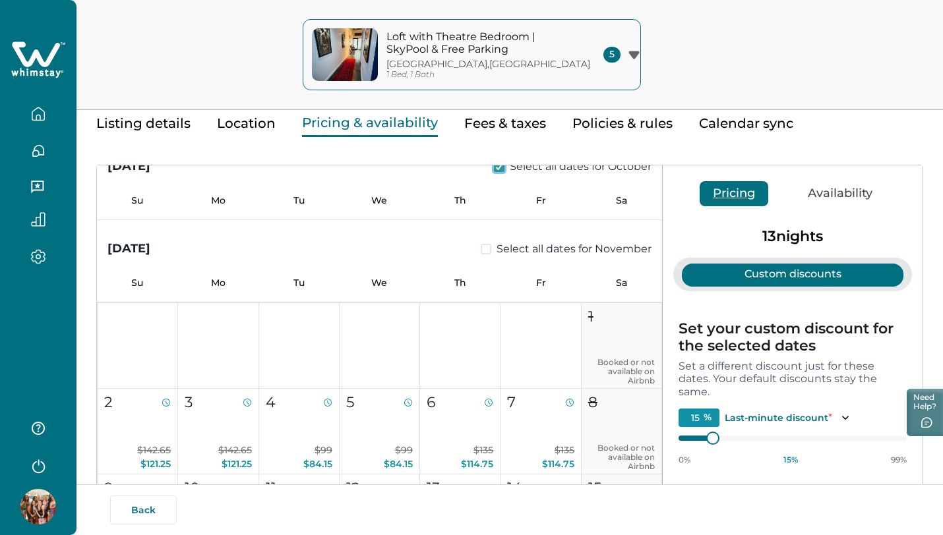
click at [481, 249] on span at bounding box center [486, 249] width 11 height 11
type input "0"
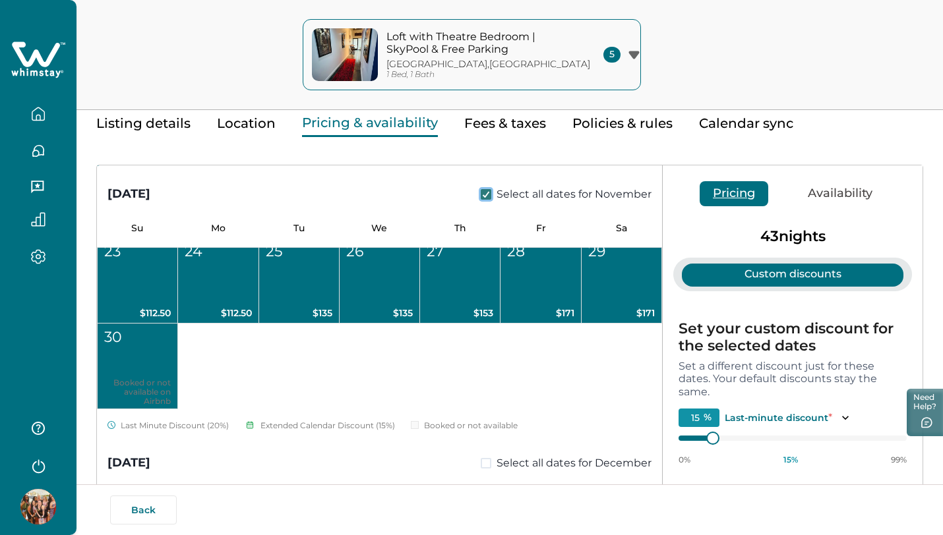
scroll to position [956, 0]
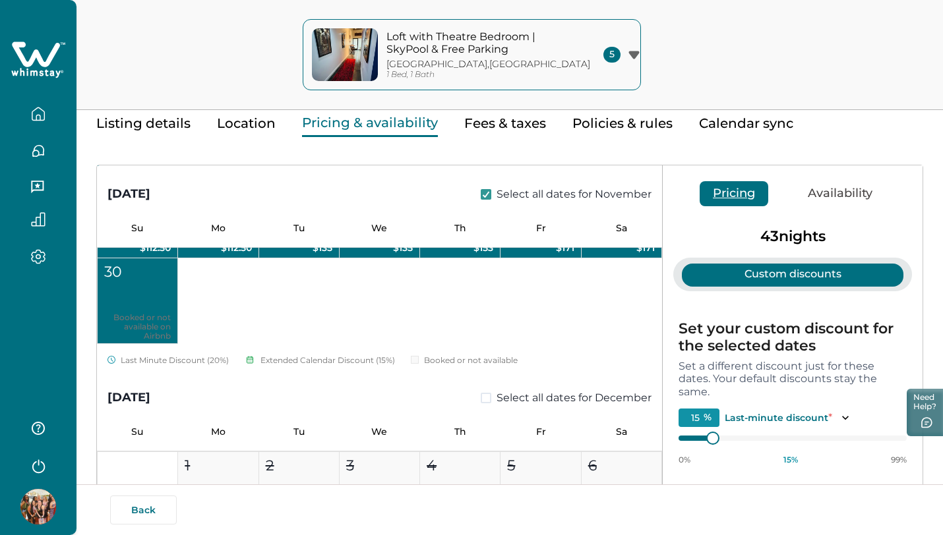
click at [483, 398] on span at bounding box center [486, 398] width 11 height 11
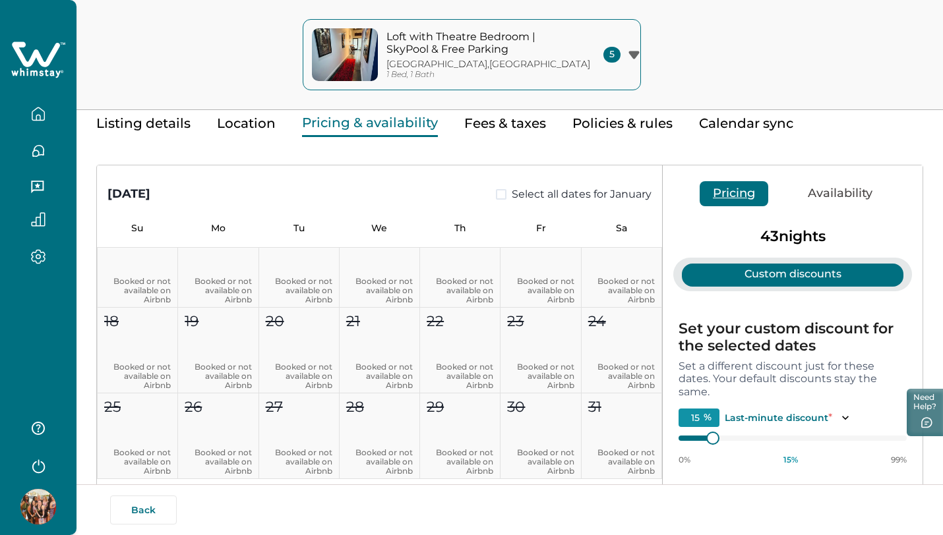
scroll to position [1946, 0]
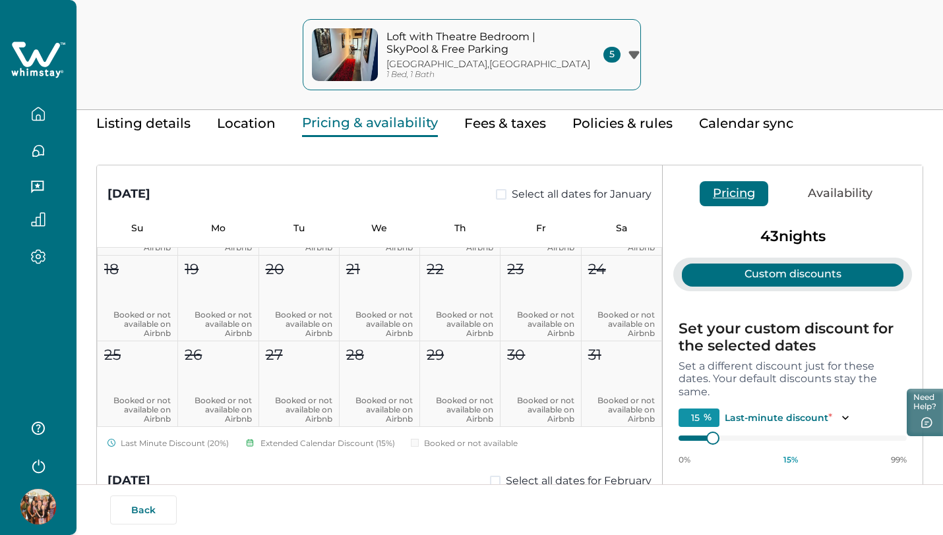
click at [834, 196] on button "Availability" at bounding box center [840, 193] width 91 height 25
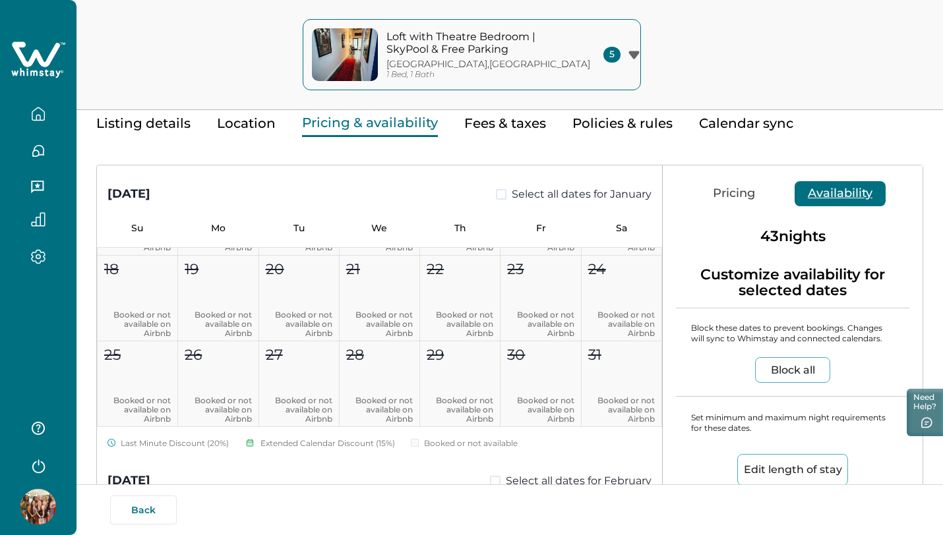
click at [793, 363] on button "Block all" at bounding box center [792, 370] width 75 height 26
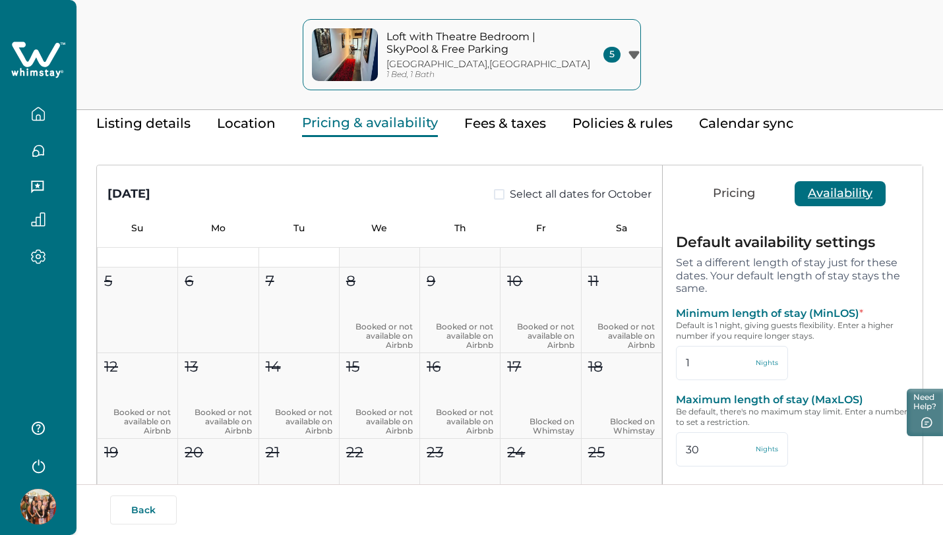
scroll to position [58, 0]
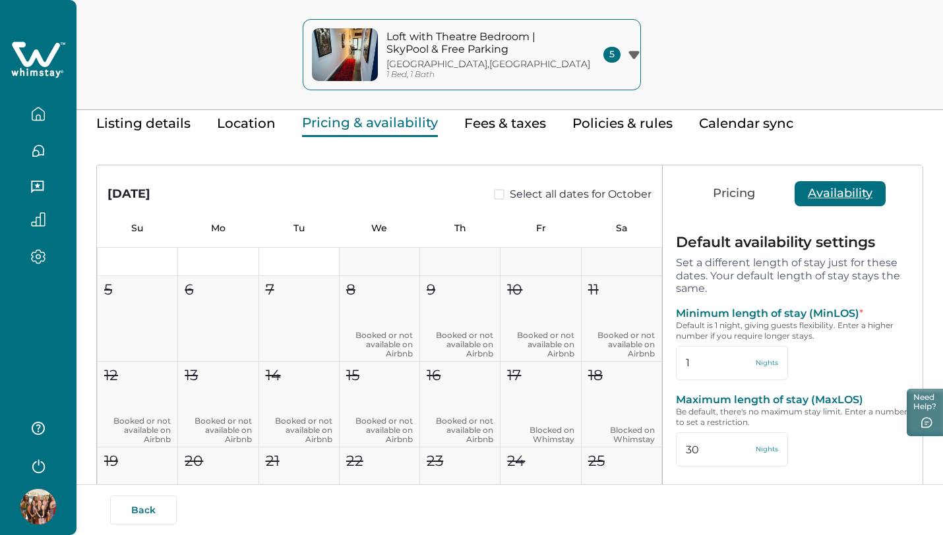
click at [34, 113] on icon "button" at bounding box center [38, 114] width 15 height 15
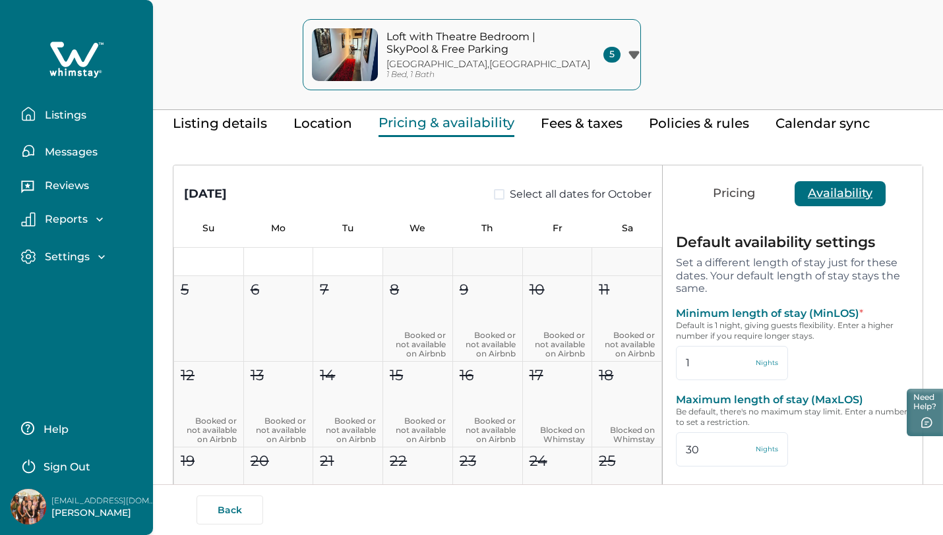
click at [84, 144] on button "Messages" at bounding box center [81, 151] width 121 height 26
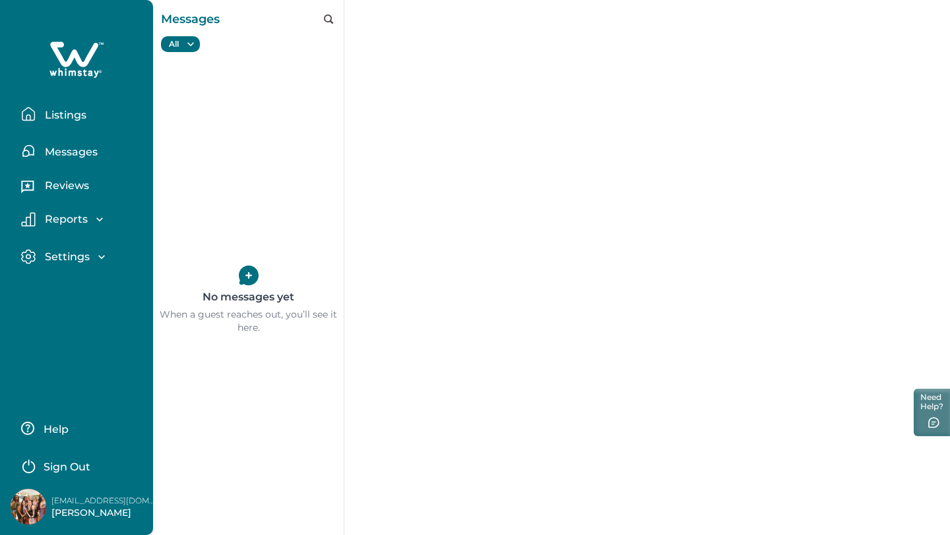
click at [93, 220] on icon "button" at bounding box center [99, 219] width 13 height 13
click at [95, 329] on icon "button" at bounding box center [101, 332] width 13 height 13
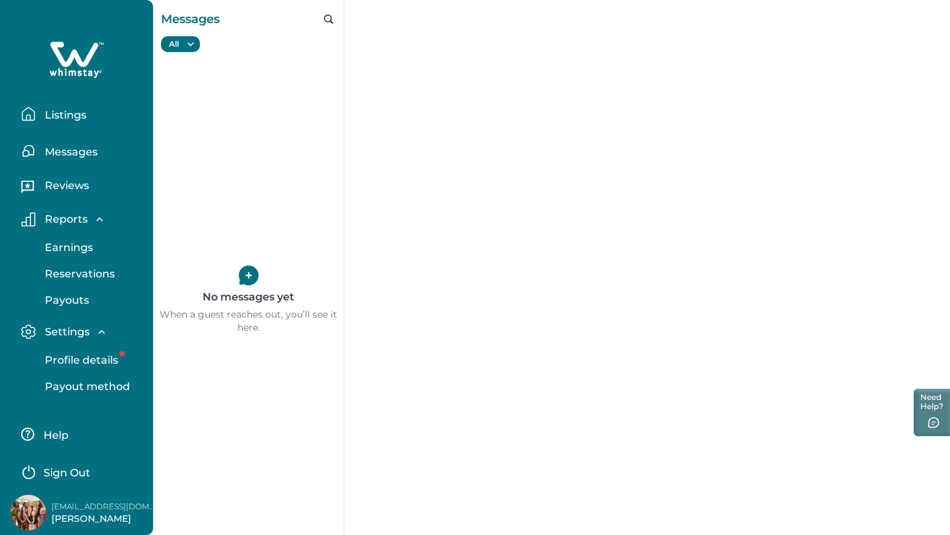
click at [68, 113] on p "Listings" at bounding box center [64, 115] width 46 height 13
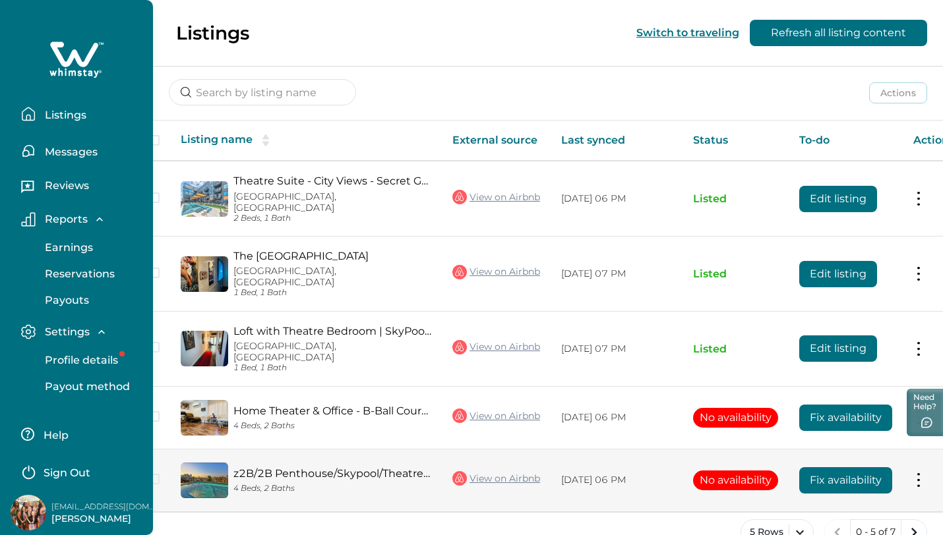
scroll to position [0, 15]
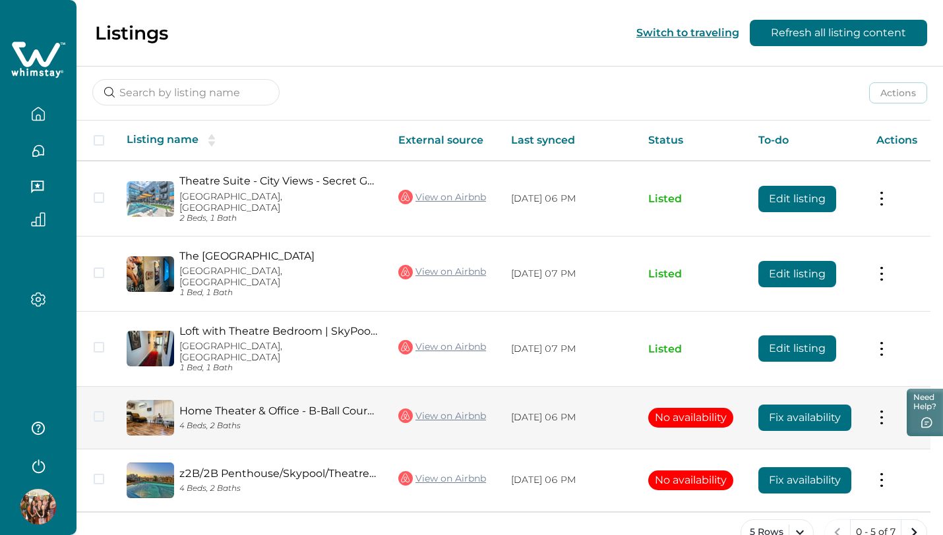
click at [848, 405] on button "Fix availability" at bounding box center [804, 418] width 93 height 26
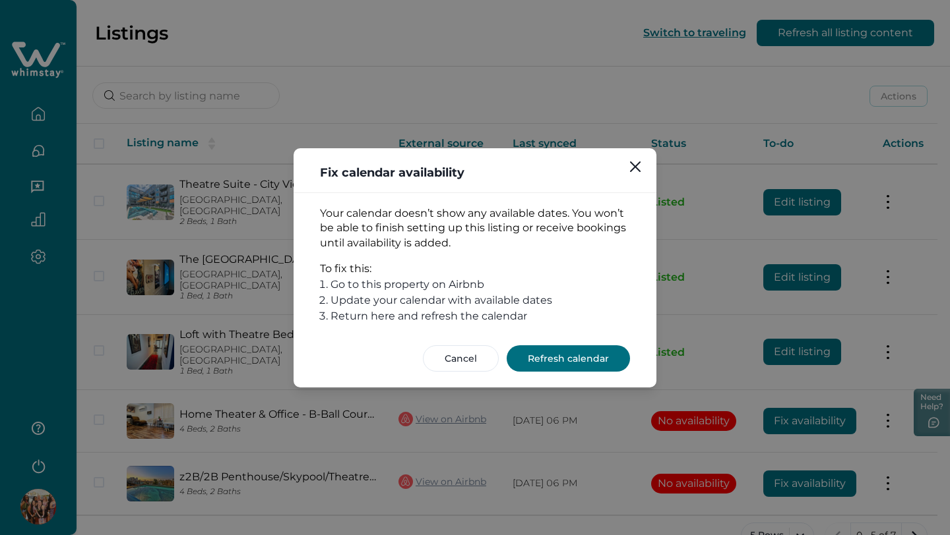
click at [544, 361] on button "Refresh calendar" at bounding box center [567, 359] width 123 height 26
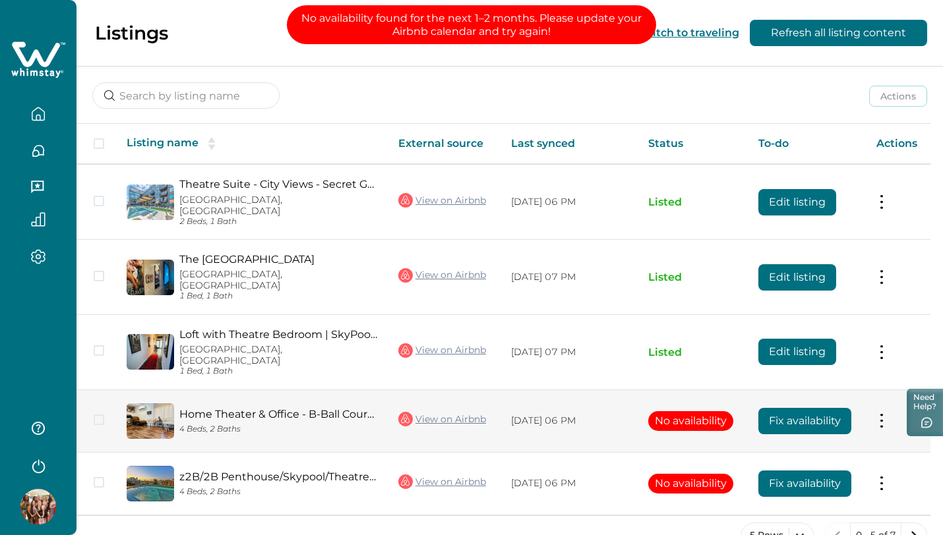
click at [887, 414] on button at bounding box center [881, 421] width 11 height 14
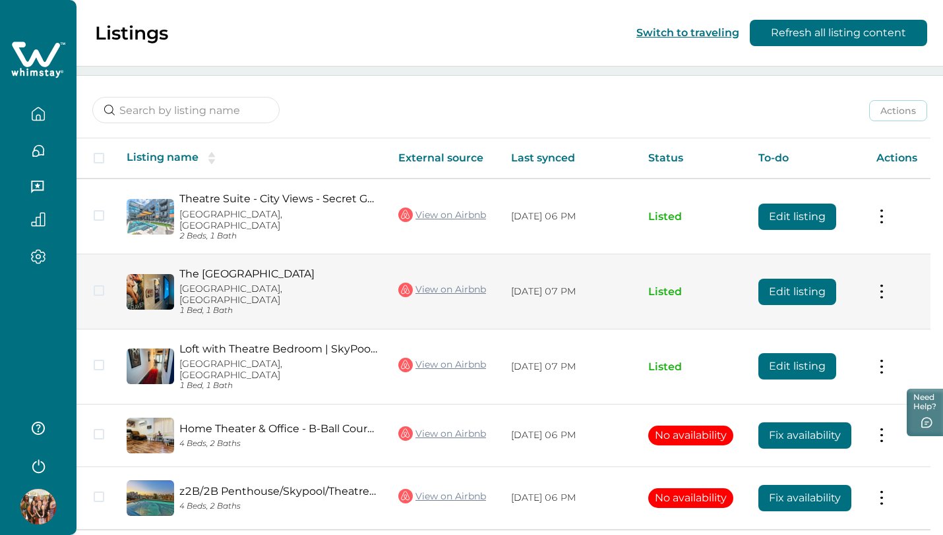
scroll to position [143, 0]
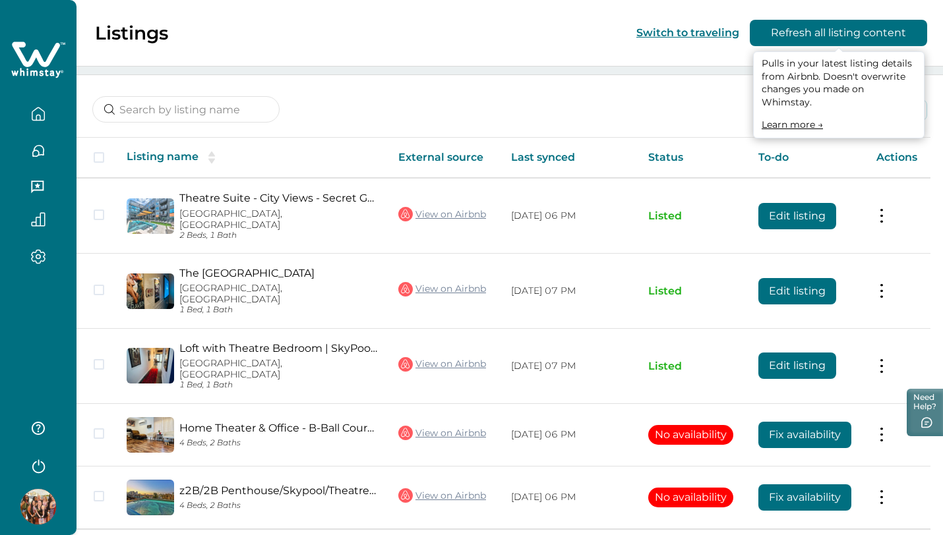
click at [826, 30] on button "Refresh all listing content" at bounding box center [838, 33] width 177 height 26
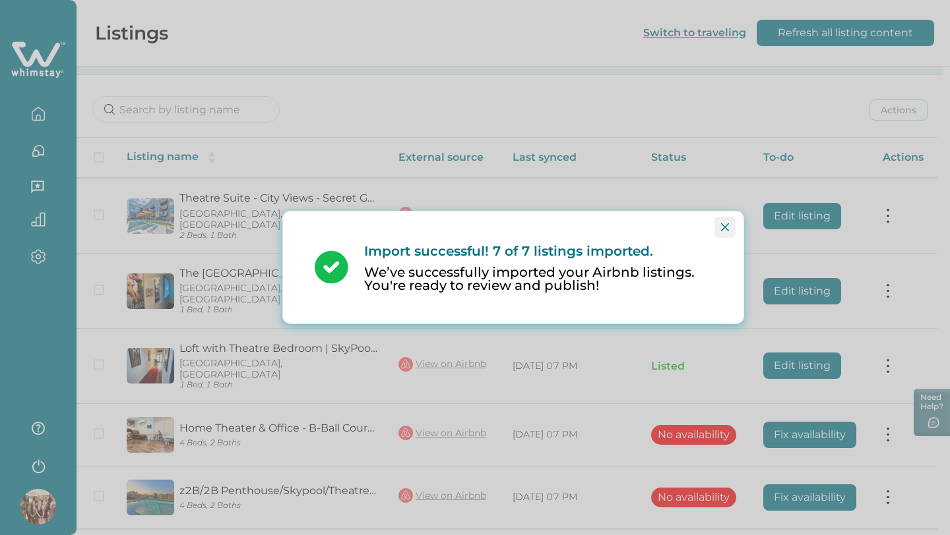
click at [728, 225] on icon "Close" at bounding box center [725, 228] width 8 height 8
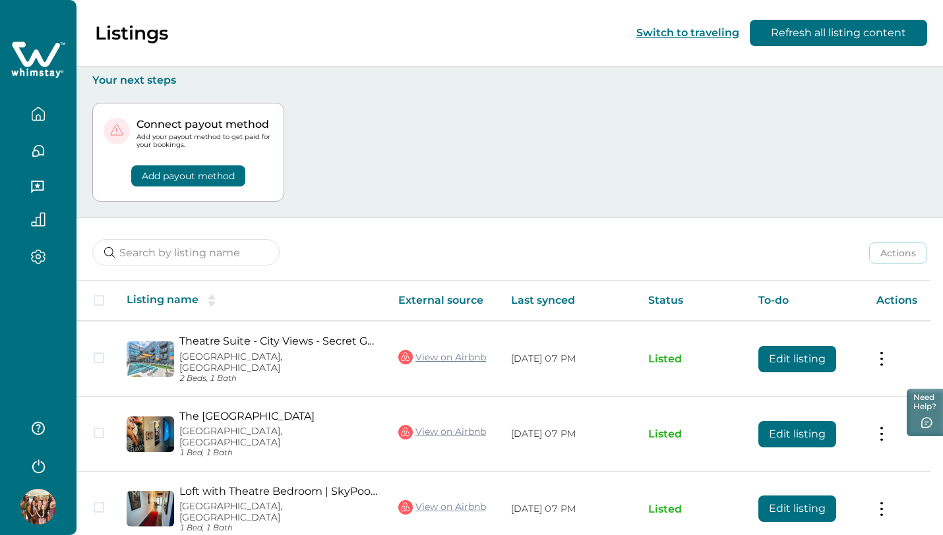
scroll to position [157, 0]
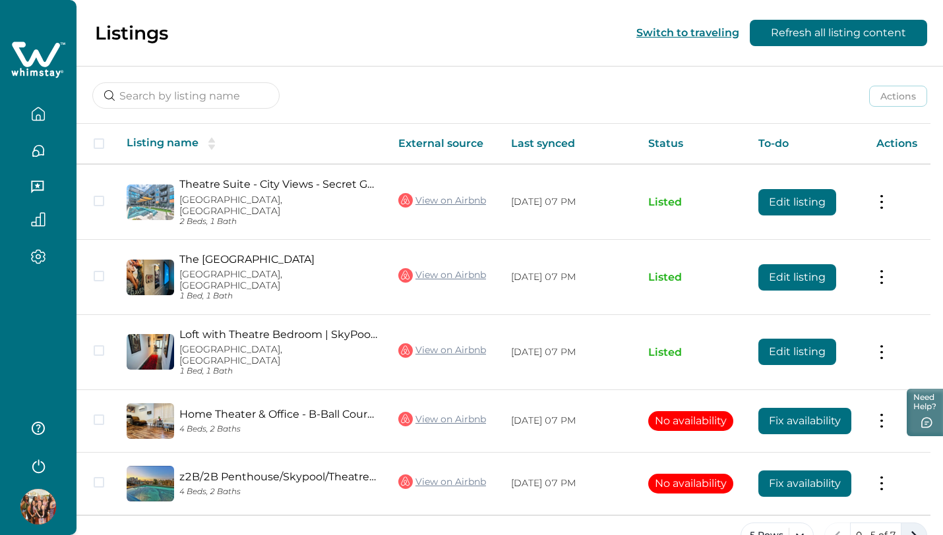
click at [920, 527] on icon "next page" at bounding box center [914, 536] width 18 height 18
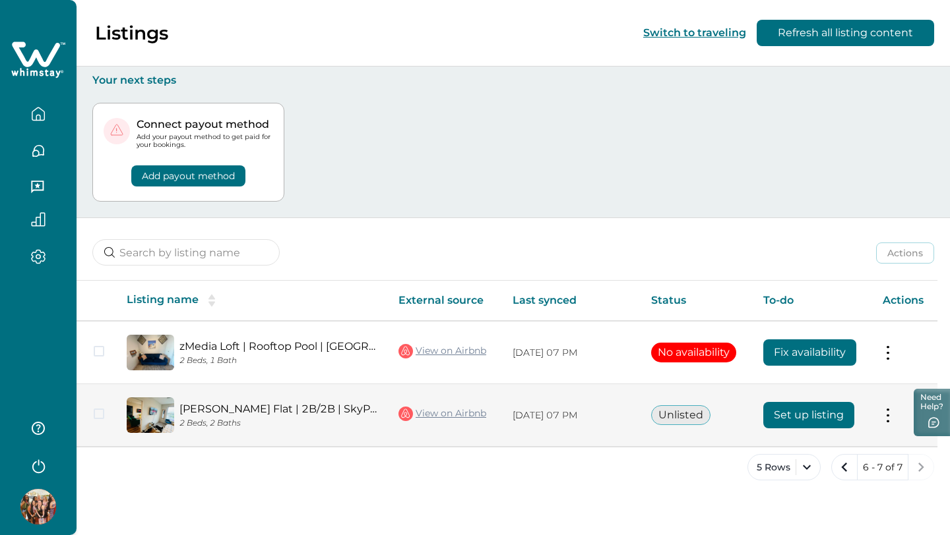
click at [792, 414] on button "Set up listing" at bounding box center [808, 415] width 91 height 26
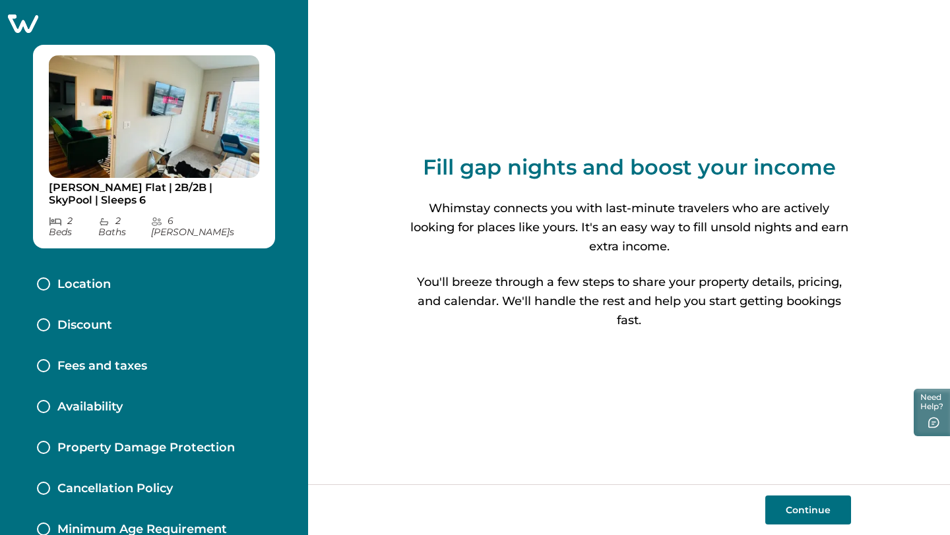
click at [798, 514] on button "Continue" at bounding box center [808, 510] width 86 height 29
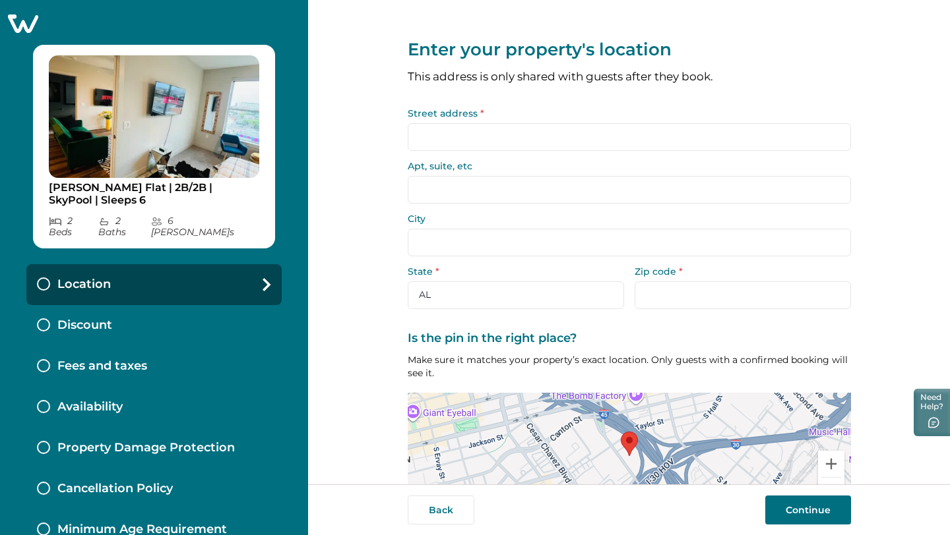
click at [462, 135] on input "Street address *" at bounding box center [629, 137] width 443 height 28
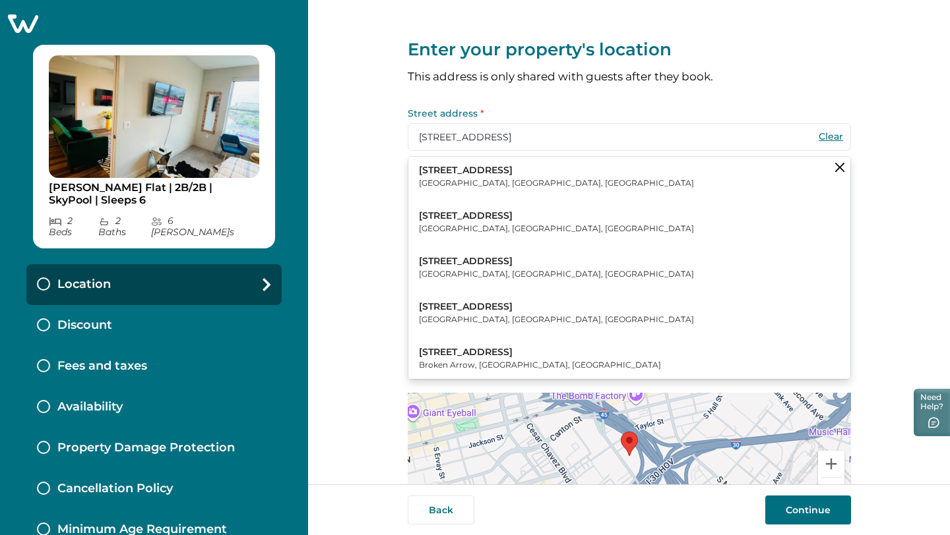
click at [457, 179] on p "Dallas, TX, USA" at bounding box center [556, 183] width 275 height 13
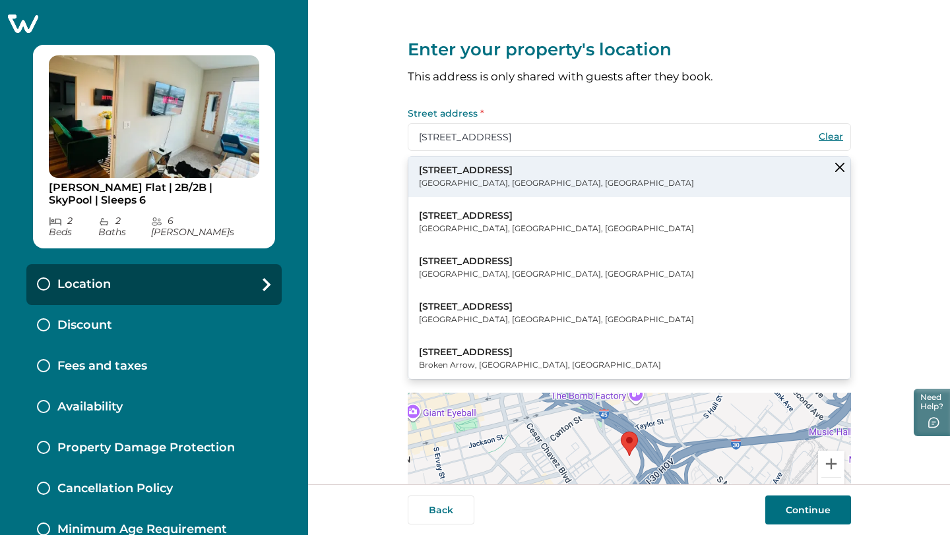
type input "2900 Canton St"
type input "[GEOGRAPHIC_DATA]"
select select "[GEOGRAPHIC_DATA]"
type input "75226"
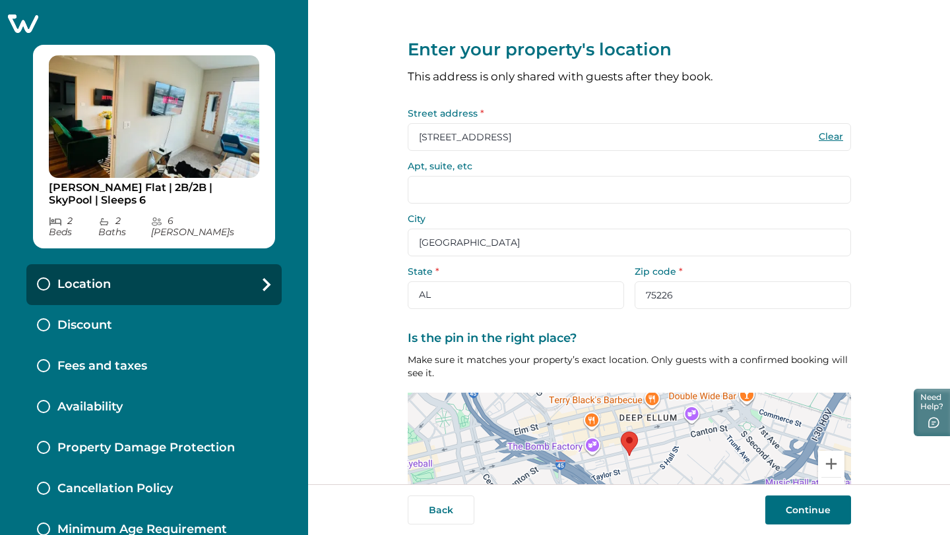
scroll to position [90, 0]
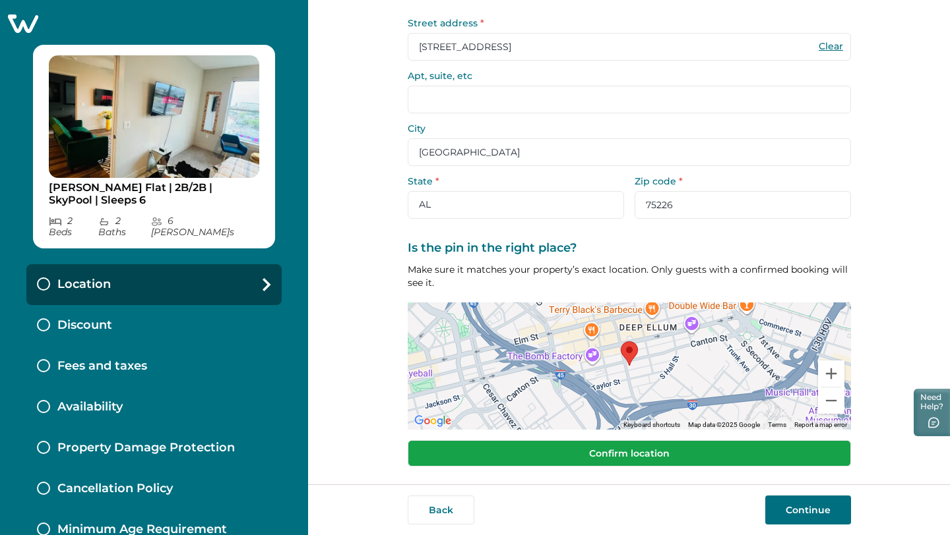
click at [535, 458] on button "Confirm location" at bounding box center [629, 454] width 443 height 26
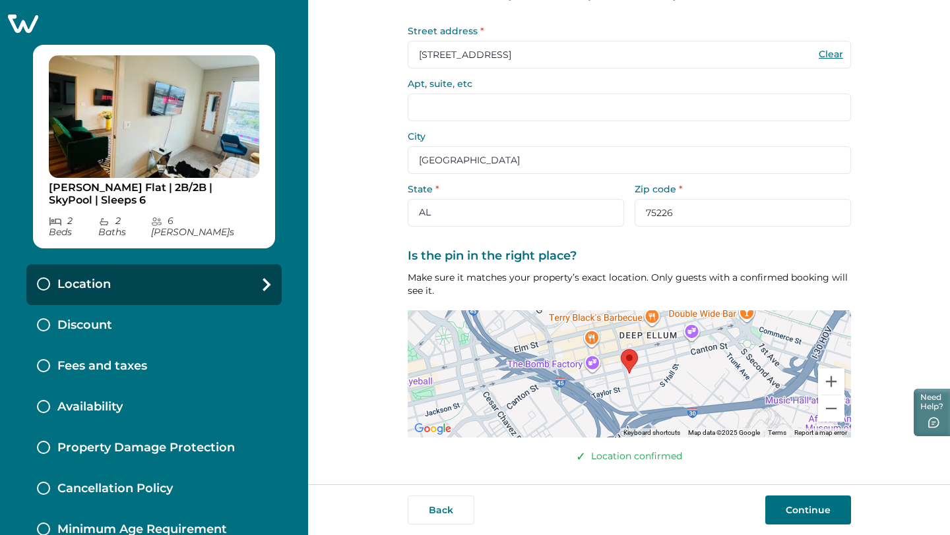
scroll to position [82, 0]
click at [793, 509] on button "Continue" at bounding box center [808, 510] width 86 height 29
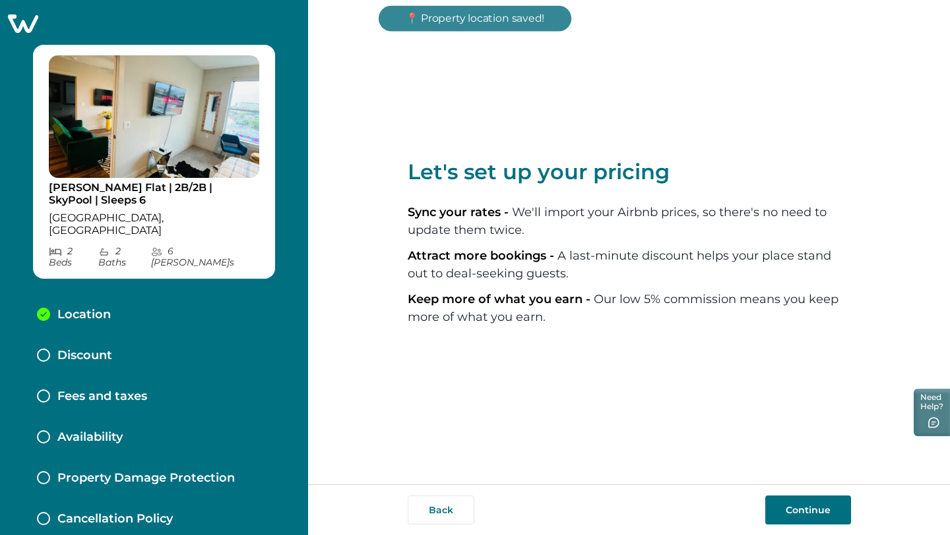
click at [805, 511] on button "Continue" at bounding box center [808, 510] width 86 height 29
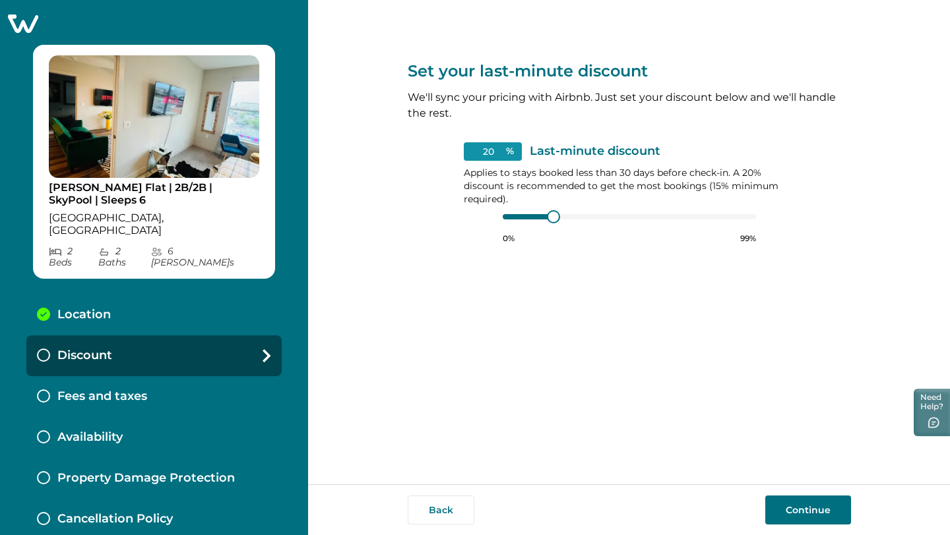
click at [503, 221] on div at bounding box center [629, 217] width 253 height 11
type input "15"
click at [796, 519] on button "Continue" at bounding box center [808, 510] width 86 height 29
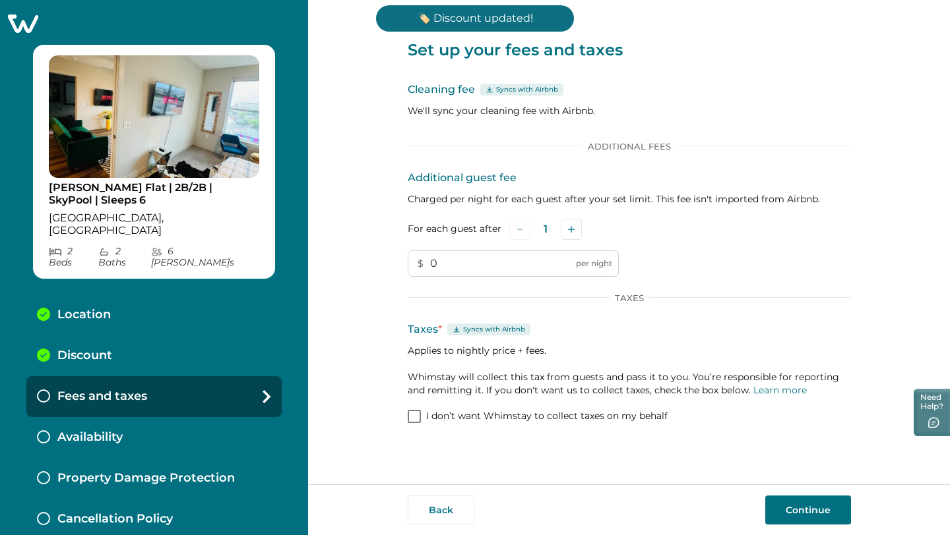
click at [464, 261] on input "0" at bounding box center [513, 264] width 211 height 26
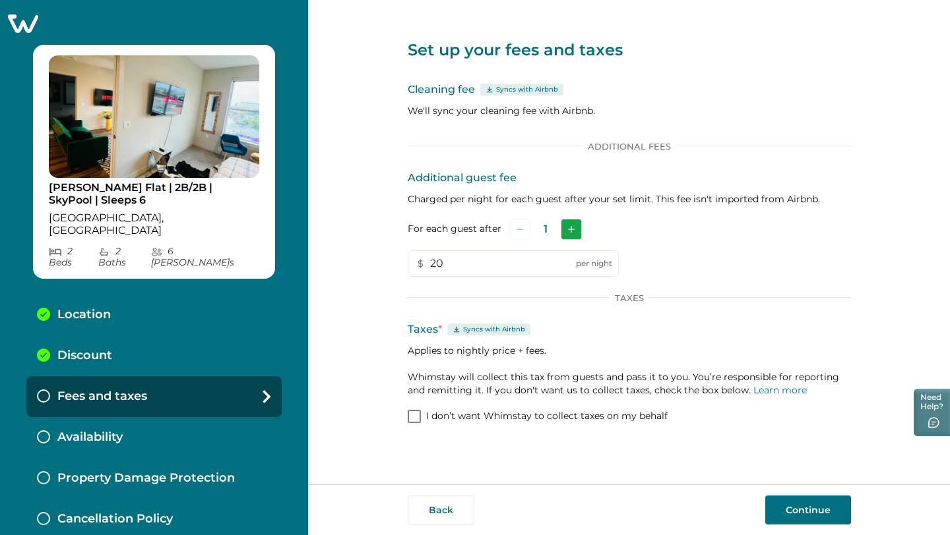
type input "20"
click at [568, 227] on icon "Add" at bounding box center [571, 229] width 7 height 7
click at [567, 227] on button "Add" at bounding box center [573, 229] width 21 height 21
click at [422, 418] on label "I don’t want Whimstay to collect taxes on my behalf" at bounding box center [538, 416] width 260 height 13
click at [815, 504] on button "Continue" at bounding box center [808, 510] width 86 height 29
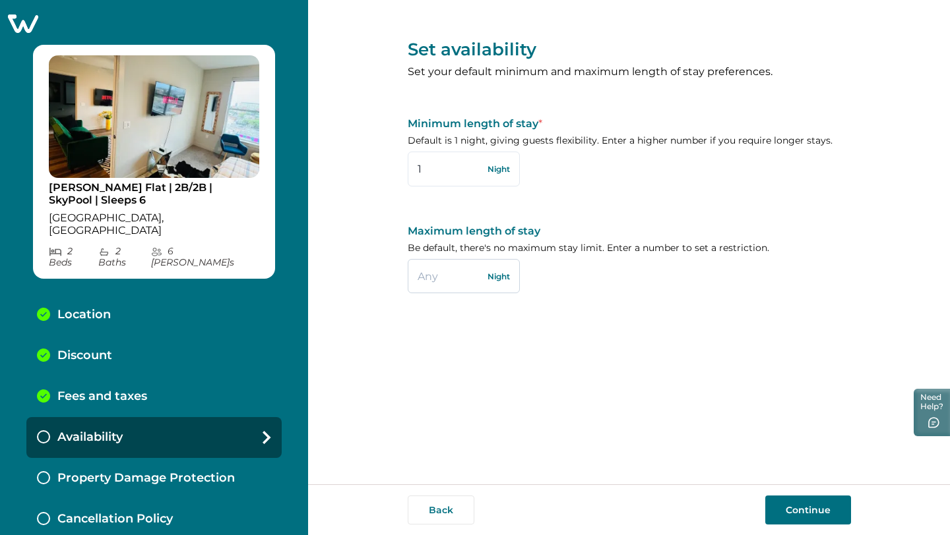
click at [427, 276] on input "text" at bounding box center [464, 276] width 112 height 34
type input "30"
click at [815, 516] on button "Continue" at bounding box center [808, 510] width 86 height 29
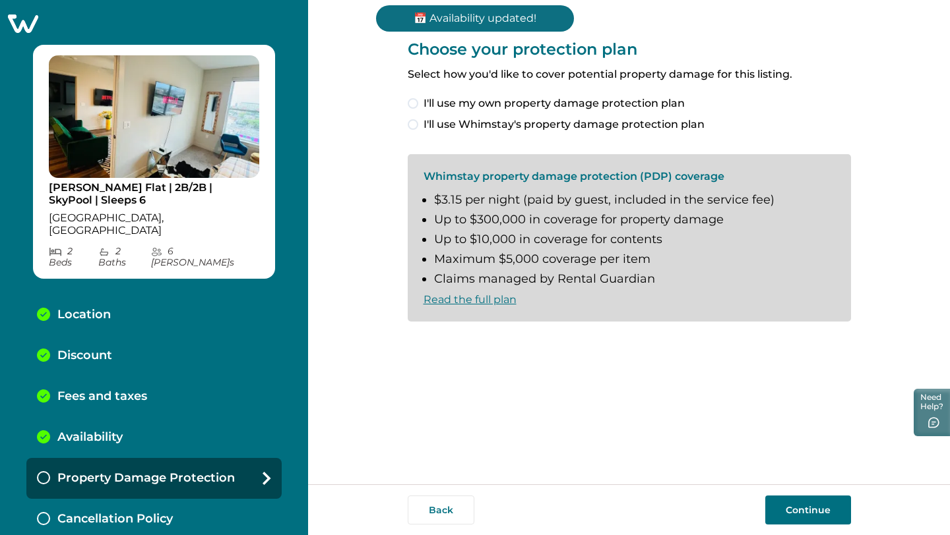
click at [417, 121] on label "I'll use Whimstay's property damage protection plan" at bounding box center [629, 125] width 443 height 16
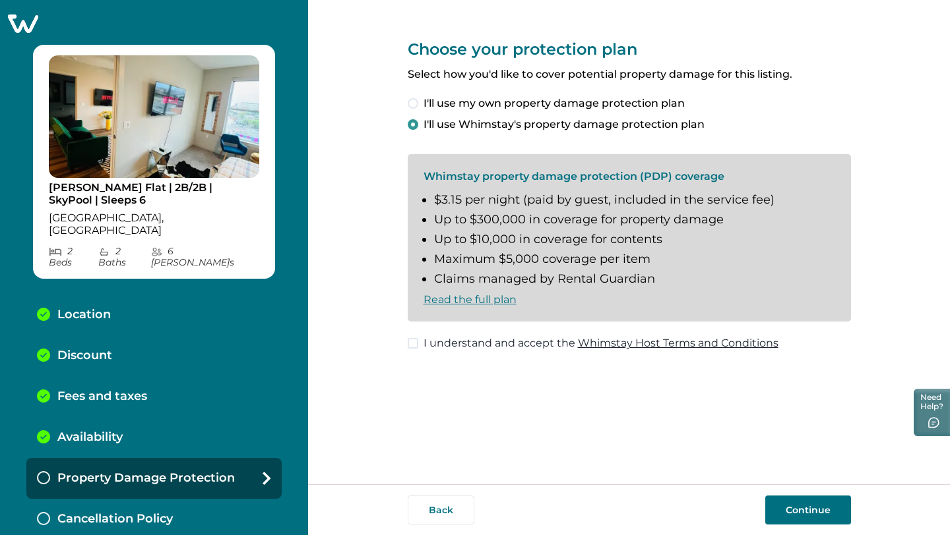
click at [413, 346] on span at bounding box center [413, 343] width 11 height 11
click at [787, 516] on button "Continue" at bounding box center [808, 510] width 86 height 29
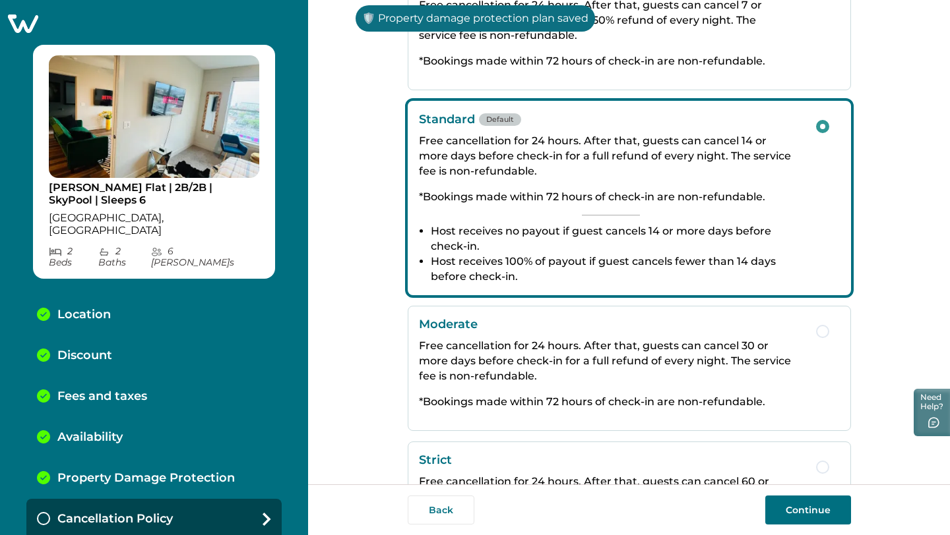
scroll to position [158, 0]
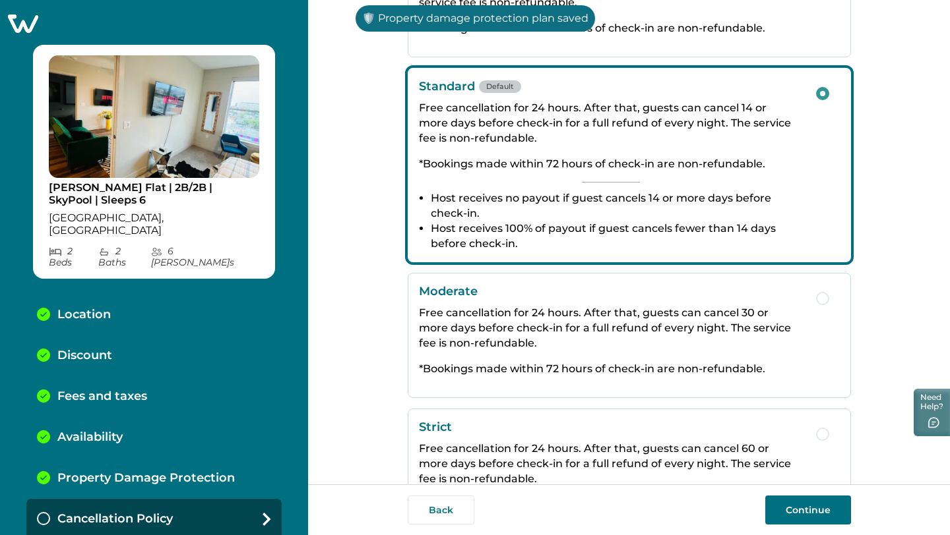
click at [820, 512] on button "Continue" at bounding box center [808, 510] width 86 height 29
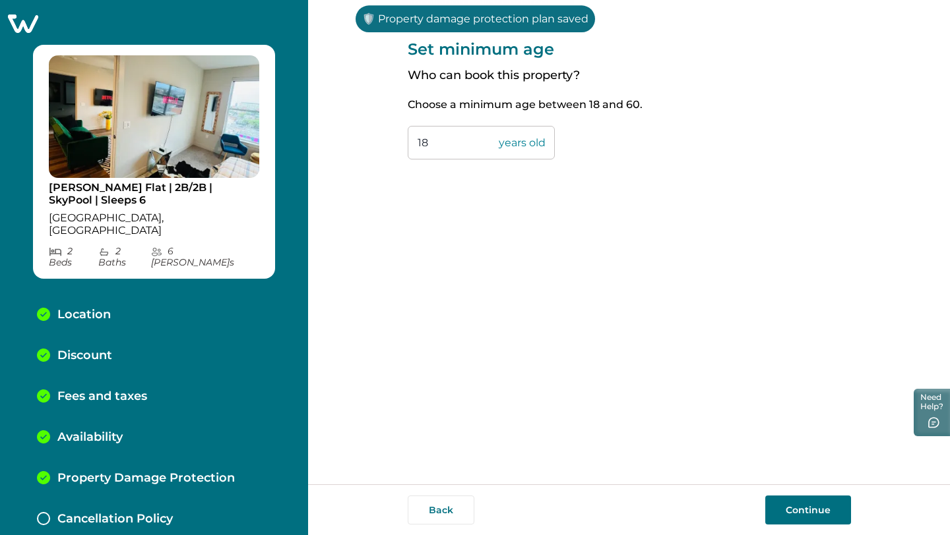
scroll to position [21, 0]
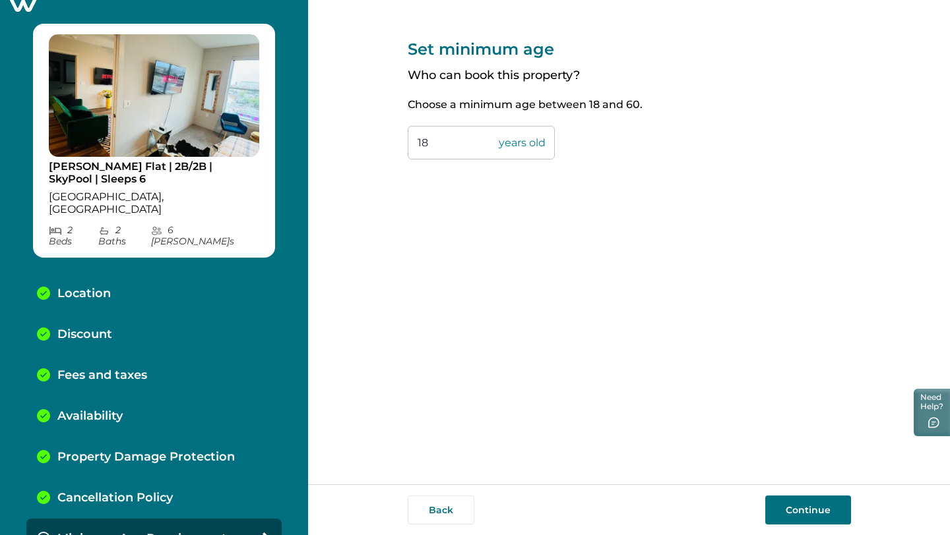
click at [464, 150] on input "18" at bounding box center [481, 143] width 147 height 34
type input "1"
type input "24"
click at [816, 504] on button "Continue" at bounding box center [808, 510] width 86 height 29
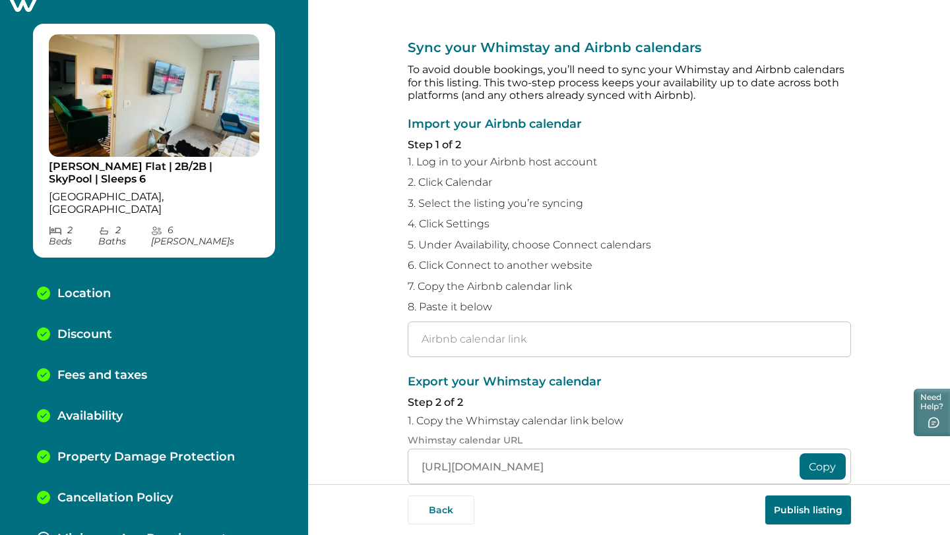
scroll to position [62, 0]
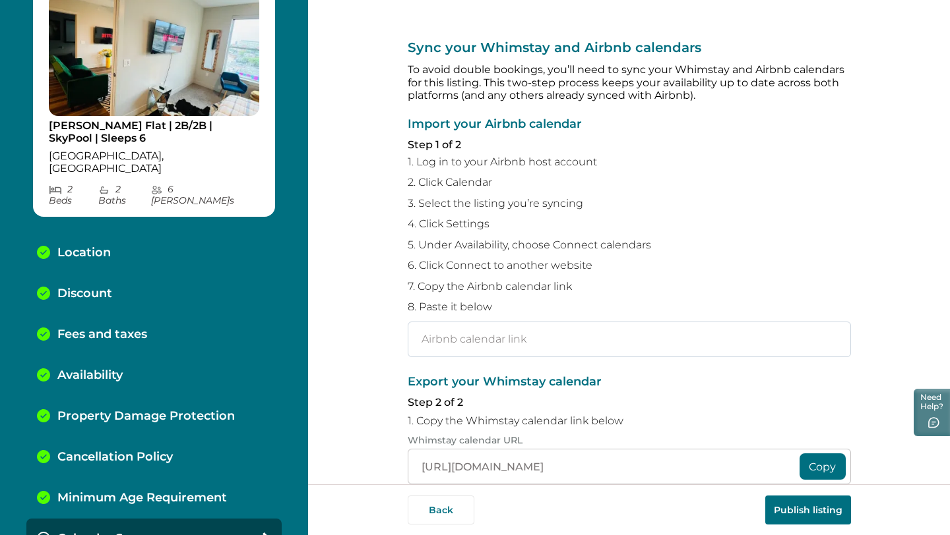
click at [446, 343] on input "text" at bounding box center [629, 340] width 443 height 36
paste input "https://www.airbnb.com/calendar/ical/1102547281989695637.ics?s=af1f393963c1e1f3…"
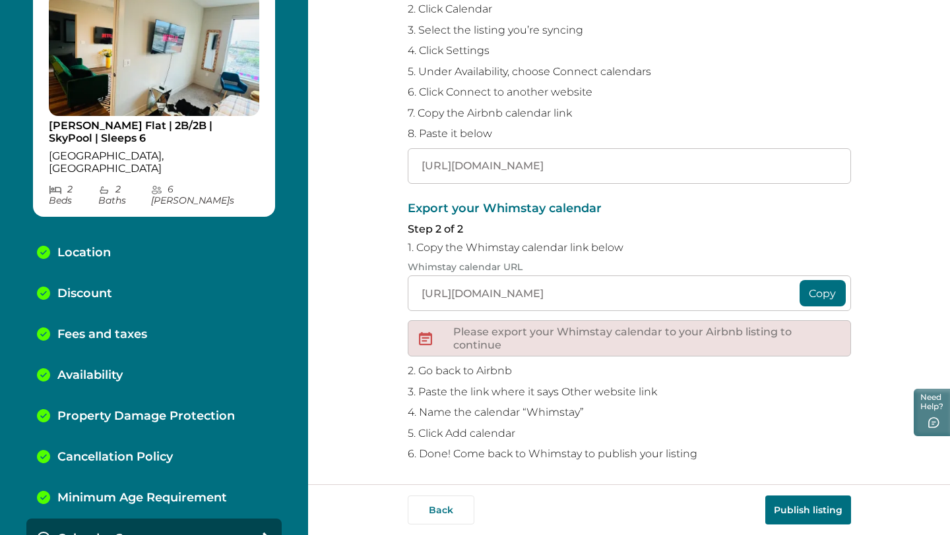
scroll to position [176, 0]
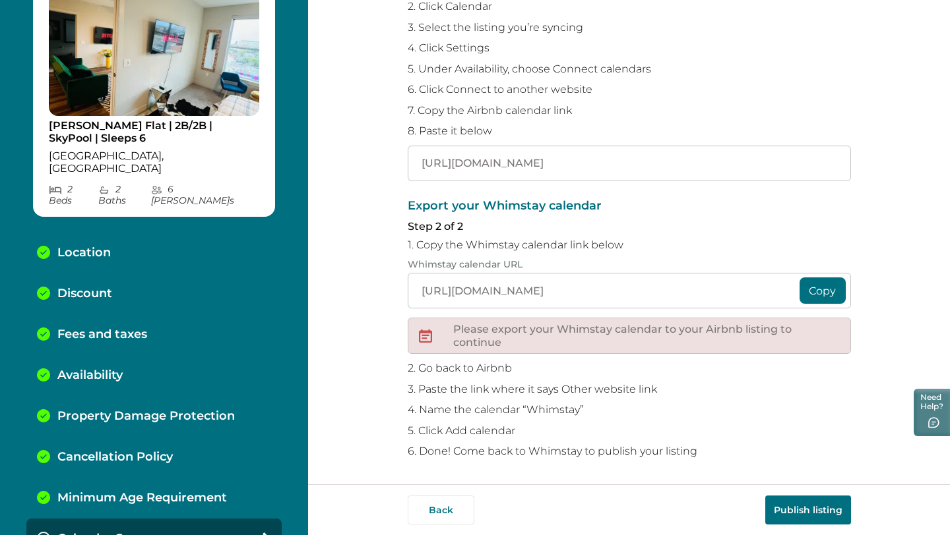
type input "https://www.airbnb.com/calendar/ical/1102547281989695637.ics?s=af1f393963c1e1f3…"
click at [799, 515] on button "Publish listing" at bounding box center [808, 510] width 86 height 29
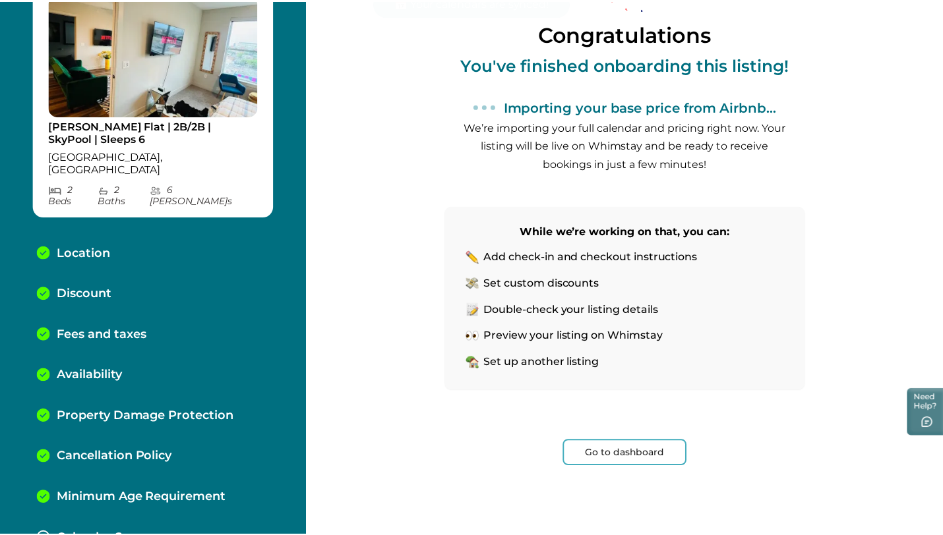
scroll to position [104, 0]
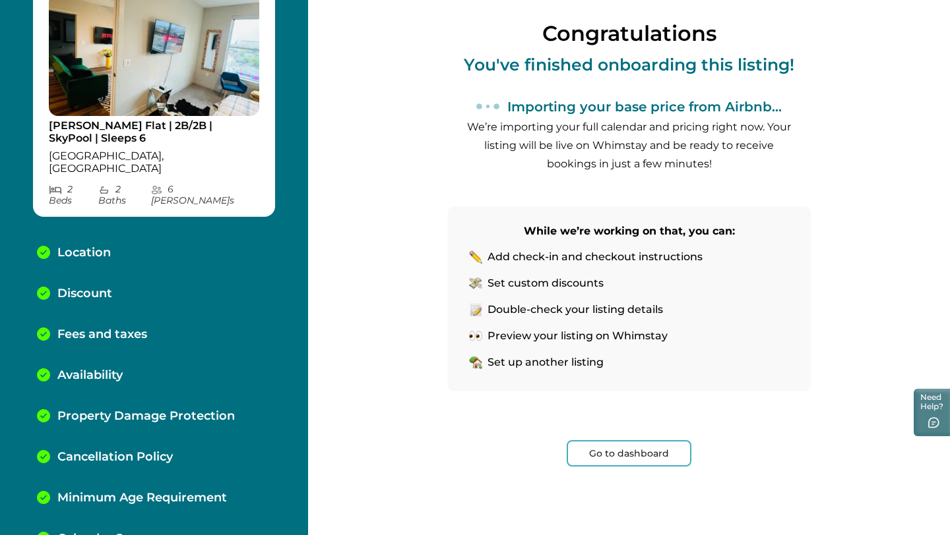
click at [636, 456] on button "Go to dashboard" at bounding box center [628, 454] width 125 height 26
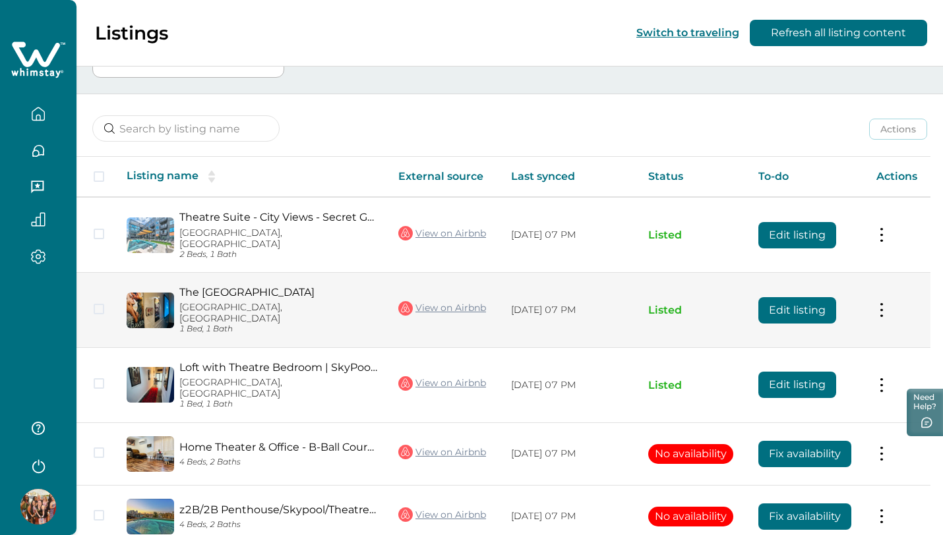
scroll to position [157, 0]
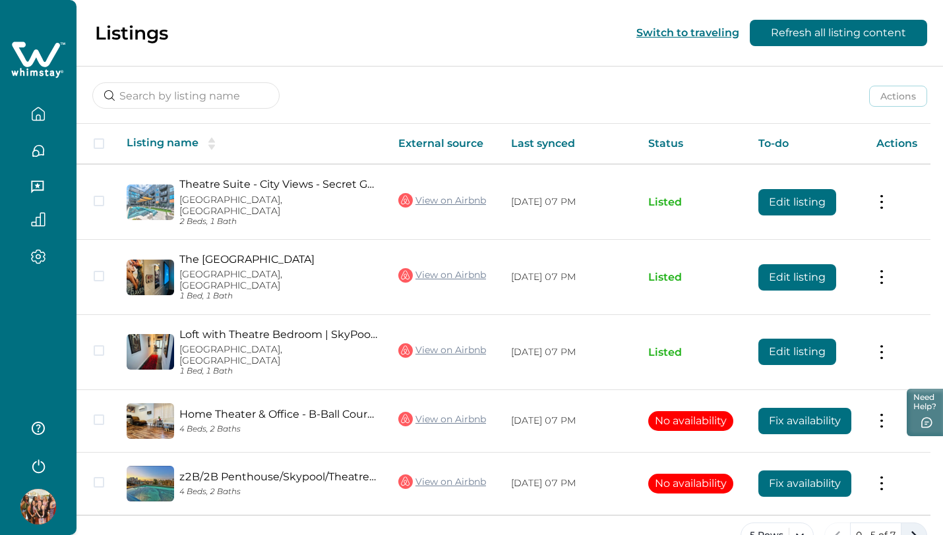
click at [911, 527] on icon "next page" at bounding box center [914, 536] width 18 height 18
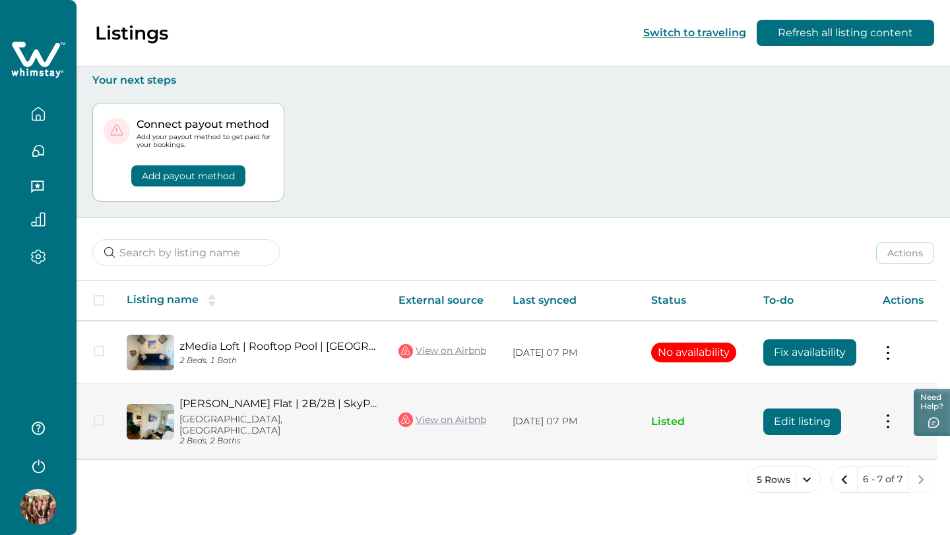
click at [795, 424] on button "Edit listing" at bounding box center [802, 422] width 78 height 26
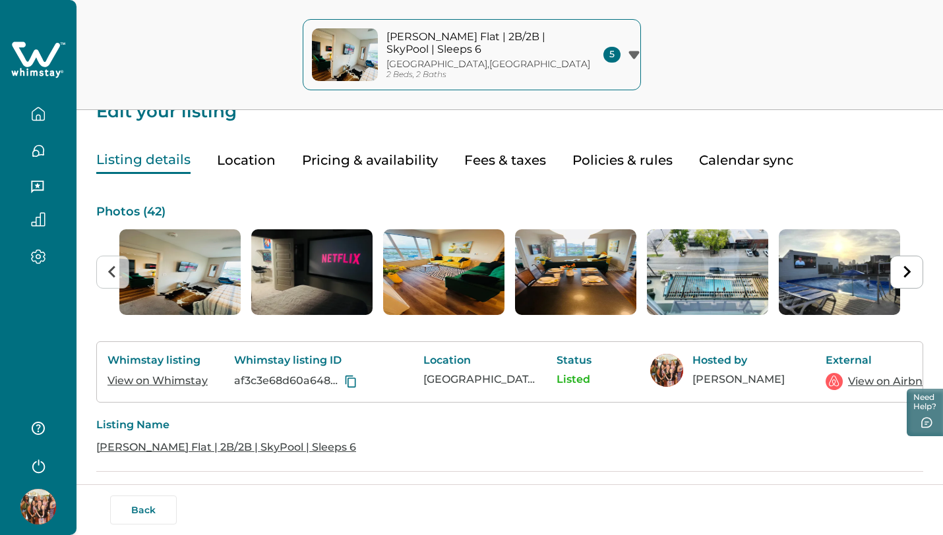
scroll to position [28, 0]
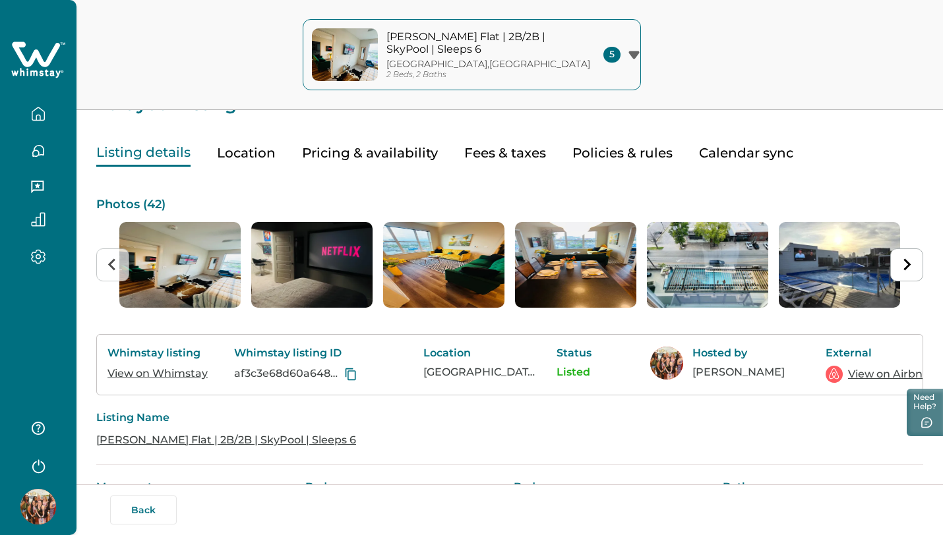
click at [381, 150] on button "Pricing & availability" at bounding box center [370, 153] width 136 height 27
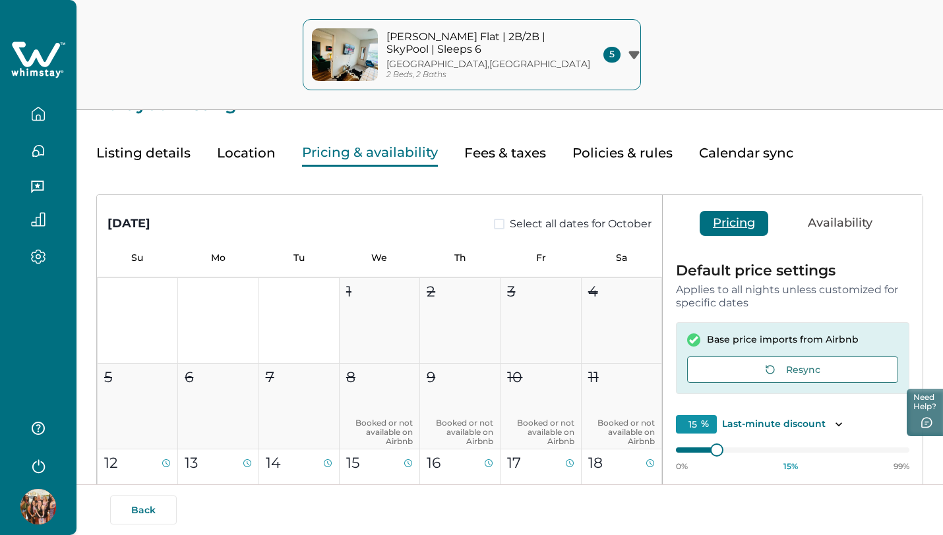
click at [494, 222] on span at bounding box center [499, 224] width 11 height 11
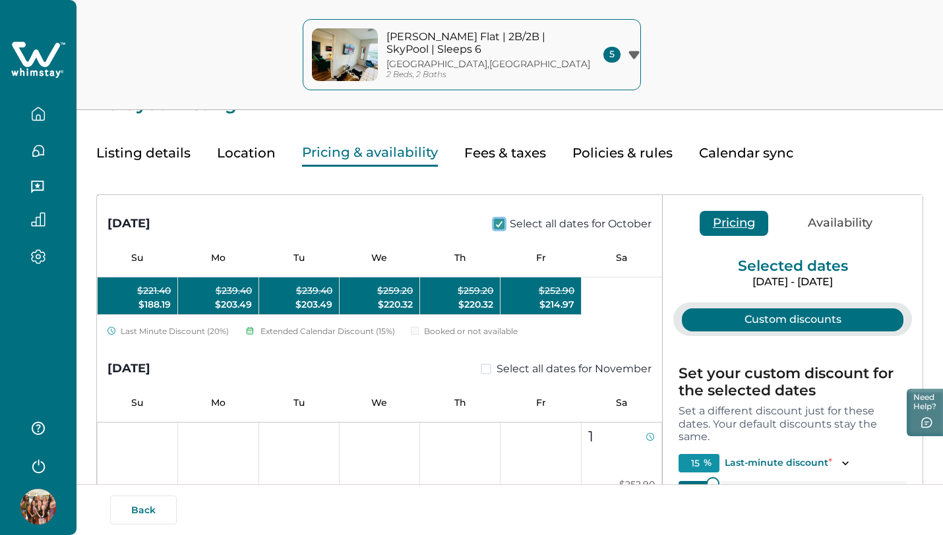
scroll to position [393, 0]
click at [482, 371] on span at bounding box center [486, 368] width 11 height 11
type input "0"
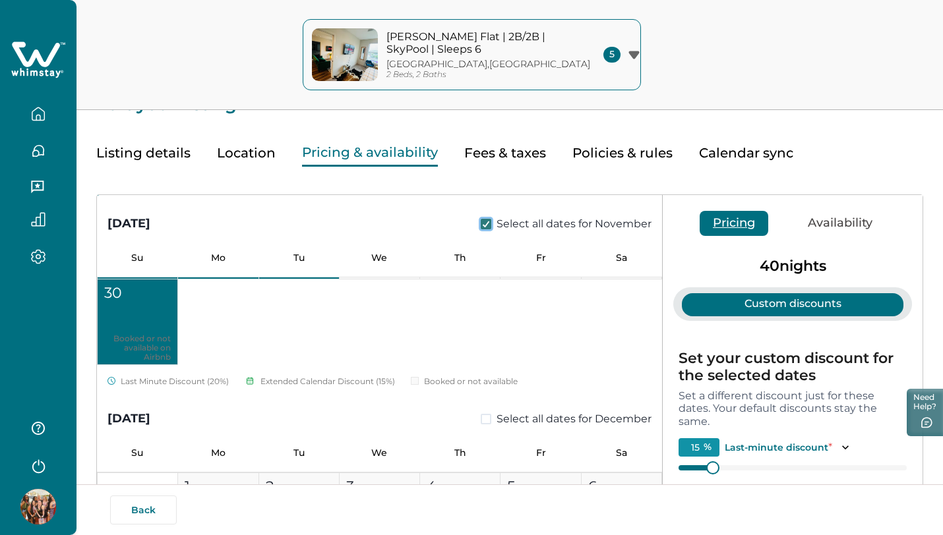
scroll to position [991, 0]
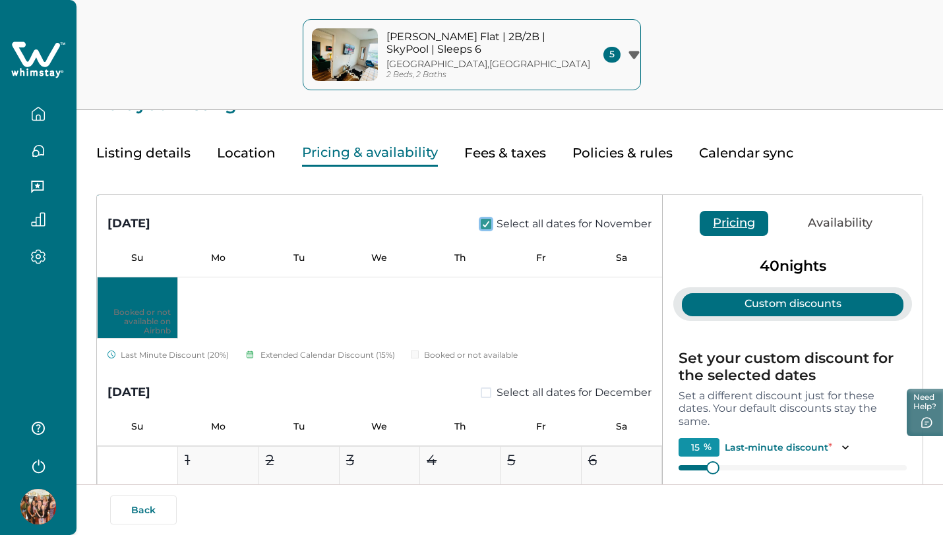
click at [481, 392] on span at bounding box center [486, 393] width 11 height 11
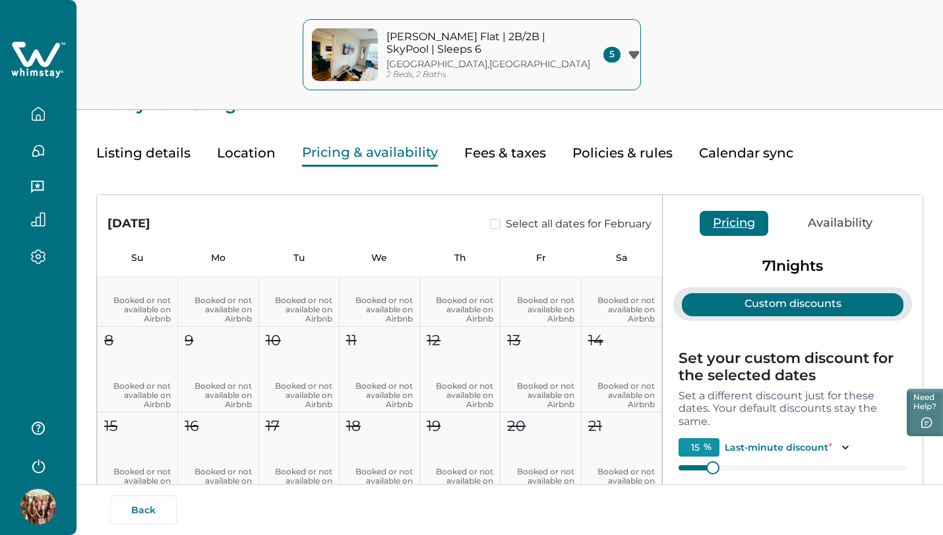
scroll to position [2291, 0]
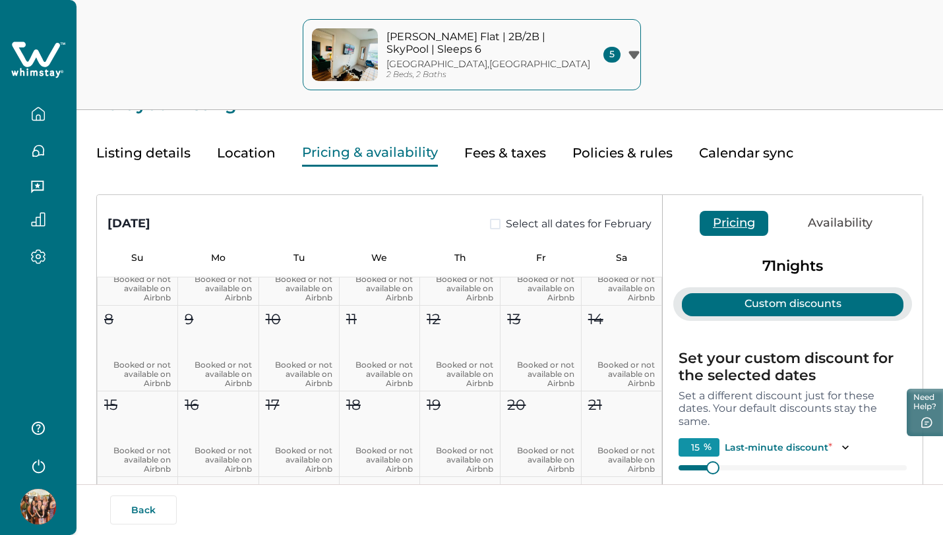
click at [810, 222] on button "Availability" at bounding box center [840, 223] width 91 height 25
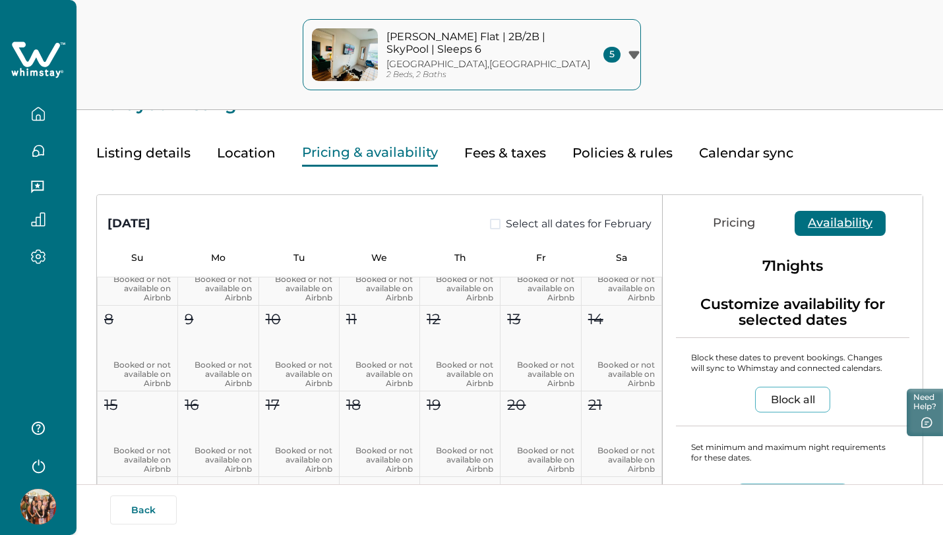
click at [798, 399] on button "Block all" at bounding box center [792, 400] width 75 height 26
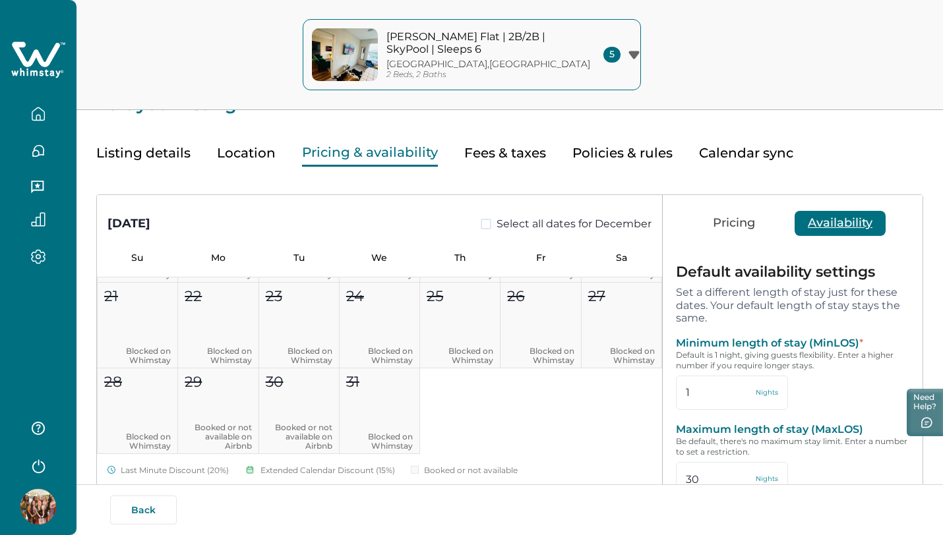
scroll to position [0, 0]
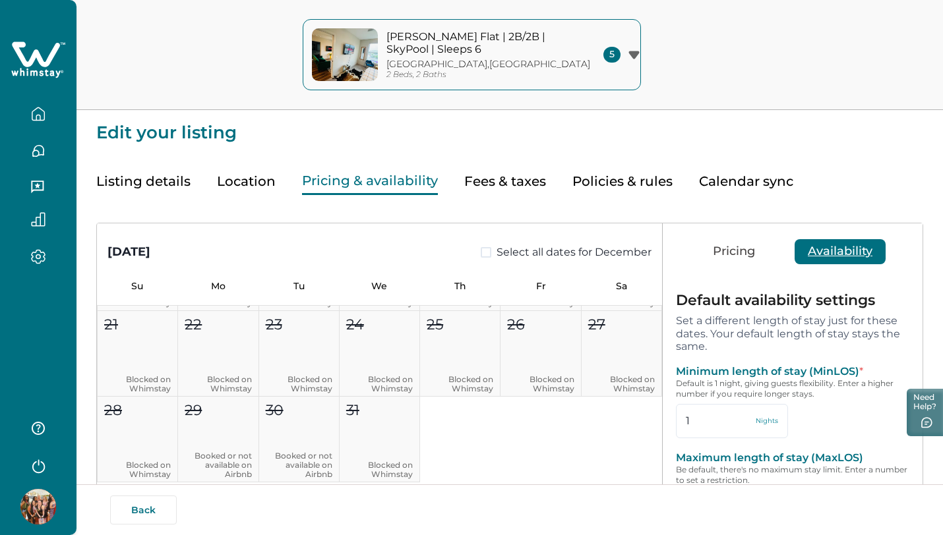
click at [44, 114] on icon "button" at bounding box center [38, 114] width 15 height 15
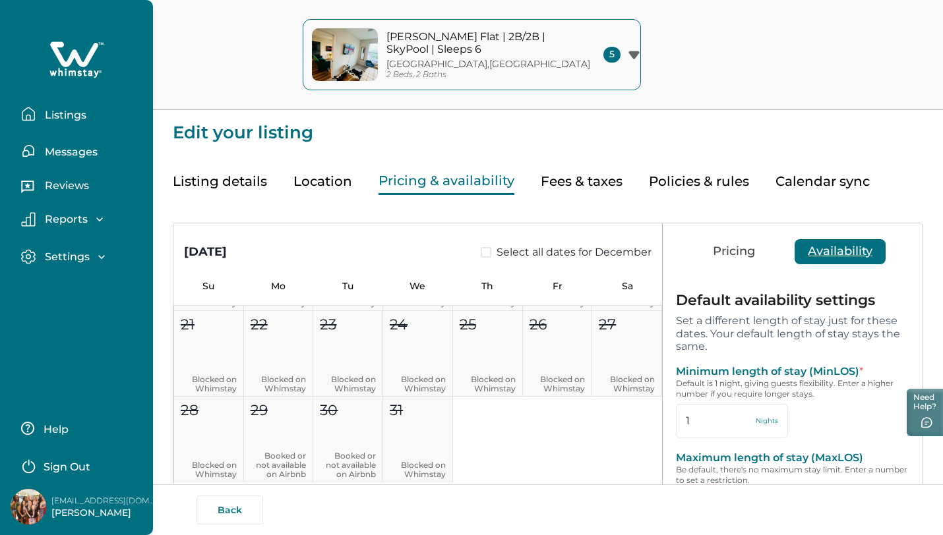
click at [76, 119] on p "Listings" at bounding box center [64, 115] width 46 height 13
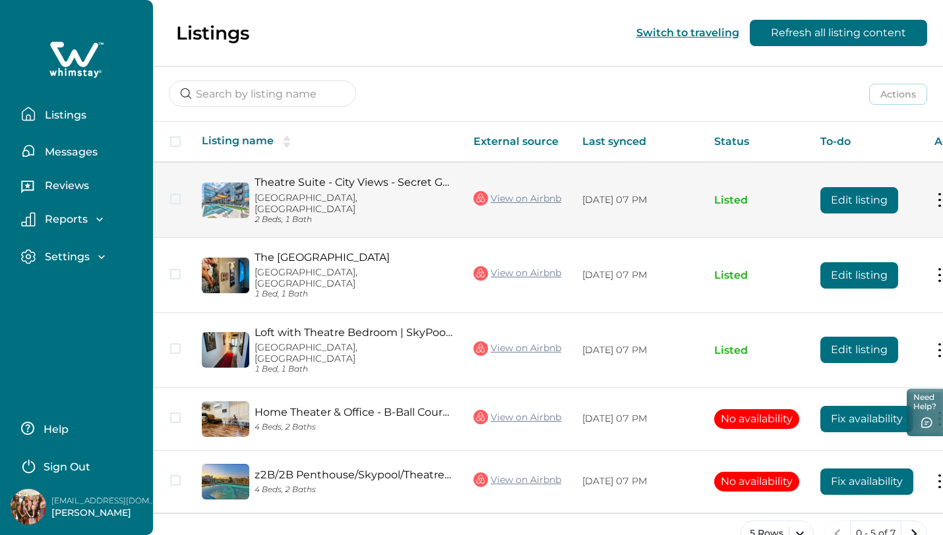
scroll to position [160, 0]
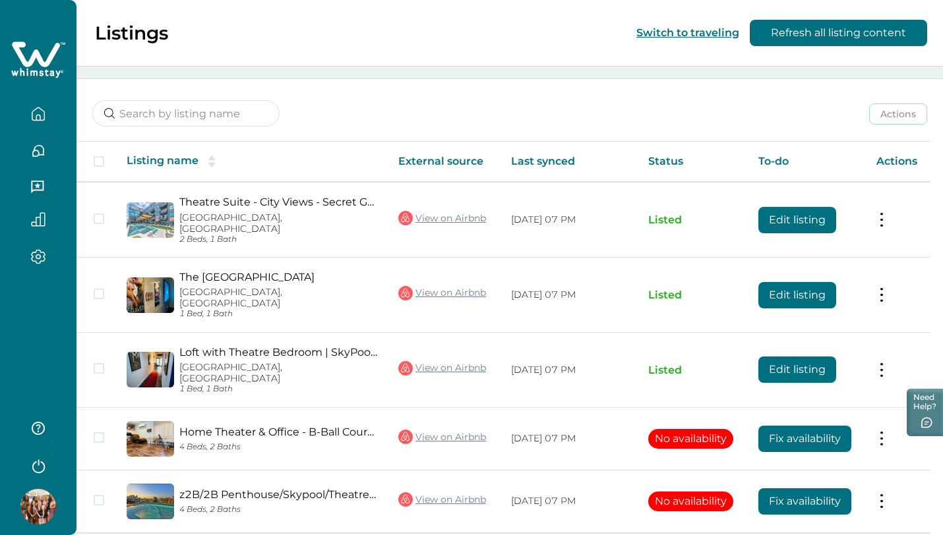
scroll to position [157, 0]
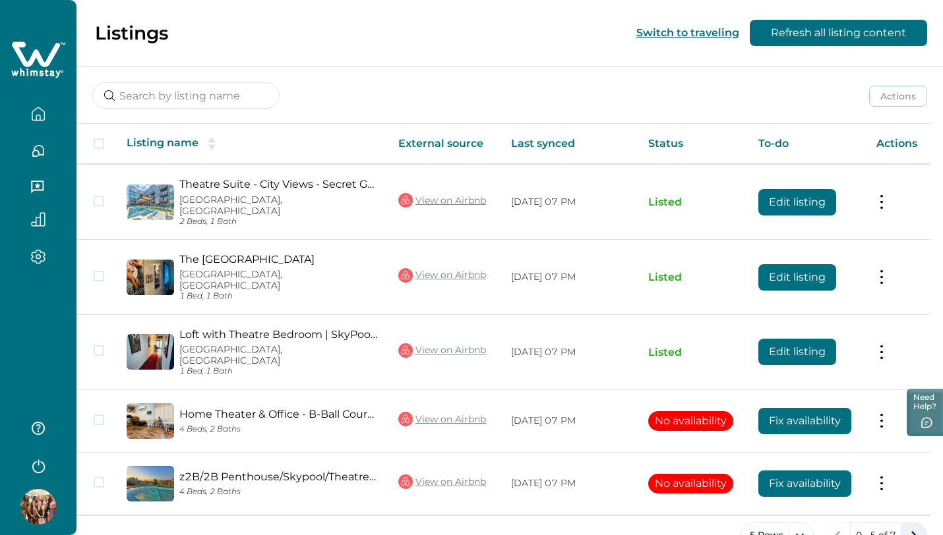
click at [909, 527] on icon "next page" at bounding box center [914, 536] width 18 height 18
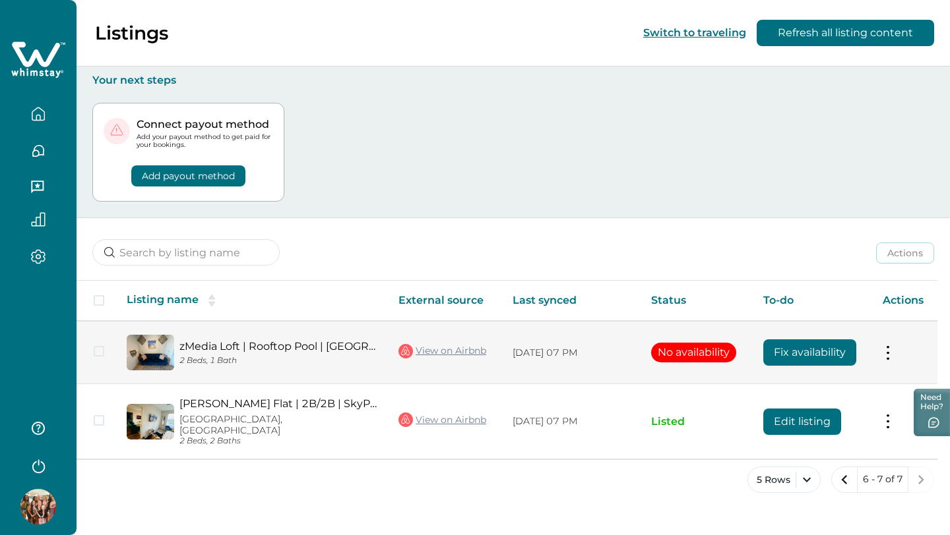
click at [101, 351] on span at bounding box center [99, 351] width 11 height 11
click at [890, 353] on button at bounding box center [887, 353] width 11 height 14
click at [880, 380] on button "Close" at bounding box center [877, 381] width 21 height 21
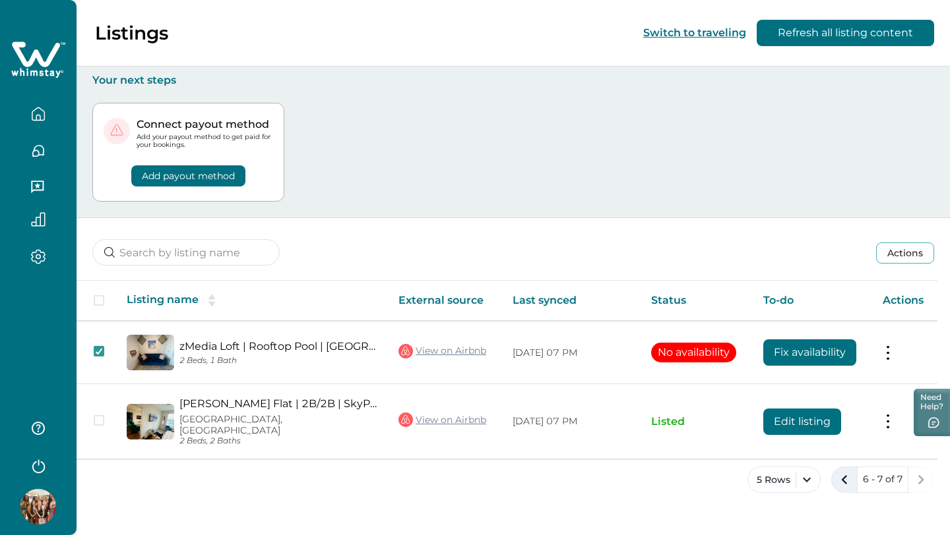
click at [841, 471] on icon "previous page" at bounding box center [844, 480] width 18 height 18
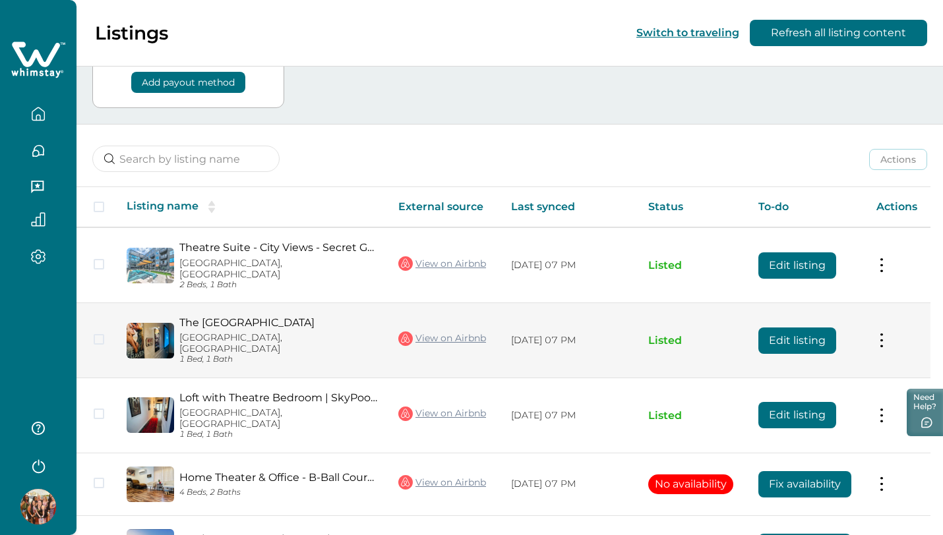
scroll to position [157, 0]
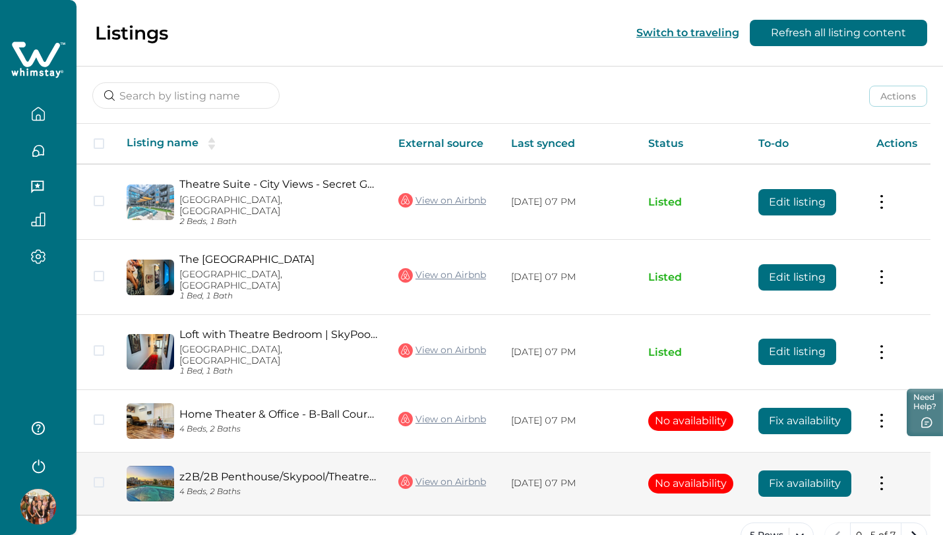
click at [100, 477] on span at bounding box center [99, 482] width 11 height 11
click at [836, 471] on button "Fix availability" at bounding box center [804, 484] width 93 height 26
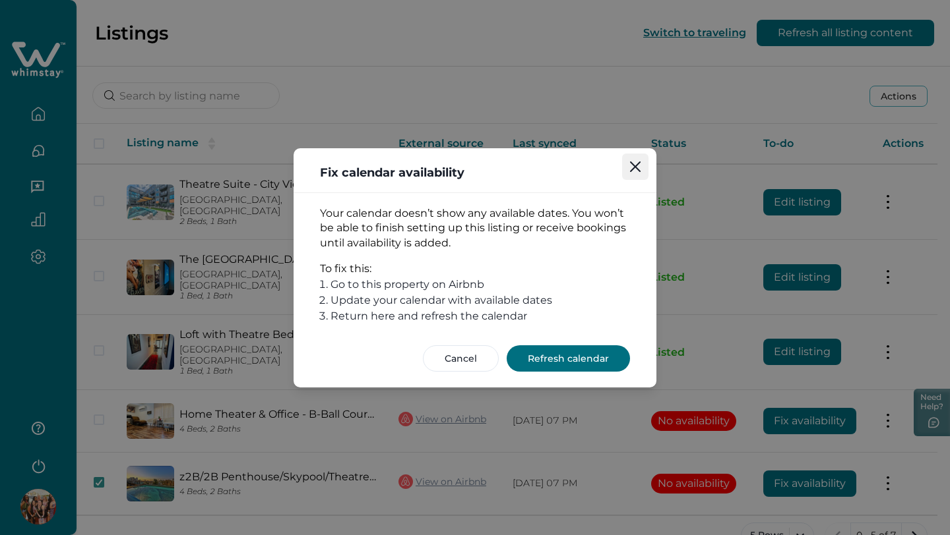
click at [636, 166] on icon "Close" at bounding box center [635, 166] width 11 height 11
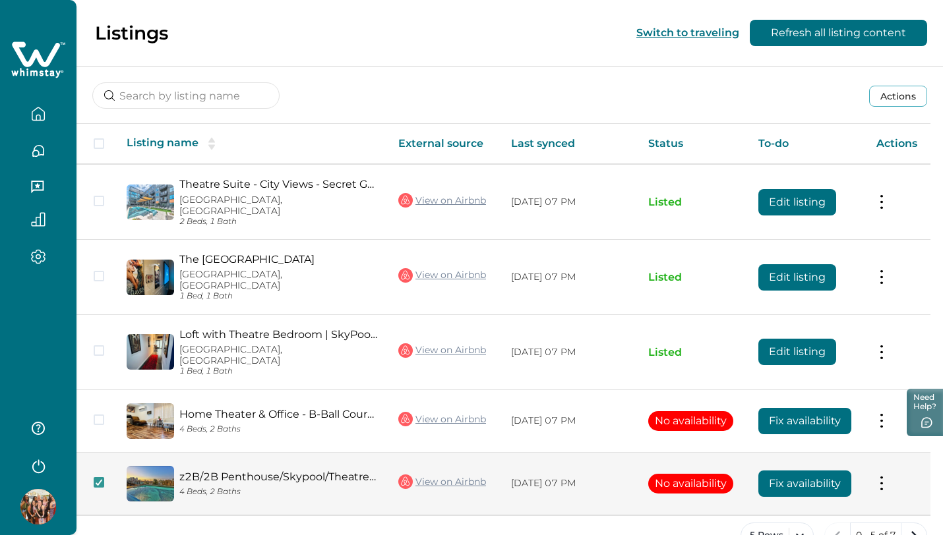
click at [885, 477] on button at bounding box center [881, 484] width 11 height 14
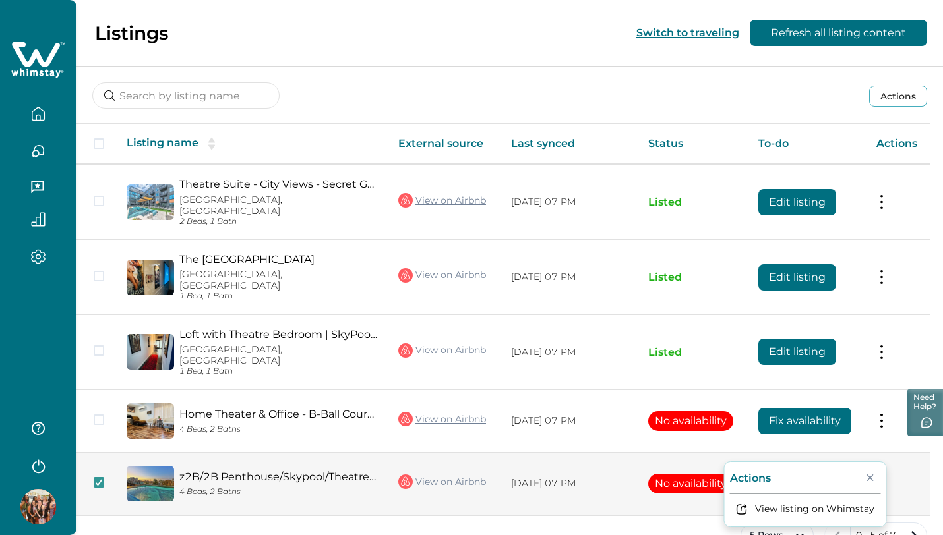
click at [901, 468] on td "Actions View listing on Whimstay" at bounding box center [898, 483] width 65 height 63
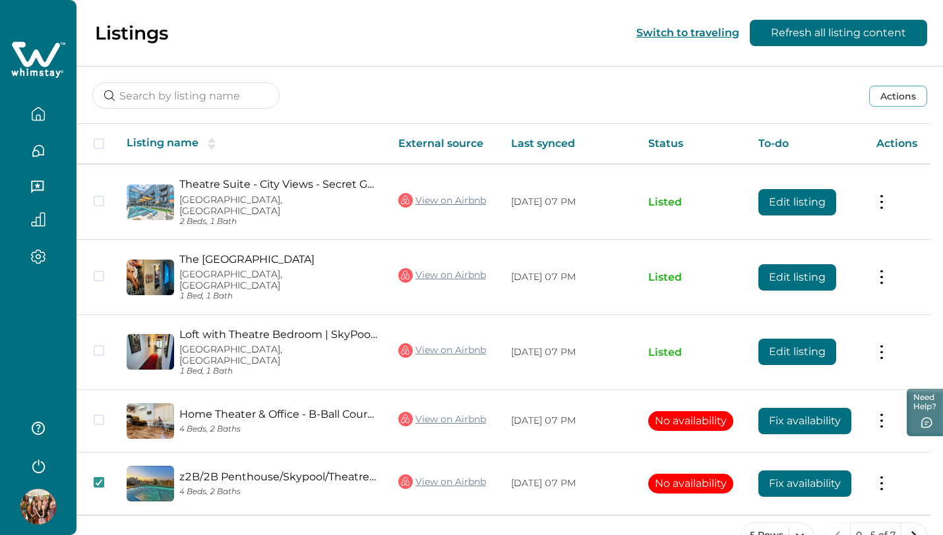
click at [100, 144] on span at bounding box center [99, 143] width 11 height 11
click at [101, 144] on icon at bounding box center [99, 143] width 8 height 7
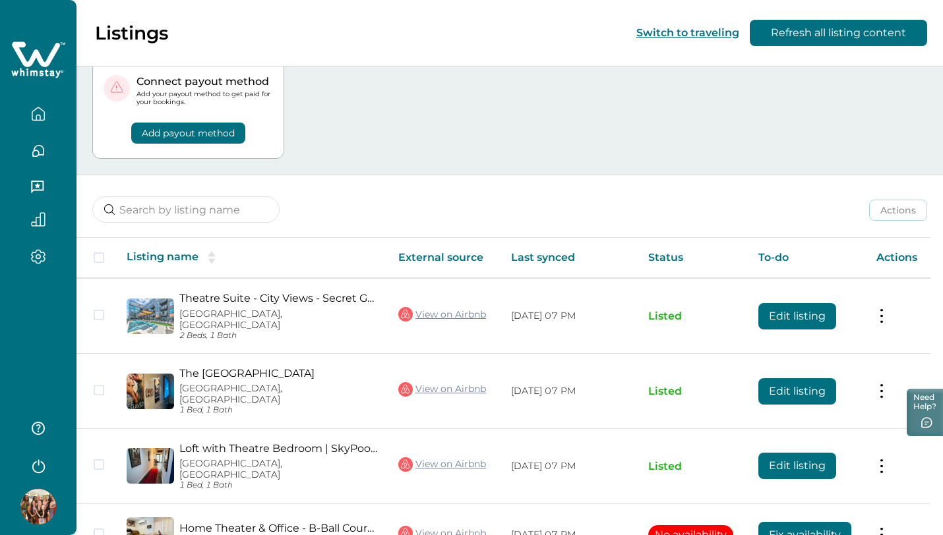
scroll to position [67, 0]
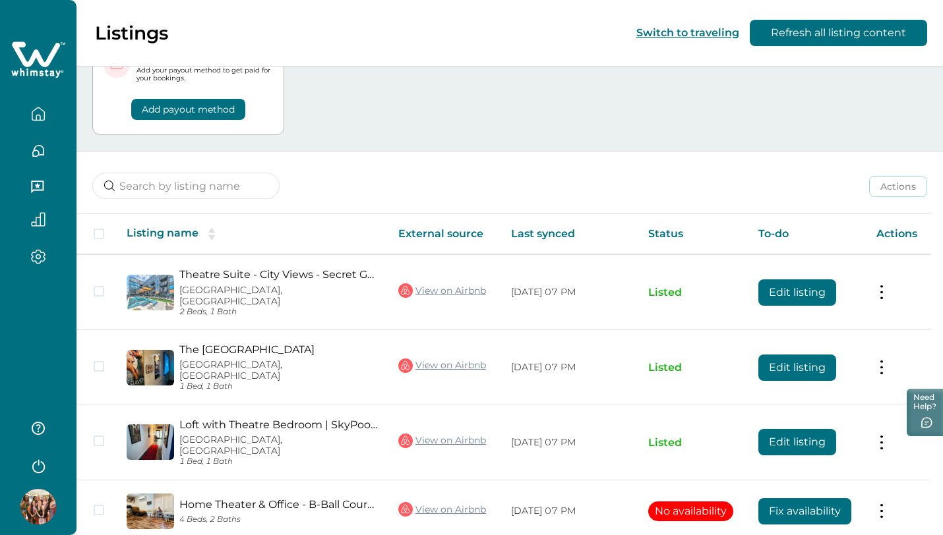
click at [921, 234] on th "Actions" at bounding box center [898, 234] width 65 height 40
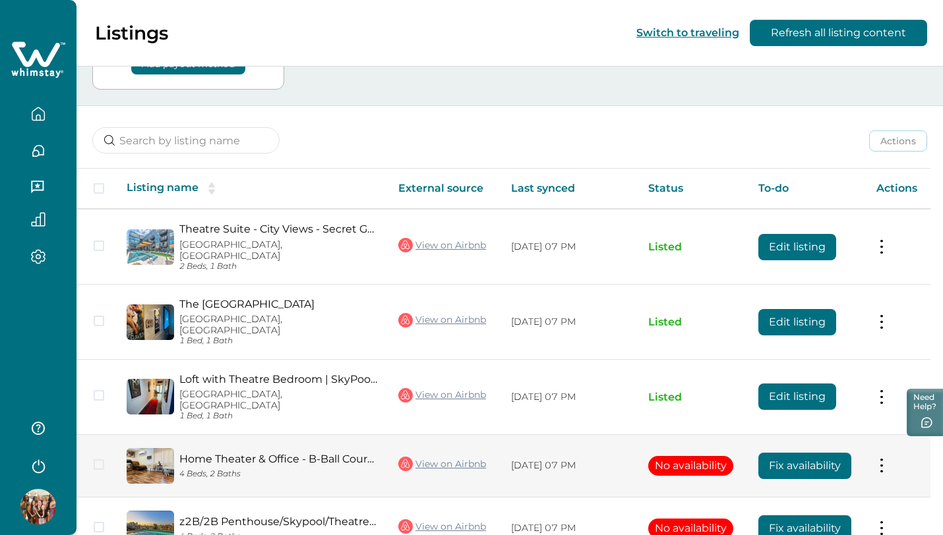
scroll to position [146, 0]
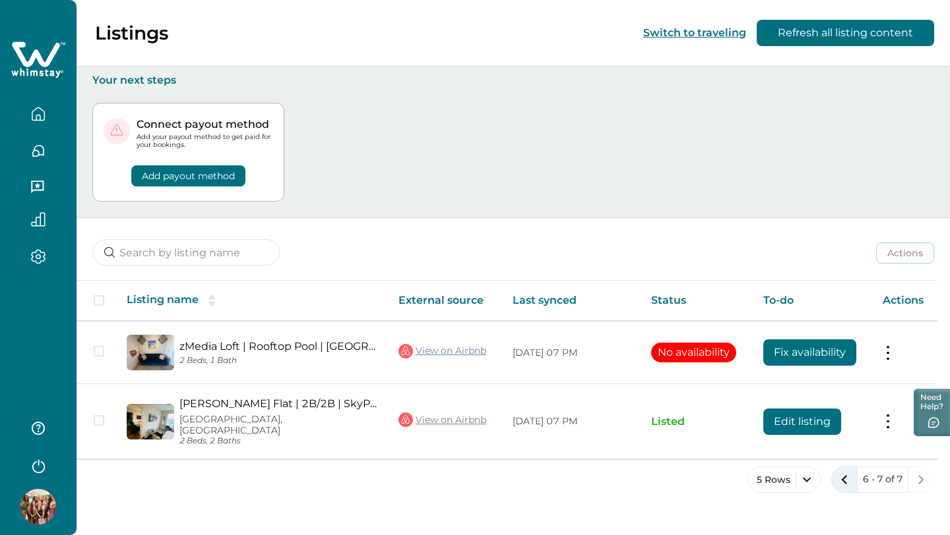
click at [853, 471] on icon "previous page" at bounding box center [844, 480] width 18 height 18
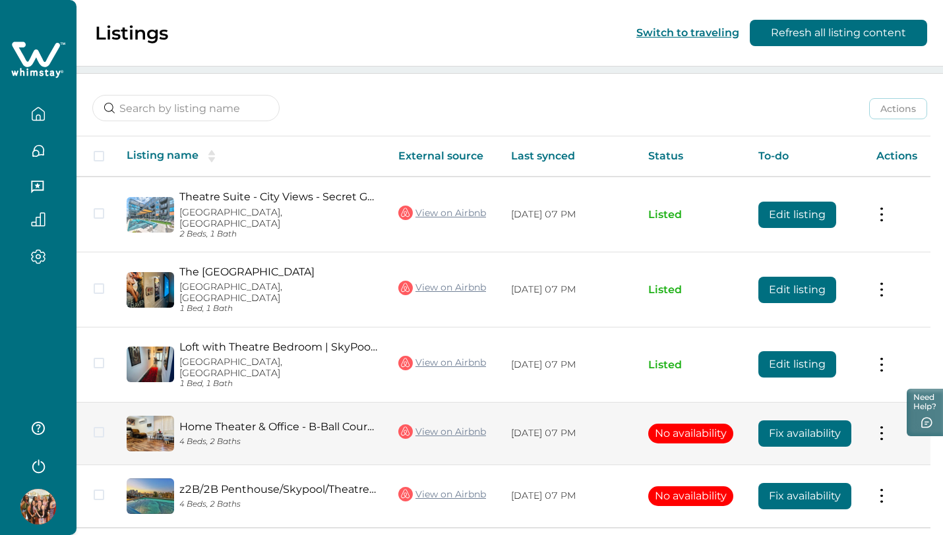
scroll to position [146, 0]
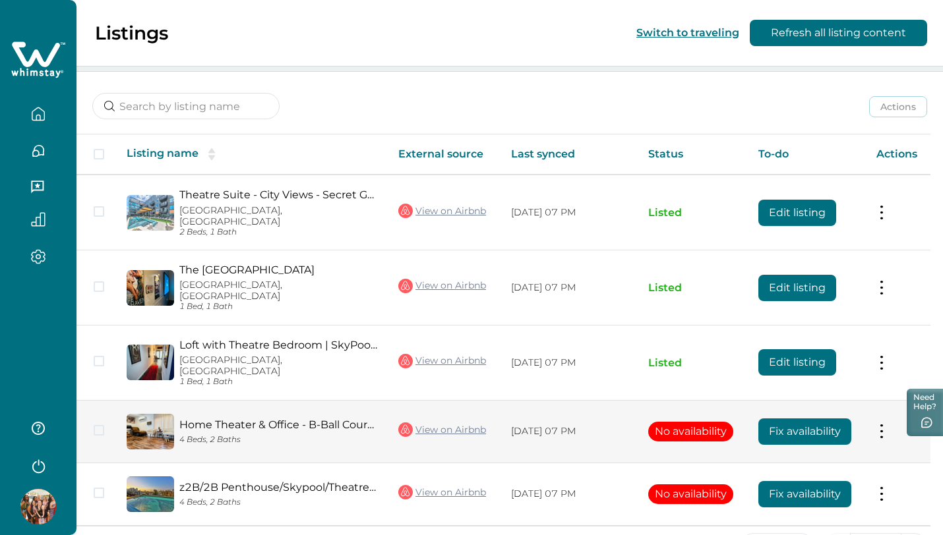
click at [784, 419] on button "Fix availability" at bounding box center [804, 432] width 93 height 26
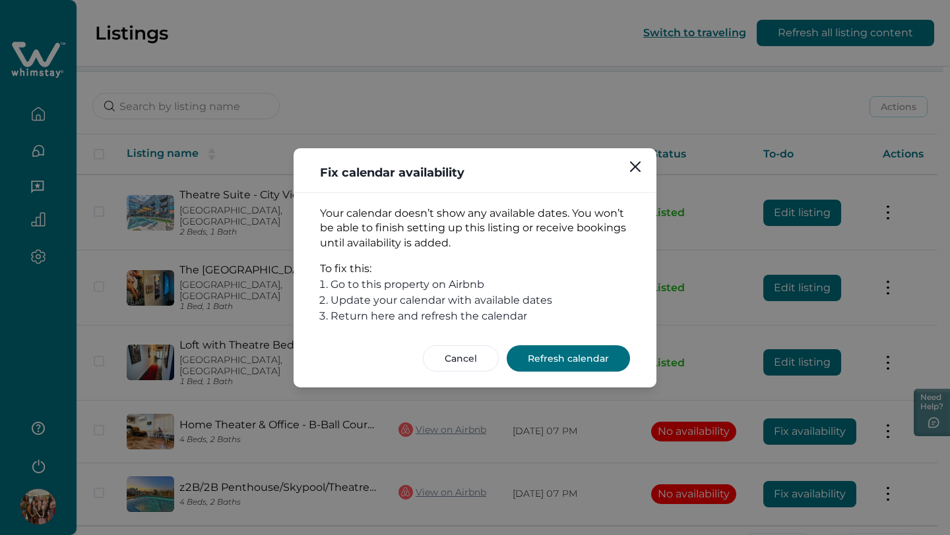
click at [602, 350] on button "Refresh calendar" at bounding box center [567, 359] width 123 height 26
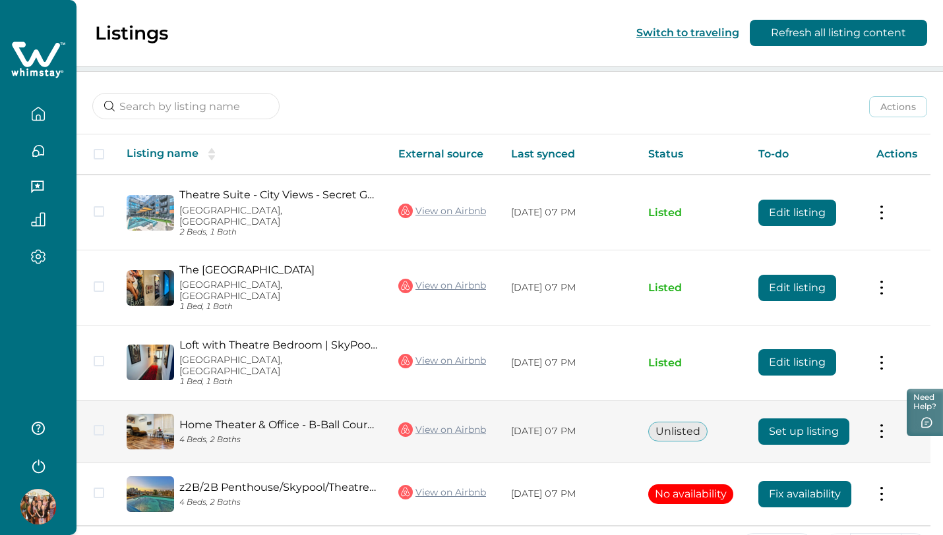
click at [788, 419] on button "Set up listing" at bounding box center [803, 432] width 91 height 26
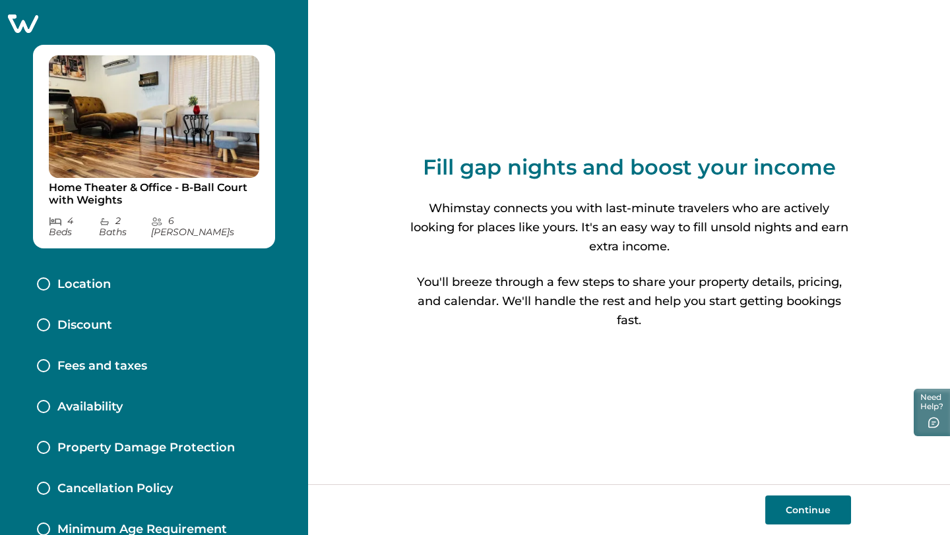
click at [773, 510] on button "Continue" at bounding box center [808, 510] width 86 height 29
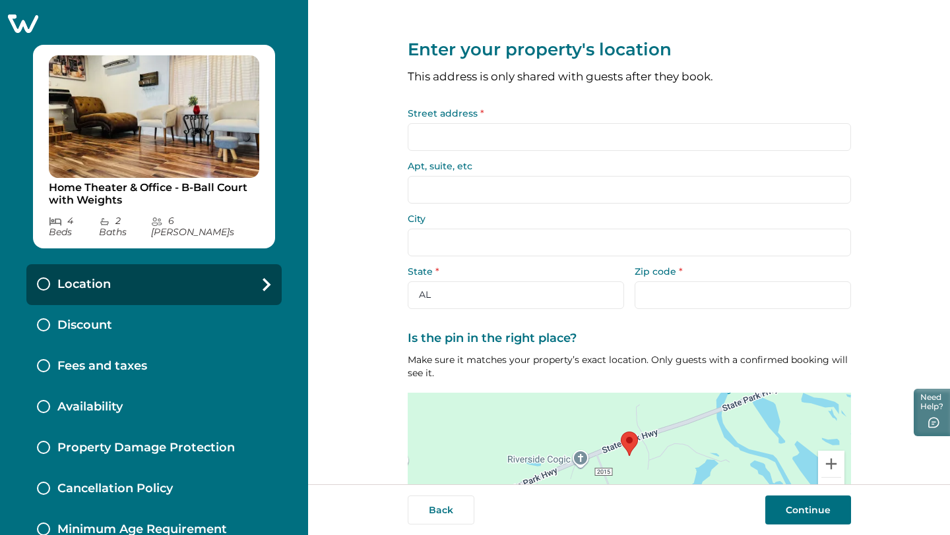
click at [516, 148] on input "Street address *" at bounding box center [629, 137] width 443 height 28
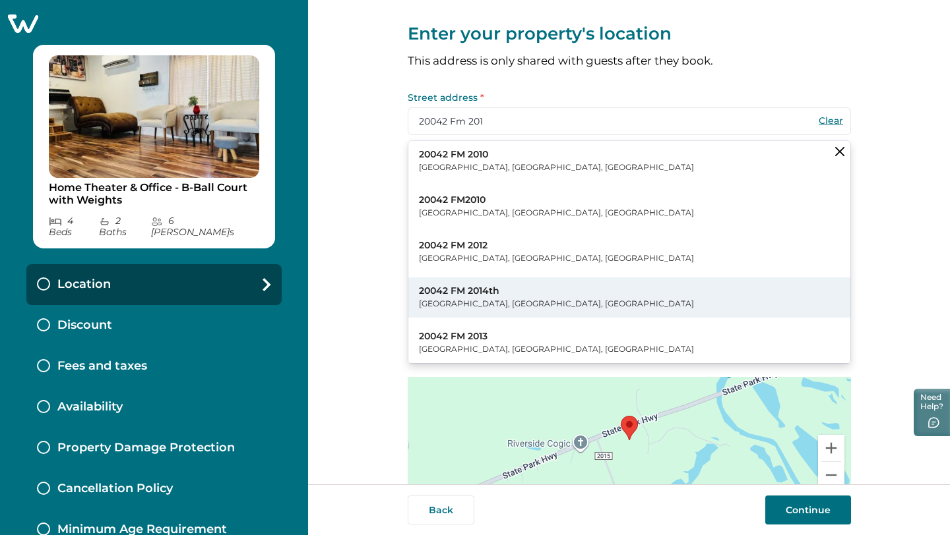
scroll to position [9, 0]
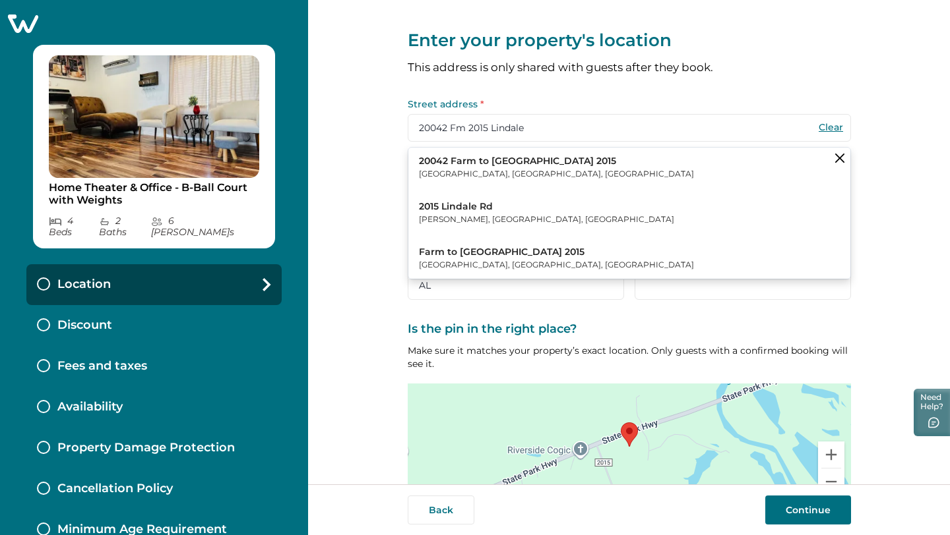
click at [519, 174] on p "Lindale, TX, USA" at bounding box center [556, 174] width 275 height 13
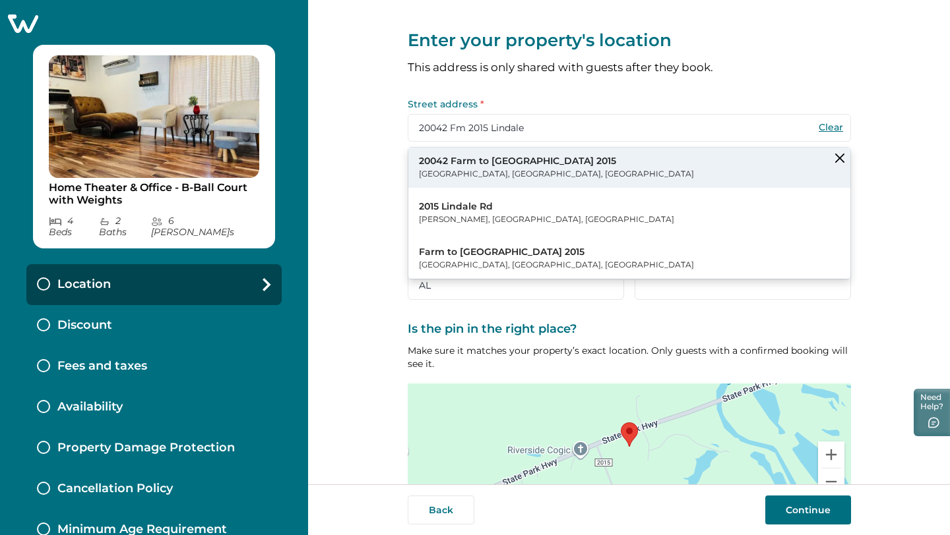
type input "20042 FM2015"
type input "Lindale"
select select "TX"
type input "75771"
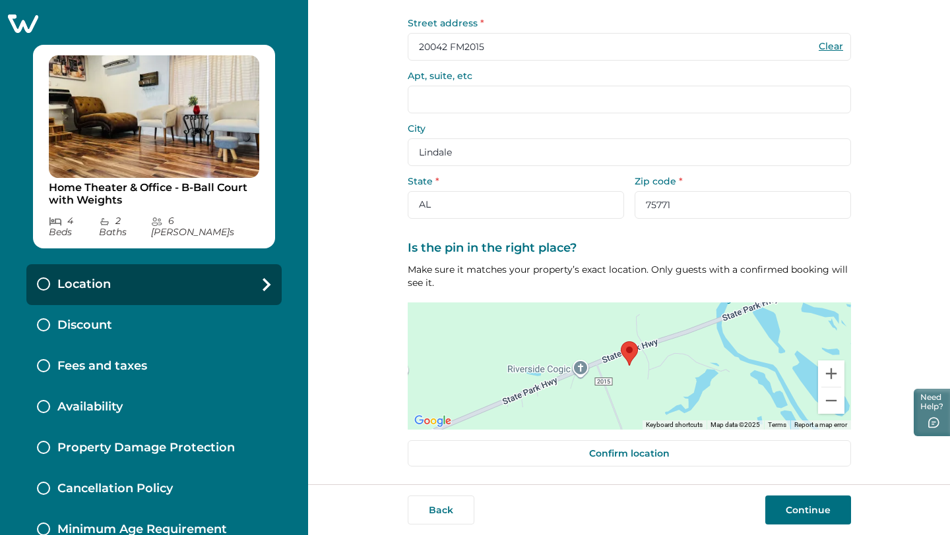
scroll to position [90, 0]
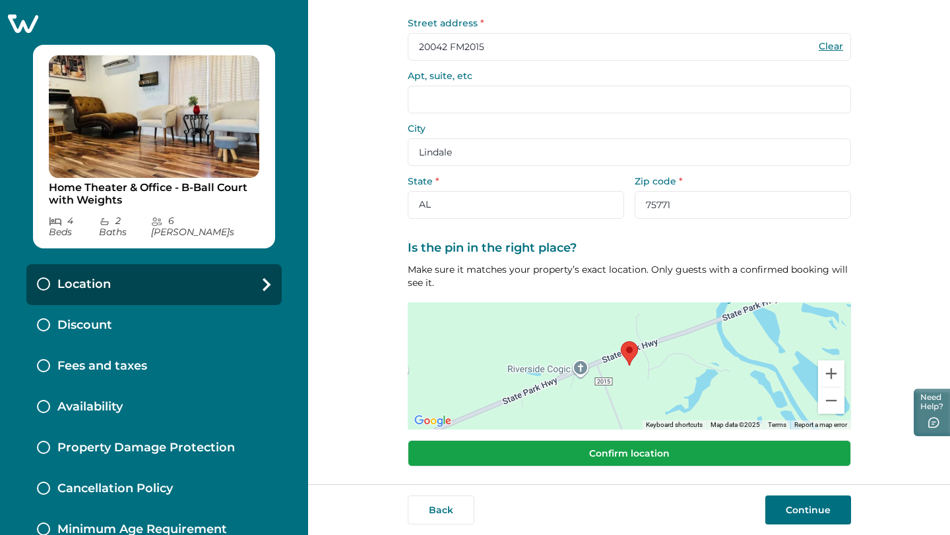
click at [493, 451] on button "Confirm location" at bounding box center [629, 454] width 443 height 26
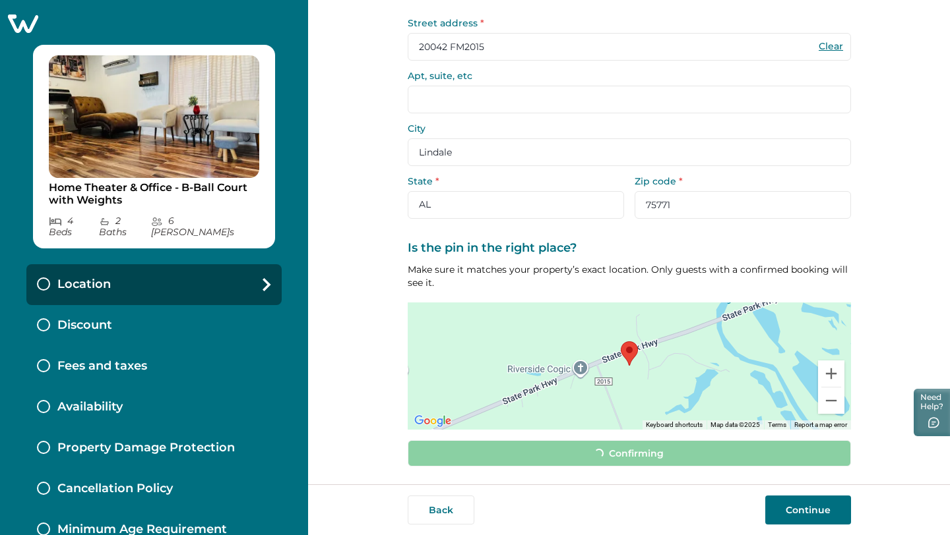
scroll to position [82, 0]
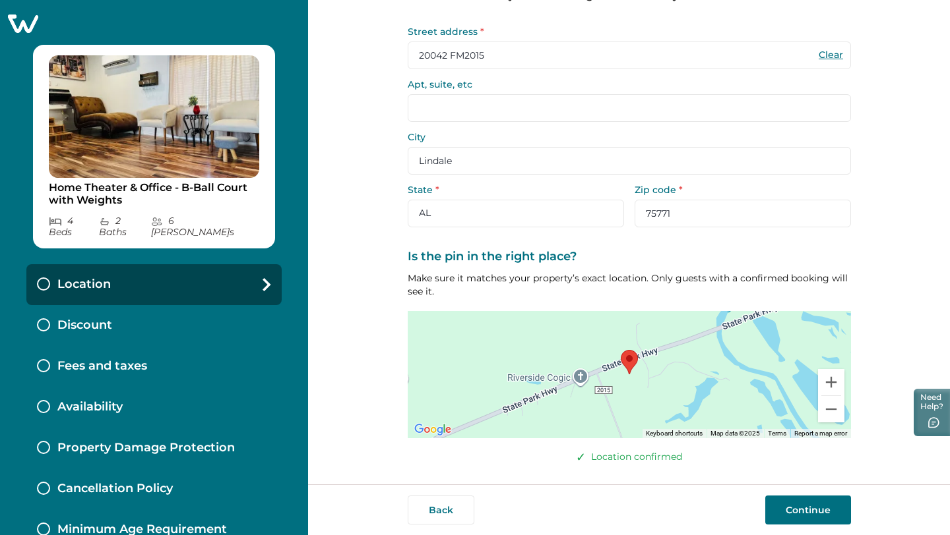
click at [784, 515] on button "Continue" at bounding box center [808, 510] width 86 height 29
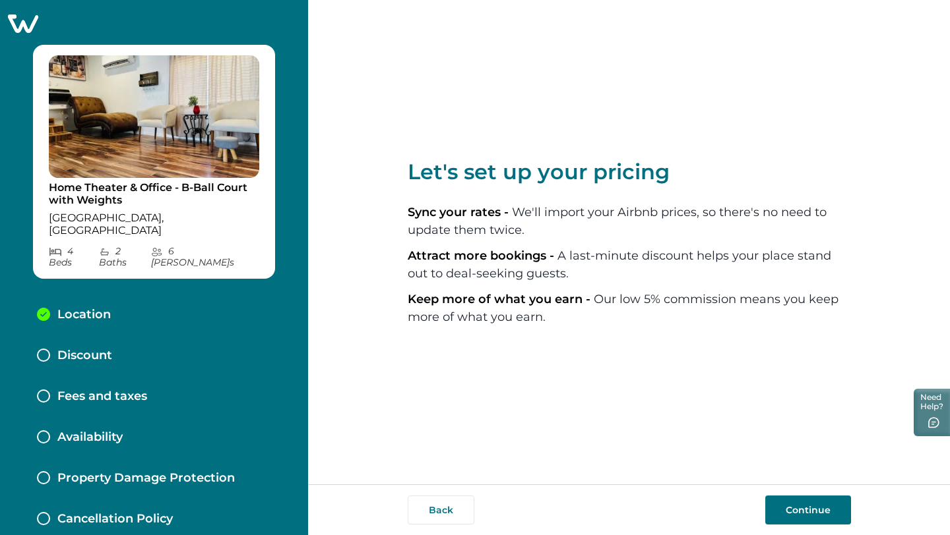
click at [803, 514] on button "Continue" at bounding box center [808, 510] width 86 height 29
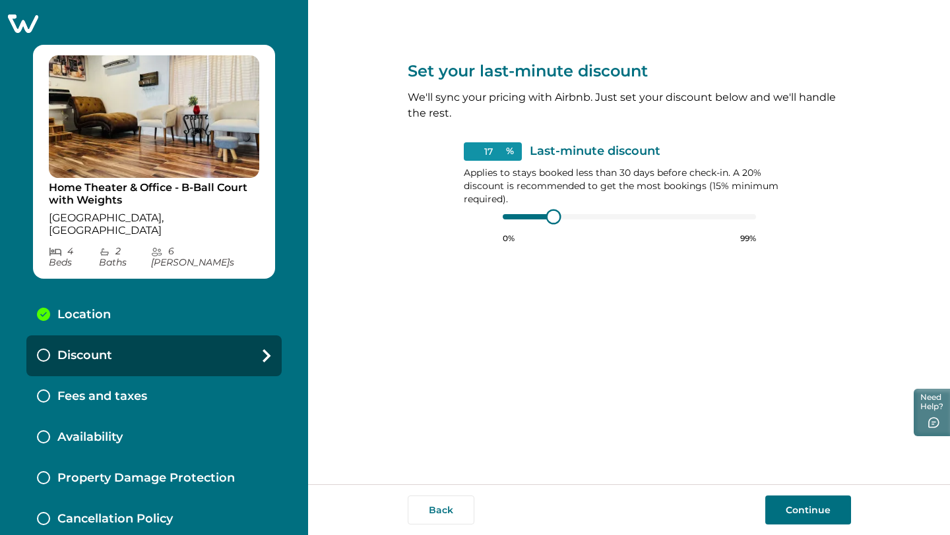
type input "15"
click at [505, 220] on div at bounding box center [629, 217] width 253 height 11
click at [787, 499] on button "Continue" at bounding box center [808, 510] width 86 height 29
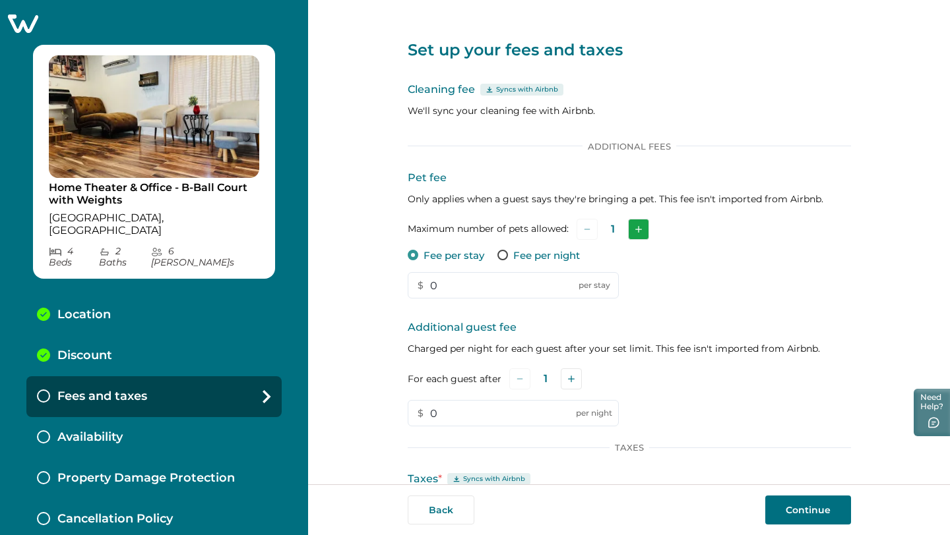
click at [636, 238] on button "Add" at bounding box center [638, 229] width 21 height 21
click at [483, 283] on input "0" at bounding box center [513, 285] width 211 height 26
type input "50"
click at [485, 421] on input "0" at bounding box center [513, 413] width 211 height 26
click at [561, 385] on button "Add" at bounding box center [571, 379] width 21 height 21
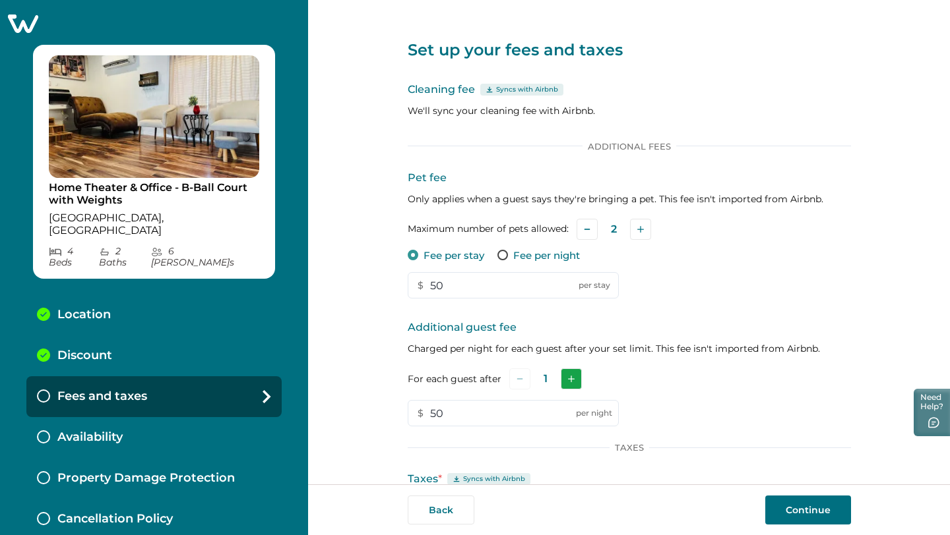
click at [561, 385] on button "Add" at bounding box center [571, 379] width 21 height 21
click at [563, 385] on button "Add" at bounding box center [573, 379] width 21 height 21
click at [466, 412] on input "50" at bounding box center [513, 413] width 211 height 26
type input "5"
type input "2"
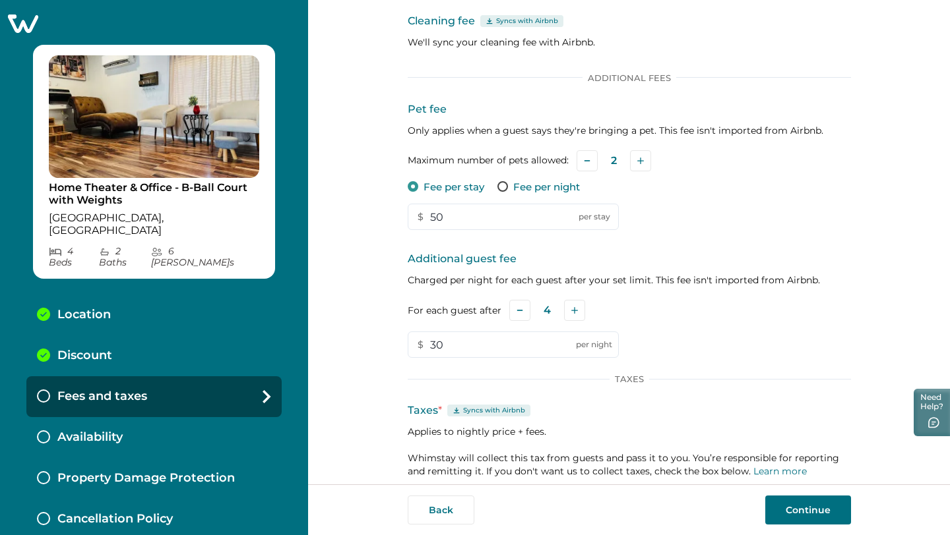
scroll to position [109, 0]
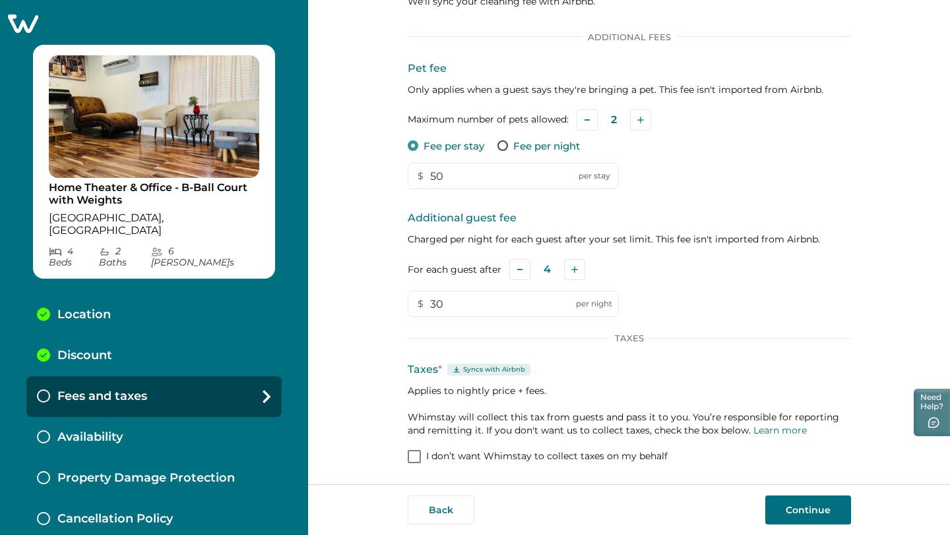
type input "30"
click at [411, 456] on span at bounding box center [414, 456] width 13 height 13
click at [821, 514] on button "Continue" at bounding box center [808, 510] width 86 height 29
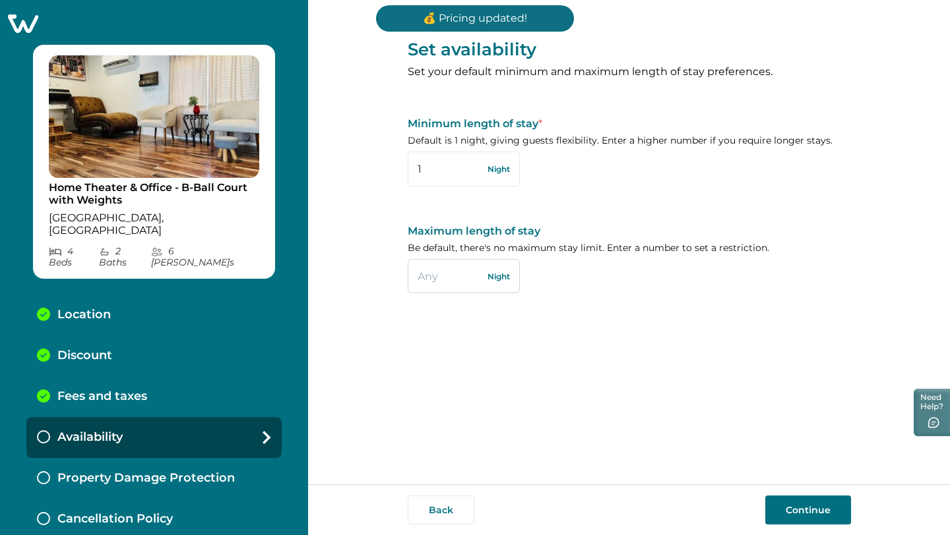
click at [445, 279] on input "text" at bounding box center [464, 276] width 112 height 34
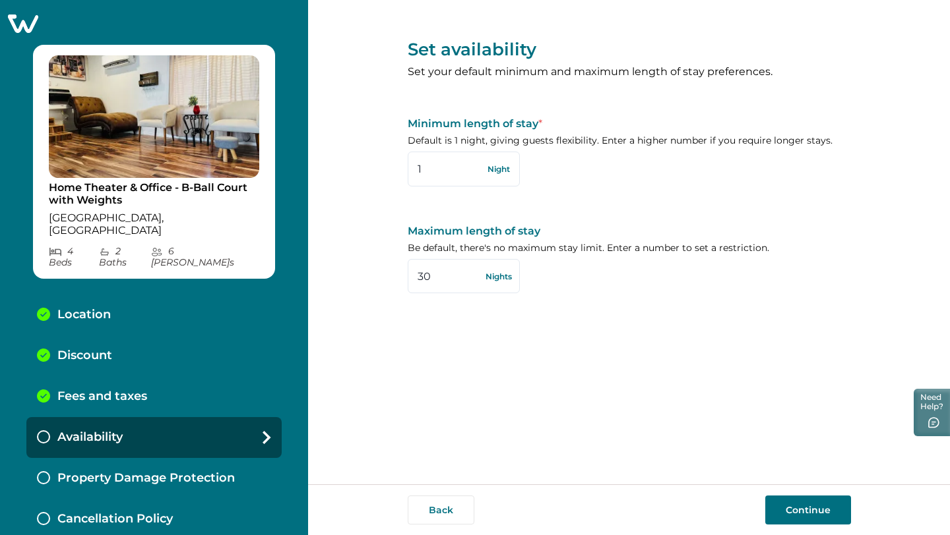
type input "30"
click at [828, 504] on button "Continue" at bounding box center [808, 510] width 86 height 29
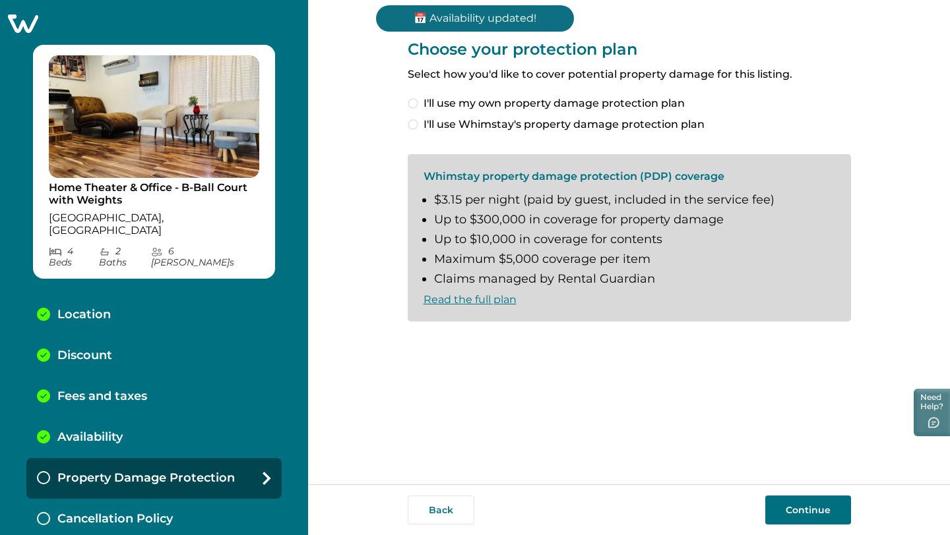
click at [414, 123] on span at bounding box center [413, 124] width 11 height 11
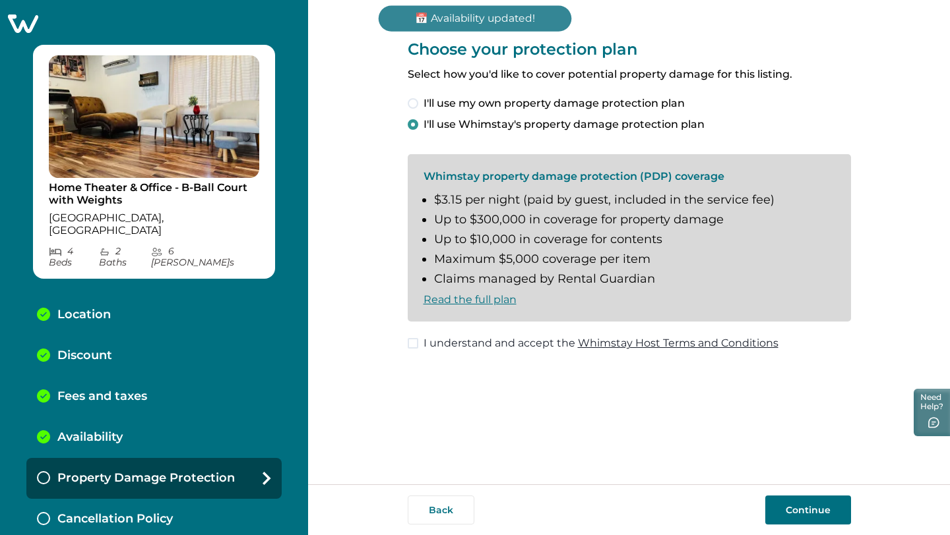
click at [803, 514] on button "Continue" at bounding box center [808, 510] width 86 height 29
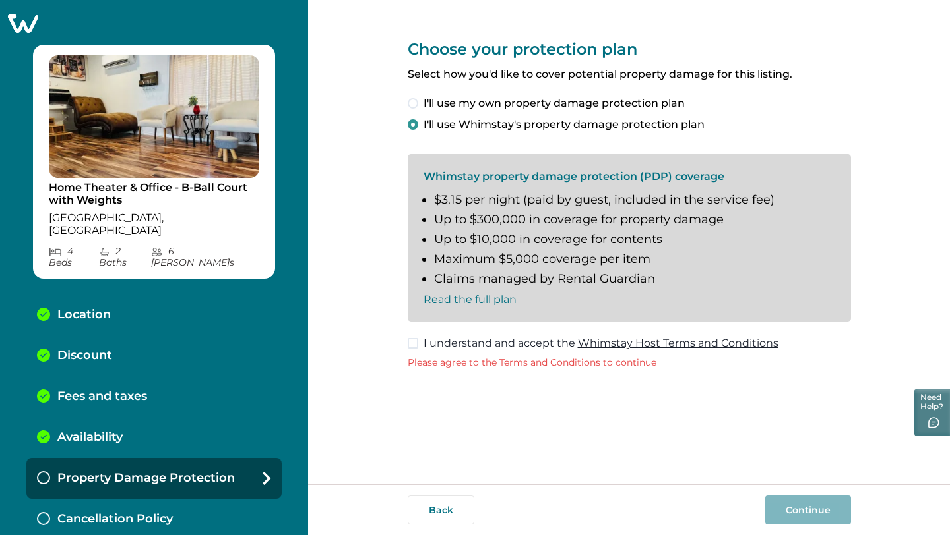
click at [415, 339] on span at bounding box center [413, 343] width 11 height 11
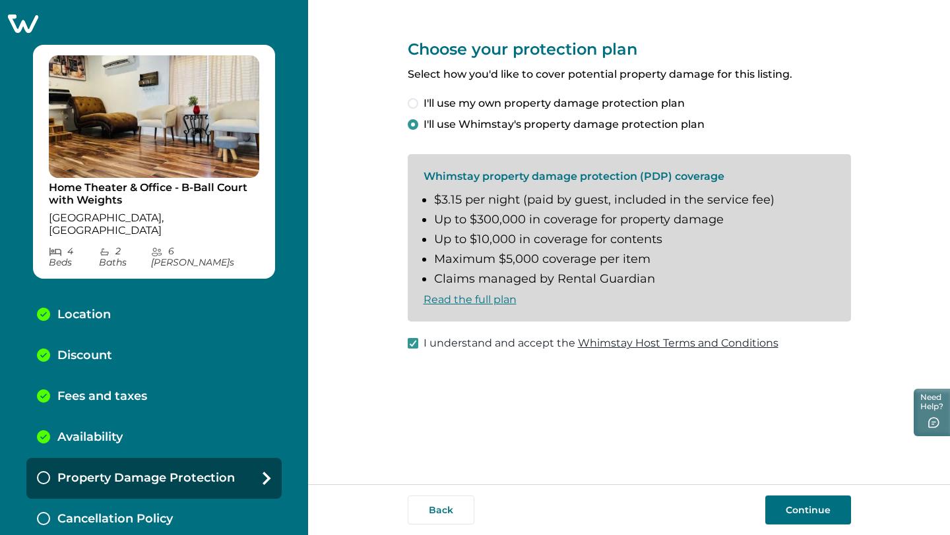
click at [803, 509] on button "Continue" at bounding box center [808, 510] width 86 height 29
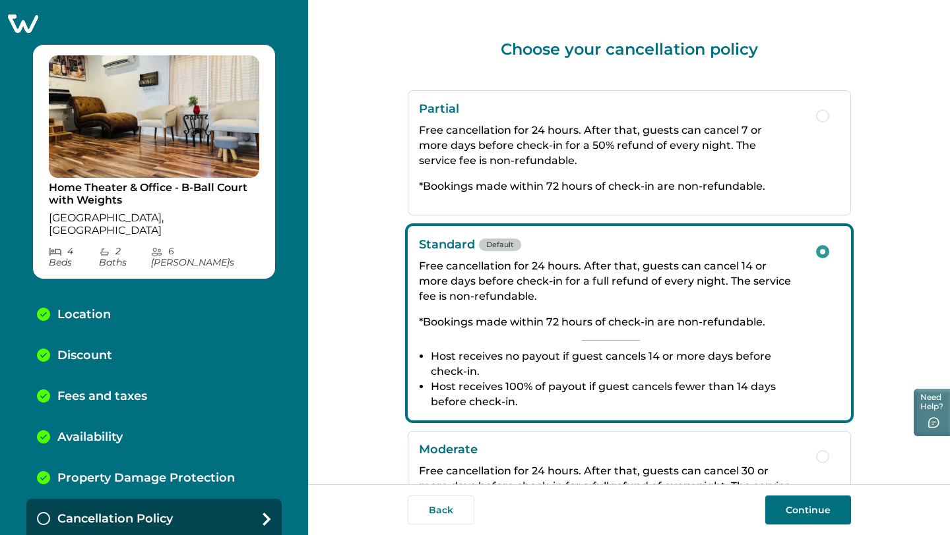
click at [812, 514] on button "Continue" at bounding box center [808, 510] width 86 height 29
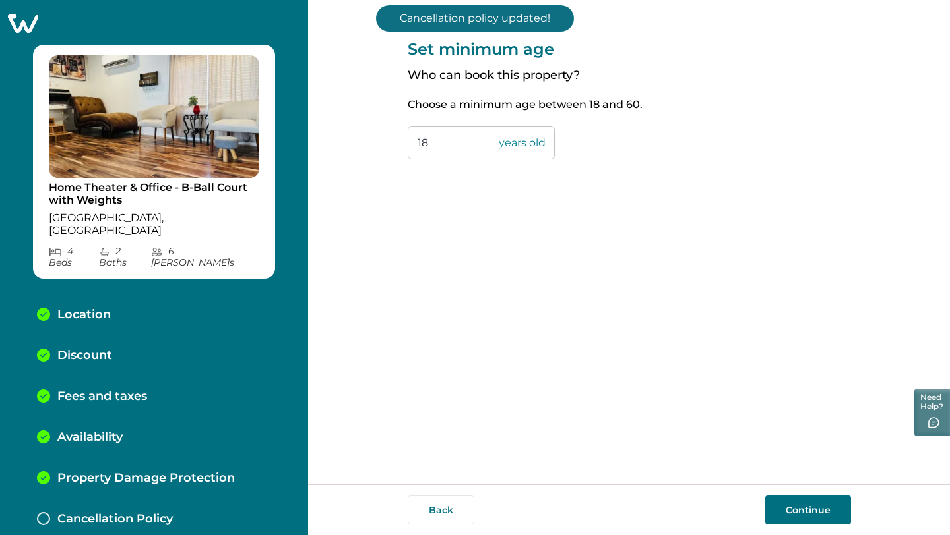
scroll to position [21, 0]
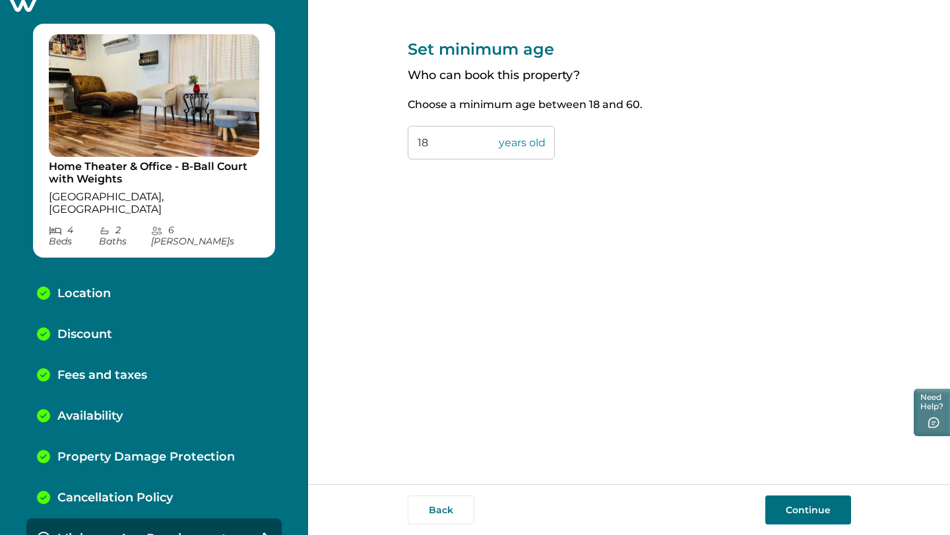
click at [468, 144] on input "18" at bounding box center [481, 143] width 147 height 34
type input "1"
type input "24"
click at [801, 506] on button "Continue" at bounding box center [808, 510] width 86 height 29
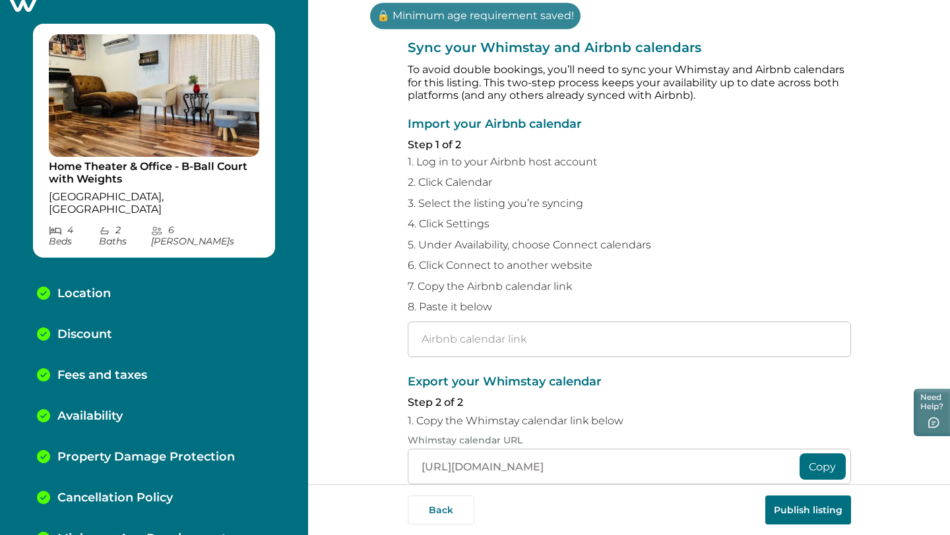
scroll to position [62, 0]
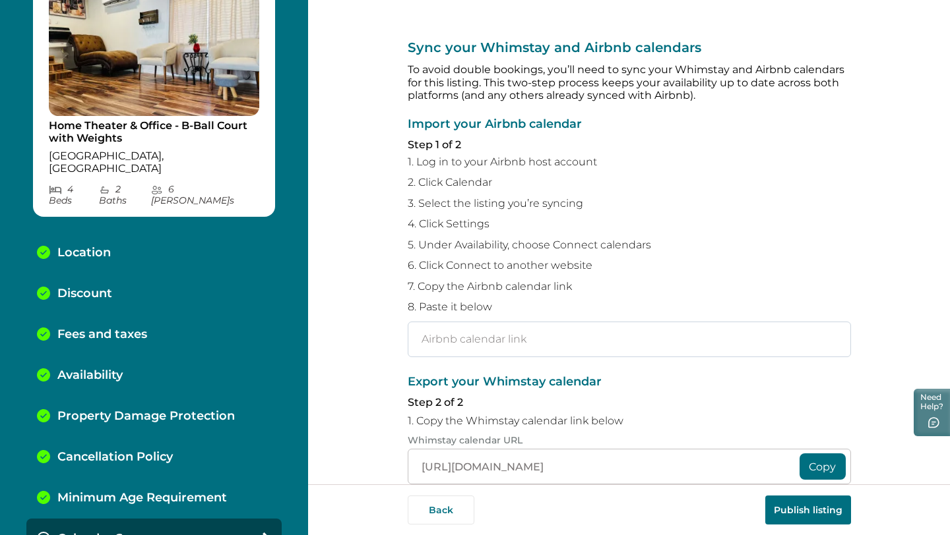
click at [520, 343] on input "text" at bounding box center [629, 340] width 443 height 36
paste input "https://www.airbnb.com/calendar/ical/1300042311803841576.ics?s=19e9849cbd835af5…"
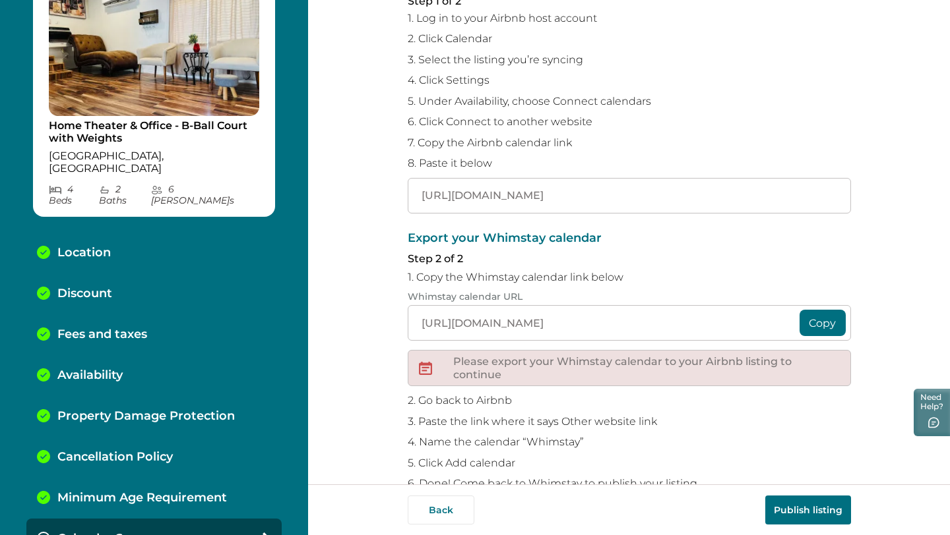
scroll to position [176, 0]
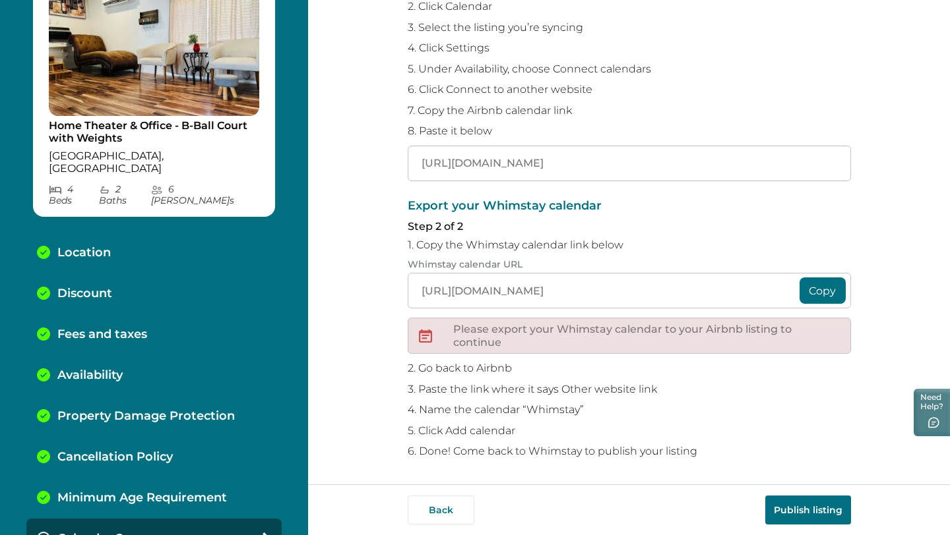
type input "https://www.airbnb.com/calendar/ical/1300042311803841576.ics?s=19e9849cbd835af5…"
click at [803, 511] on button "Publish listing" at bounding box center [808, 510] width 86 height 29
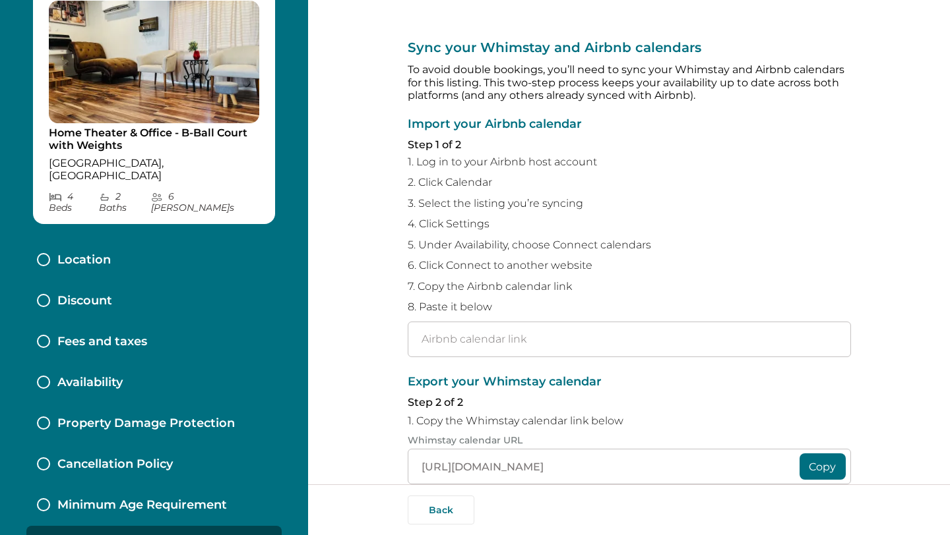
type input "[URL][DOMAIN_NAME]"
click at [518, 338] on input "text" at bounding box center [629, 340] width 443 height 36
paste input "[URL][DOMAIN_NAME]"
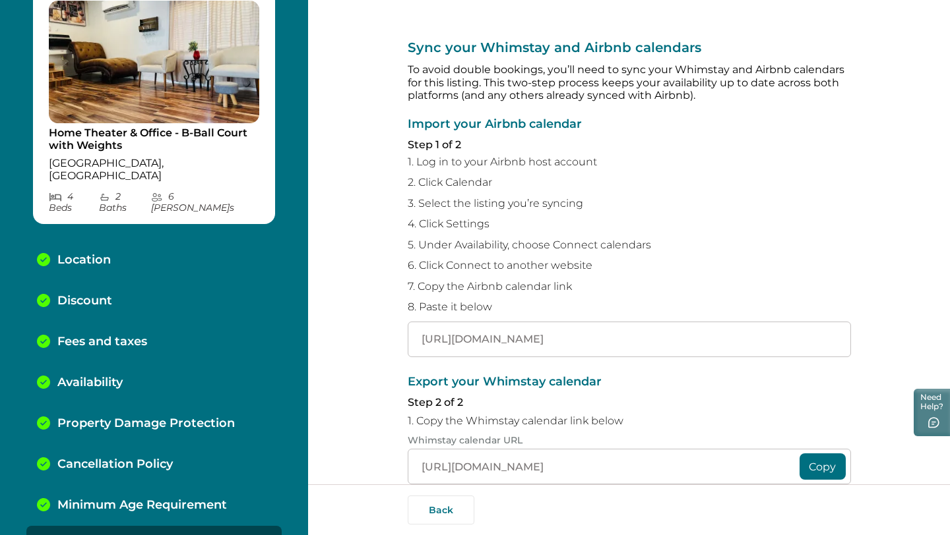
scroll to position [176, 0]
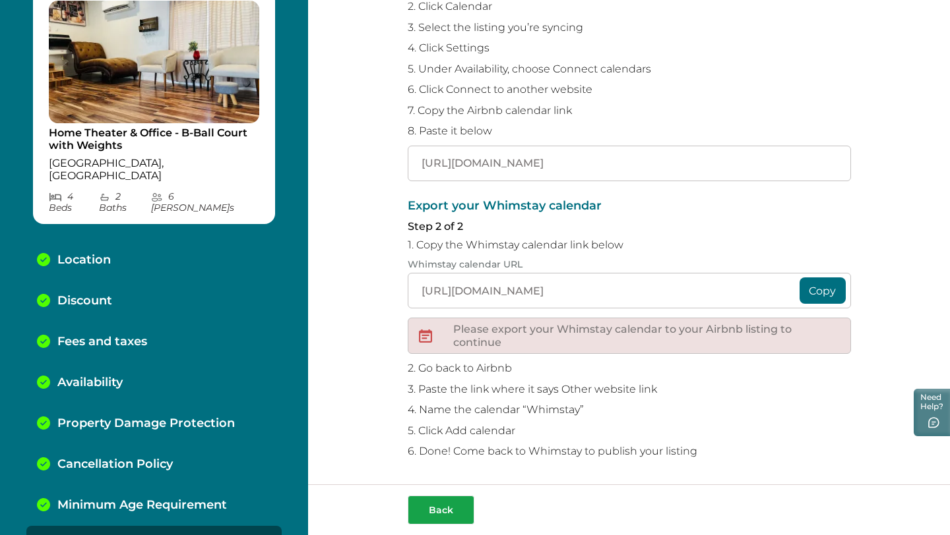
type input "[URL][DOMAIN_NAME]"
click at [442, 519] on button "Back" at bounding box center [441, 510] width 67 height 29
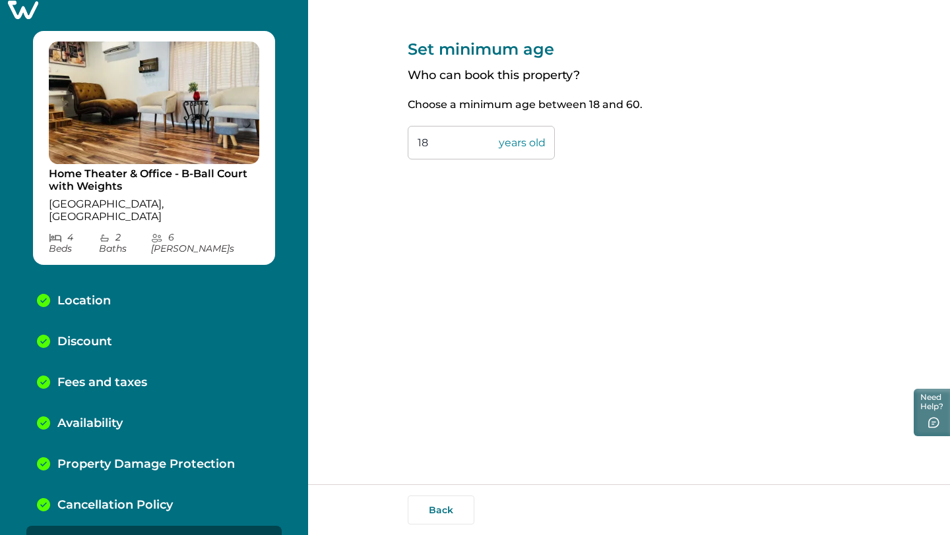
scroll to position [75, 0]
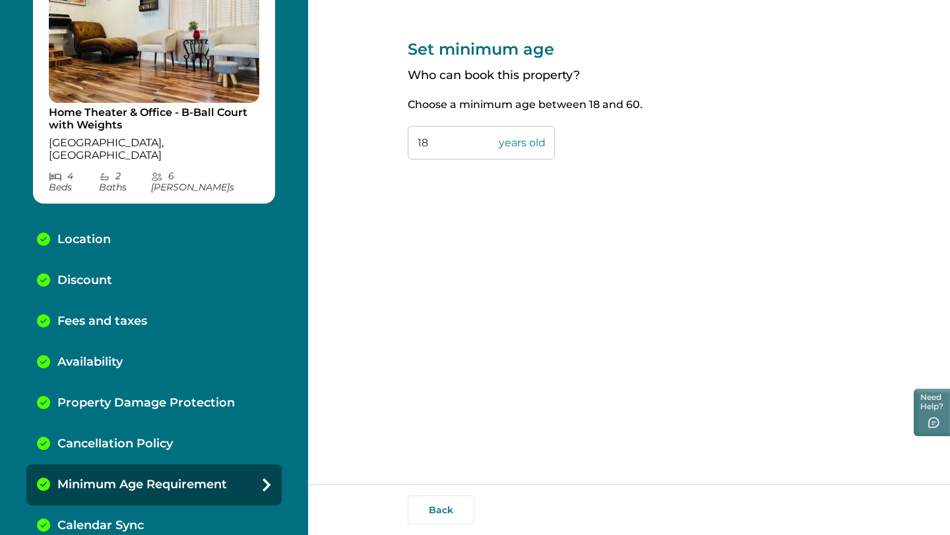
click at [99, 355] on p "Availability" at bounding box center [89, 362] width 65 height 15
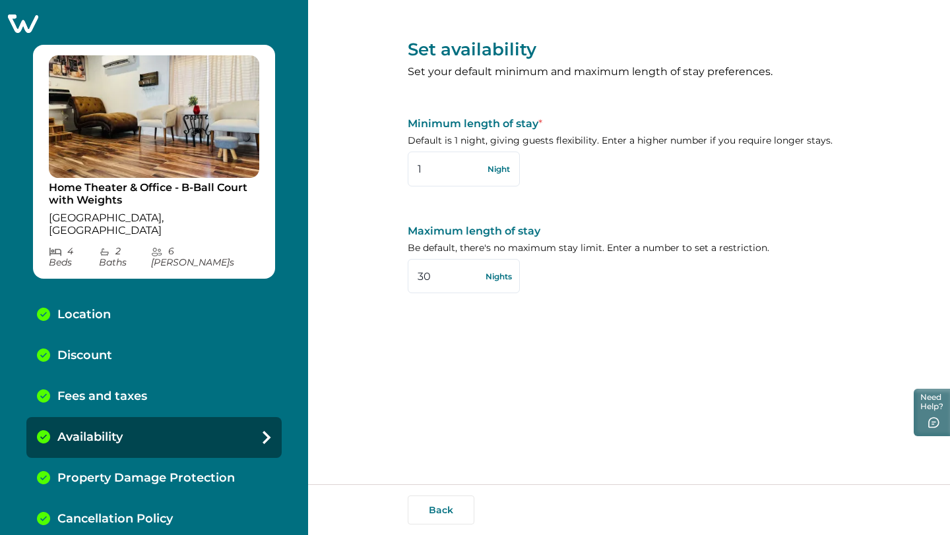
click at [11, 26] on icon at bounding box center [23, 23] width 32 height 20
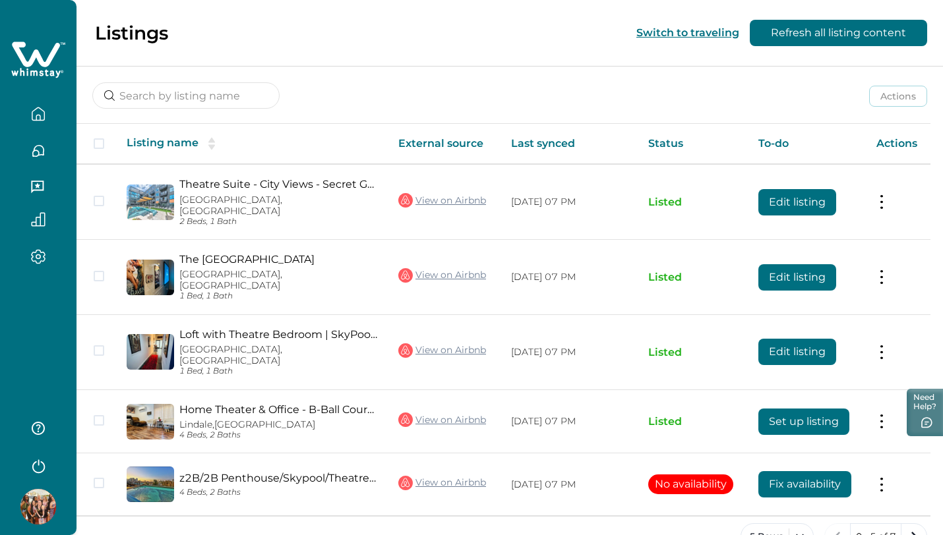
scroll to position [158, 0]
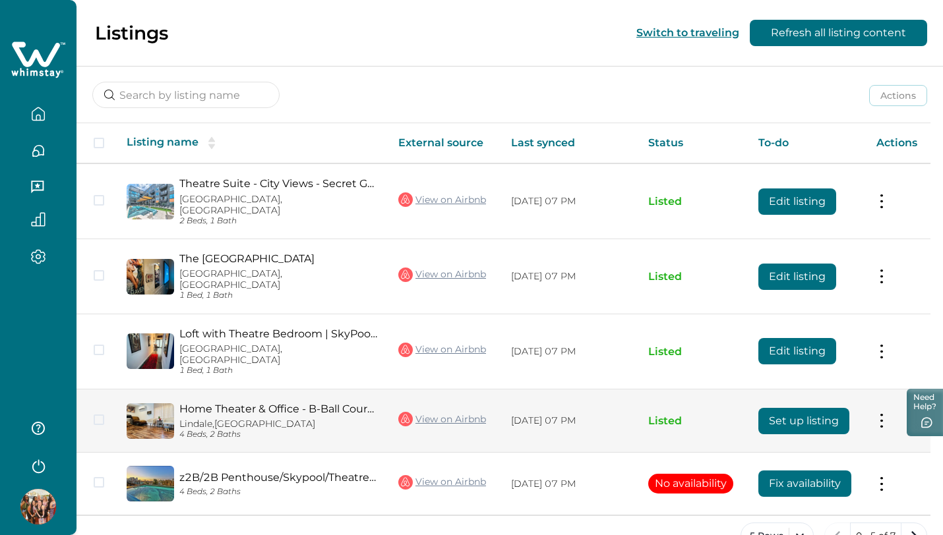
click at [796, 408] on button "Set up listing" at bounding box center [803, 421] width 91 height 26
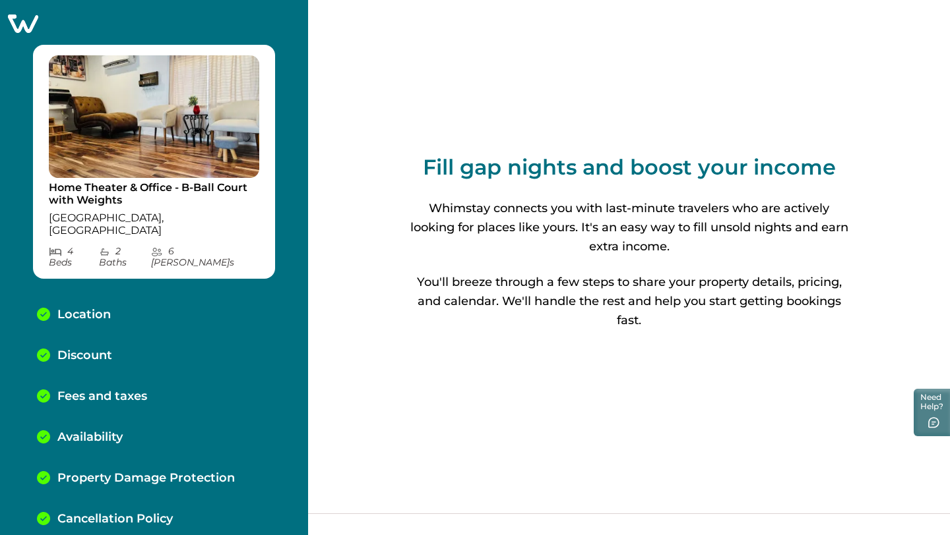
scroll to position [75, 0]
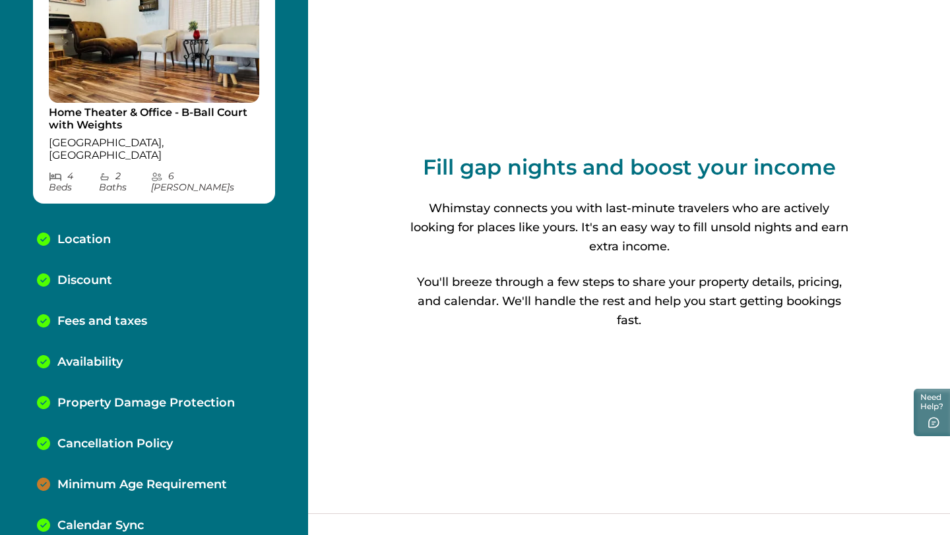
click at [191, 478] on p "Minimum Age Requirement" at bounding box center [141, 485] width 169 height 15
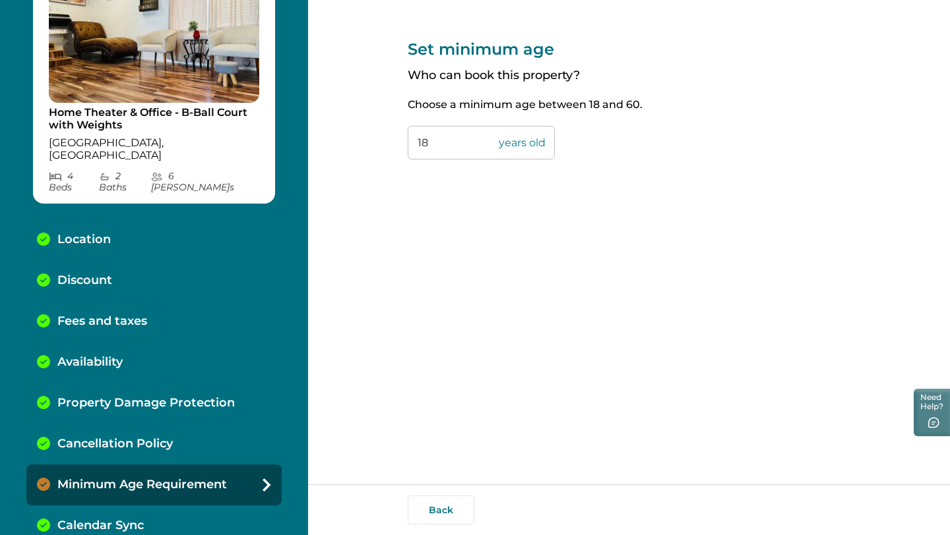
click at [450, 142] on input "18" at bounding box center [481, 143] width 147 height 34
type input "1"
type input "24"
click at [96, 437] on p "Cancellation Policy" at bounding box center [114, 444] width 115 height 15
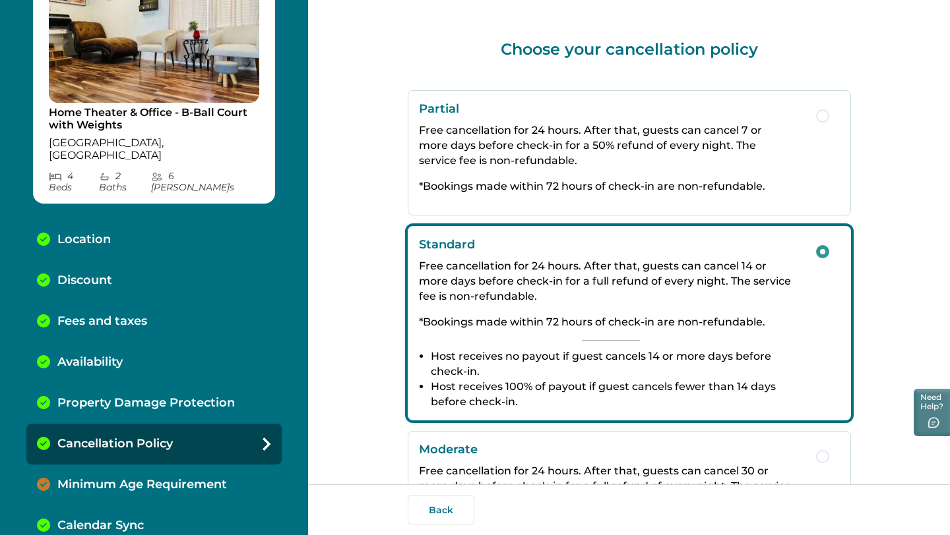
click at [100, 396] on p "Property Damage Protection" at bounding box center [145, 403] width 177 height 15
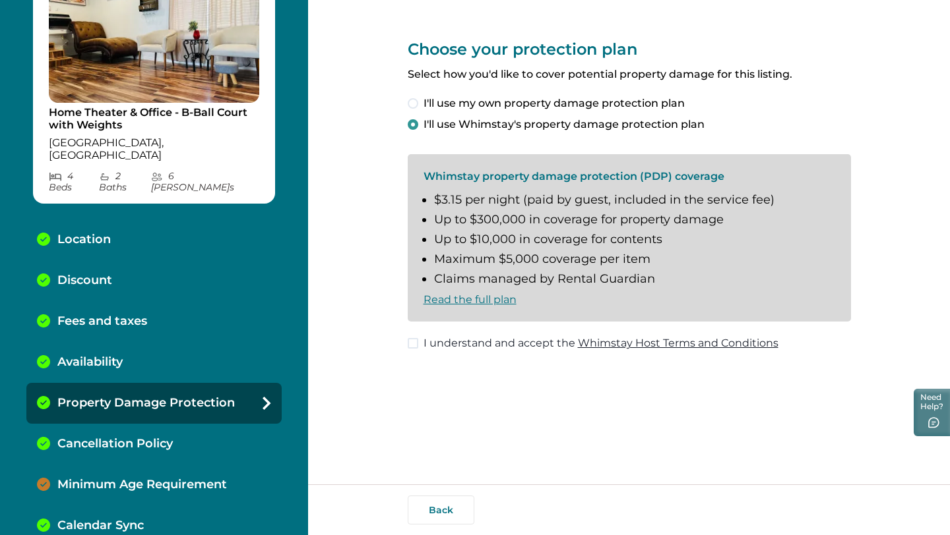
click at [82, 351] on div "Availability" at bounding box center [153, 362] width 255 height 41
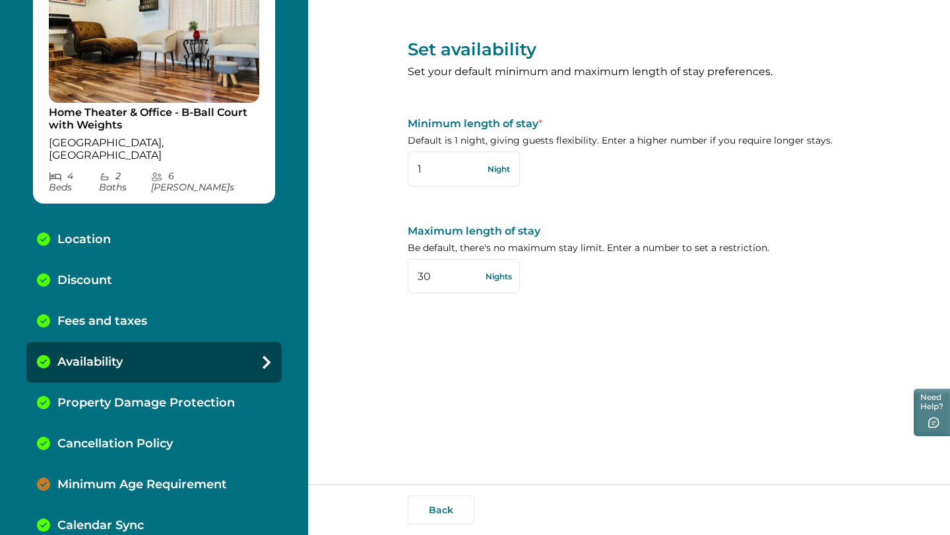
click at [106, 386] on div "Property Damage Protection" at bounding box center [153, 403] width 255 height 41
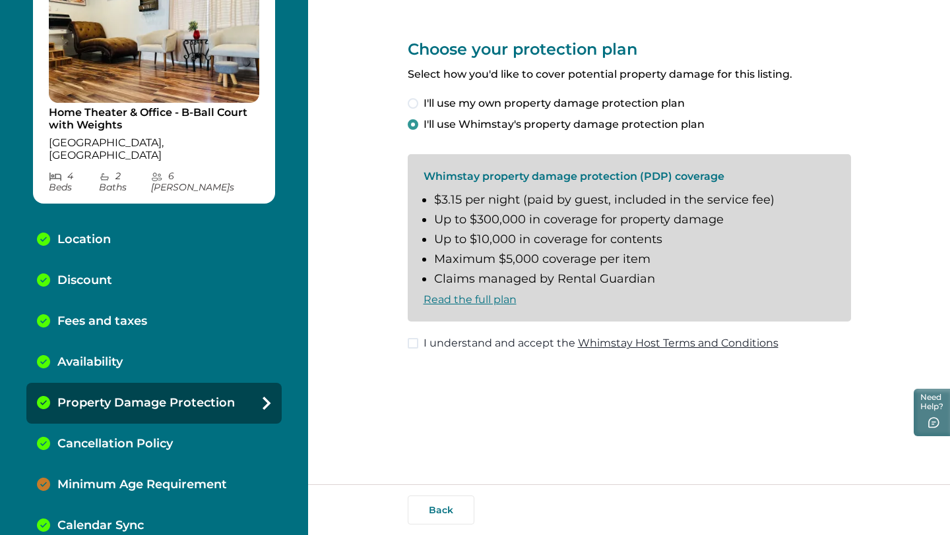
click at [413, 350] on label "I understand and accept the Whimstay Host Terms and Conditions" at bounding box center [593, 344] width 371 height 16
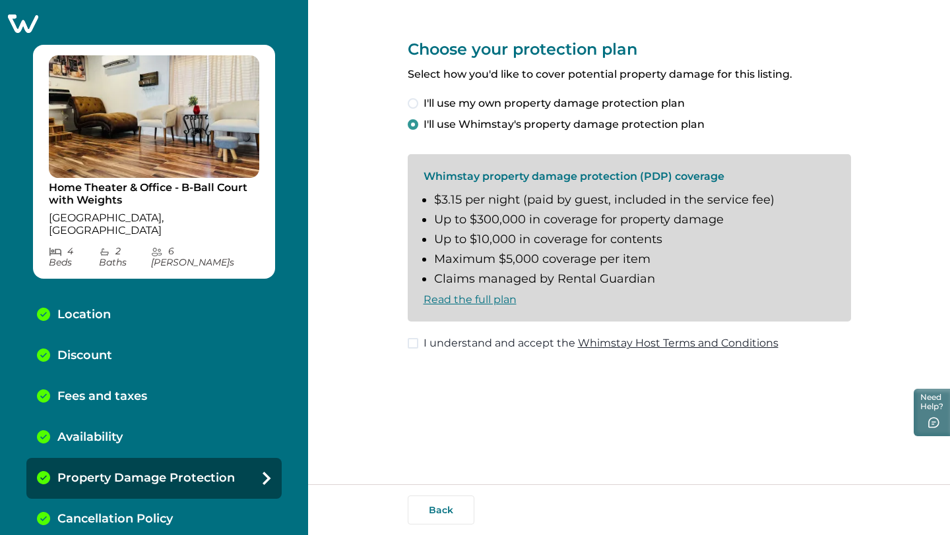
scroll to position [75, 0]
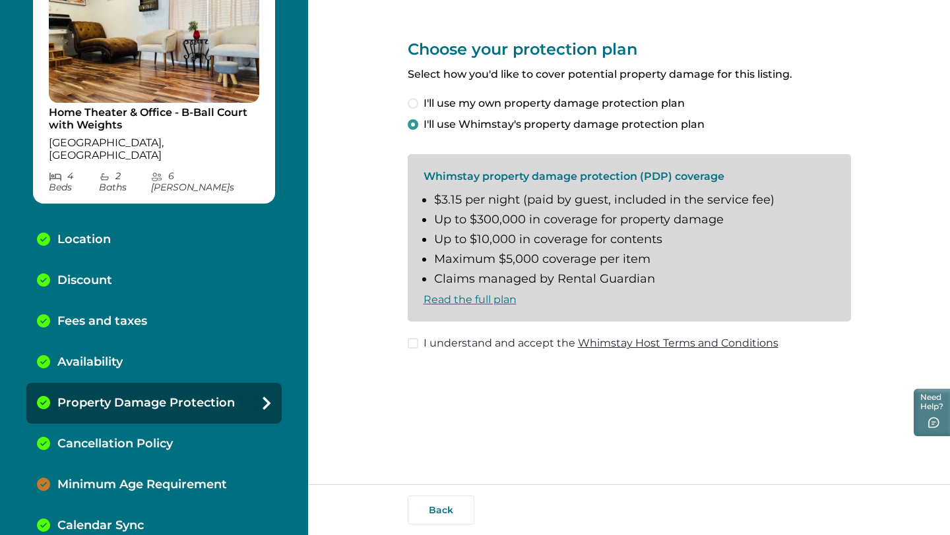
click at [199, 506] on div "Calendar Sync" at bounding box center [153, 526] width 255 height 41
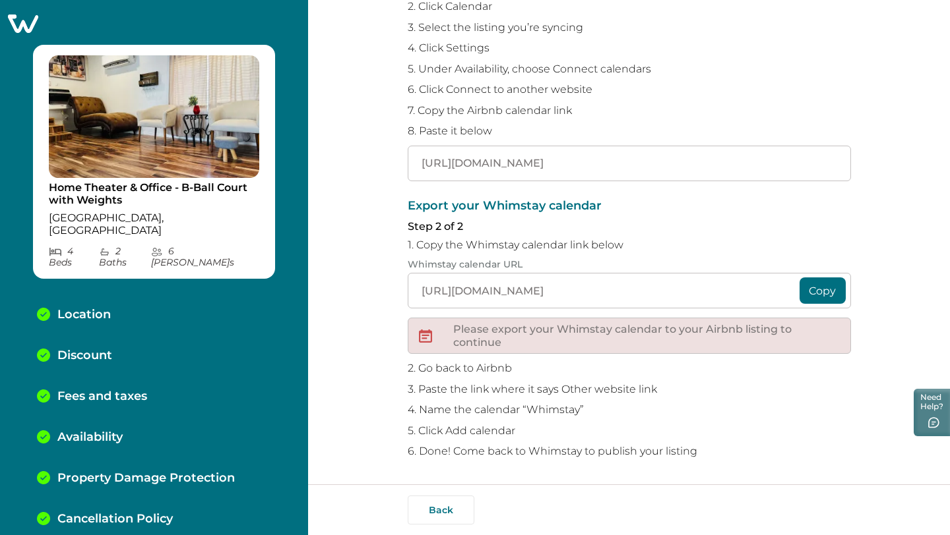
click at [28, 25] on icon at bounding box center [23, 24] width 30 height 18
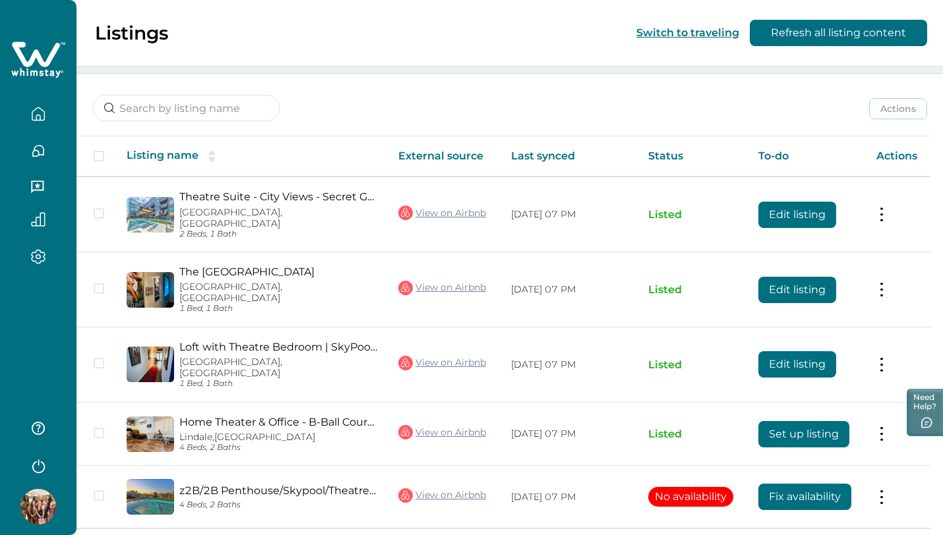
scroll to position [158, 0]
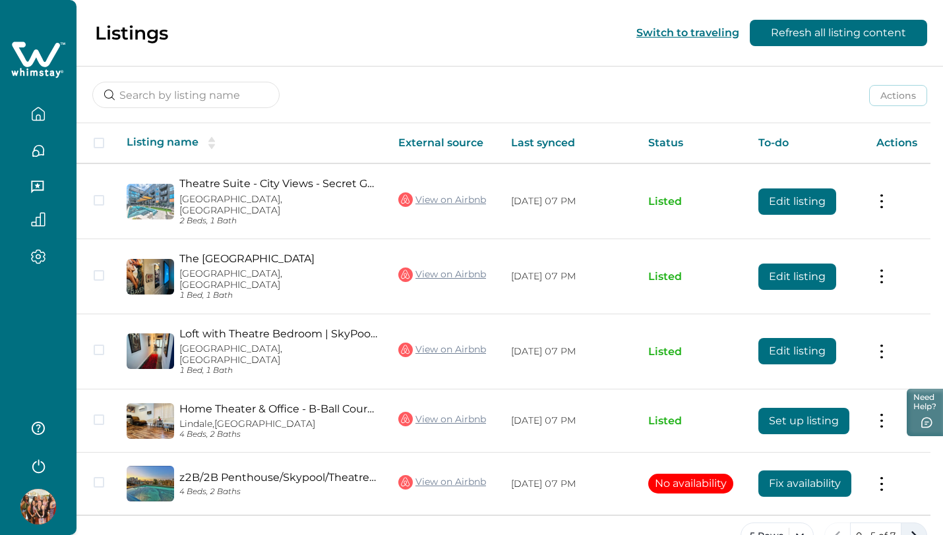
click at [909, 527] on icon "next page" at bounding box center [914, 536] width 18 height 18
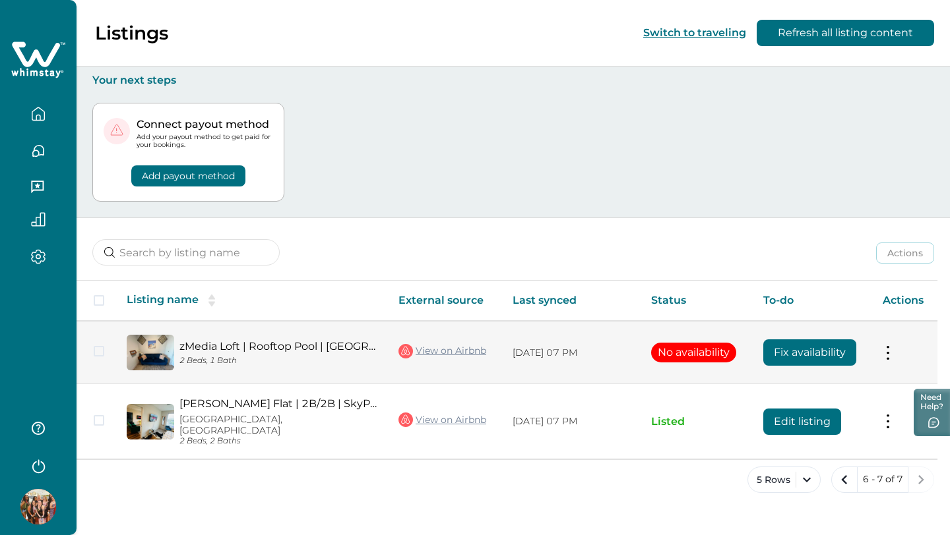
click at [890, 345] on td "Actions View listing on Whimstay" at bounding box center [904, 352] width 65 height 63
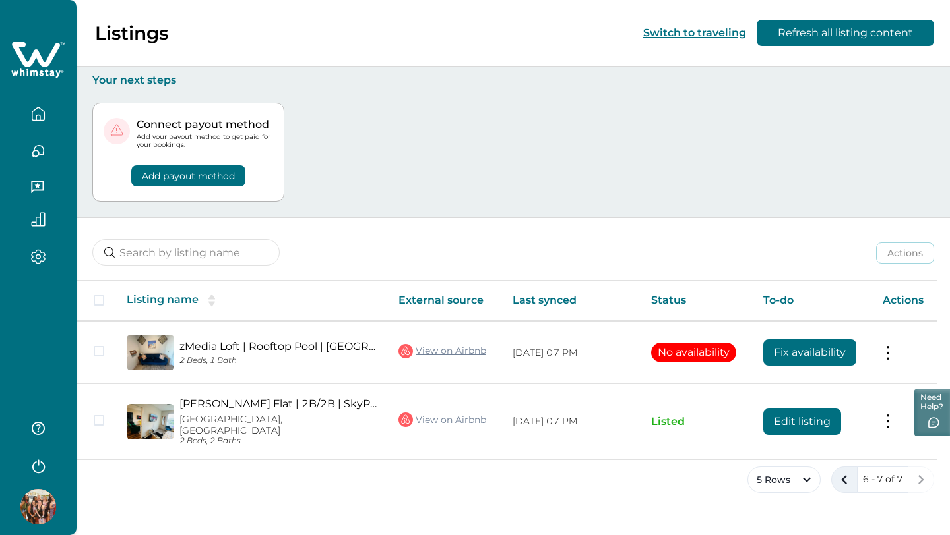
click at [846, 475] on icon "previous page" at bounding box center [844, 479] width 6 height 9
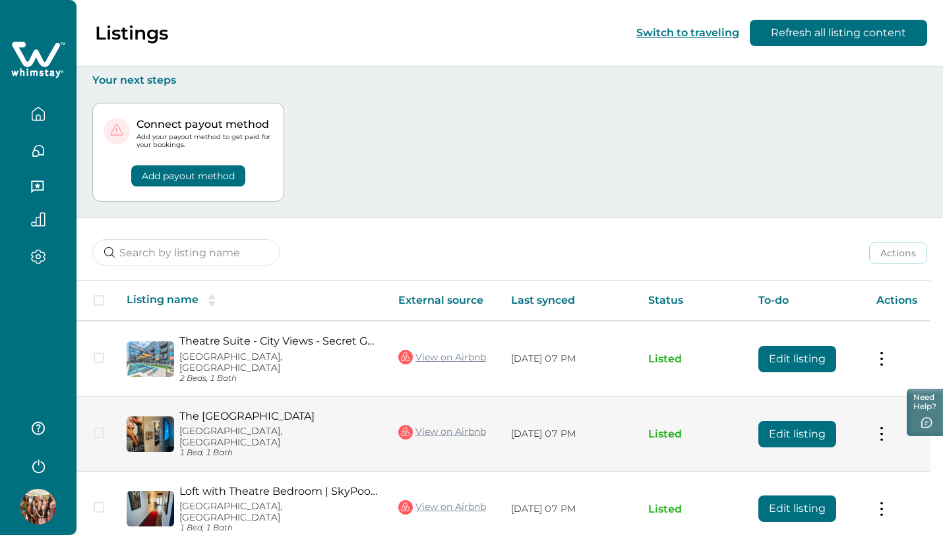
scroll to position [158, 0]
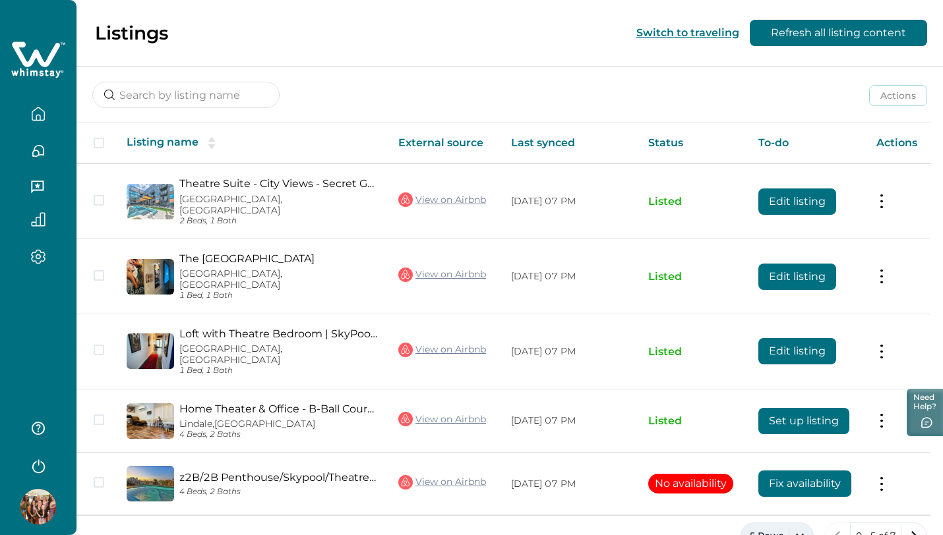
click at [805, 523] on button "5 Rows" at bounding box center [777, 536] width 73 height 26
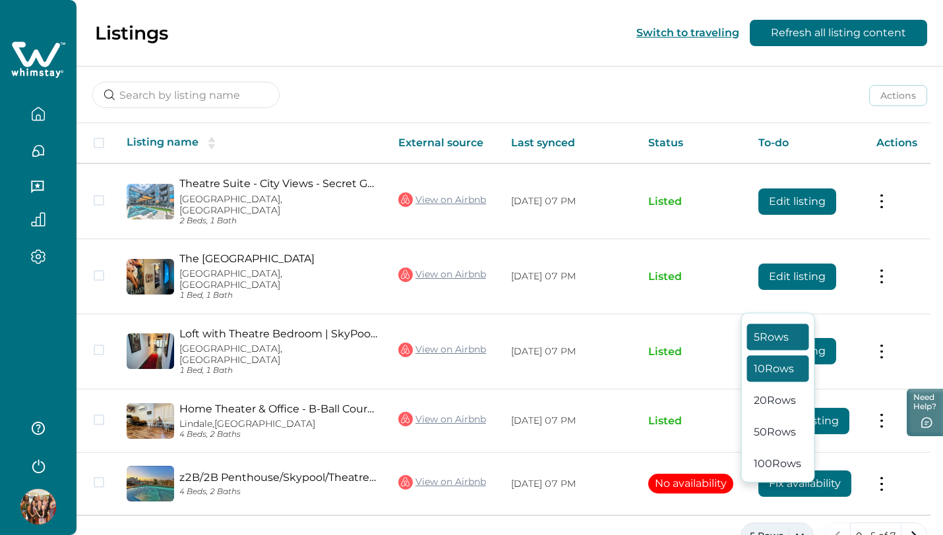
click at [785, 370] on button "10 Rows" at bounding box center [778, 369] width 62 height 26
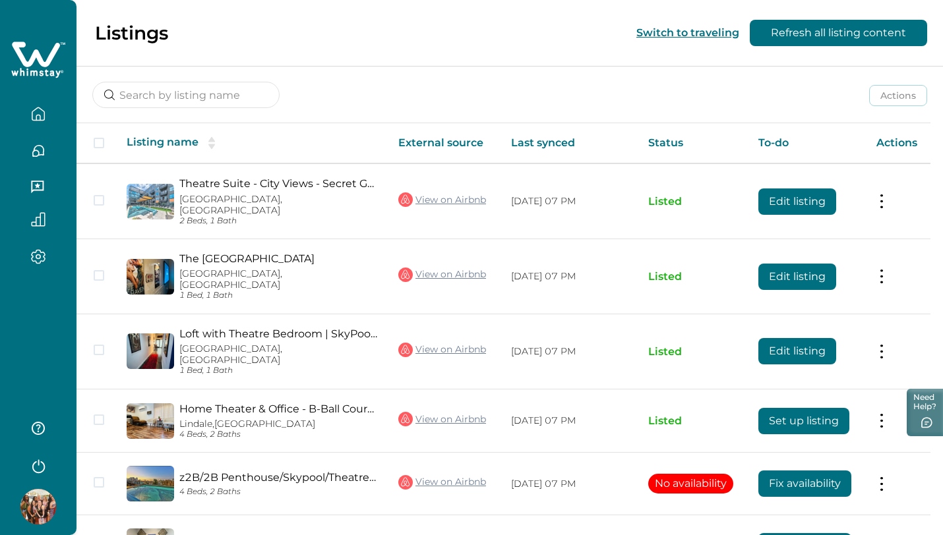
scroll to position [284, 0]
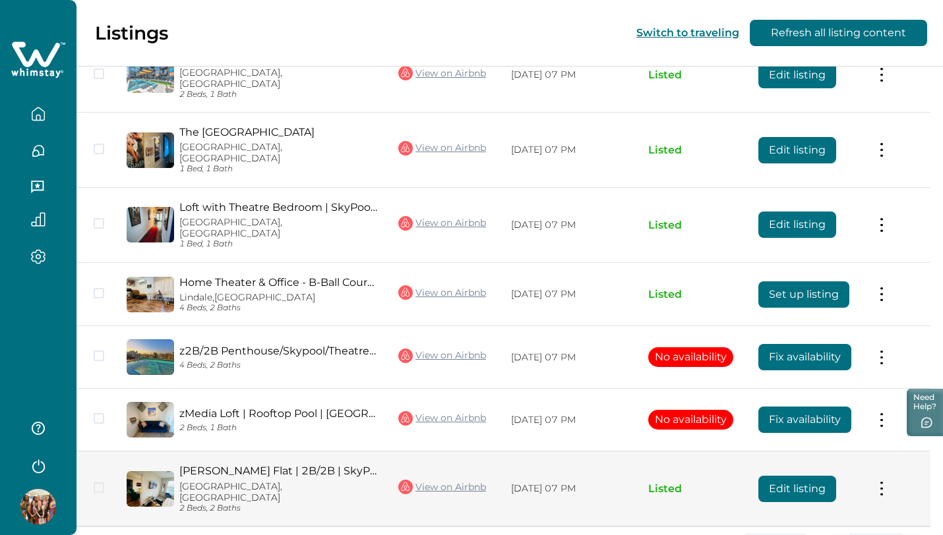
click at [99, 483] on span at bounding box center [99, 488] width 11 height 11
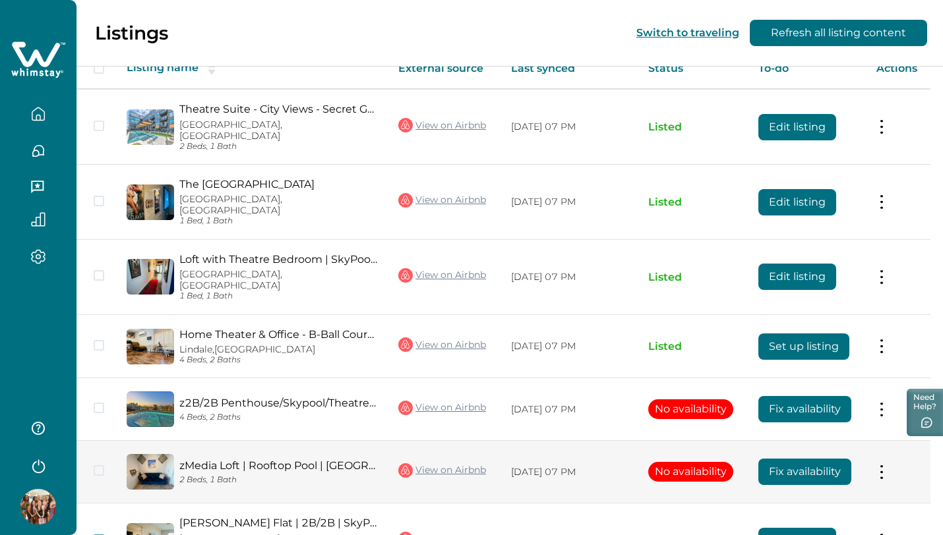
scroll to position [229, 0]
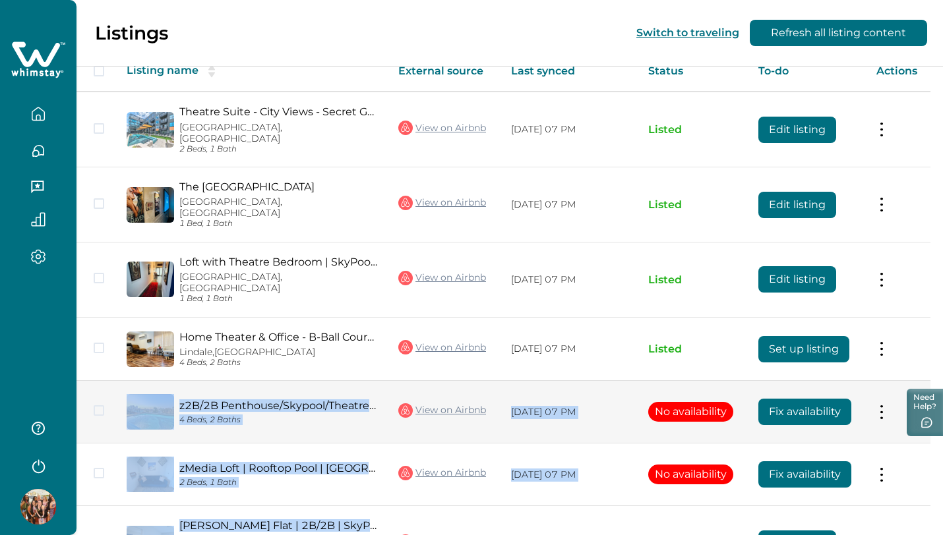
drag, startPoint x: 204, startPoint y: 499, endPoint x: 142, endPoint y: 382, distance: 132.4
click at [142, 382] on tbody "Theatre Suite - City Views - Secret Game Room- Dallas, TX 2 Beds, 1 Bath View o…" at bounding box center [503, 336] width 854 height 489
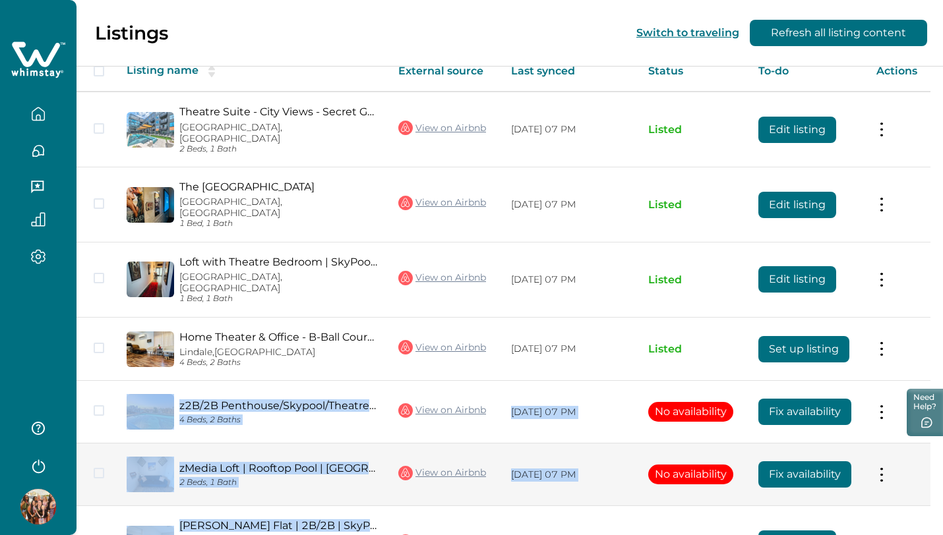
click at [98, 468] on span at bounding box center [99, 473] width 11 height 11
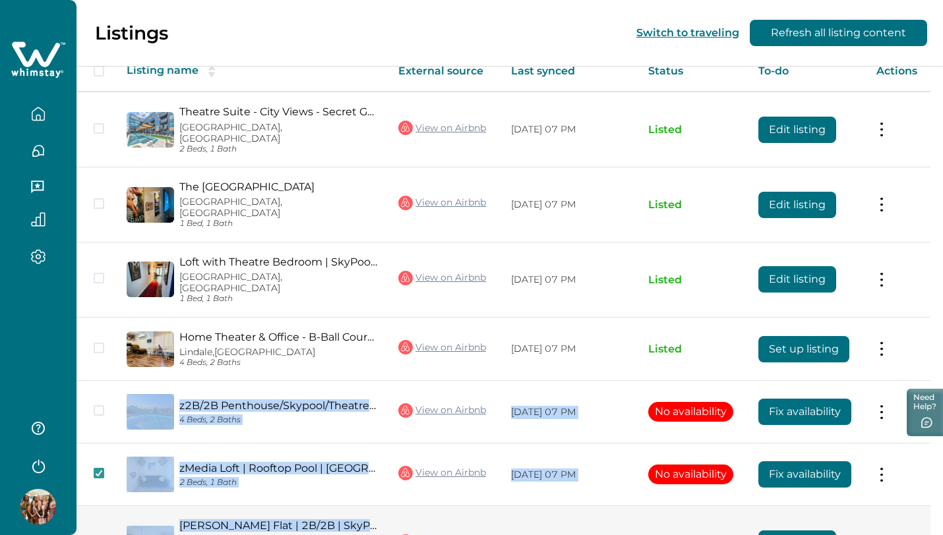
click at [98, 535] on icon at bounding box center [99, 542] width 8 height 7
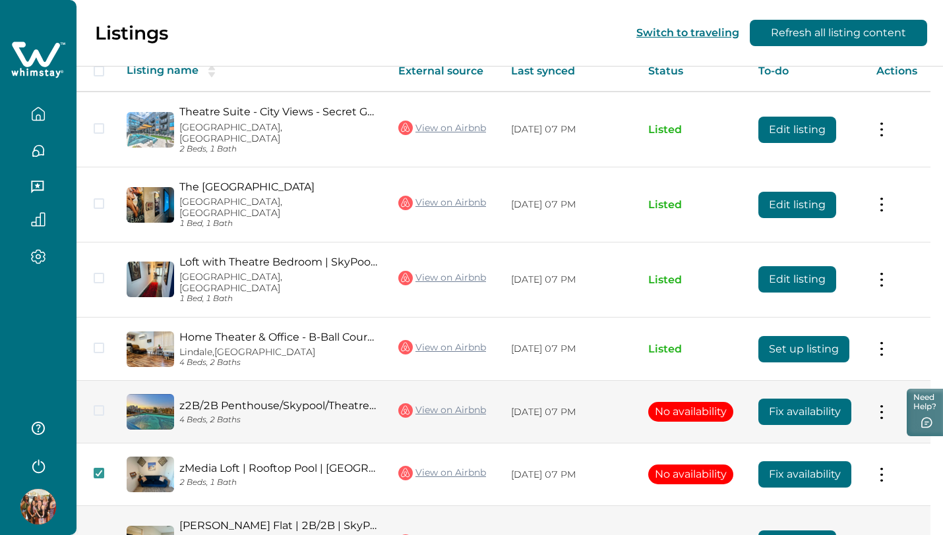
click at [99, 383] on td at bounding box center [96, 412] width 40 height 63
click at [97, 406] on span at bounding box center [99, 411] width 11 height 11
click at [887, 385] on td "Actions View listing on Whimstay" at bounding box center [898, 412] width 65 height 63
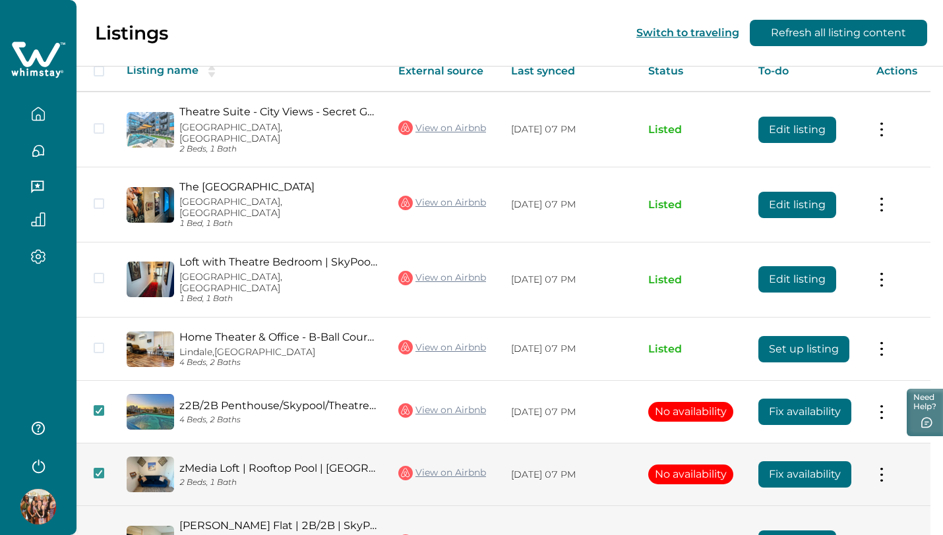
click at [887, 468] on button at bounding box center [881, 475] width 11 height 14
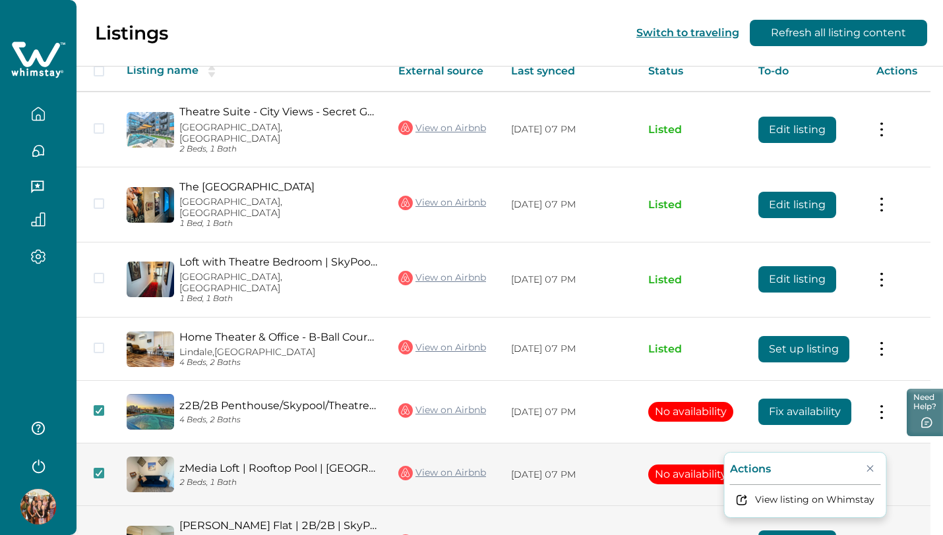
click at [874, 471] on icon "Close" at bounding box center [870, 469] width 7 height 7
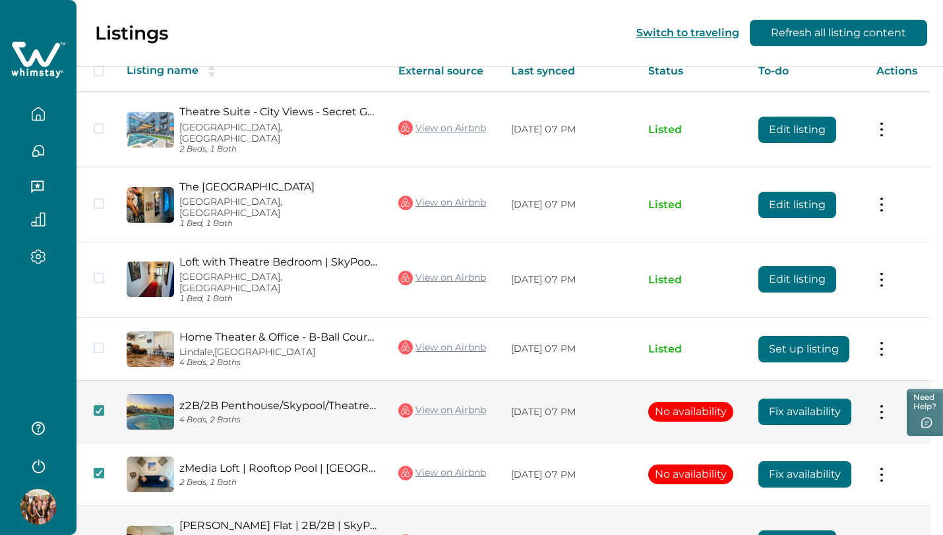
click at [887, 406] on button at bounding box center [881, 413] width 11 height 14
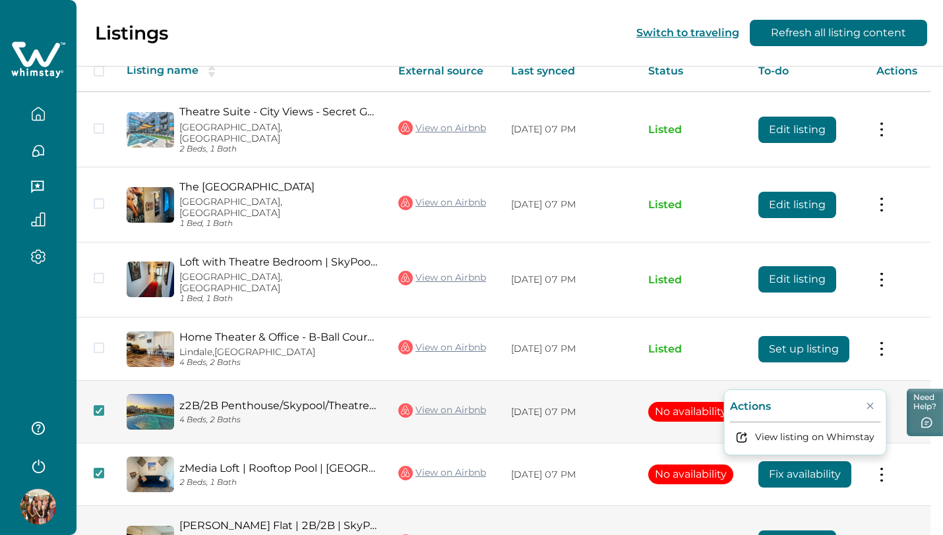
click at [881, 406] on button "Close" at bounding box center [870, 406] width 21 height 21
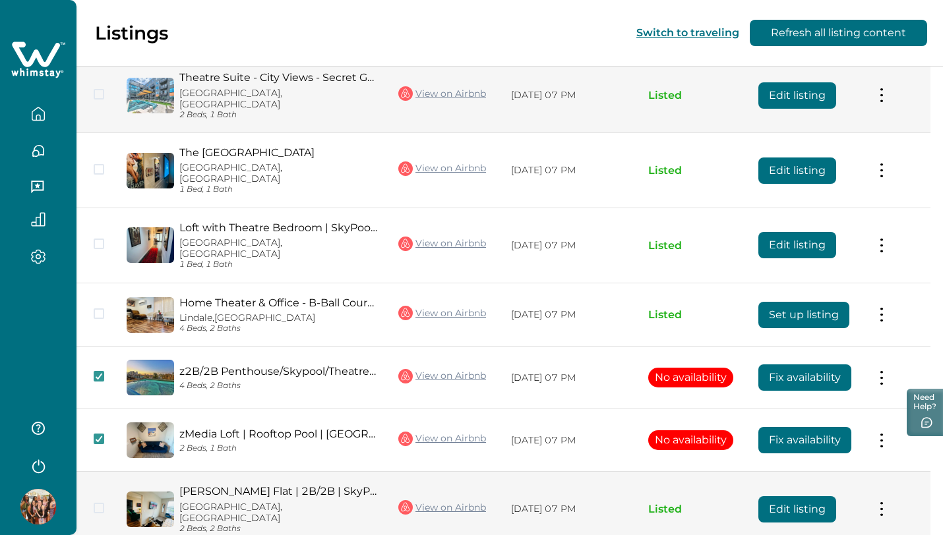
scroll to position [284, 0]
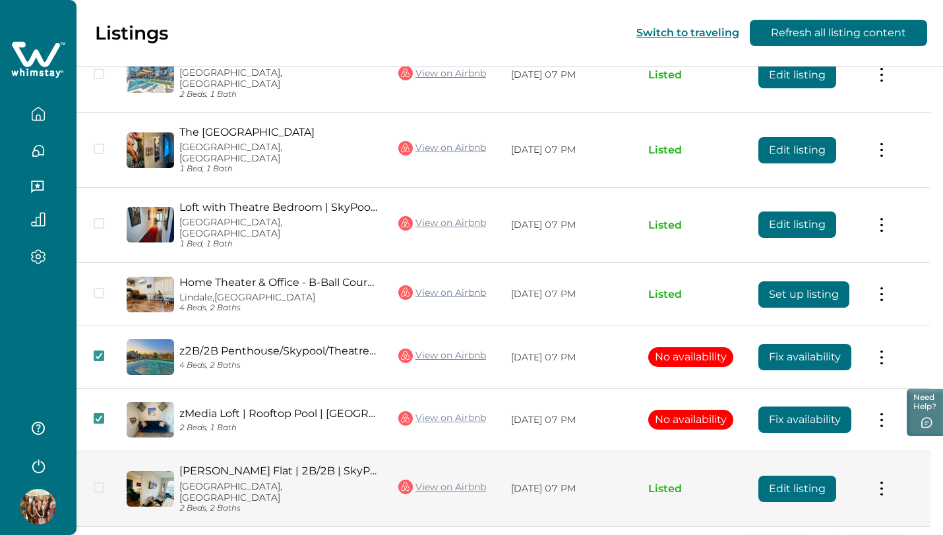
click at [35, 259] on icon "button" at bounding box center [38, 256] width 15 height 15
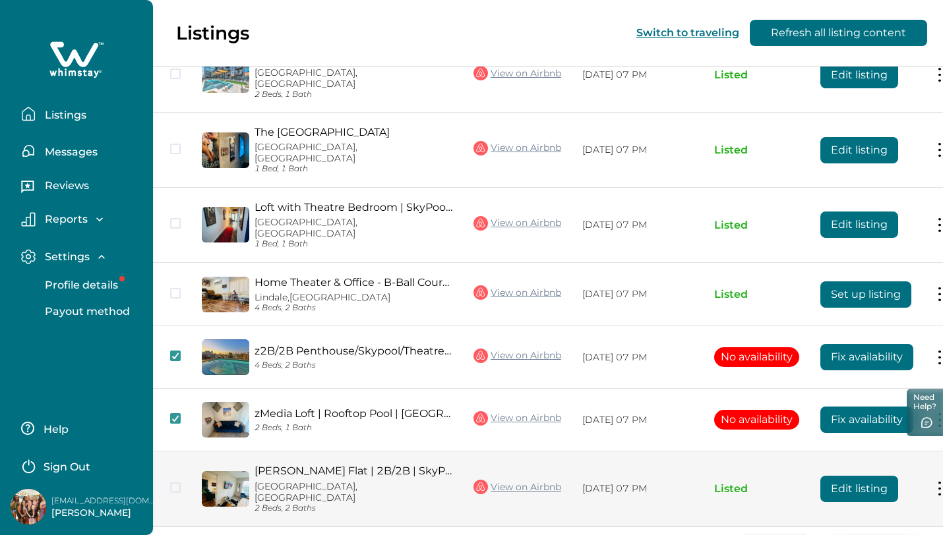
click at [98, 216] on icon "button" at bounding box center [99, 219] width 13 height 13
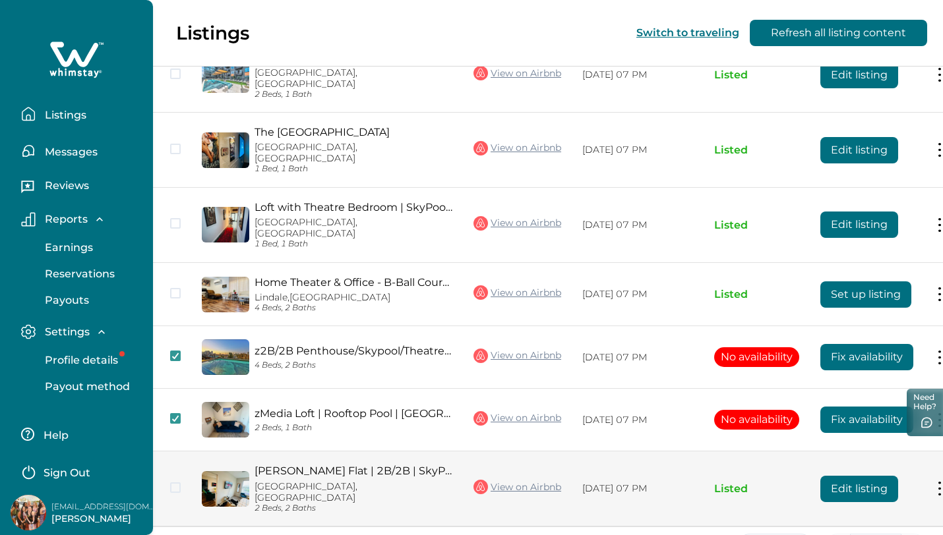
click at [62, 119] on p "Listings" at bounding box center [64, 115] width 46 height 13
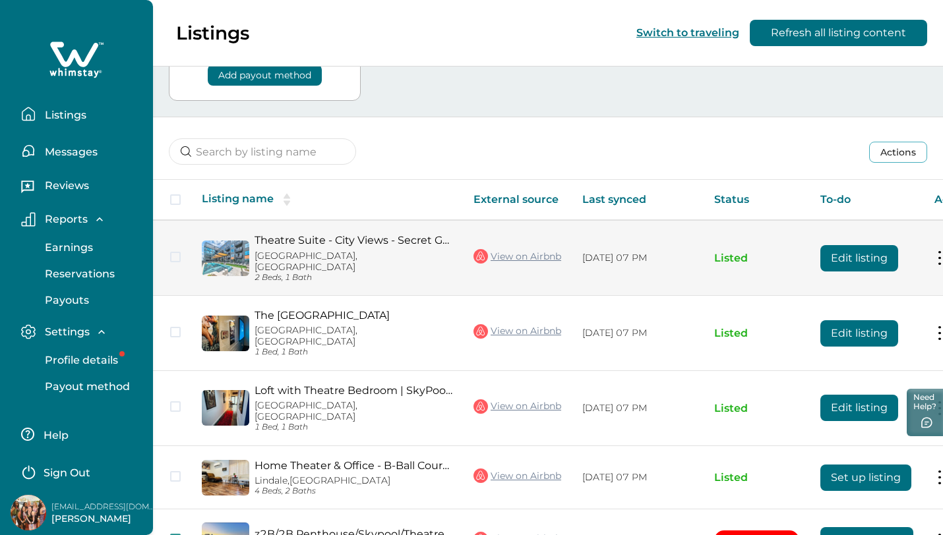
scroll to position [133, 0]
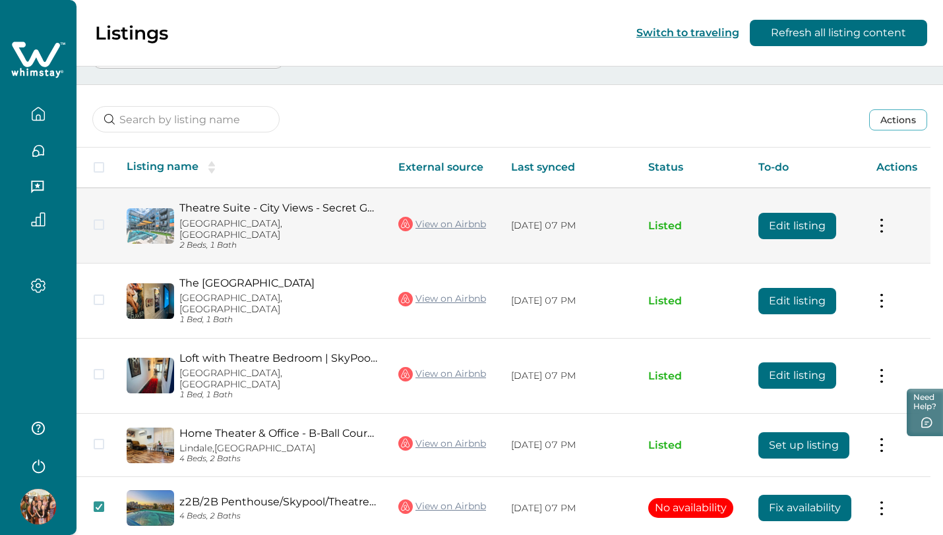
click at [867, 222] on td "Edit listing" at bounding box center [807, 225] width 119 height 75
click at [800, 218] on button "Edit listing" at bounding box center [797, 226] width 78 height 26
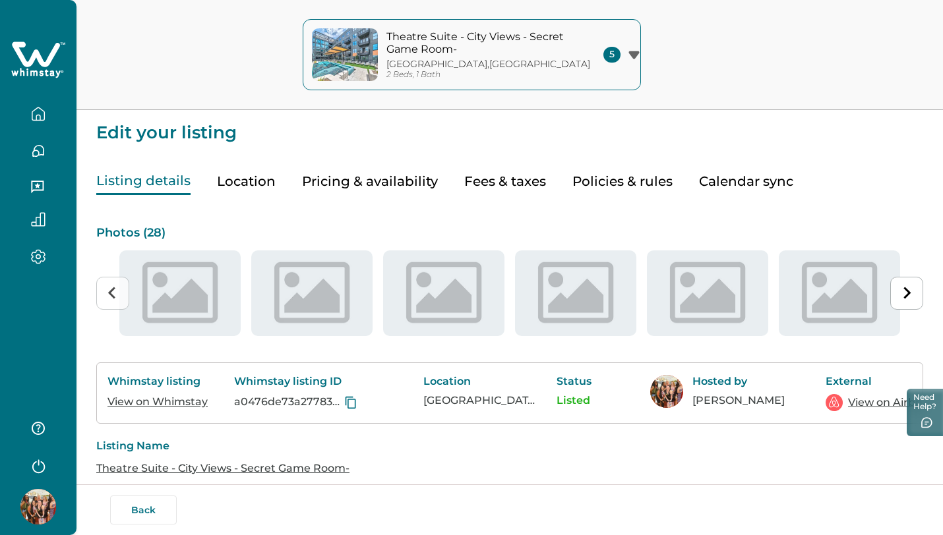
type input "15"
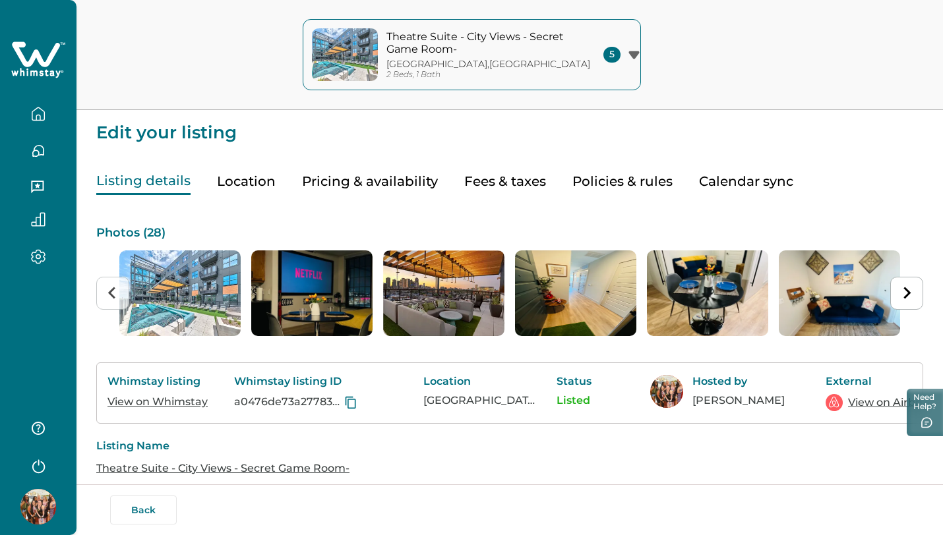
click at [351, 177] on button "Pricing & availability" at bounding box center [370, 181] width 136 height 27
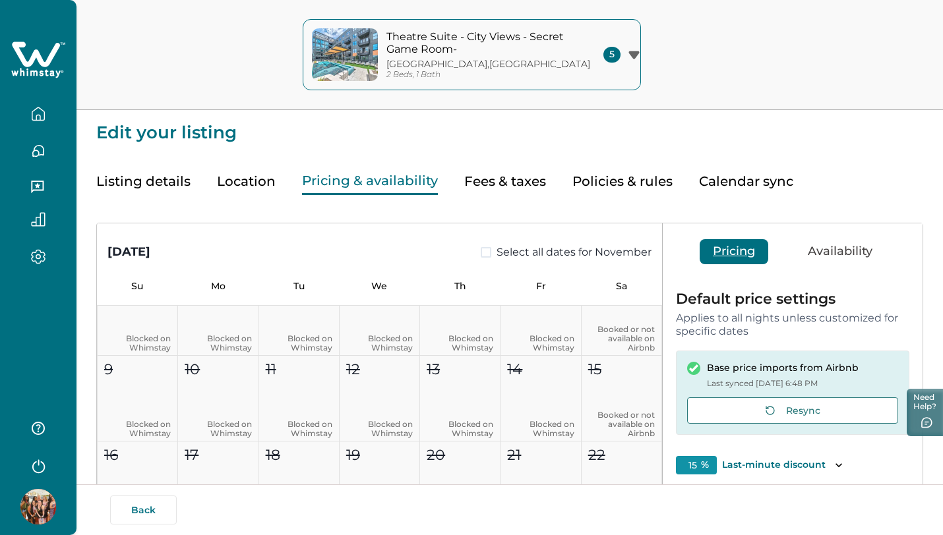
scroll to position [260, 0]
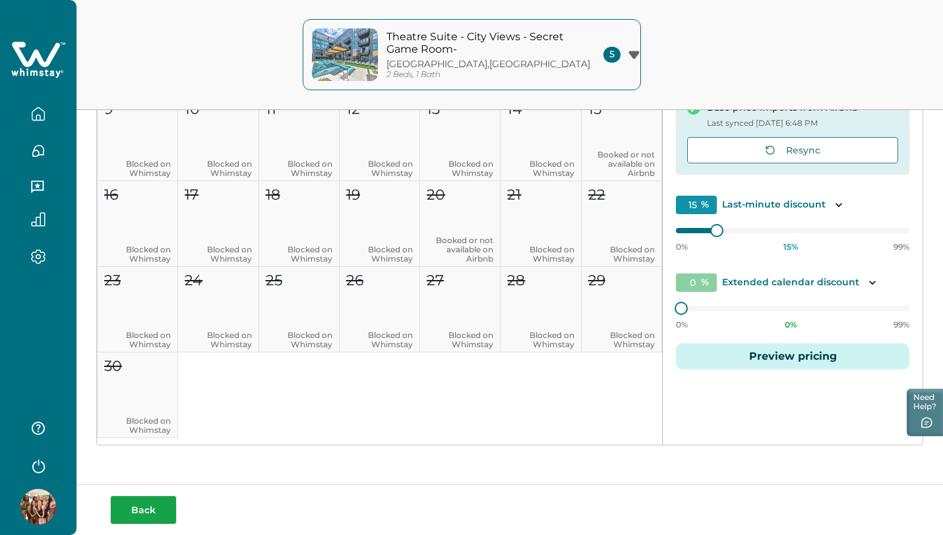
click at [139, 501] on button "Back" at bounding box center [143, 510] width 67 height 29
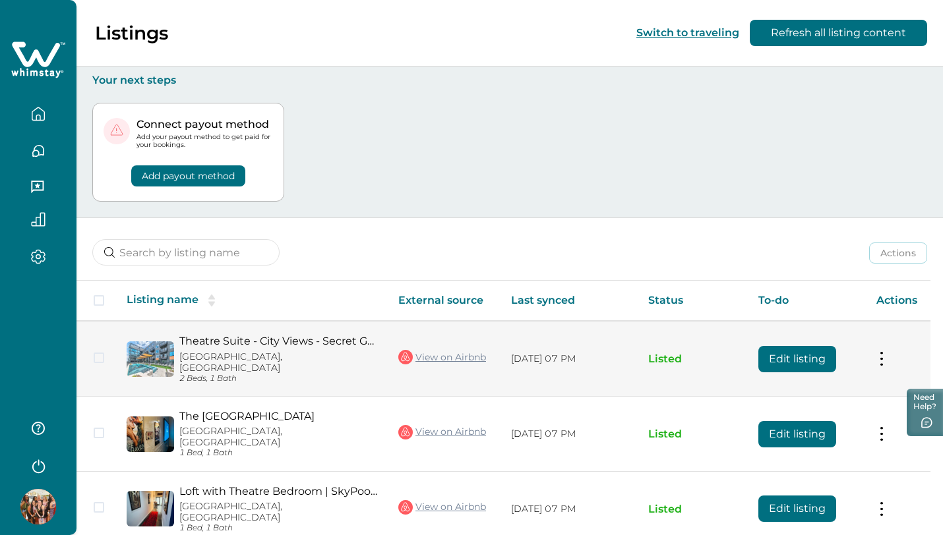
click at [161, 355] on img at bounding box center [150, 360] width 47 height 36
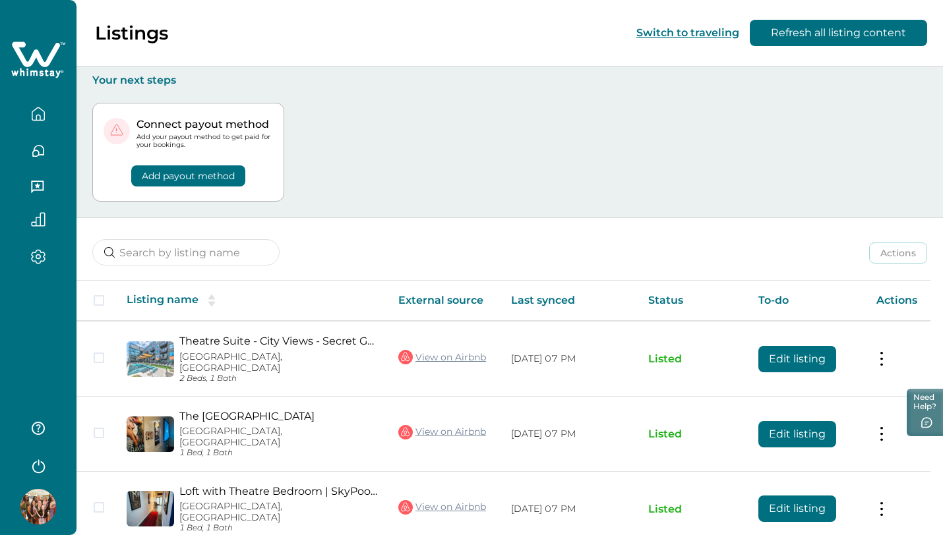
click at [41, 113] on icon "button" at bounding box center [38, 114] width 15 height 15
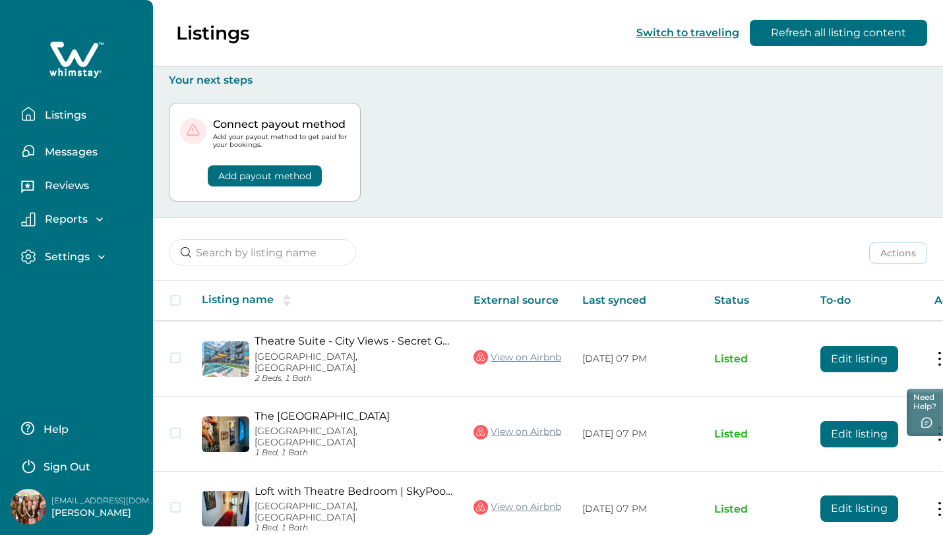
click at [88, 263] on button "Settings" at bounding box center [81, 256] width 121 height 15
click at [84, 285] on p "Profile details" at bounding box center [79, 285] width 77 height 13
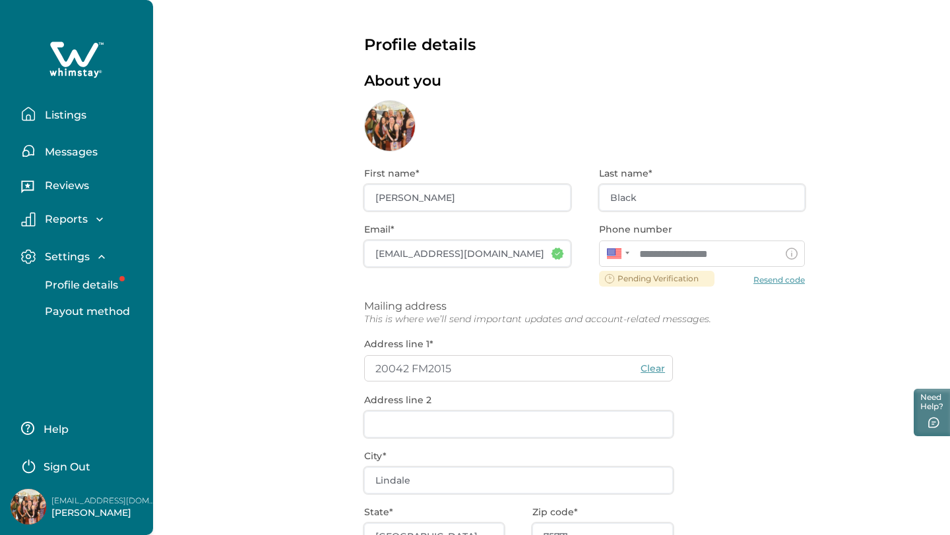
type input "**********"
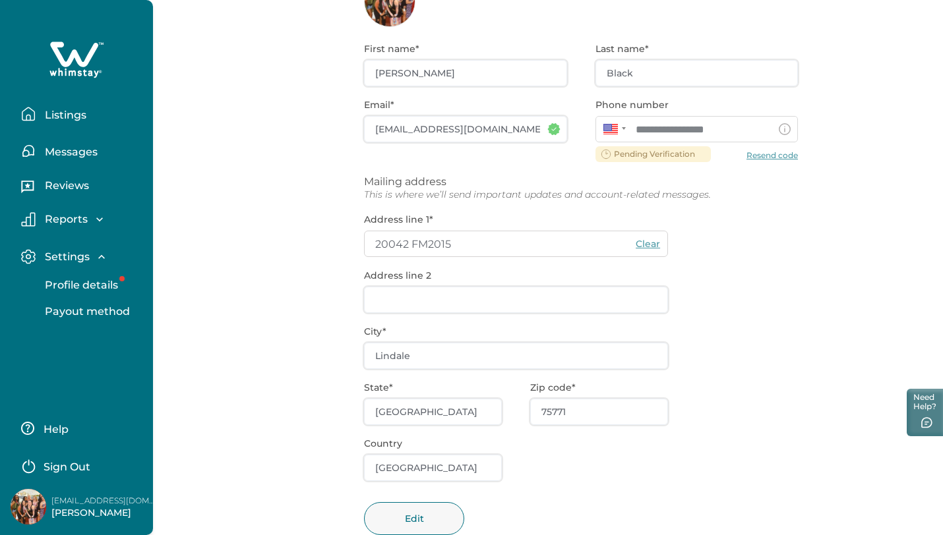
scroll to position [160, 0]
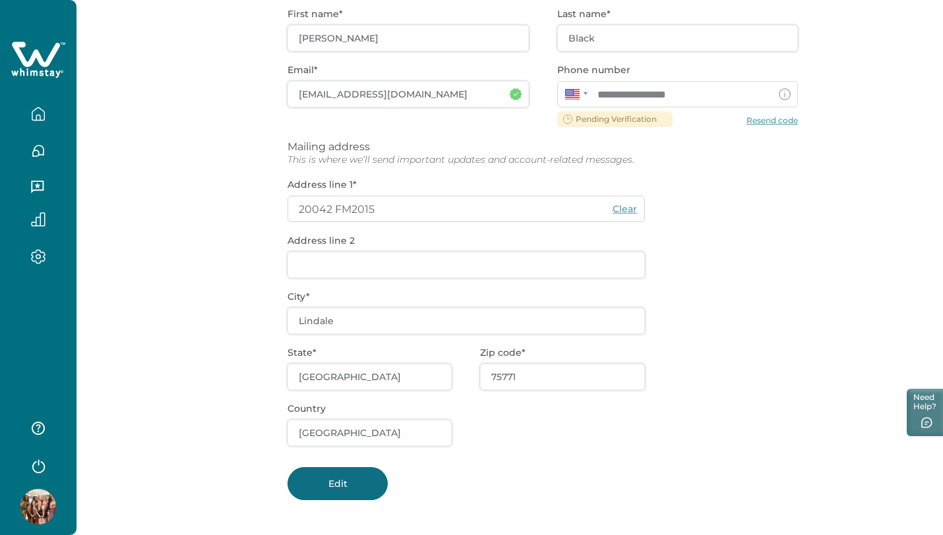
click at [388, 490] on button "Edit" at bounding box center [338, 484] width 100 height 33
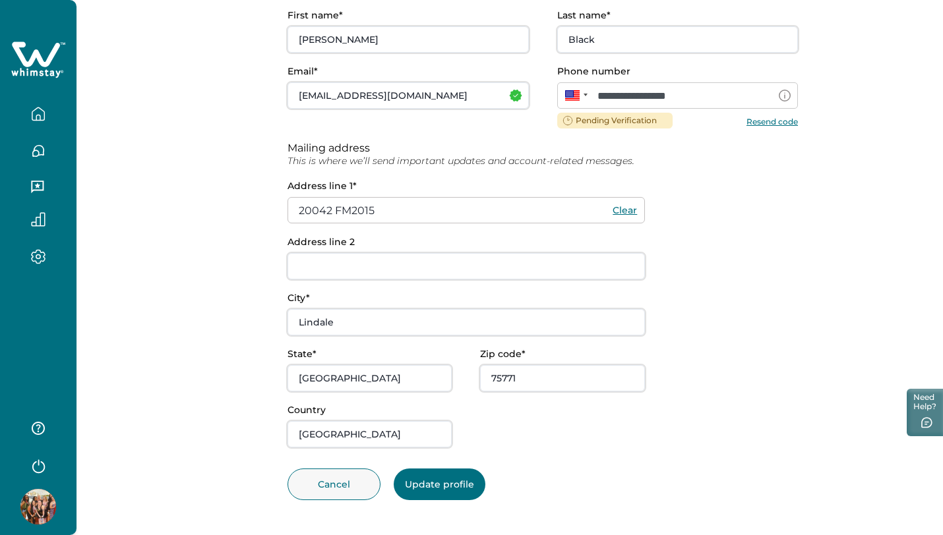
scroll to position [0, 0]
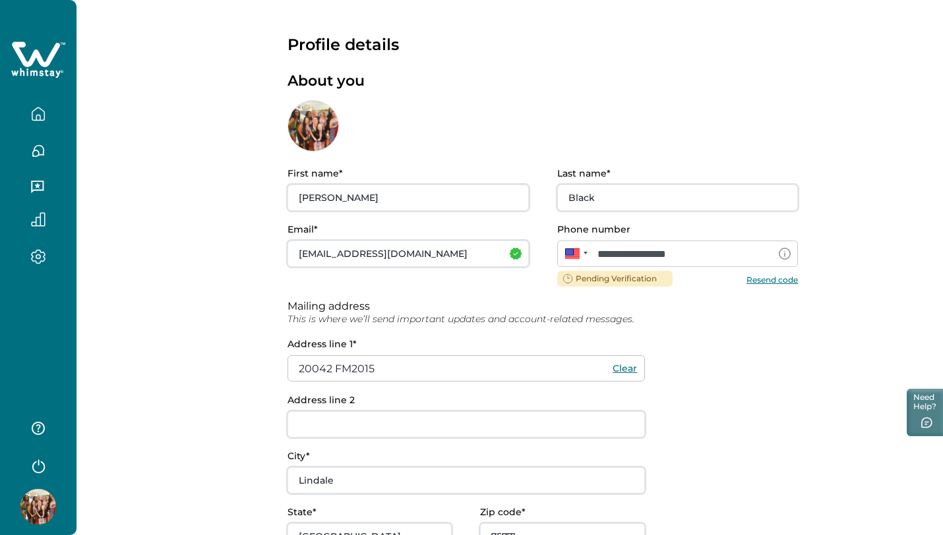
click at [308, 142] on div at bounding box center [313, 125] width 51 height 51
click at [309, 124] on div at bounding box center [313, 125] width 51 height 51
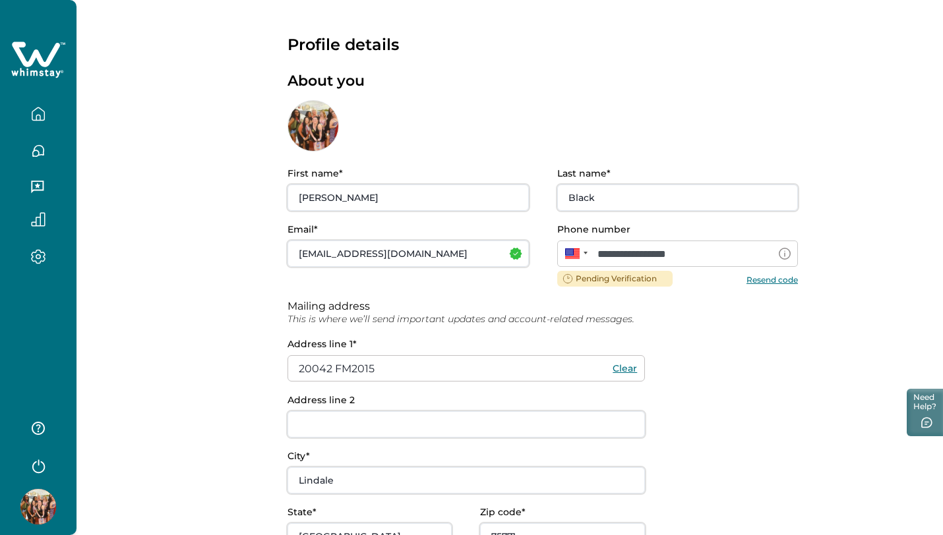
click at [309, 124] on div at bounding box center [313, 125] width 51 height 51
drag, startPoint x: 355, startPoint y: 195, endPoint x: 212, endPoint y: 170, distance: 145.2
click at [212, 171] on div "**********" at bounding box center [509, 347] width 867 height 694
click at [363, 292] on div "**********" at bounding box center [543, 387] width 510 height 438
click at [40, 435] on button "button" at bounding box center [38, 428] width 53 height 26
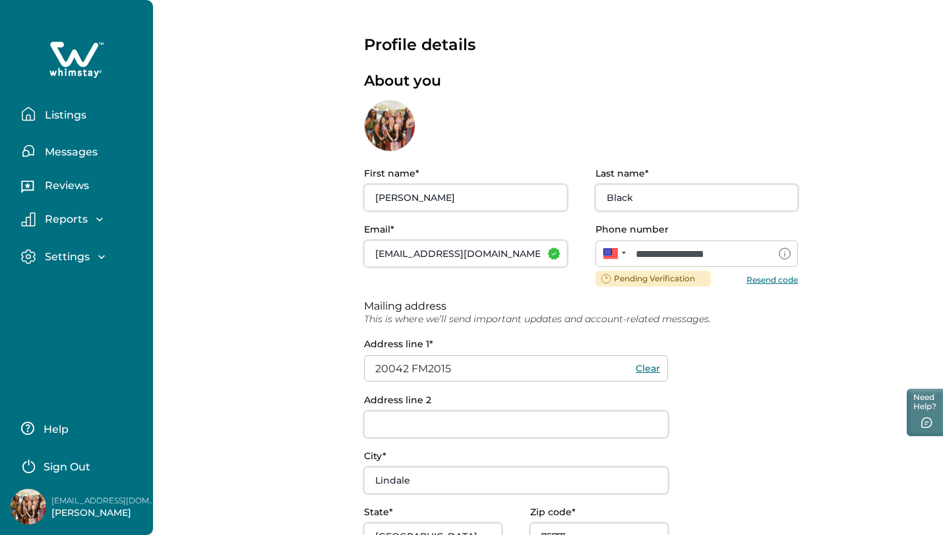
click at [71, 119] on p "Listings" at bounding box center [64, 115] width 46 height 13
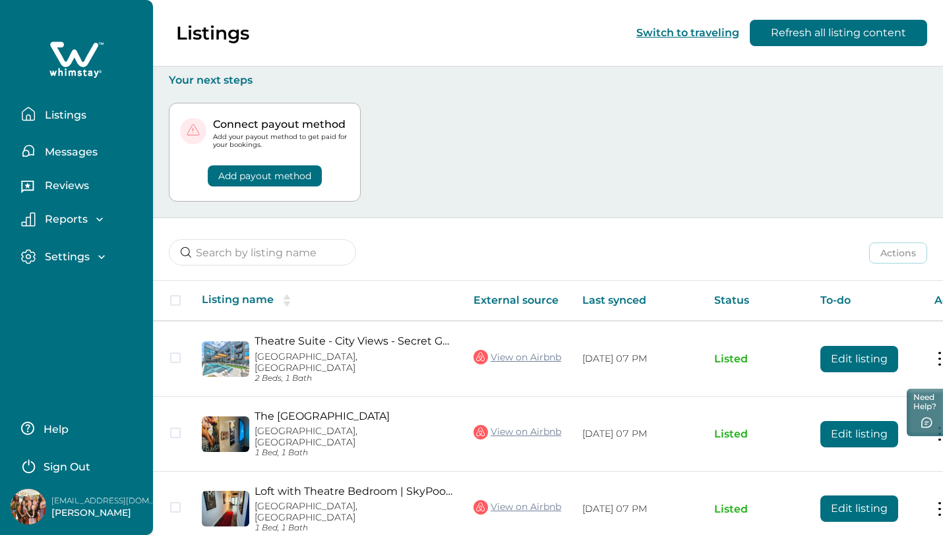
click at [681, 30] on button "Switch to traveling" at bounding box center [687, 32] width 103 height 13
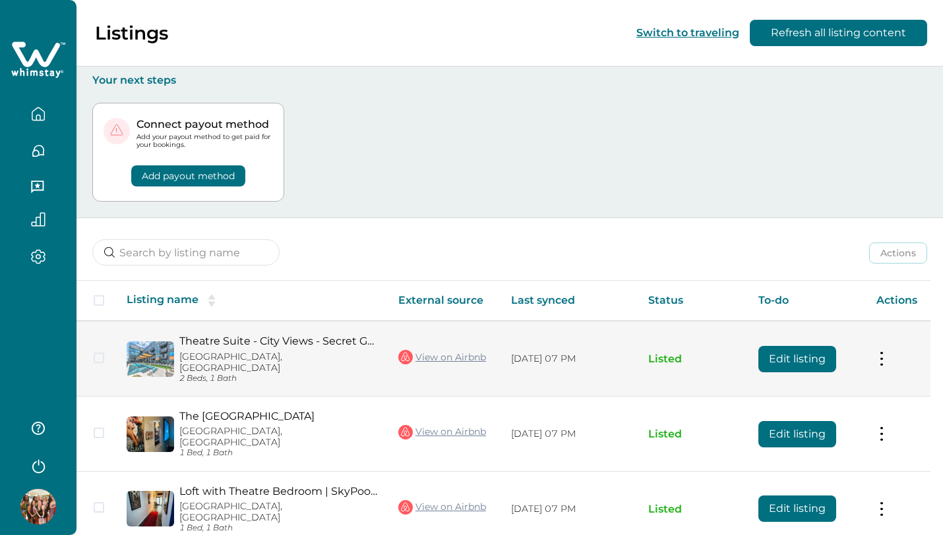
scroll to position [158, 0]
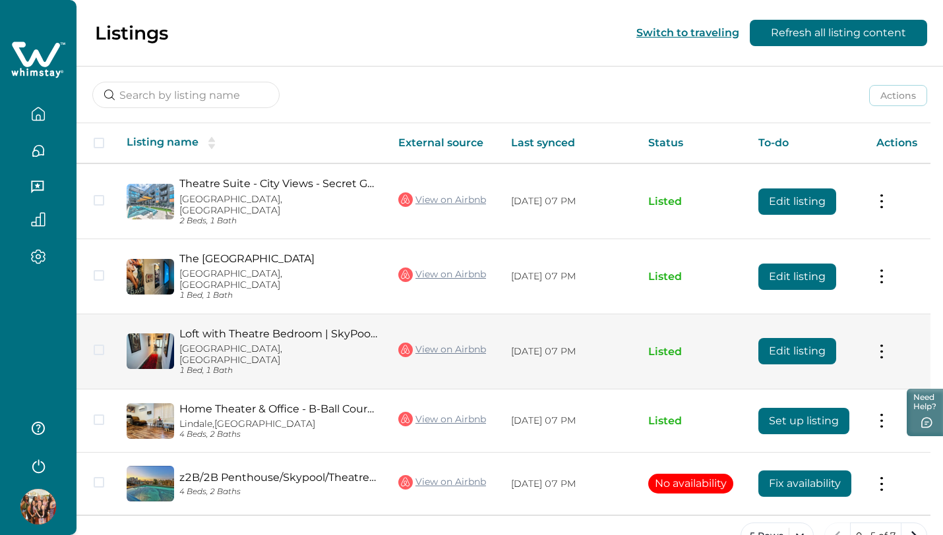
click at [781, 338] on button "Edit listing" at bounding box center [797, 351] width 78 height 26
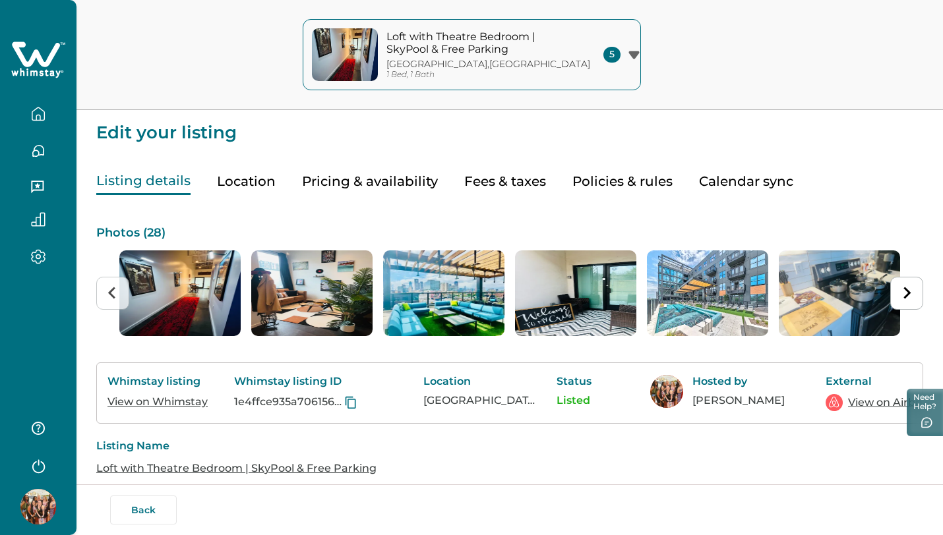
click at [167, 404] on link "View on Whimstay" at bounding box center [157, 402] width 100 height 13
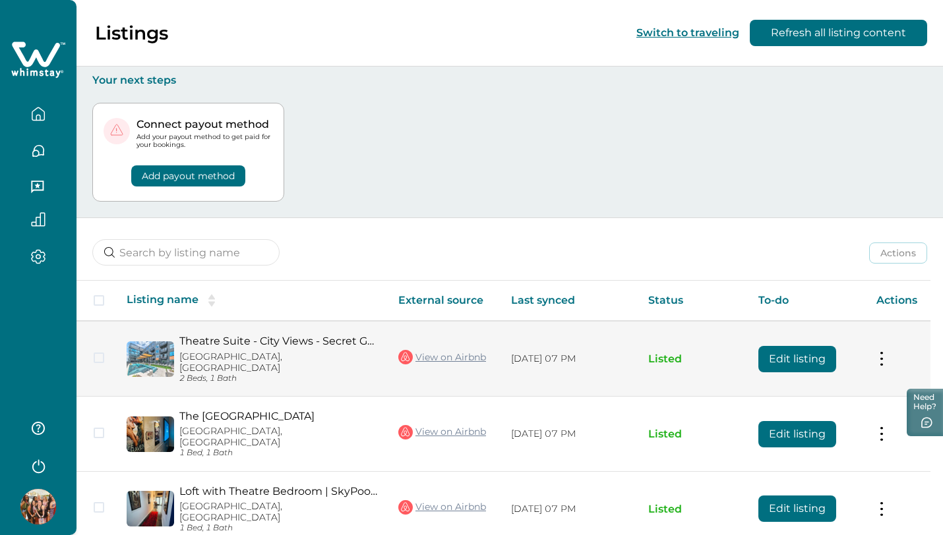
scroll to position [50, 0]
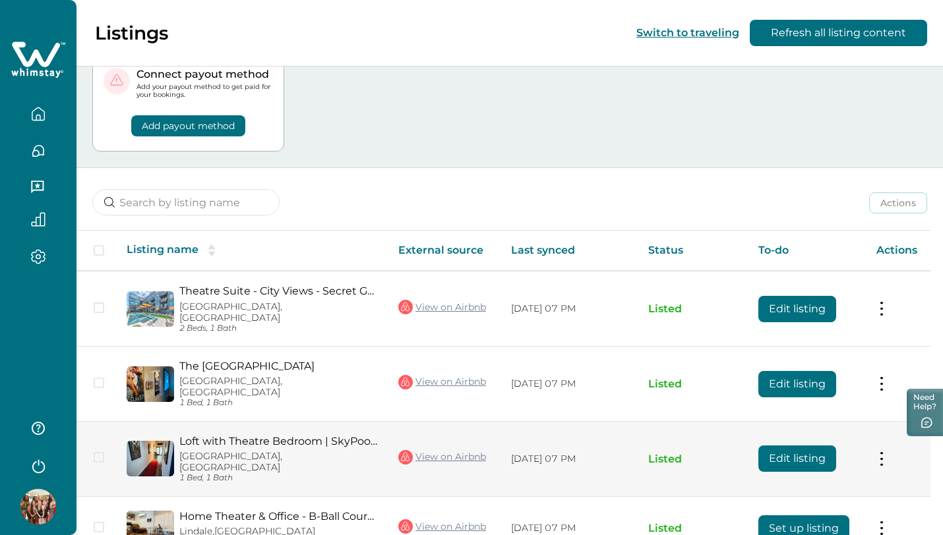
click at [814, 446] on button "Edit listing" at bounding box center [797, 459] width 78 height 26
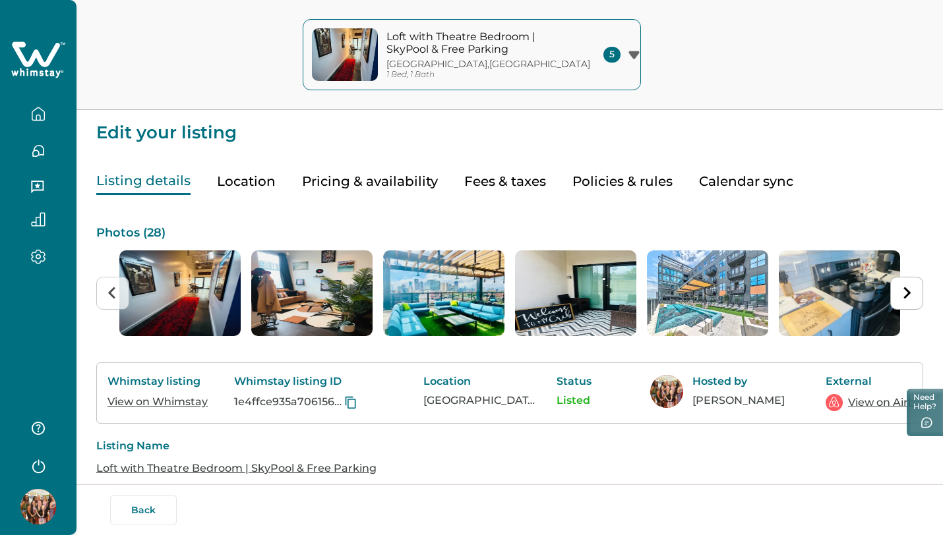
click at [382, 181] on button "Pricing & availability" at bounding box center [370, 181] width 136 height 27
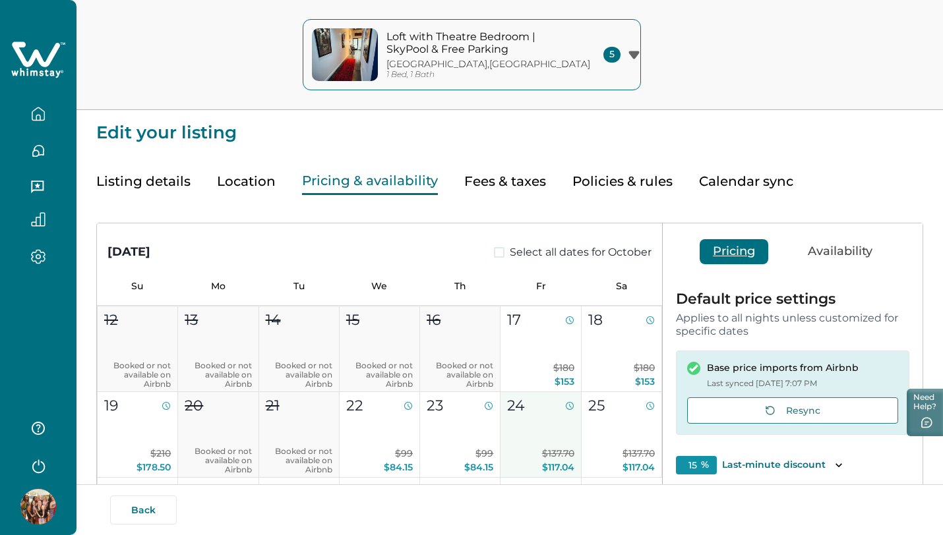
scroll to position [192, 0]
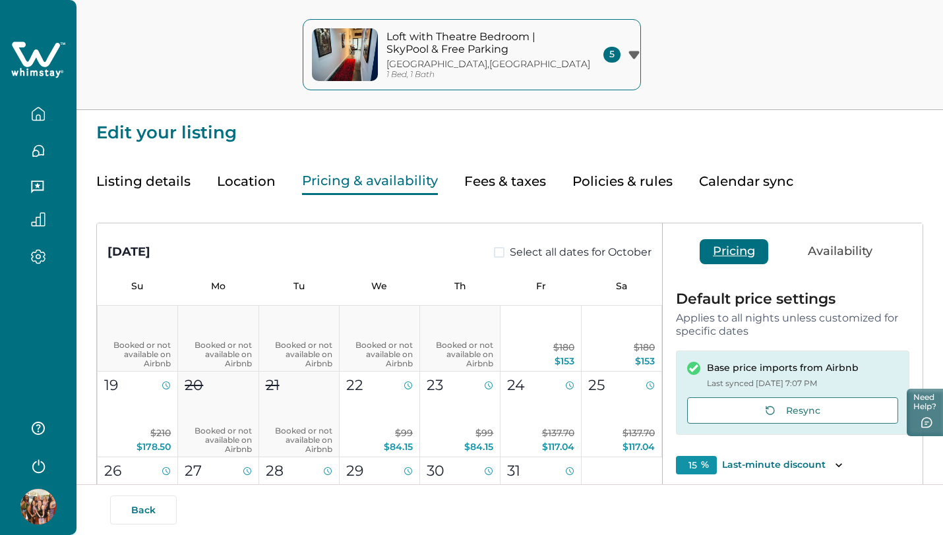
click at [496, 254] on span at bounding box center [499, 252] width 11 height 11
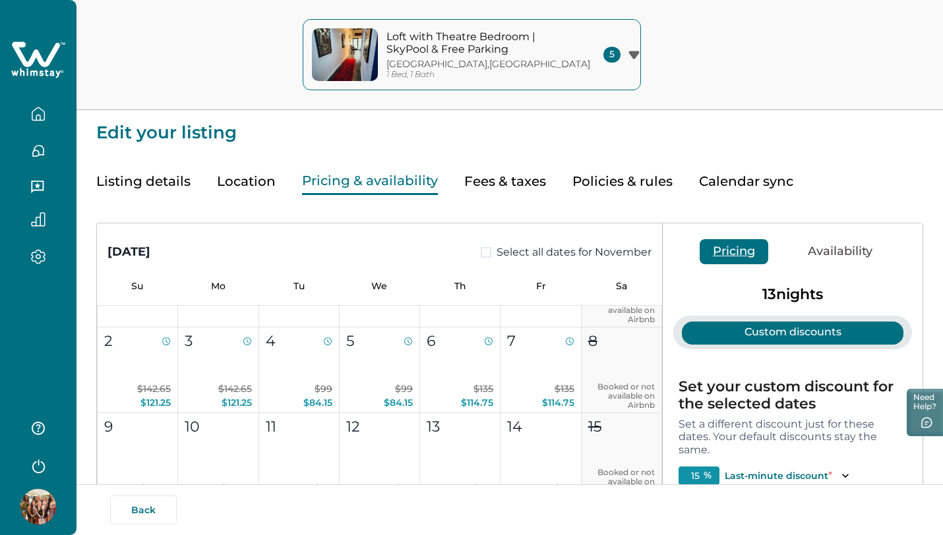
scroll to position [604, 0]
click at [483, 255] on span at bounding box center [486, 252] width 11 height 11
type input "0"
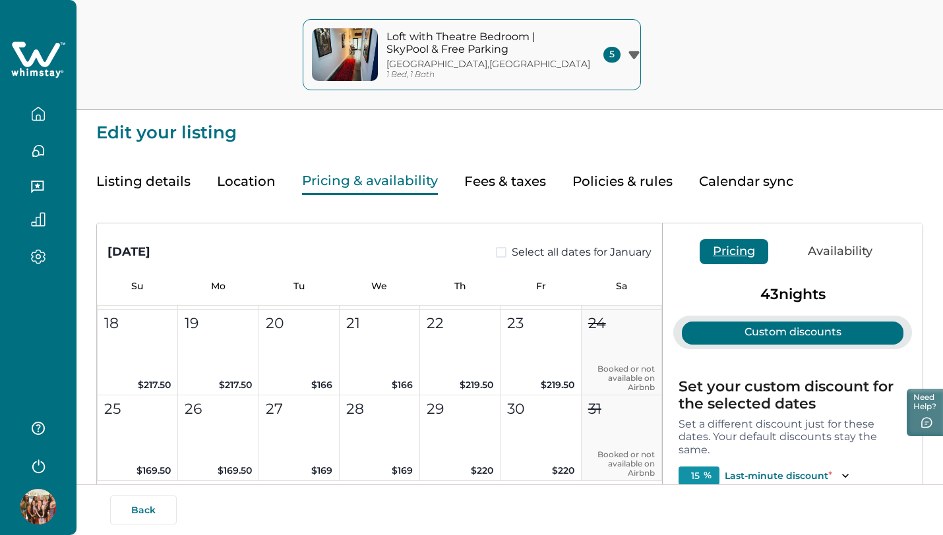
scroll to position [1917, 0]
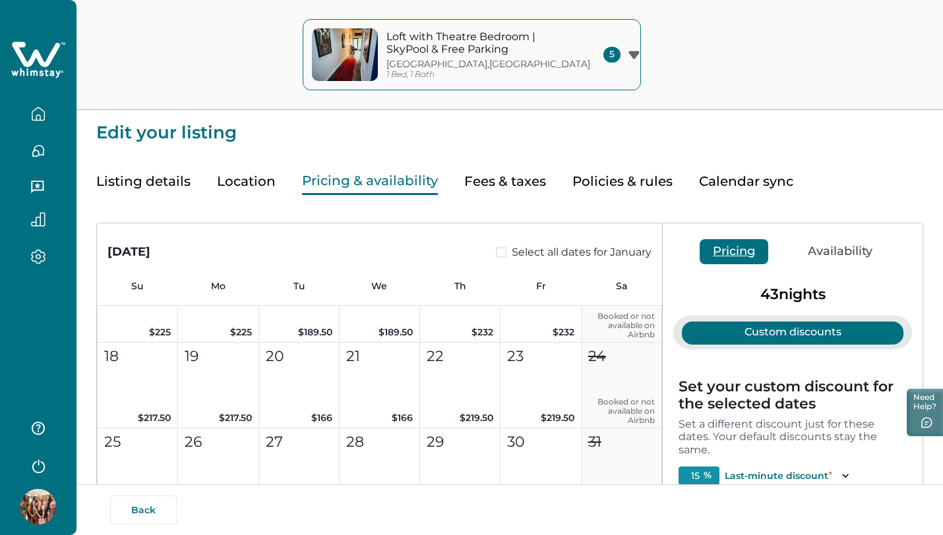
click at [498, 252] on span at bounding box center [501, 252] width 11 height 11
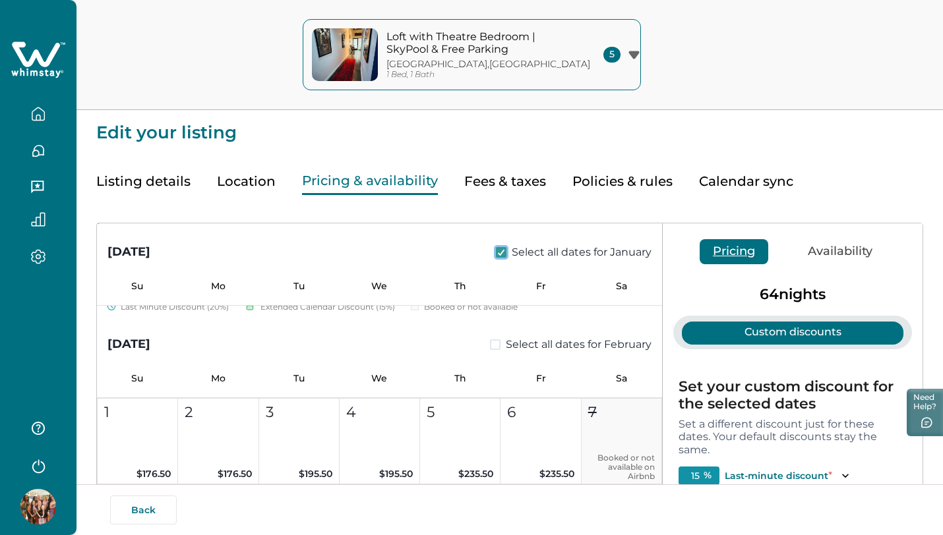
scroll to position [2193, 0]
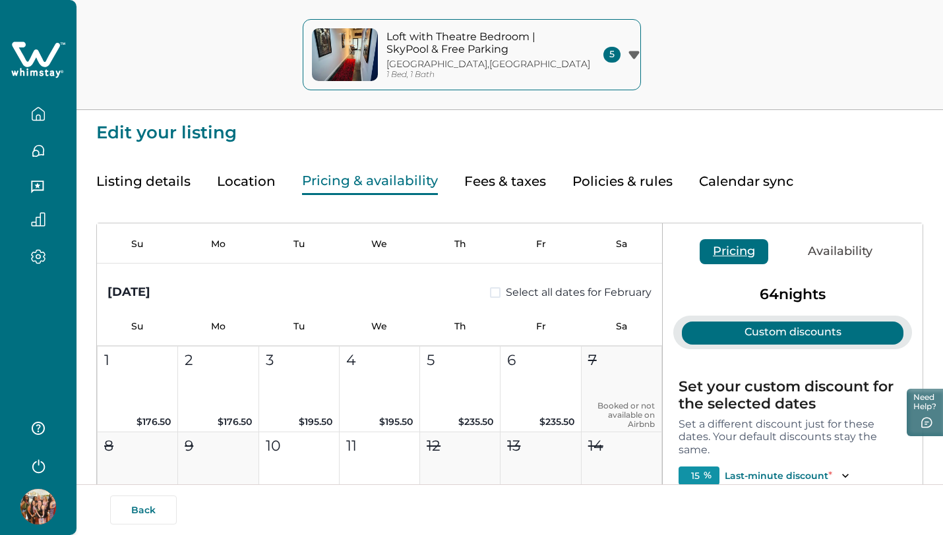
click at [490, 293] on span at bounding box center [495, 293] width 11 height 11
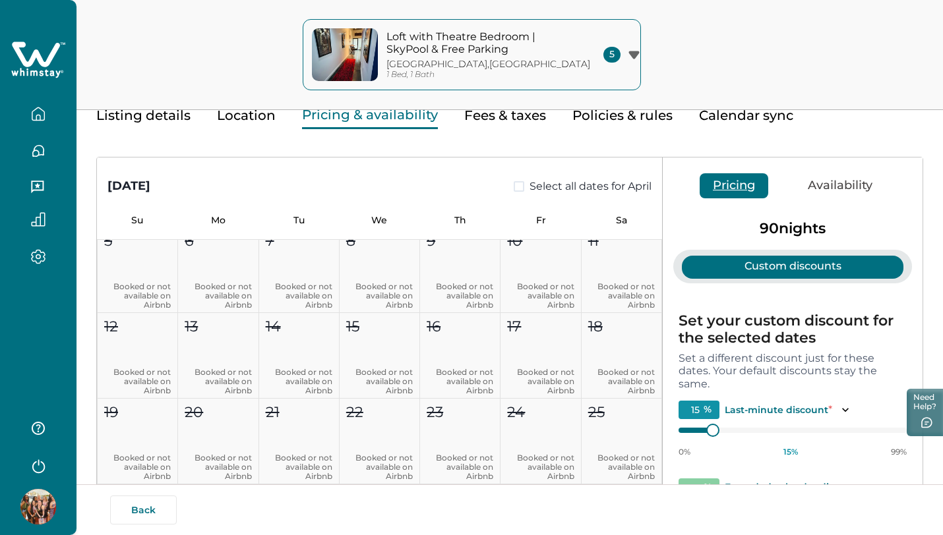
scroll to position [78, 0]
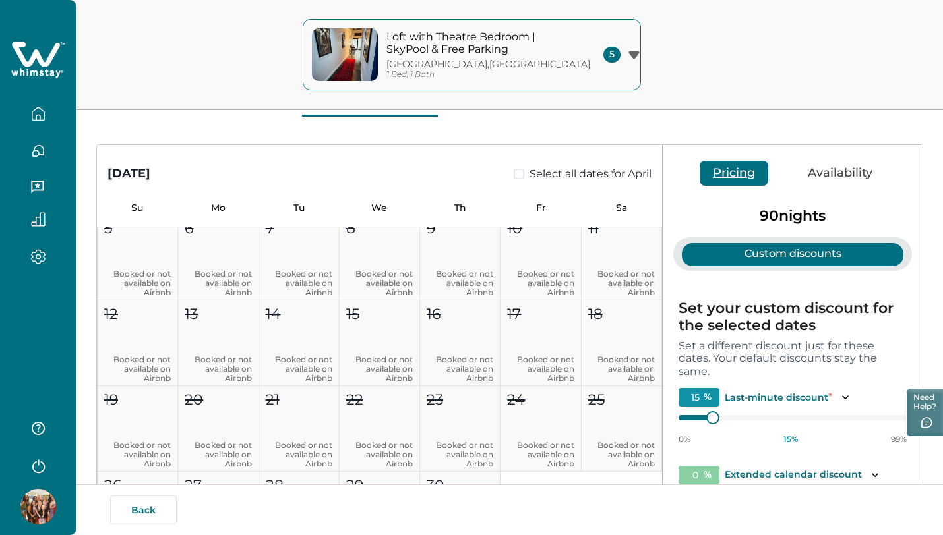
click at [820, 174] on button "Availability" at bounding box center [840, 173] width 91 height 25
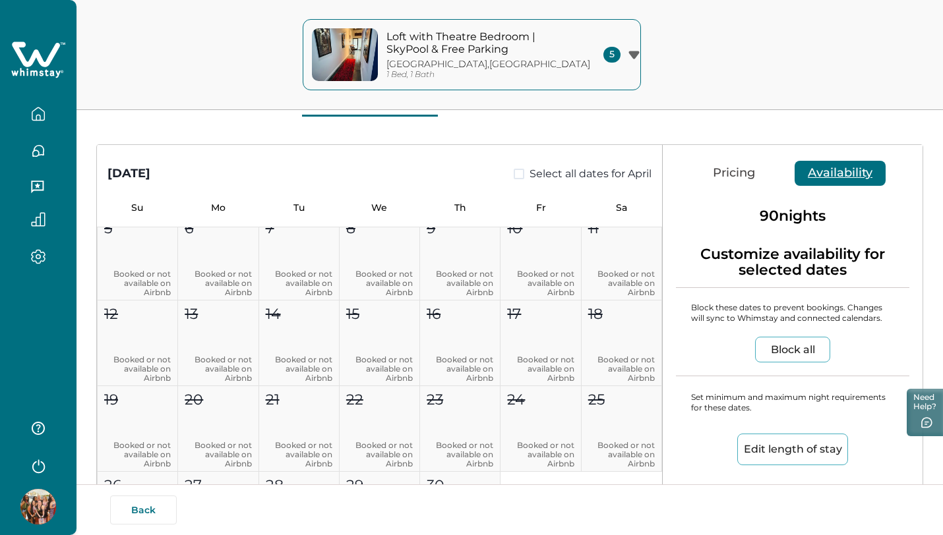
click at [780, 348] on button "Block all" at bounding box center [792, 350] width 75 height 26
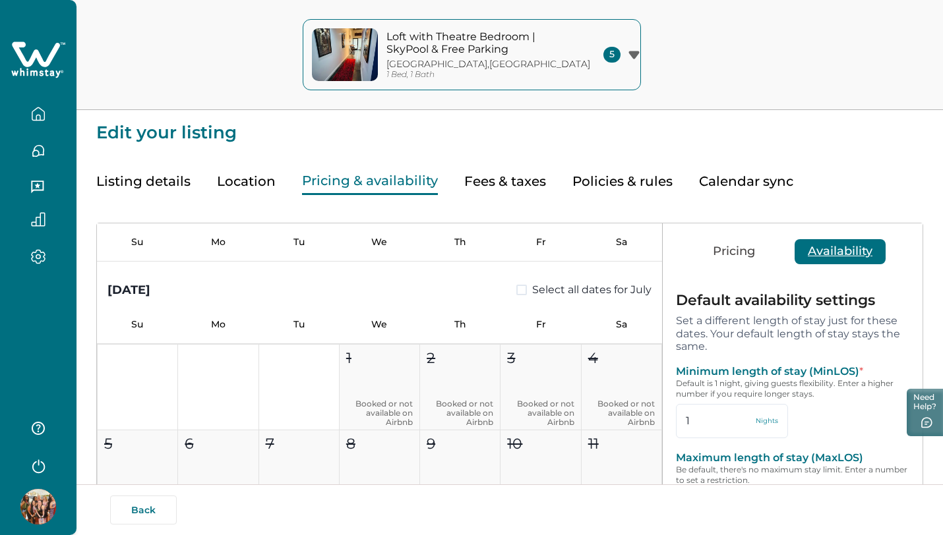
scroll to position [4891, 0]
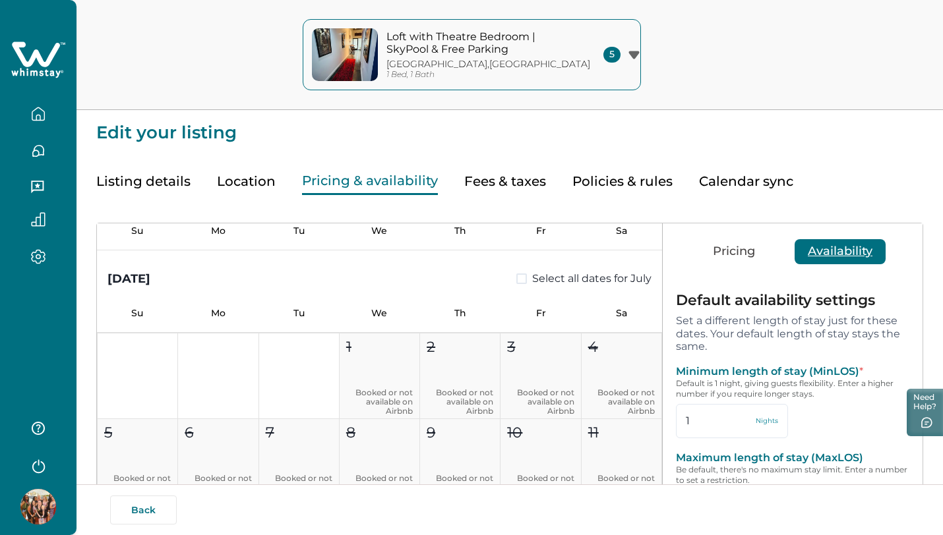
click at [32, 109] on icon "button" at bounding box center [38, 114] width 15 height 15
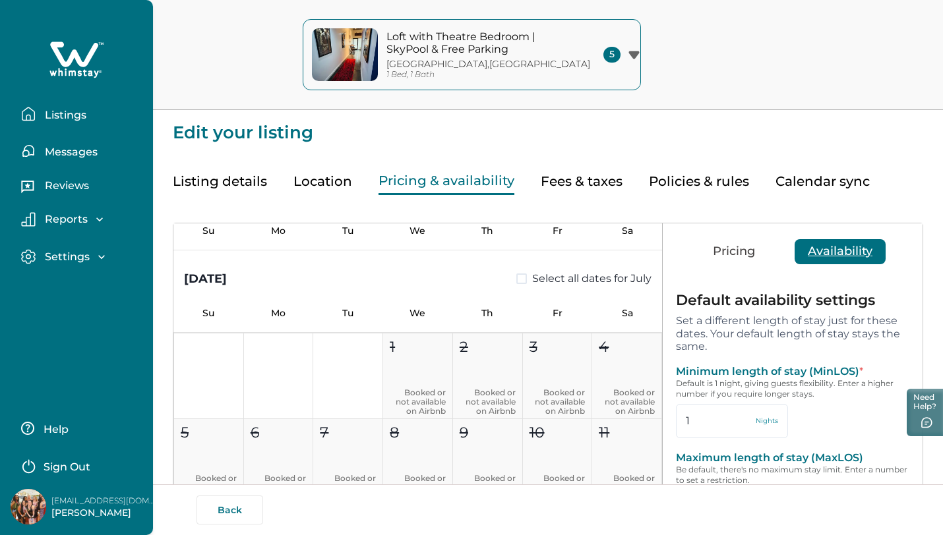
click at [65, 118] on p "Listings" at bounding box center [64, 115] width 46 height 13
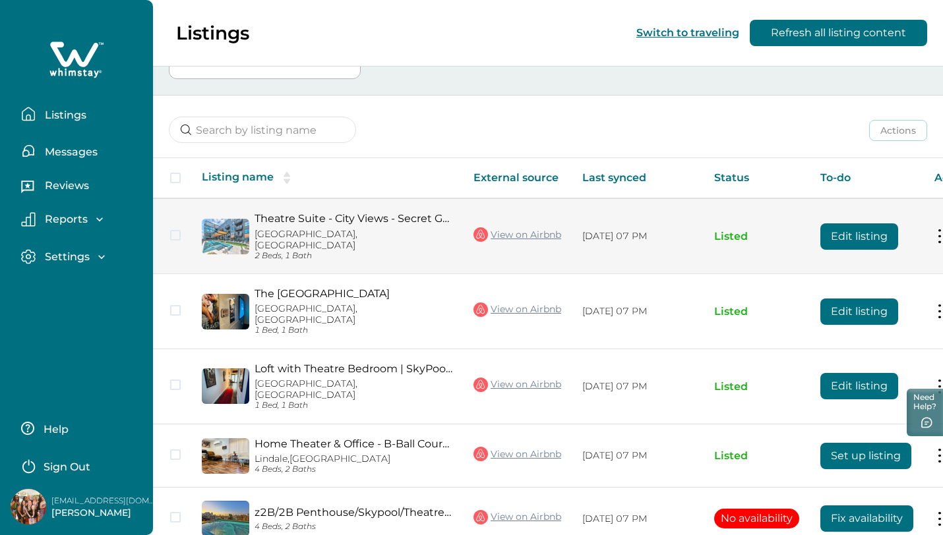
scroll to position [124, 0]
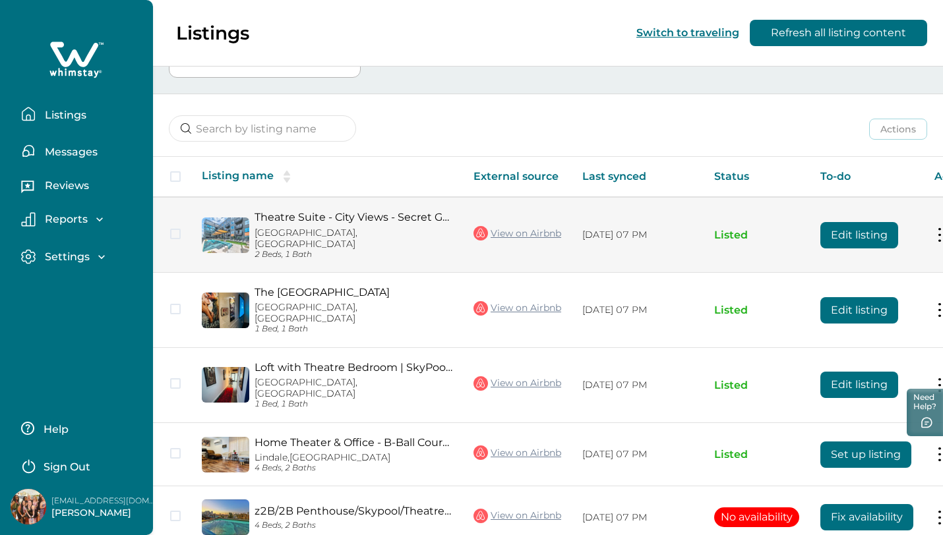
click at [832, 237] on button "Edit listing" at bounding box center [859, 235] width 78 height 26
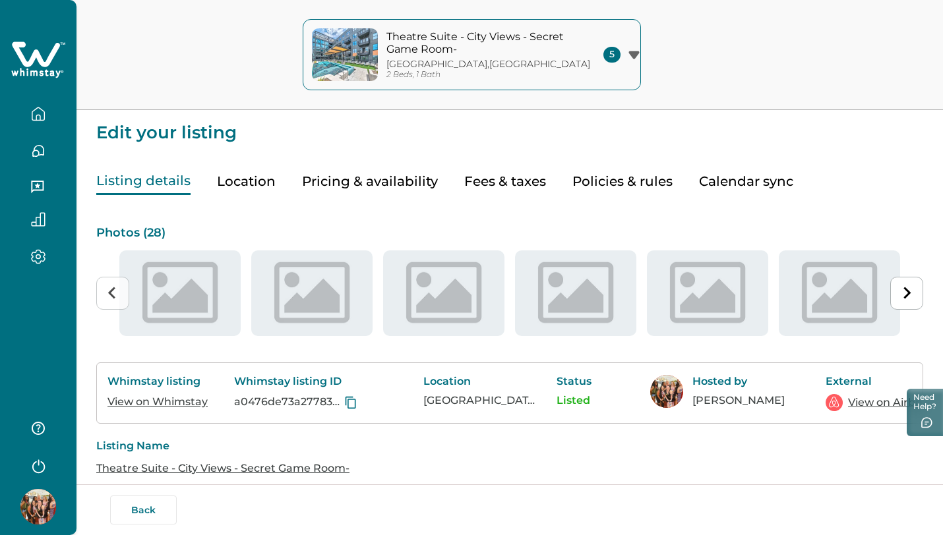
type input "15"
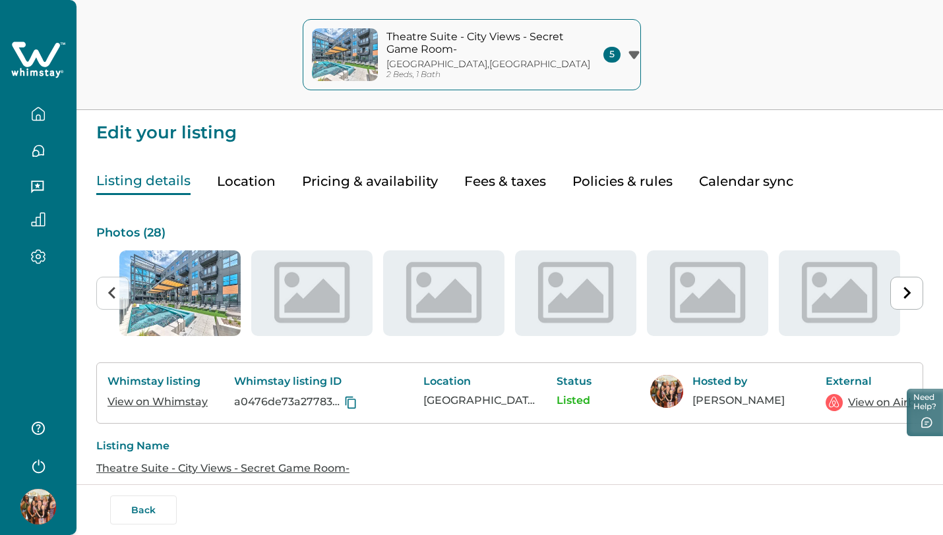
click at [373, 178] on button "Pricing & availability" at bounding box center [370, 181] width 136 height 27
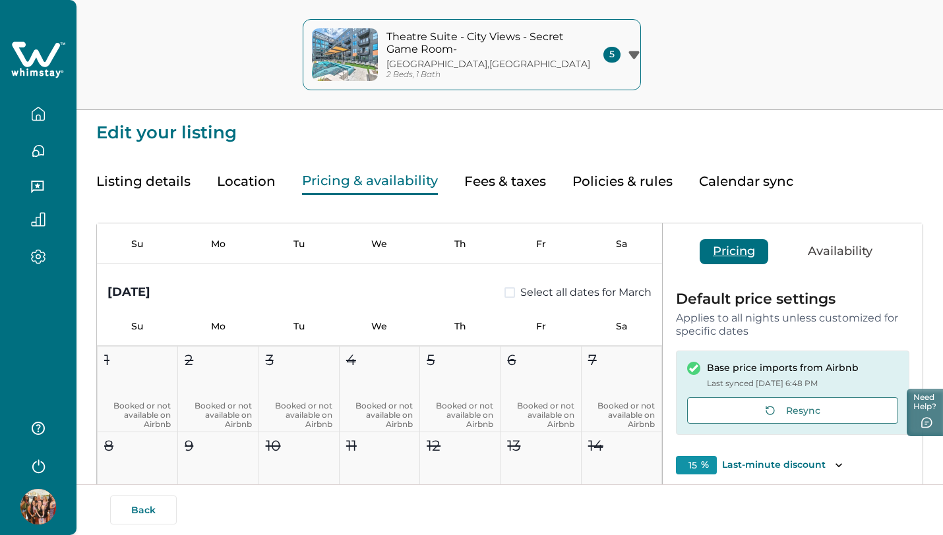
scroll to position [2717, 0]
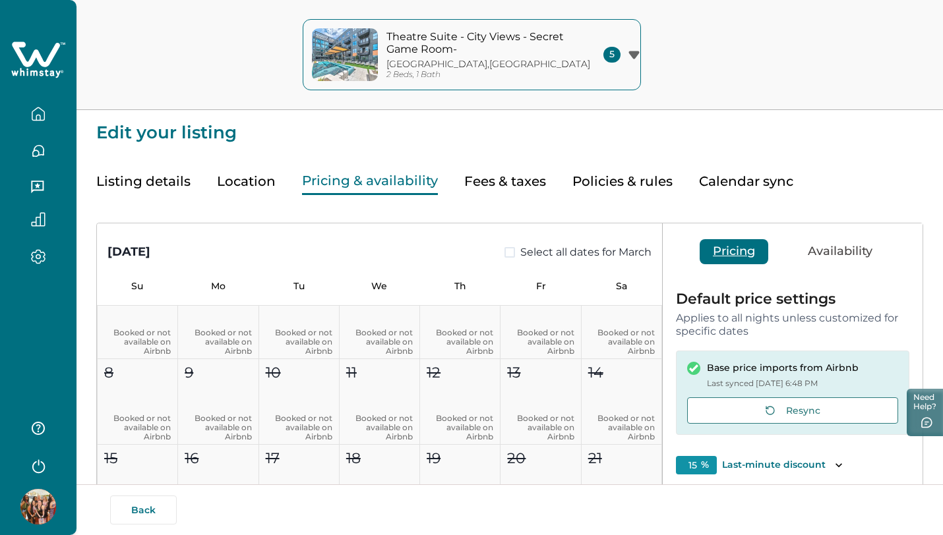
click at [39, 113] on icon "button" at bounding box center [38, 114] width 15 height 15
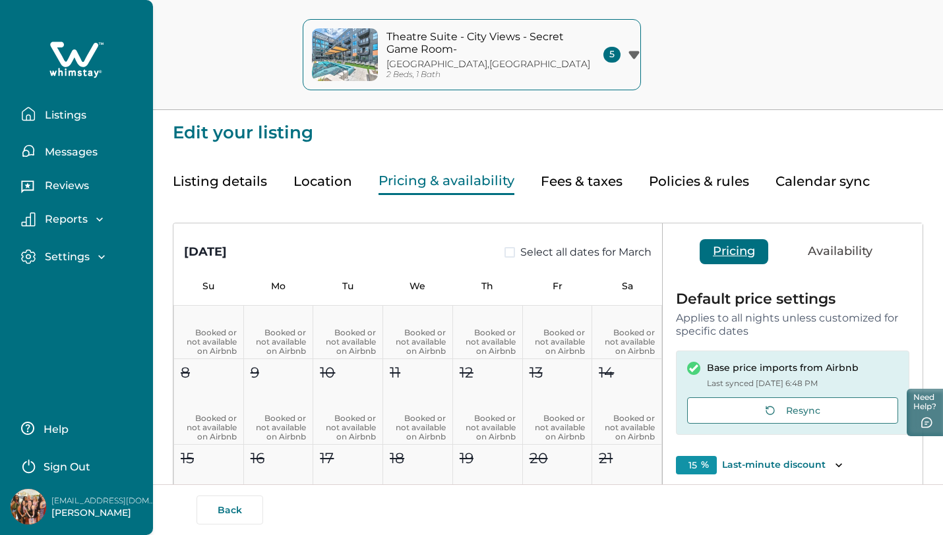
click at [64, 110] on p "Listings" at bounding box center [64, 115] width 46 height 13
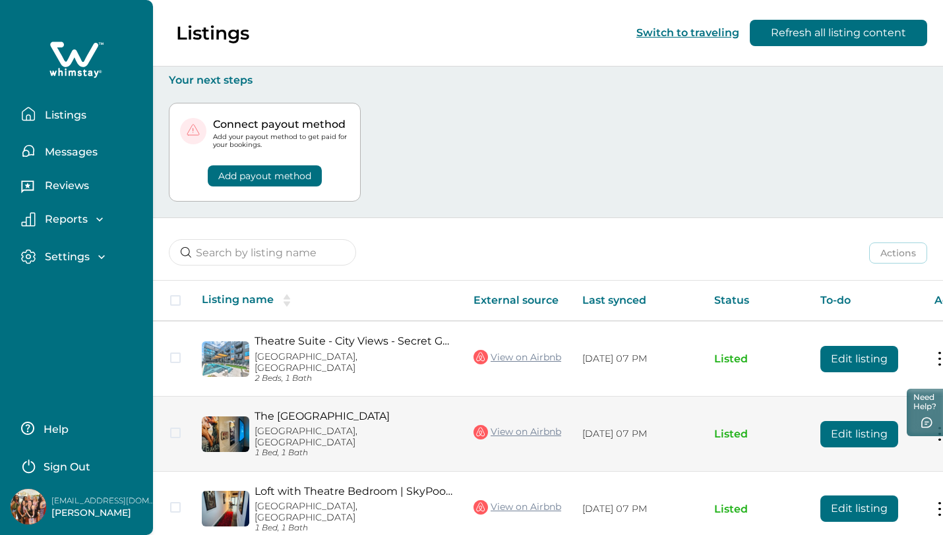
scroll to position [85, 0]
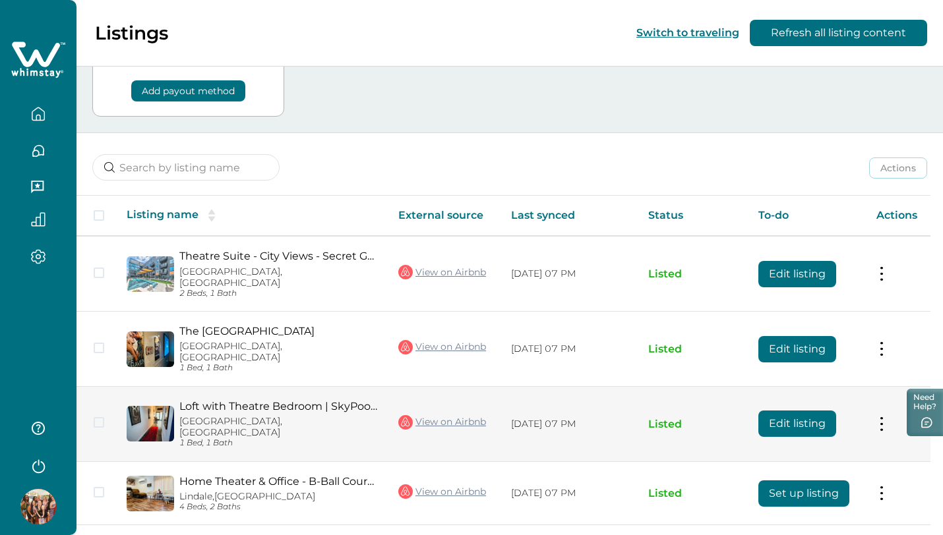
click at [836, 411] on button "Edit listing" at bounding box center [797, 424] width 78 height 26
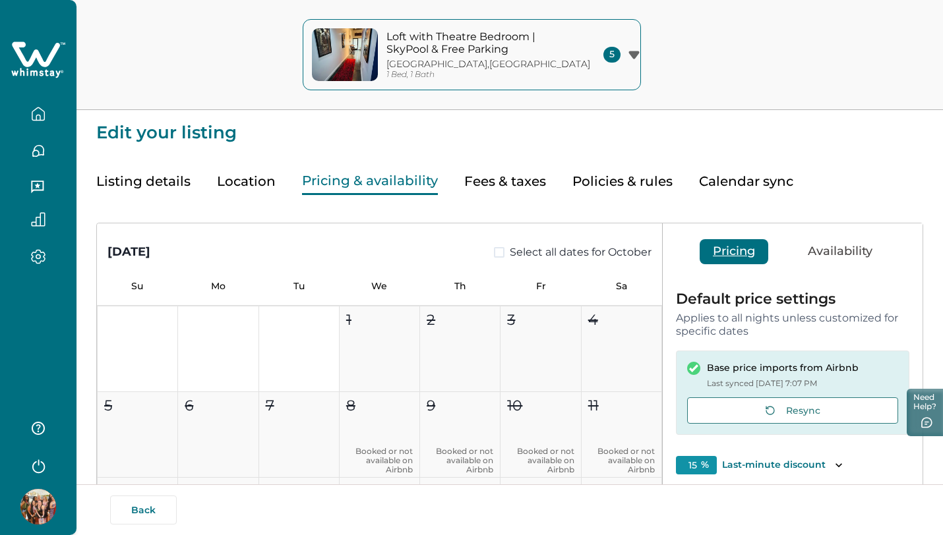
click at [411, 179] on button "Pricing & availability" at bounding box center [370, 181] width 136 height 27
click at [40, 115] on icon "button" at bounding box center [38, 114] width 15 height 15
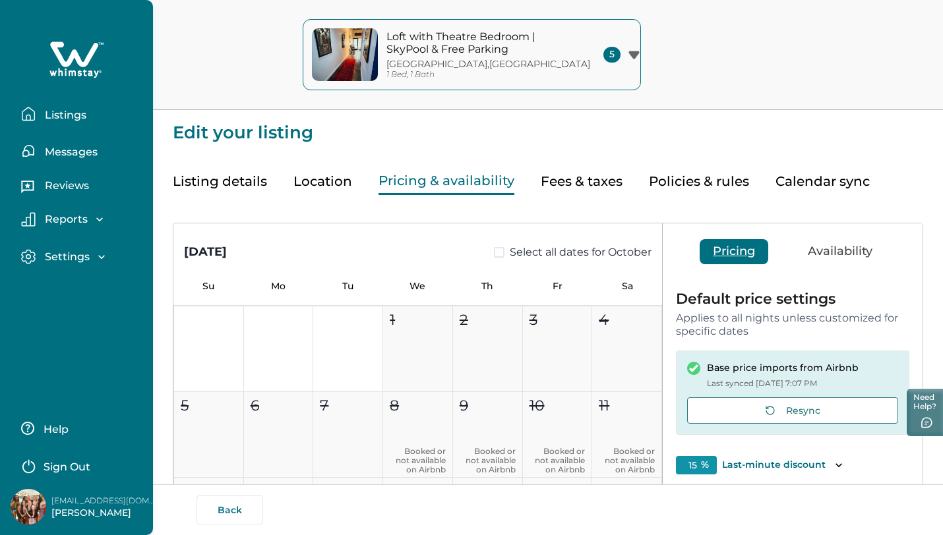
click at [63, 113] on p "Listings" at bounding box center [64, 115] width 46 height 13
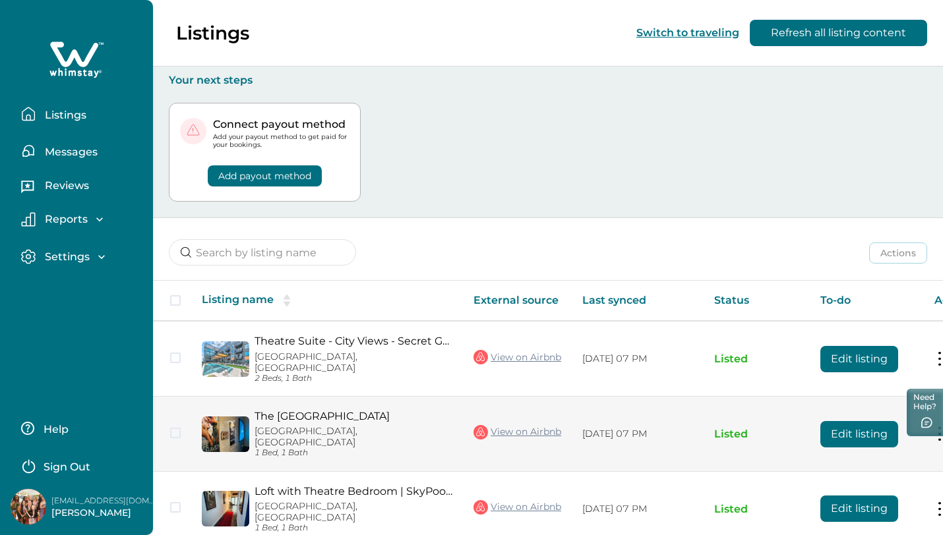
scroll to position [161, 0]
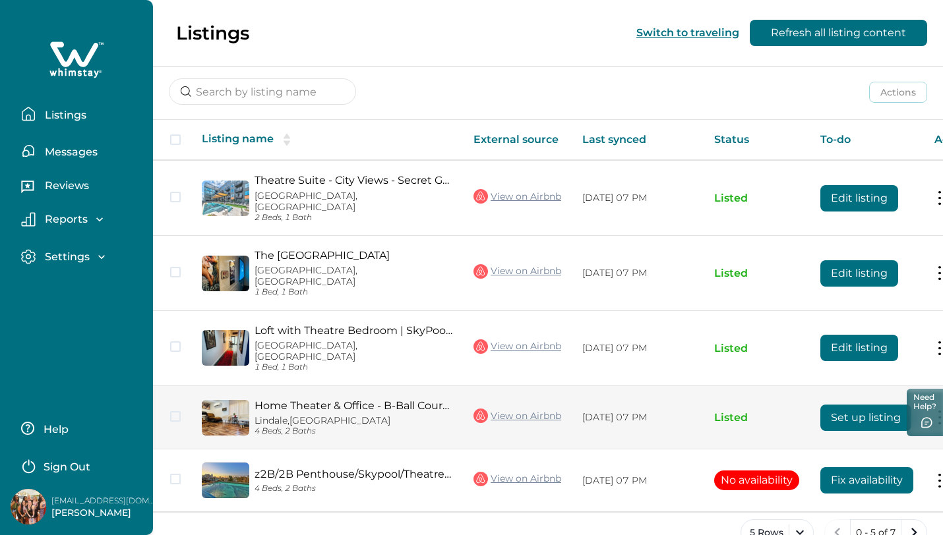
click at [840, 405] on button "Set up listing" at bounding box center [865, 418] width 91 height 26
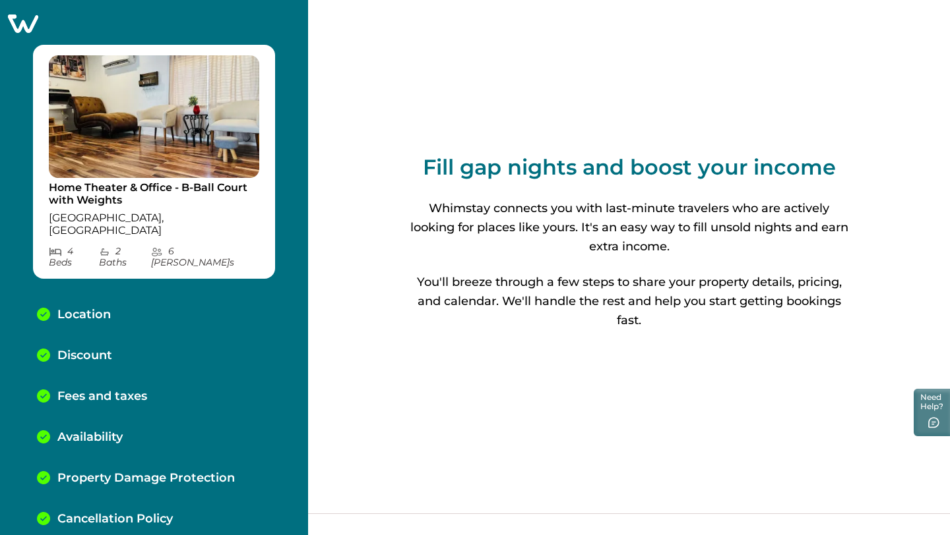
click at [100, 431] on p "Availability" at bounding box center [89, 438] width 65 height 15
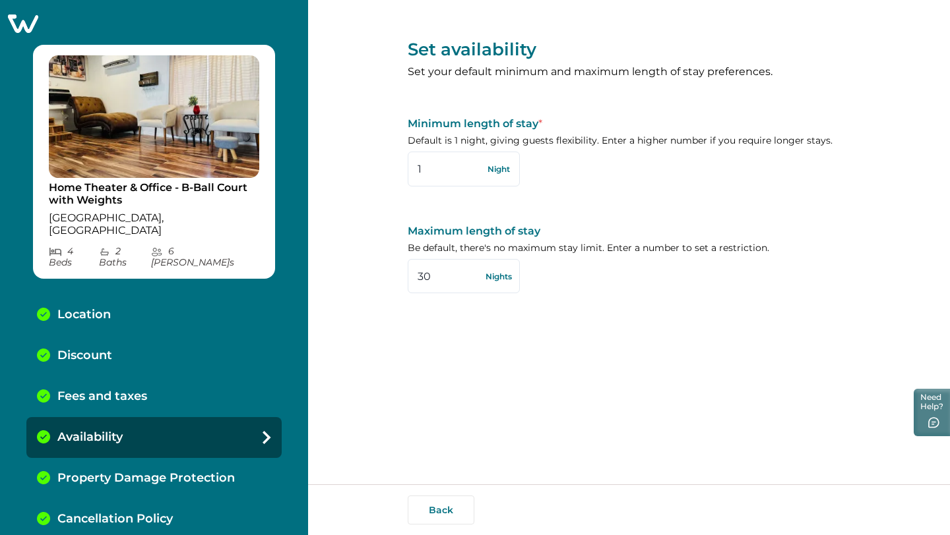
scroll to position [75, 0]
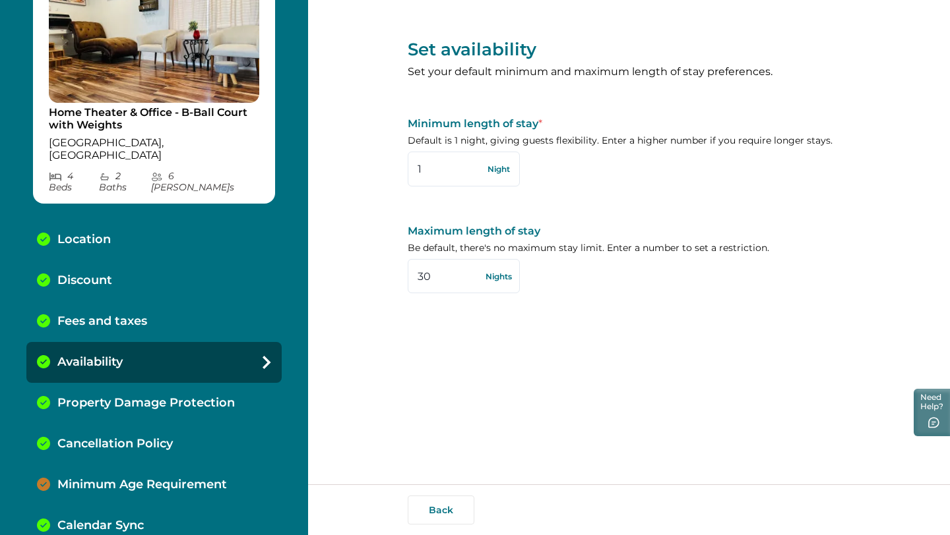
click at [84, 233] on p "Location" at bounding box center [83, 240] width 53 height 15
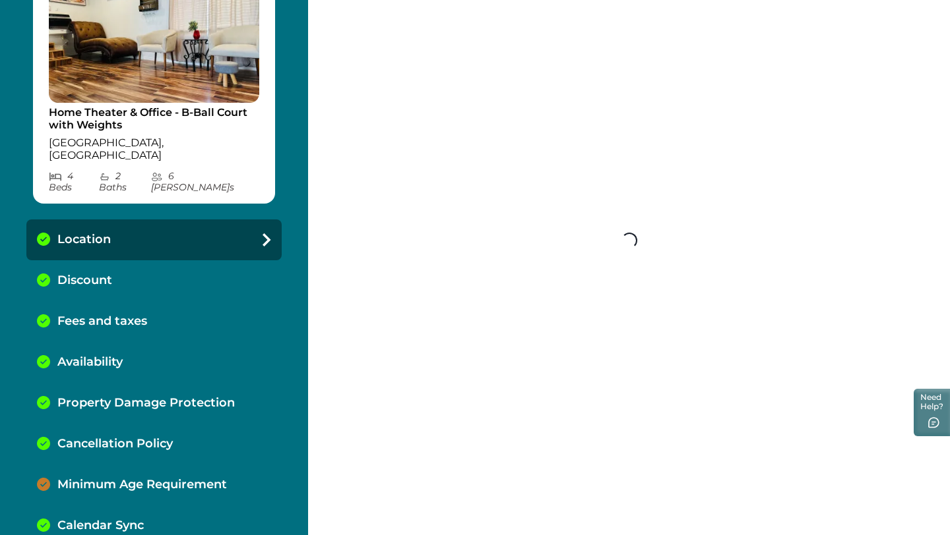
select select "[GEOGRAPHIC_DATA]"
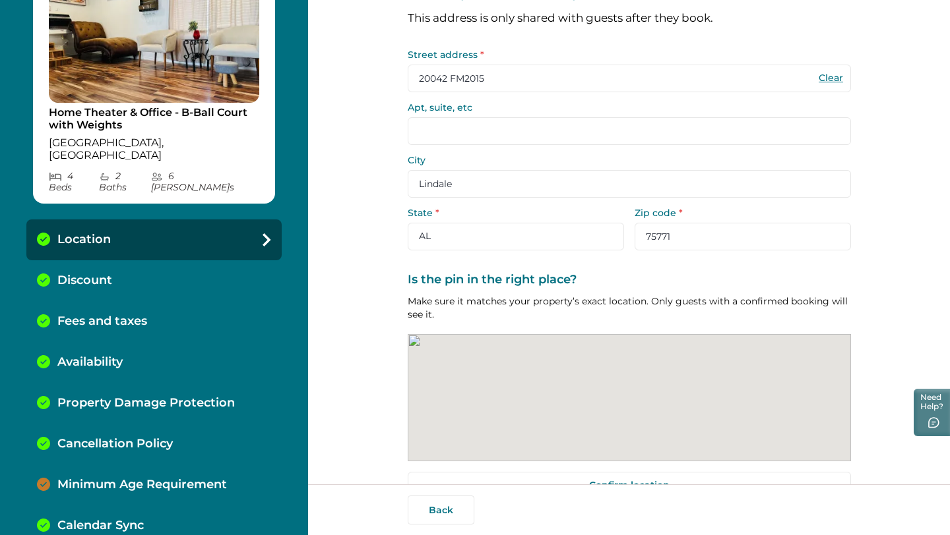
scroll to position [90, 0]
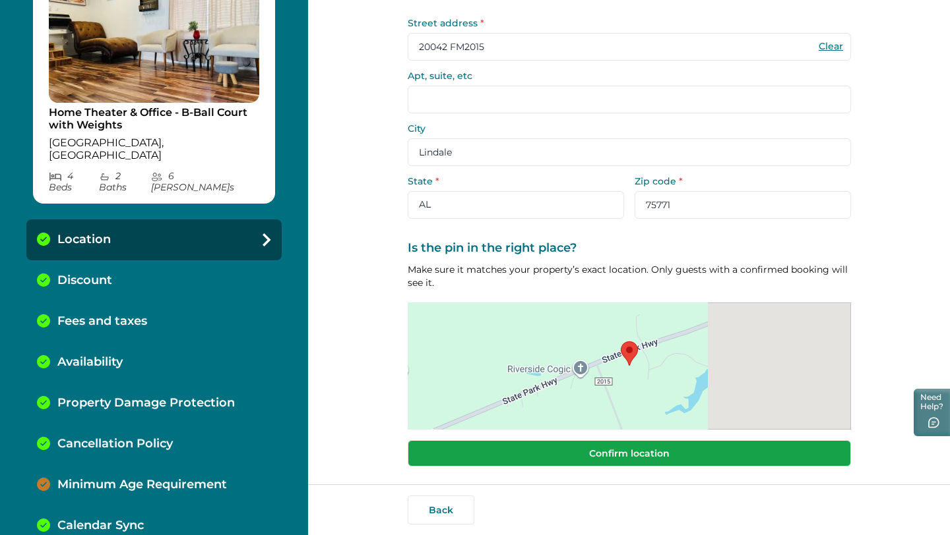
click at [519, 456] on button "Confirm location" at bounding box center [629, 454] width 443 height 26
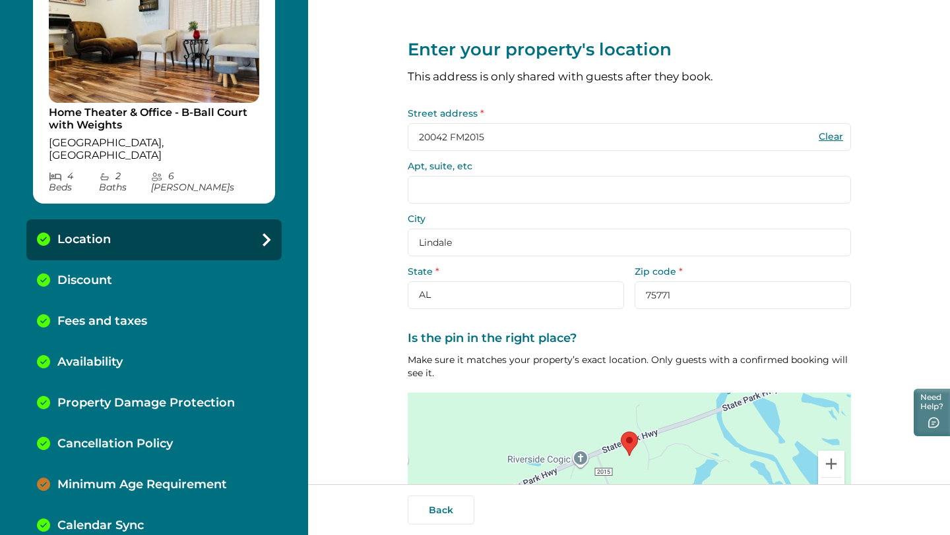
scroll to position [82, 0]
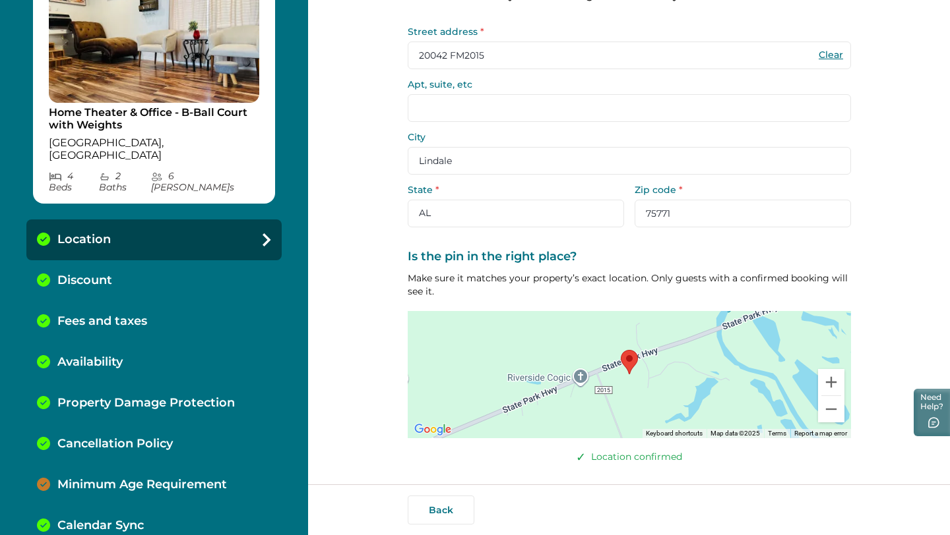
click at [126, 260] on div "Discount" at bounding box center [153, 280] width 255 height 41
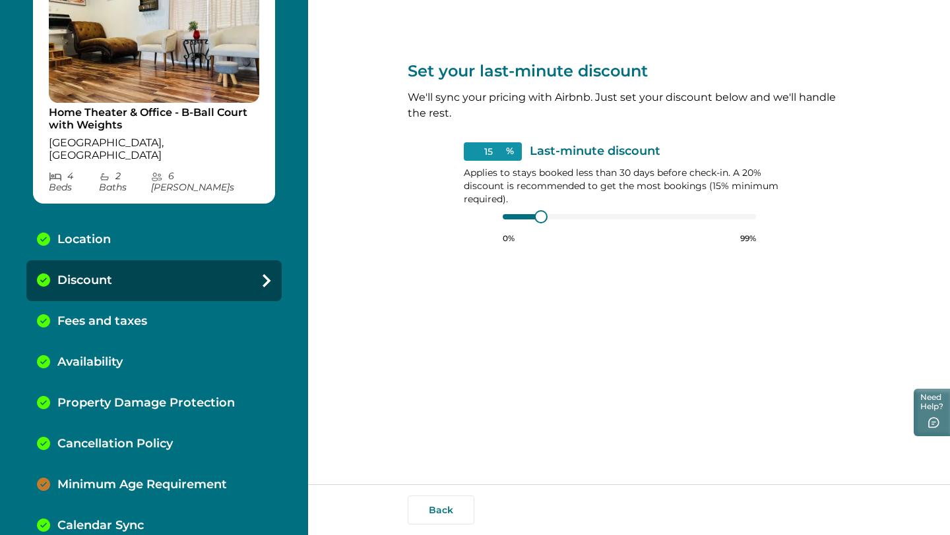
click at [144, 315] on p "Fees and taxes" at bounding box center [102, 322] width 90 height 15
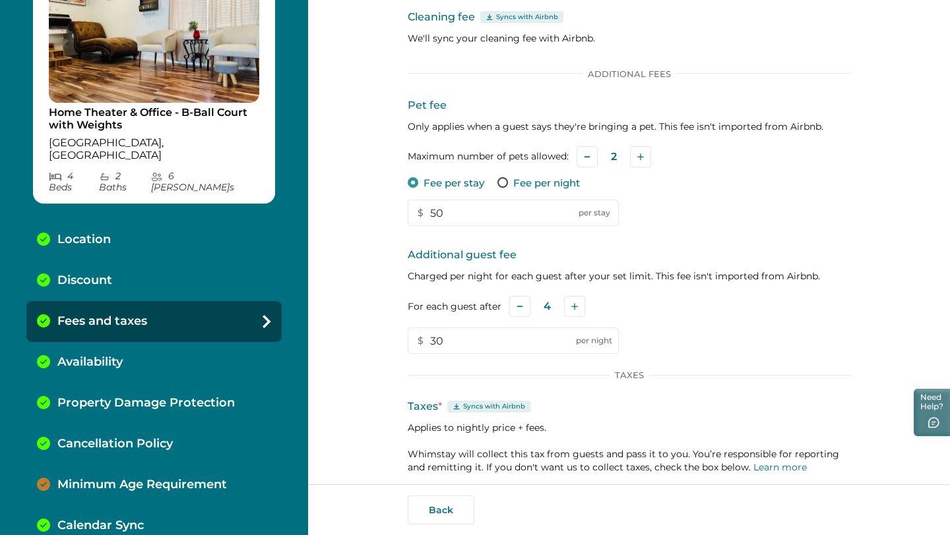
scroll to position [109, 0]
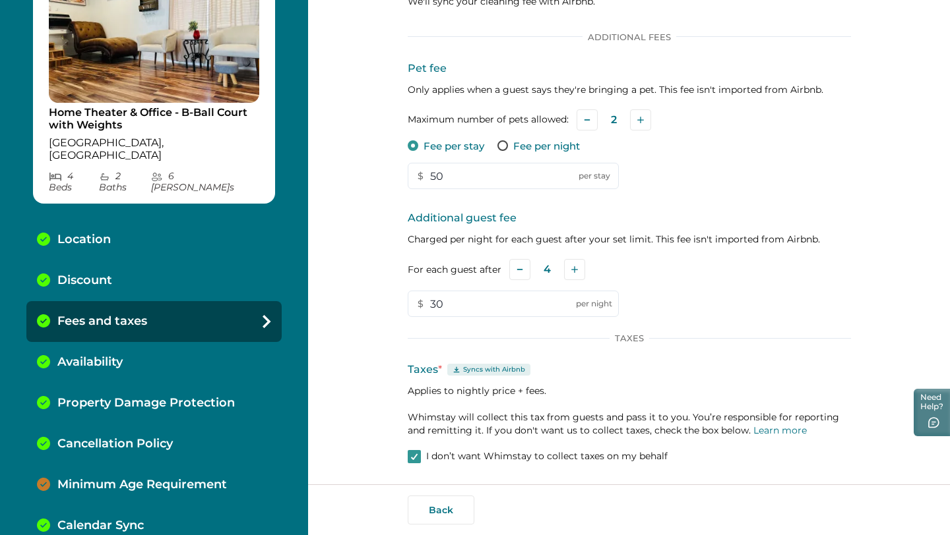
click at [187, 350] on div "Availability" at bounding box center [153, 362] width 255 height 41
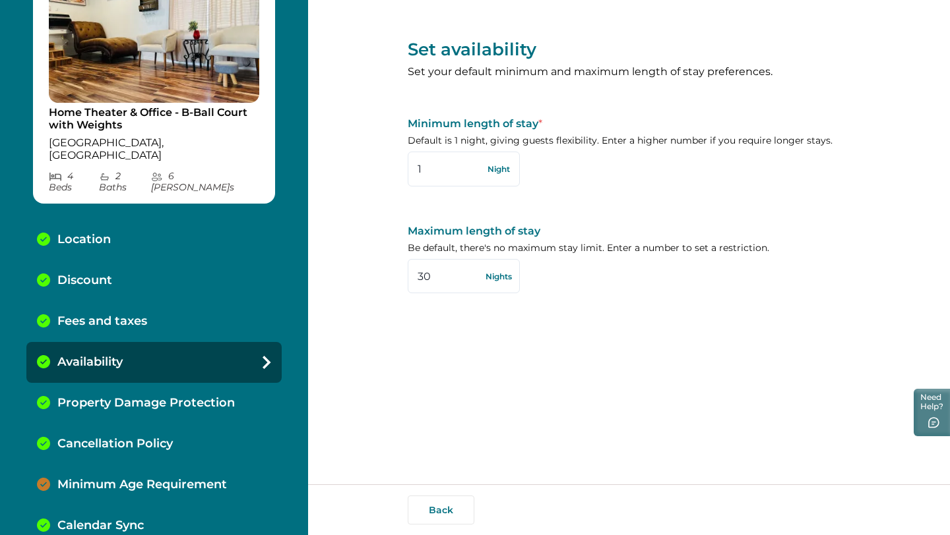
click at [181, 396] on p "Property Damage Protection" at bounding box center [145, 403] width 177 height 15
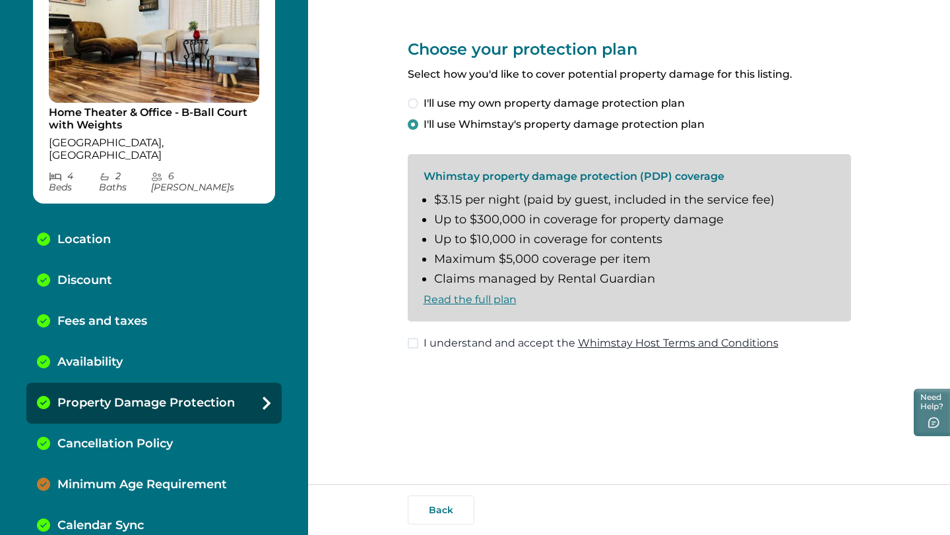
click at [418, 348] on label "I understand and accept the Whimstay Host Terms and Conditions" at bounding box center [593, 344] width 371 height 16
click at [172, 429] on div "Cancellation Policy" at bounding box center [153, 444] width 255 height 41
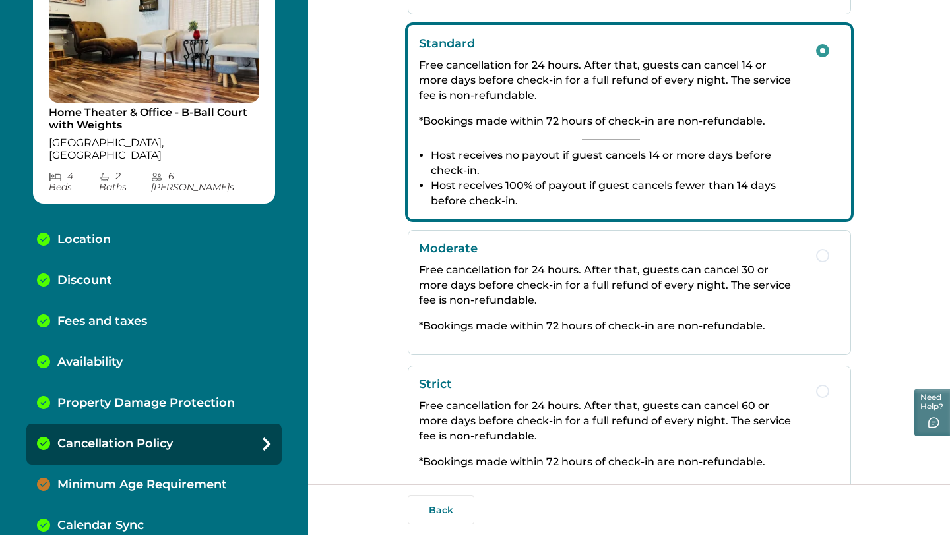
scroll to position [237, 0]
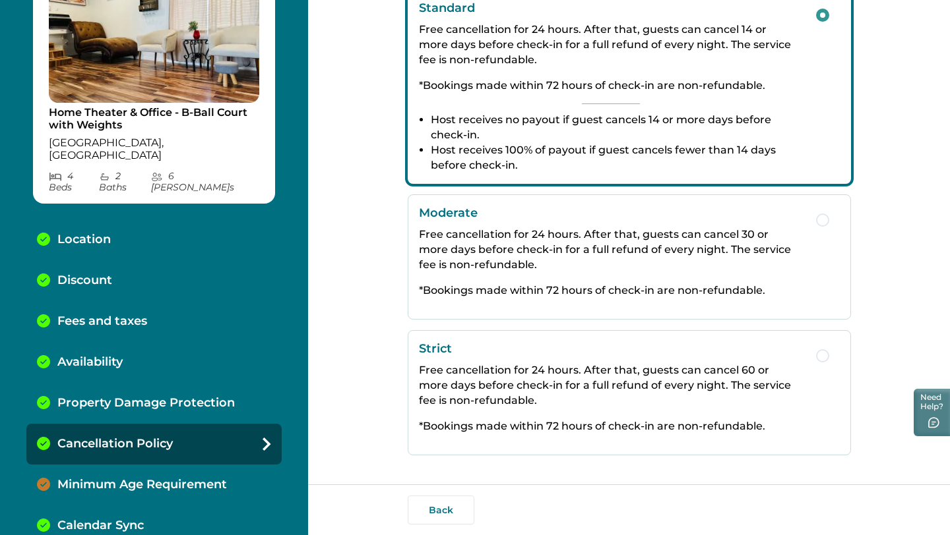
click at [189, 478] on p "Minimum Age Requirement" at bounding box center [141, 485] width 169 height 15
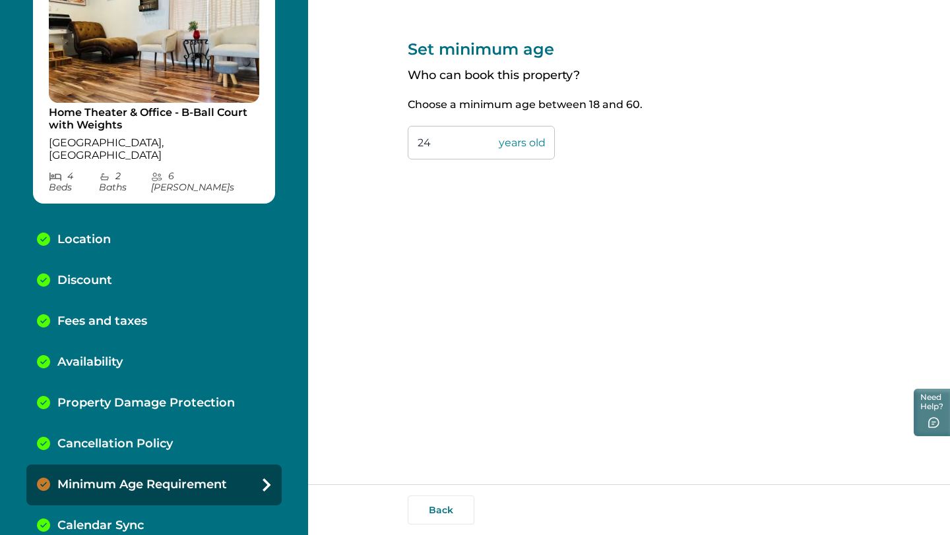
click at [226, 508] on div "Calendar Sync" at bounding box center [153, 526] width 255 height 41
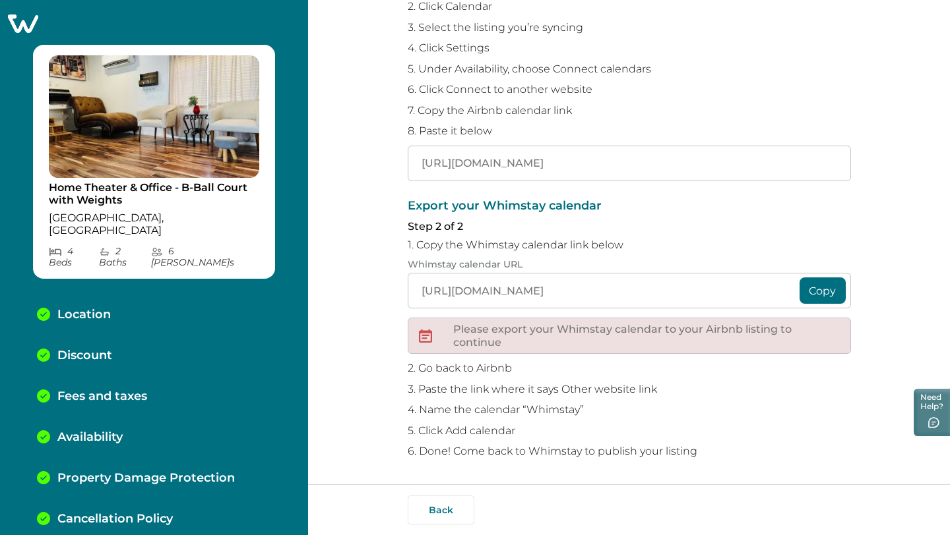
click at [18, 30] on icon at bounding box center [23, 23] width 32 height 20
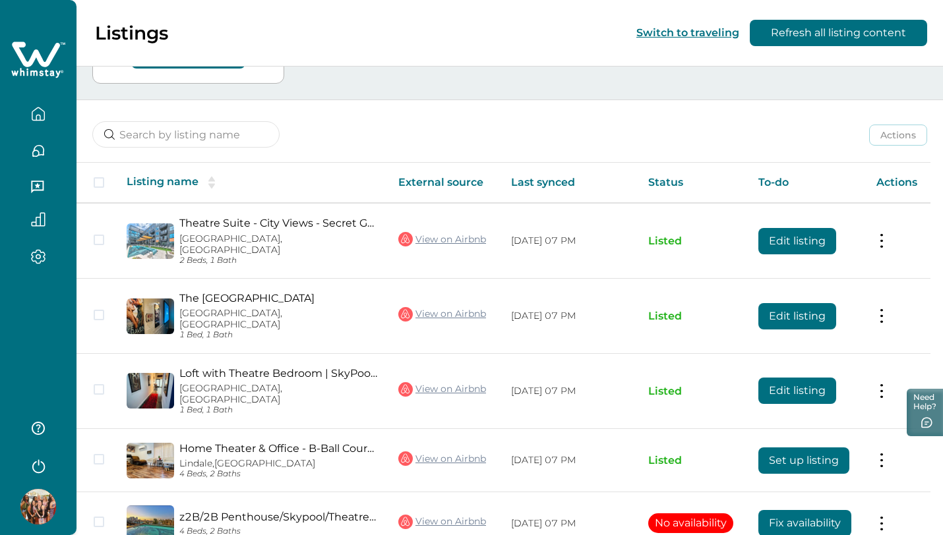
scroll to position [158, 0]
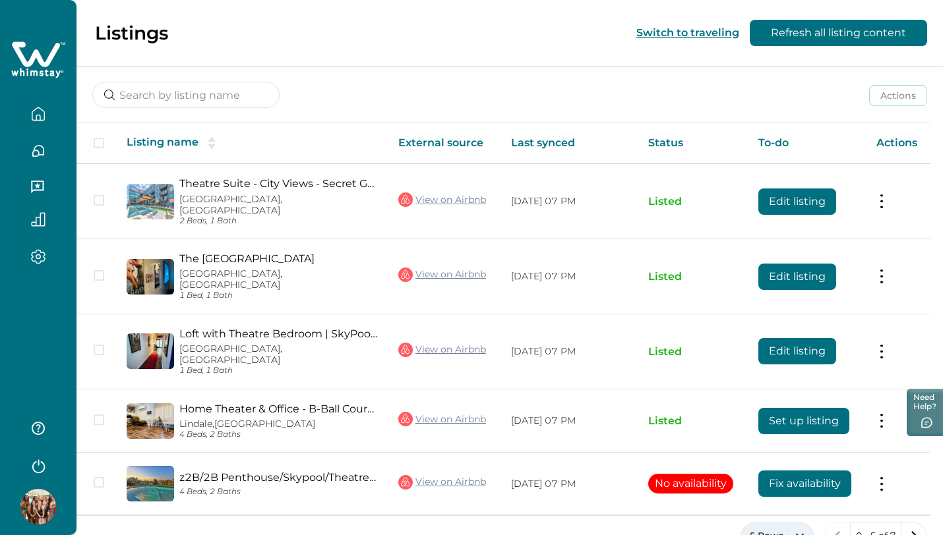
click at [801, 523] on button "5 Rows" at bounding box center [777, 536] width 73 height 26
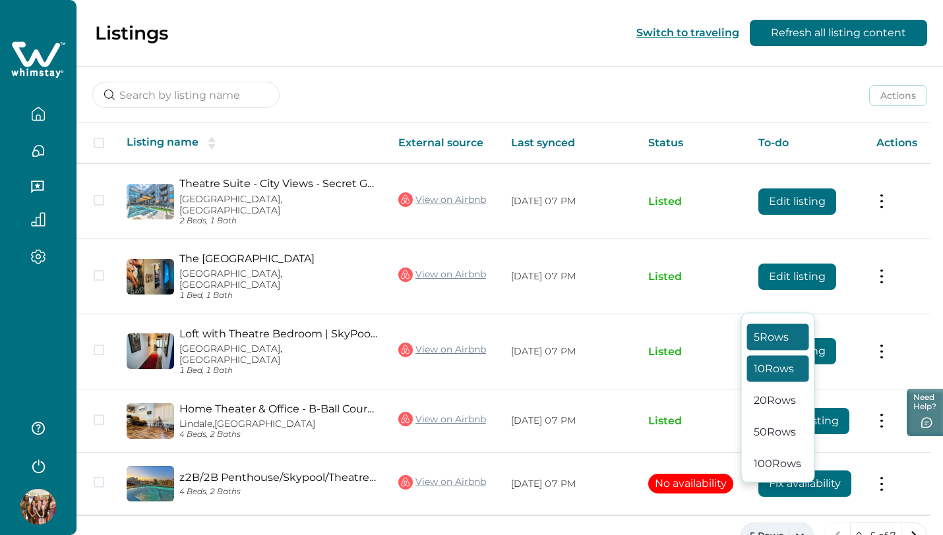
click at [766, 378] on button "10 Rows" at bounding box center [778, 369] width 62 height 26
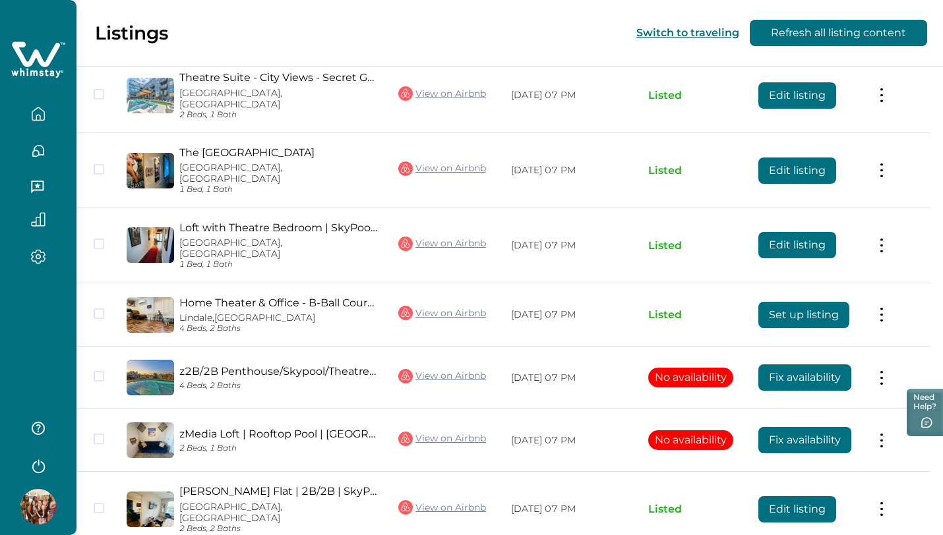
scroll to position [284, 0]
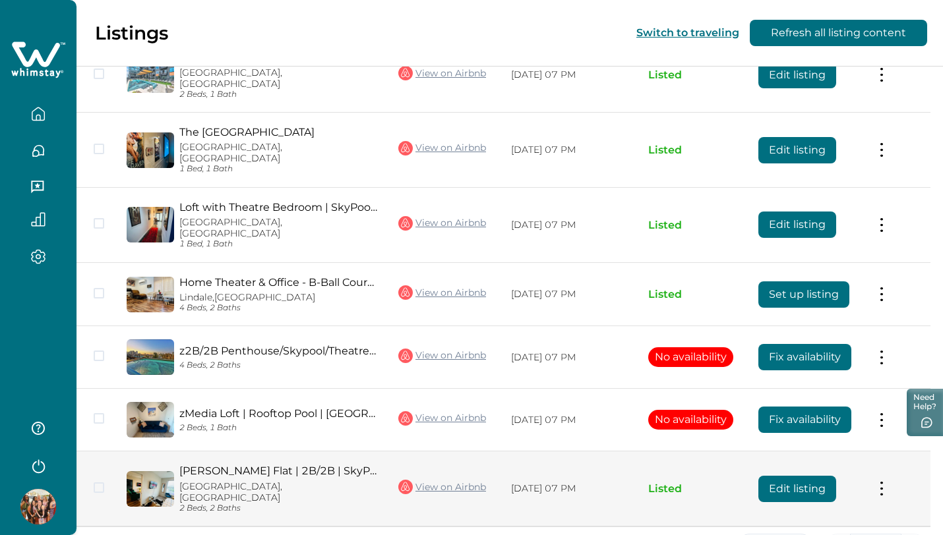
click at [805, 476] on button "Edit listing" at bounding box center [797, 489] width 78 height 26
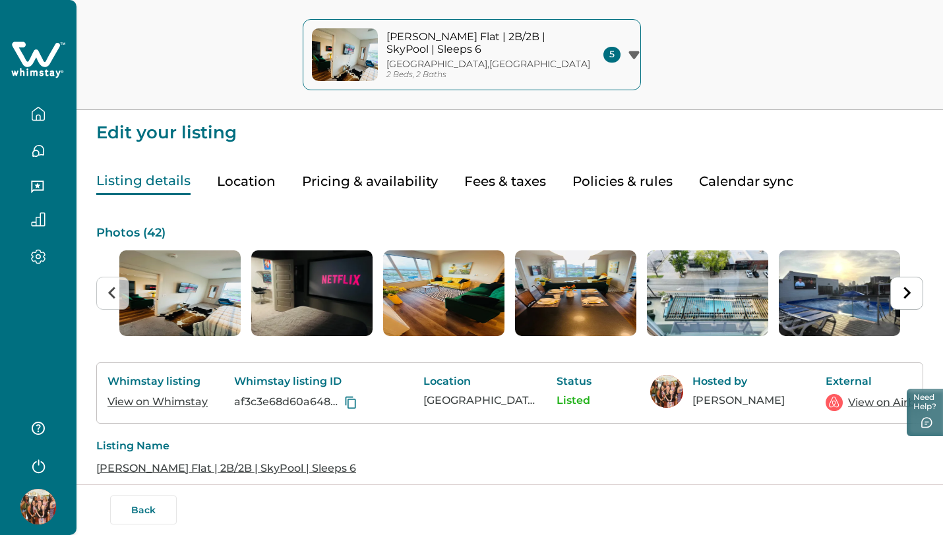
click at [349, 176] on button "Pricing & availability" at bounding box center [370, 181] width 136 height 27
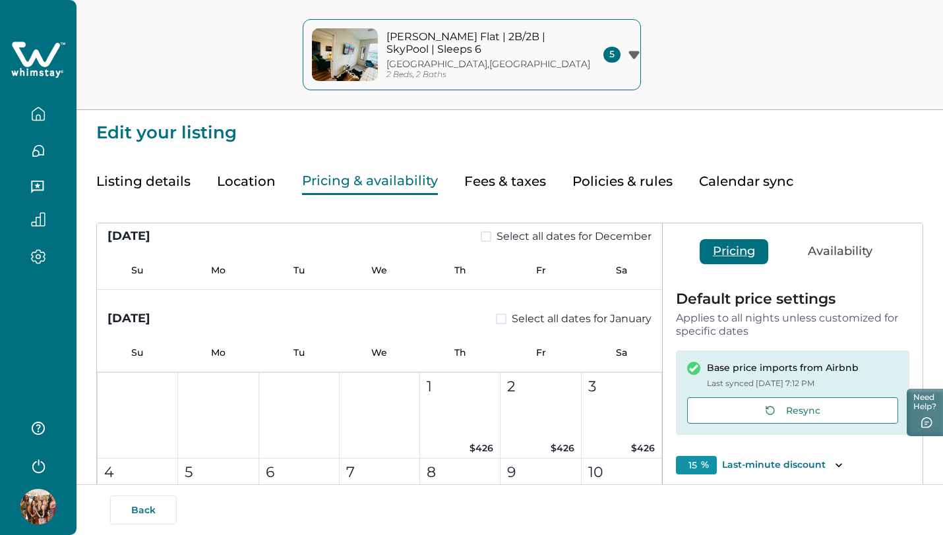
scroll to position [1567, 0]
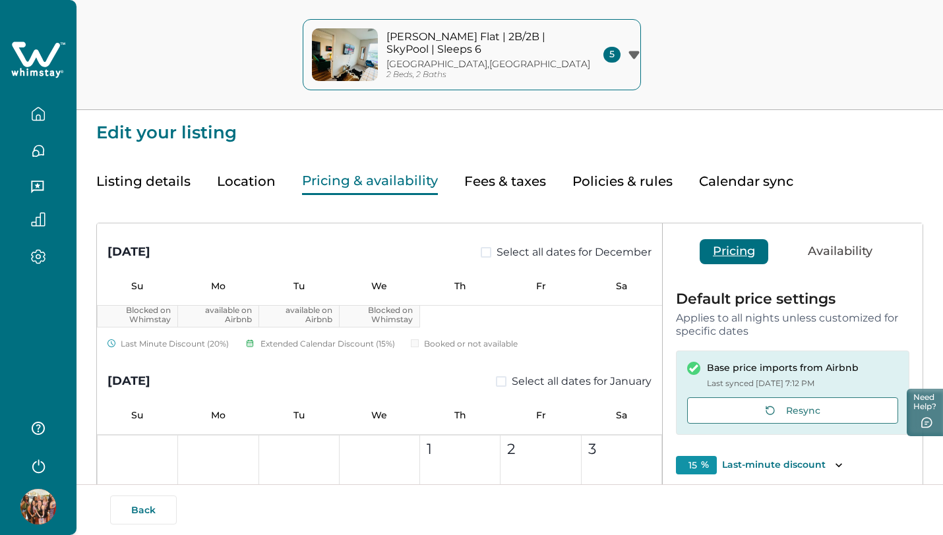
click at [497, 381] on span at bounding box center [501, 382] width 11 height 11
type input "20"
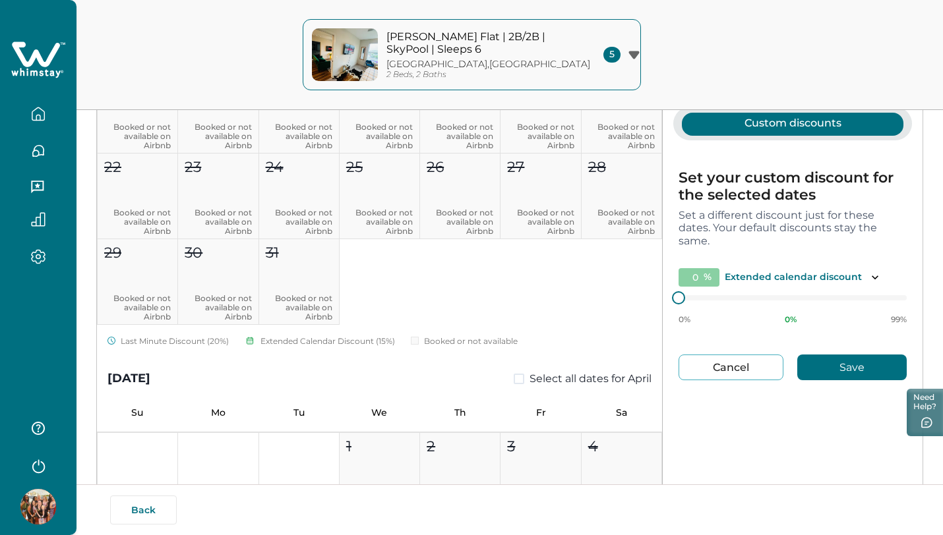
scroll to position [134, 0]
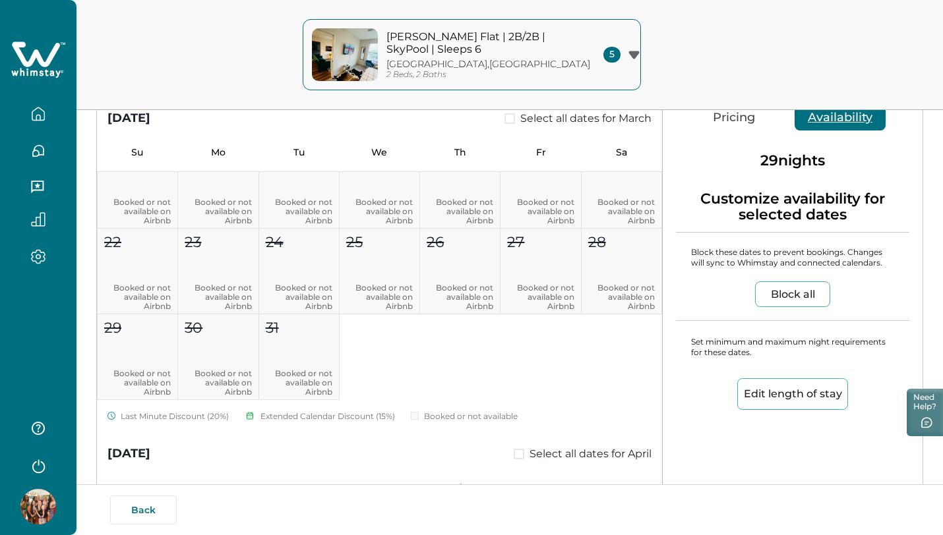
click at [825, 113] on button "Availability" at bounding box center [840, 118] width 91 height 25
click at [785, 291] on button "Block all" at bounding box center [792, 295] width 75 height 26
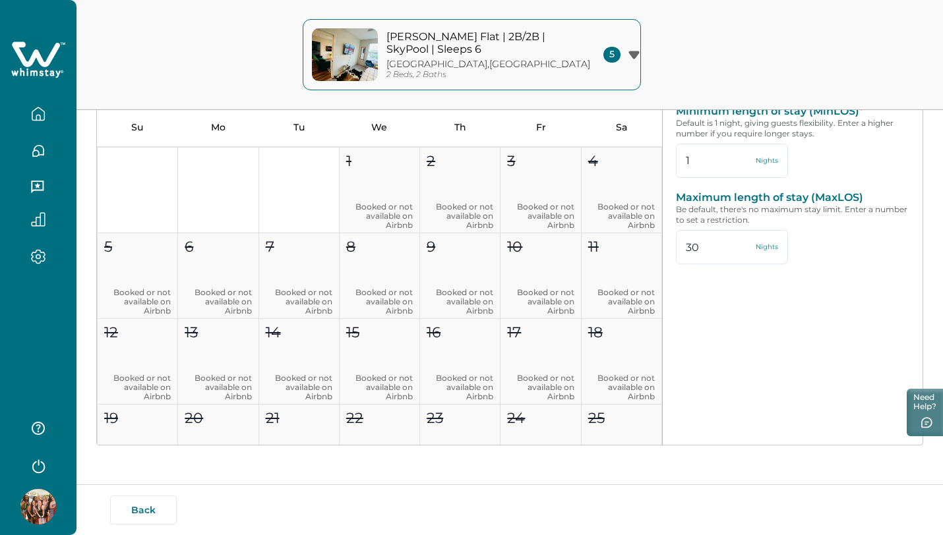
scroll to position [3170, 0]
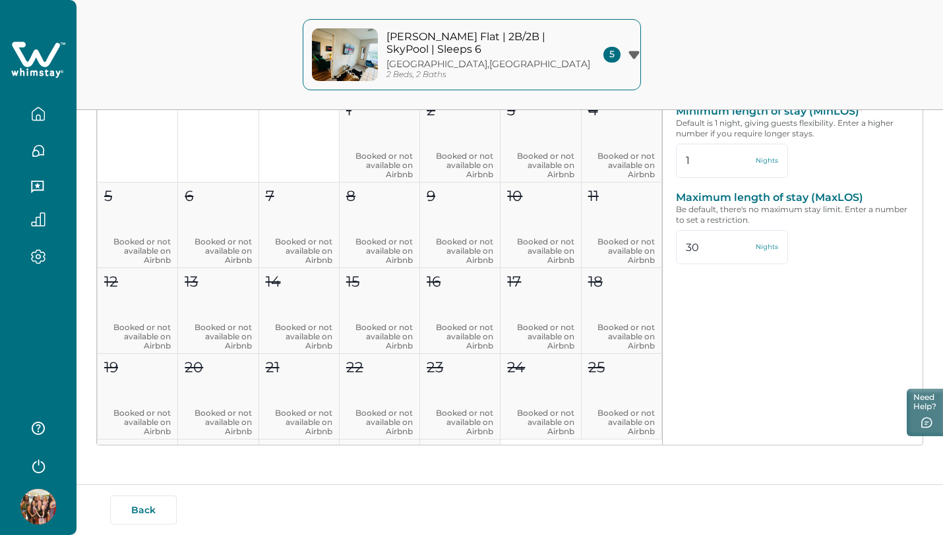
click at [37, 107] on icon "button" at bounding box center [38, 114] width 15 height 15
